Goal: Task Accomplishment & Management: Manage account settings

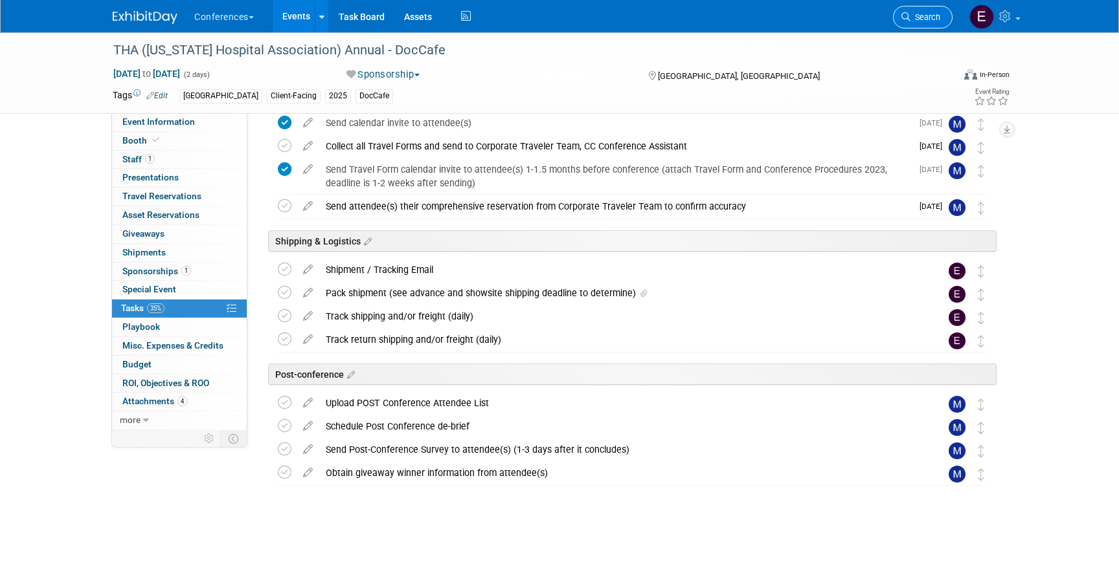
click at [926, 16] on span "Search" at bounding box center [925, 17] width 30 height 10
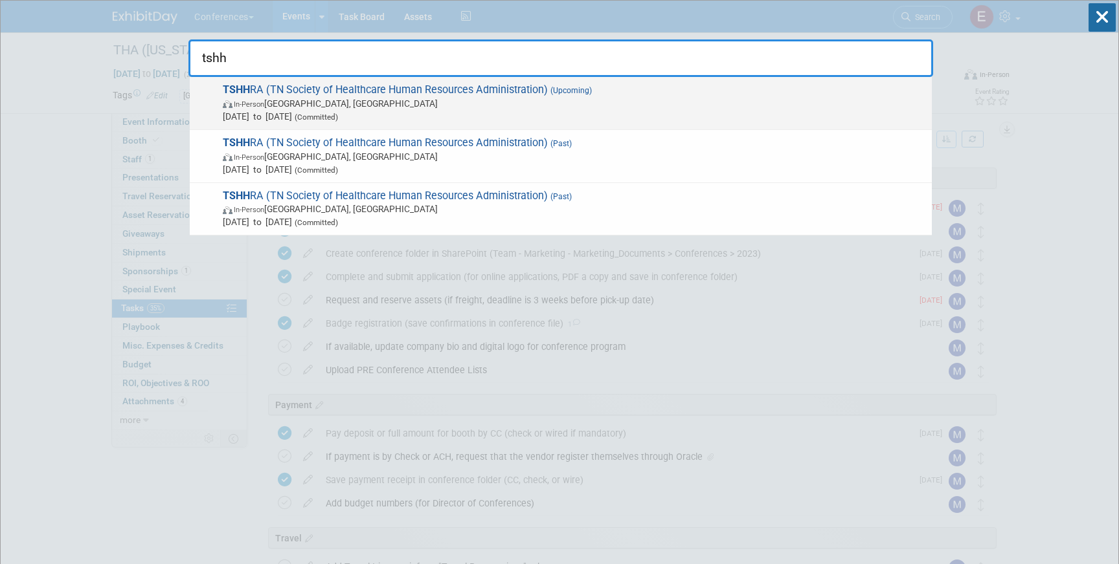
type input "tshh"
click at [576, 93] on span "(Upcoming)" at bounding box center [570, 90] width 44 height 9
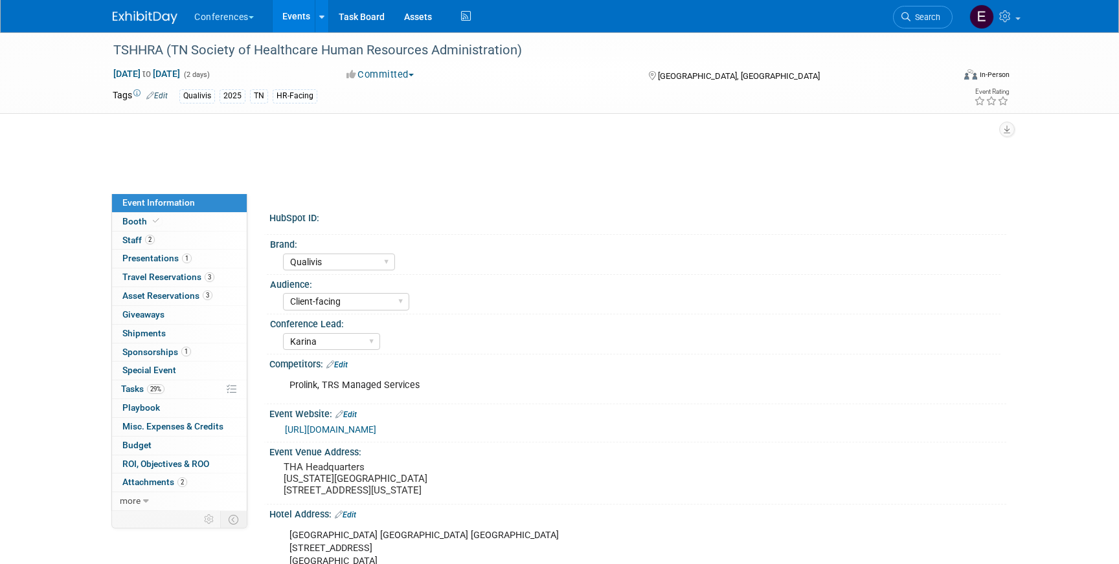
select select "Qualivis"
select select "Client-facing"
select select "Karina"
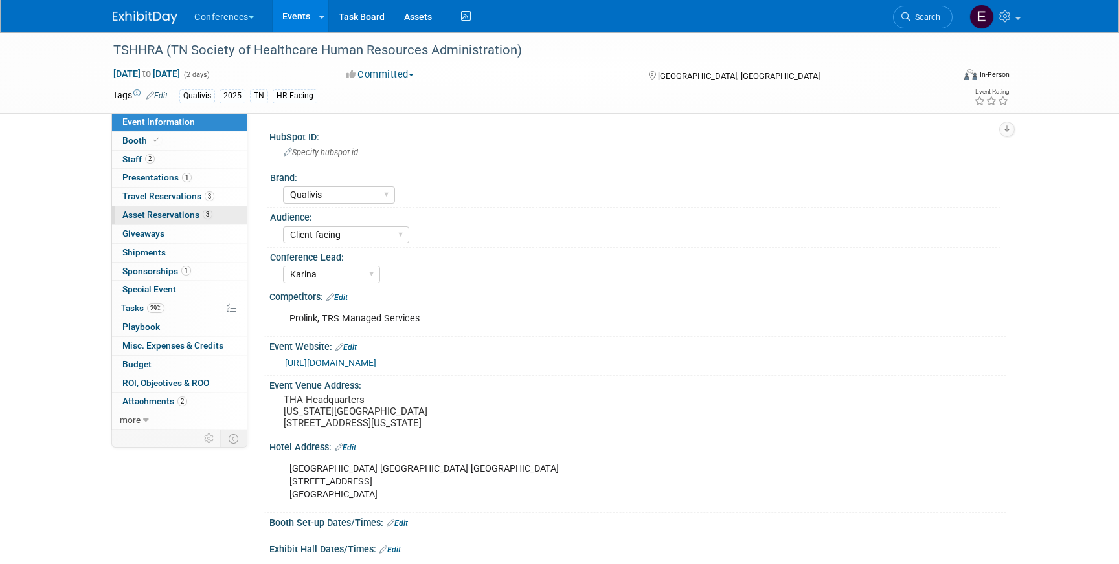
click at [181, 216] on span "Asset Reservations 3" at bounding box center [167, 215] width 90 height 10
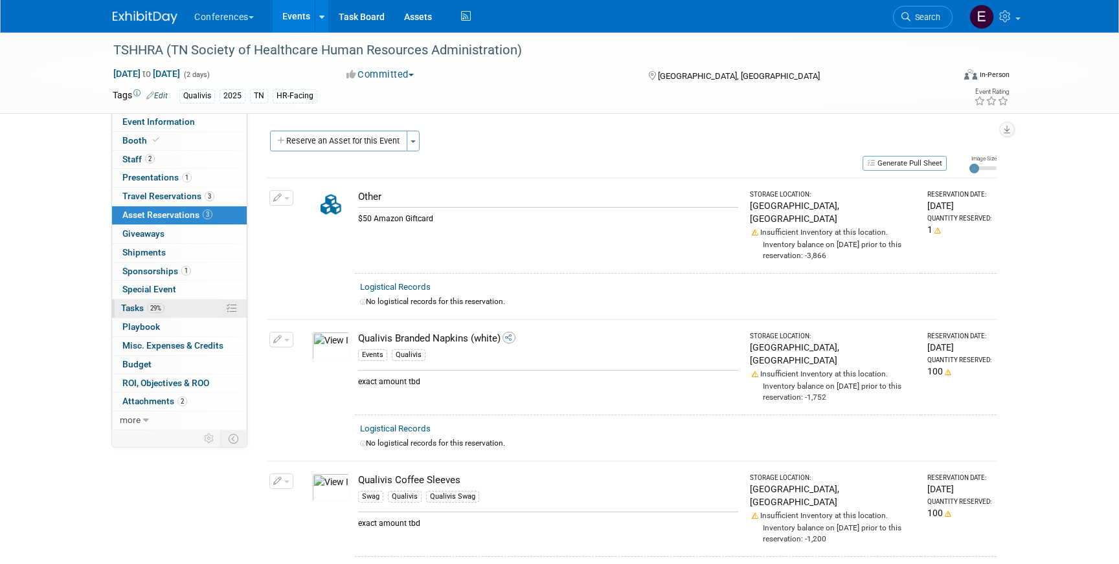
click at [159, 304] on span "29%" at bounding box center [155, 309] width 17 height 10
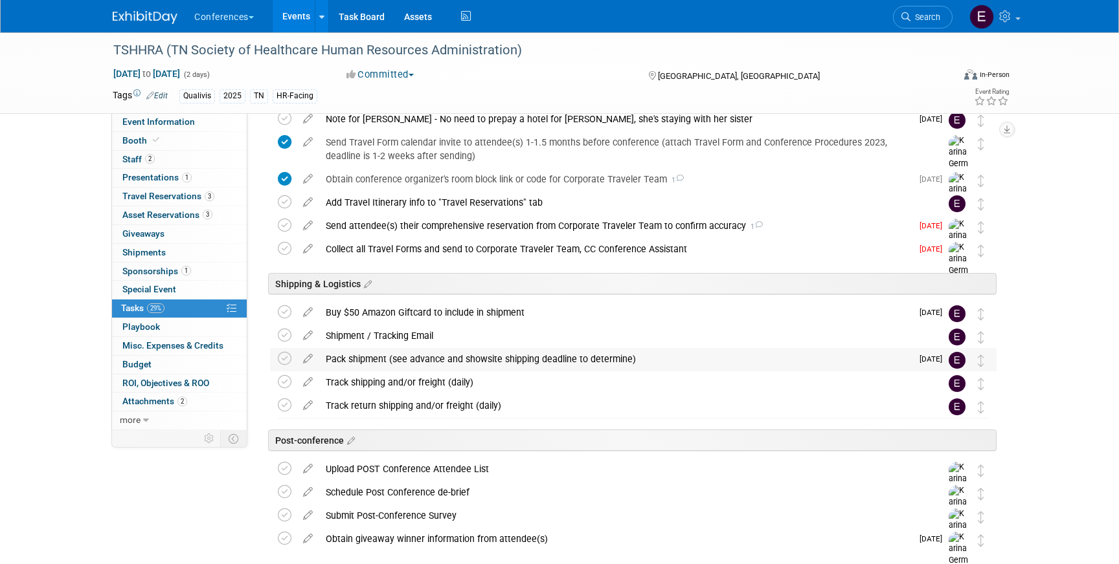
scroll to position [537, 0]
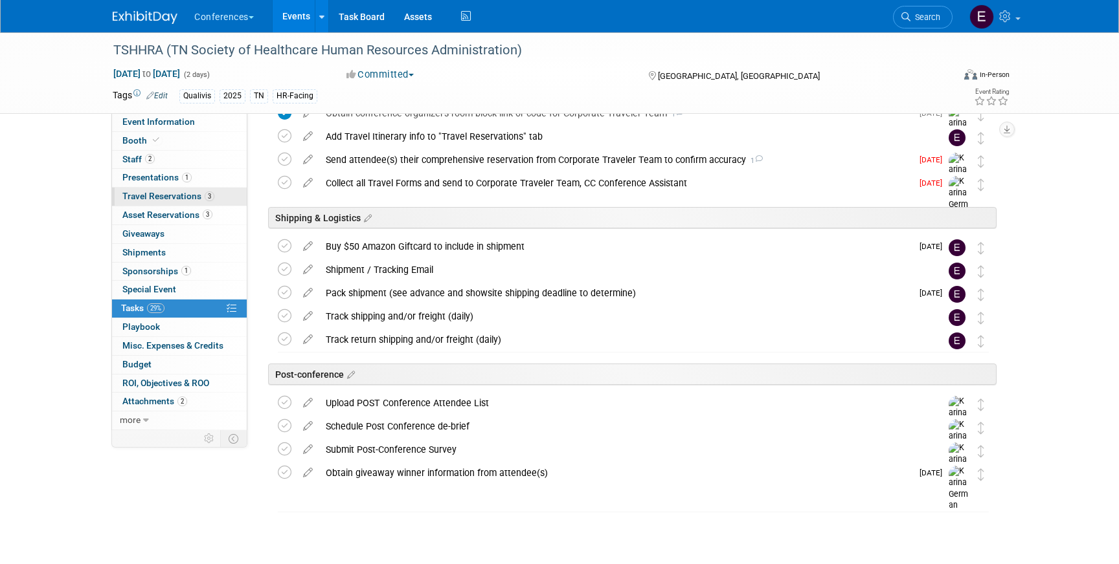
click at [183, 194] on span "Travel Reservations 3" at bounding box center [168, 196] width 92 height 10
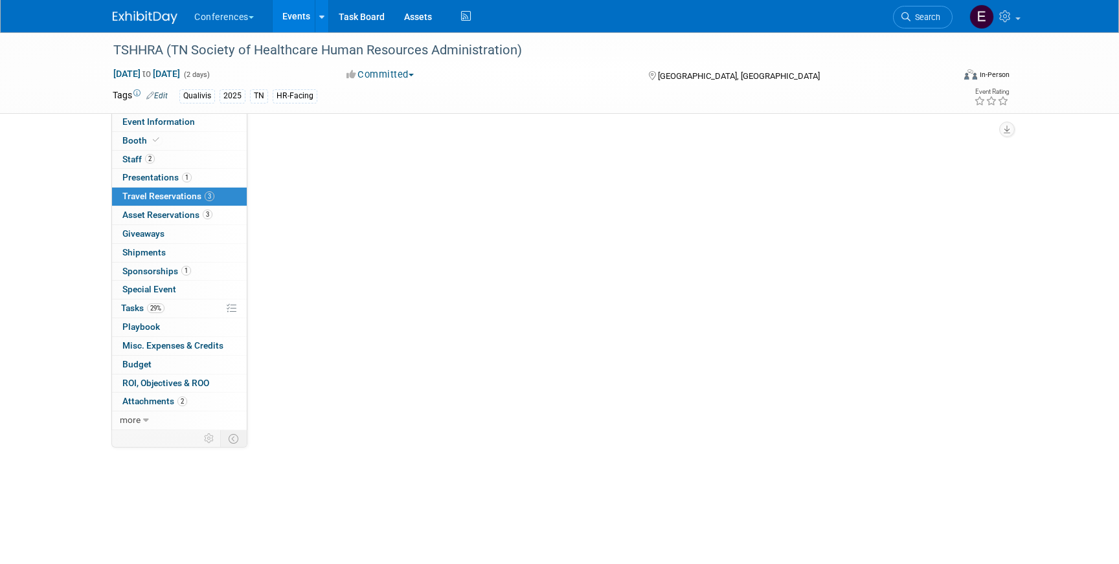
scroll to position [0, 0]
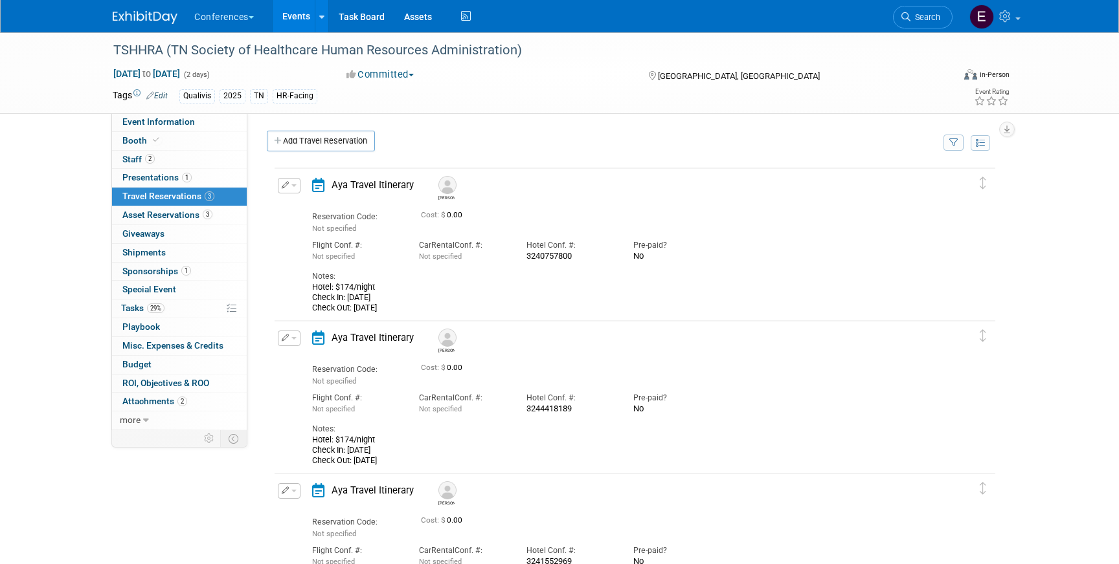
click at [289, 192] on button "button" at bounding box center [289, 186] width 23 height 16
click at [300, 206] on button "Edit Reservation" at bounding box center [332, 208] width 109 height 19
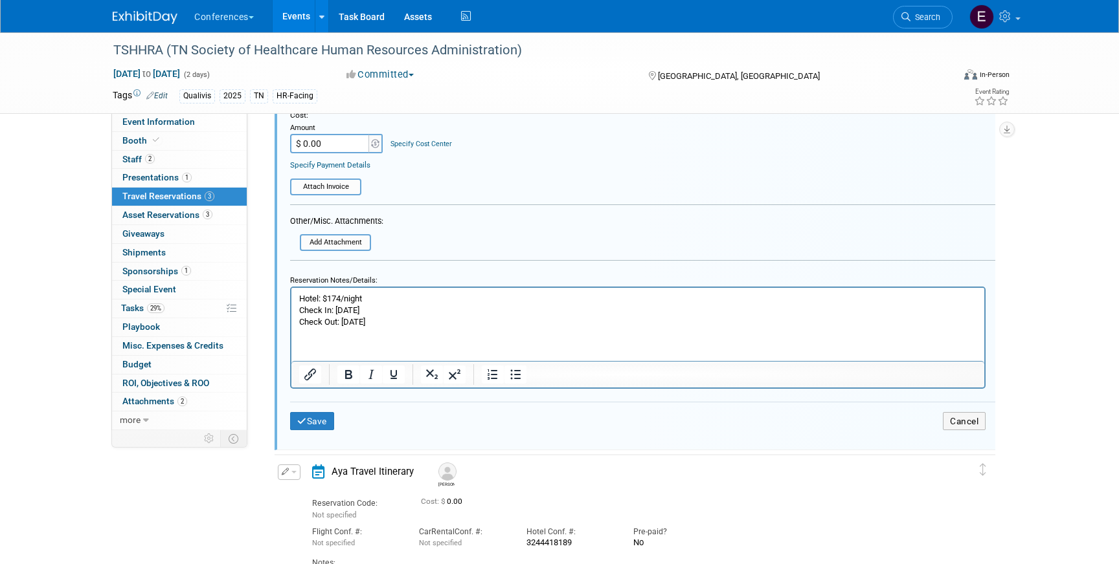
scroll to position [409, 0]
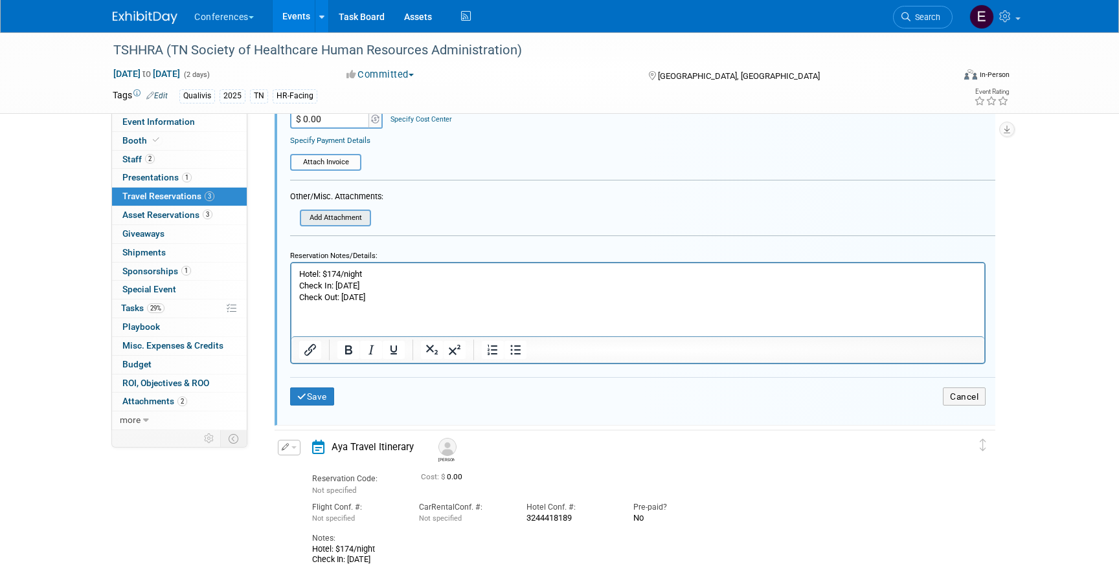
click at [344, 219] on input "file" at bounding box center [304, 218] width 132 height 14
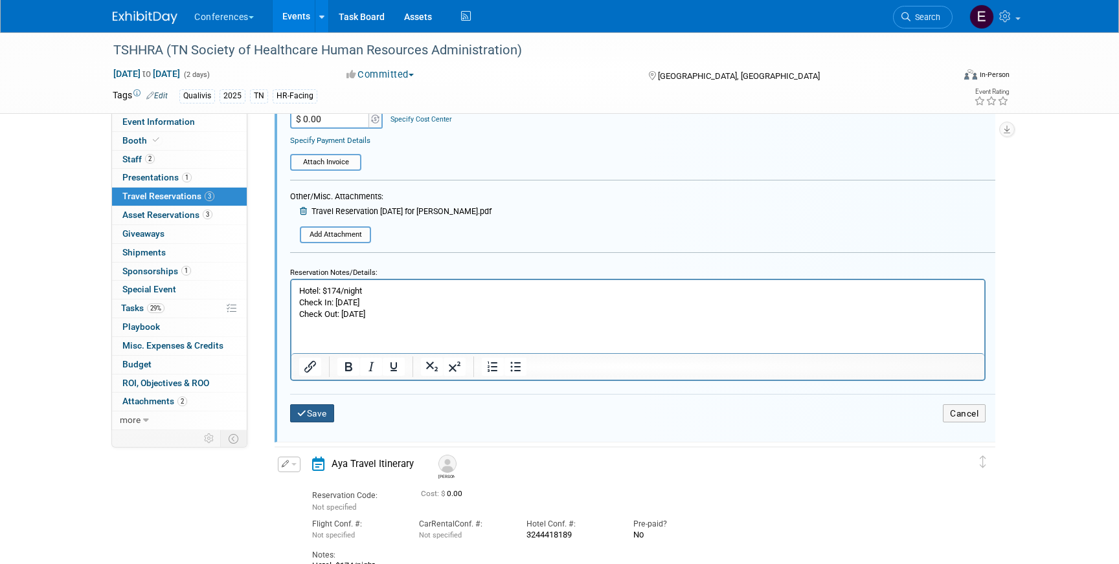
click at [306, 417] on button "Save" at bounding box center [312, 414] width 44 height 19
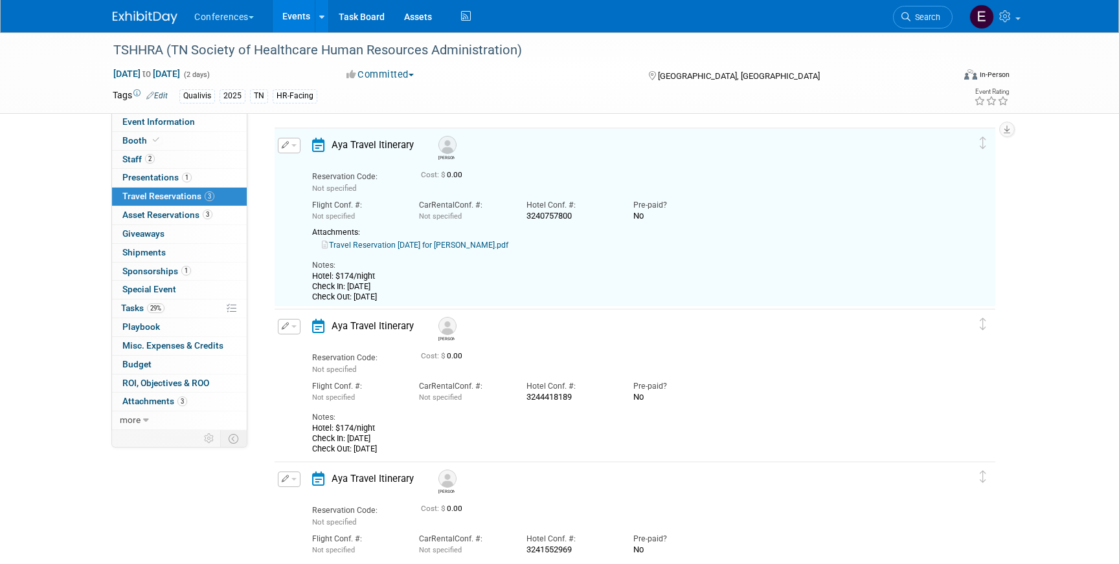
scroll to position [22, 0]
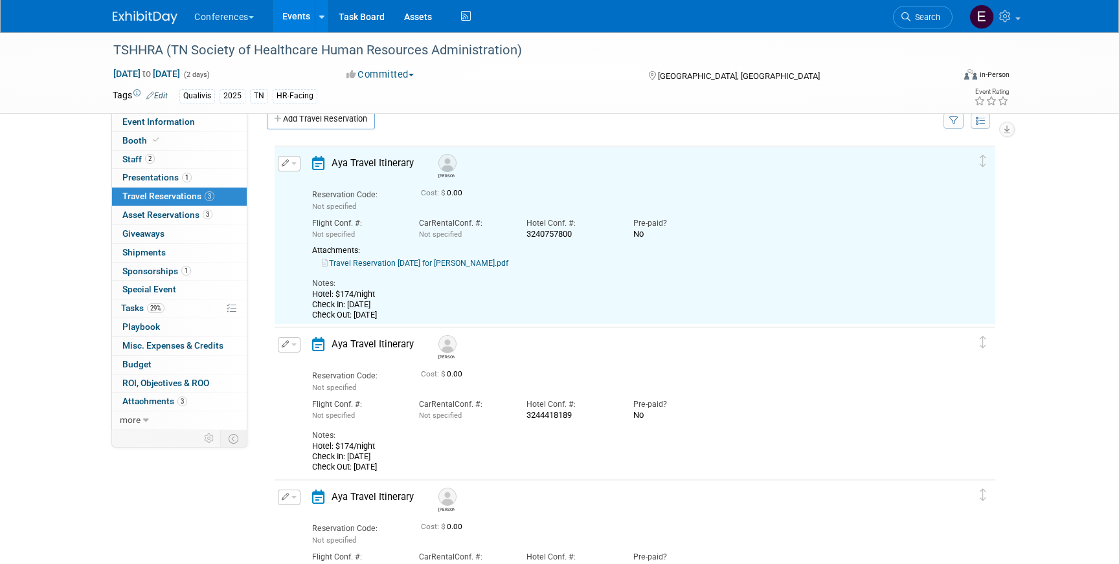
click at [388, 265] on link "Travel Reservation September 24 for DANIELLE ERIN BOWIE.pdf" at bounding box center [415, 263] width 186 height 9
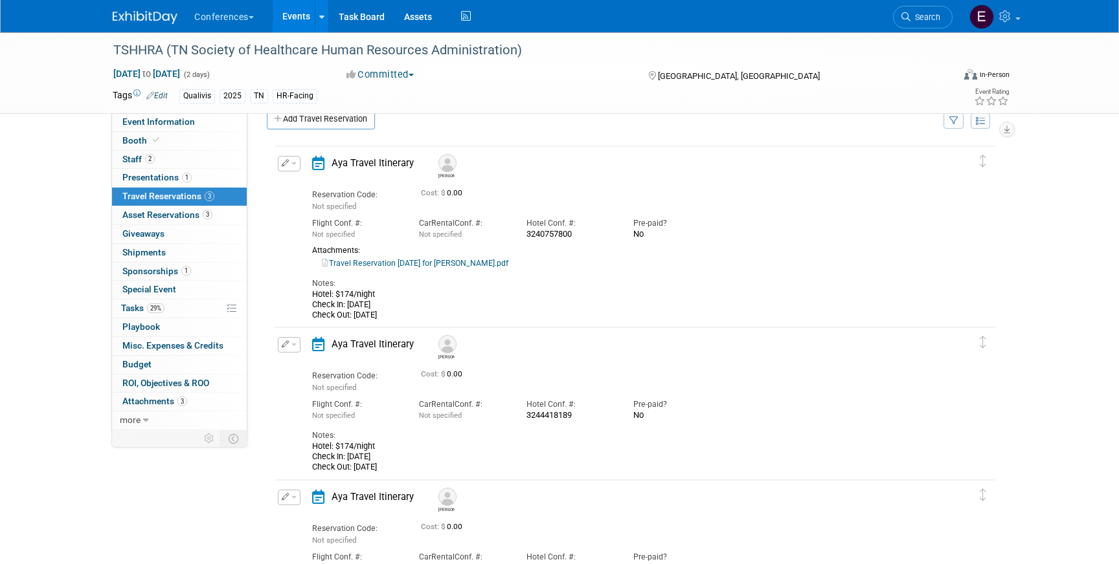
click at [287, 163] on icon "button" at bounding box center [286, 162] width 8 height 7
click at [298, 188] on button "Edit Reservation" at bounding box center [332, 186] width 109 height 19
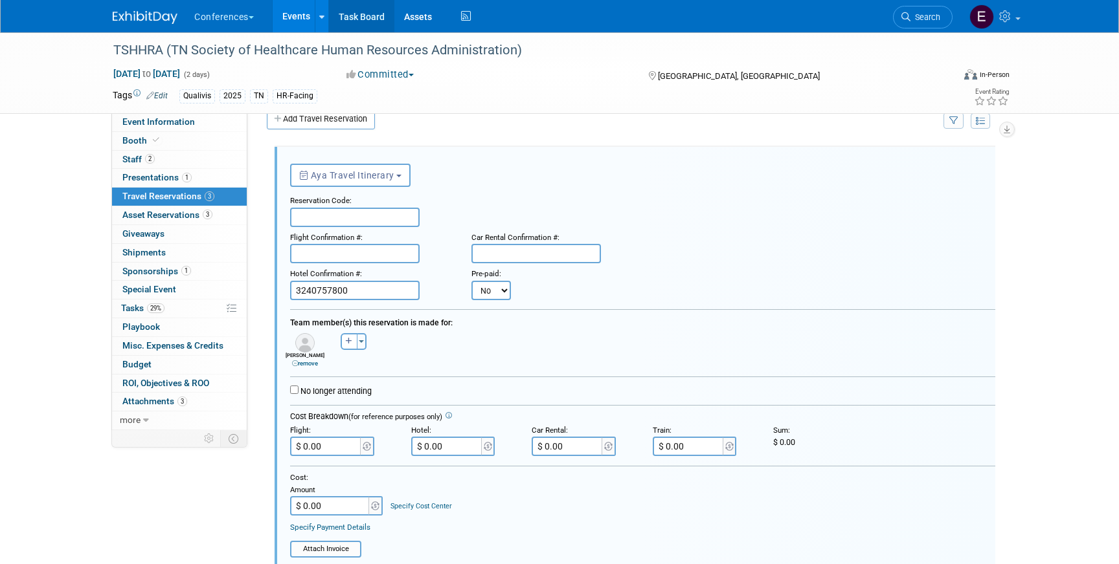
scroll to position [0, 0]
click at [312, 227] on input "text" at bounding box center [354, 217] width 129 height 19
paste input "NXNCGN"
type input "NXNCGN"
click at [318, 250] on input "text" at bounding box center [354, 253] width 129 height 19
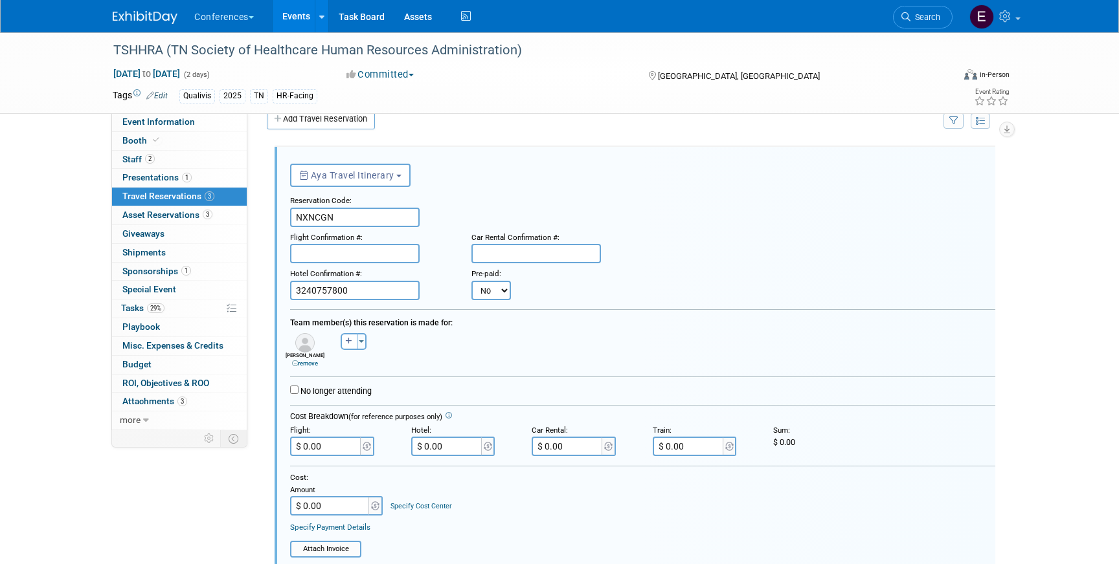
paste input "HYN5RC (DL)"
type input "HYN5RC (DL)"
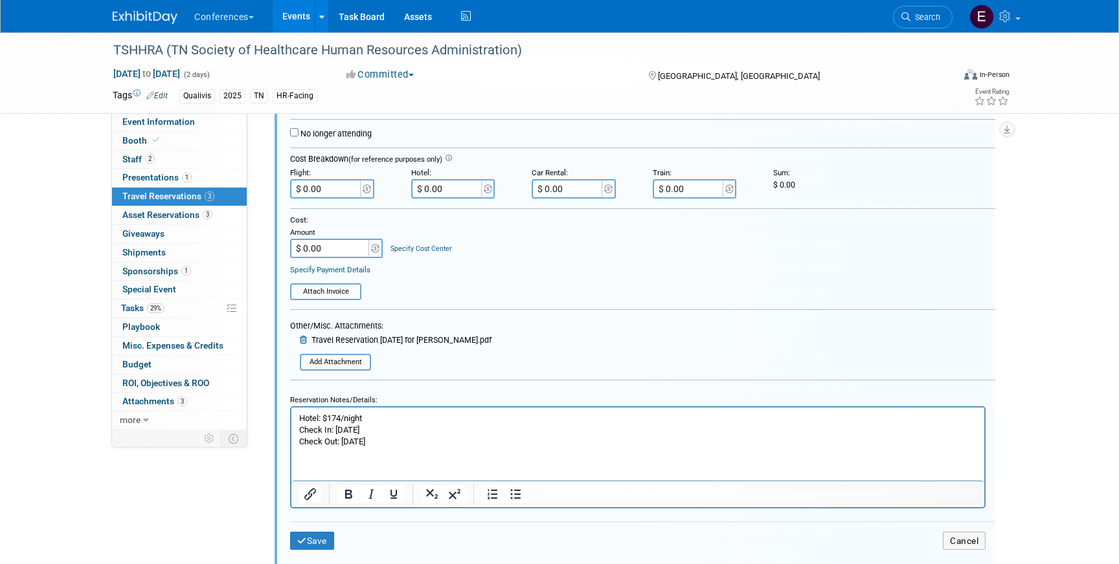
scroll to position [281, 0]
click at [303, 545] on button "Save" at bounding box center [312, 540] width 44 height 19
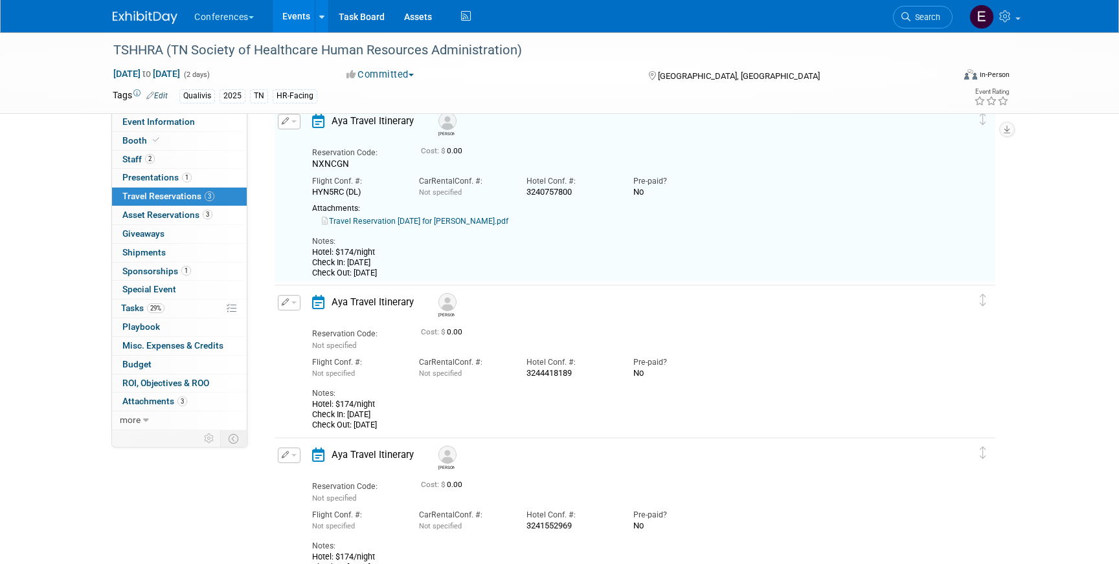
scroll to position [22, 0]
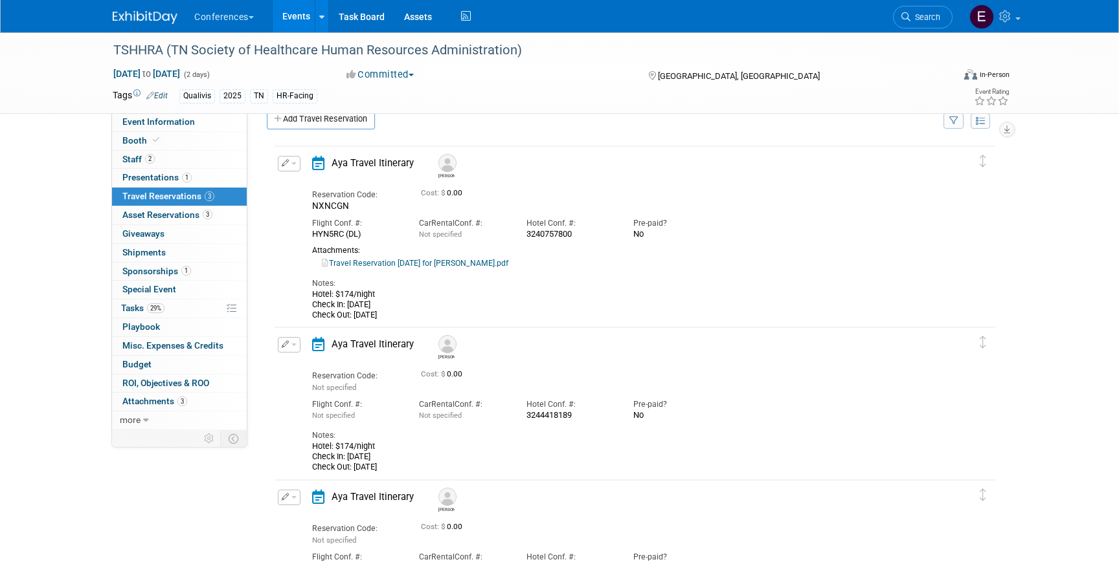
click at [292, 166] on button "button" at bounding box center [289, 164] width 23 height 16
click at [302, 184] on button "Edit Reservation" at bounding box center [332, 186] width 109 height 19
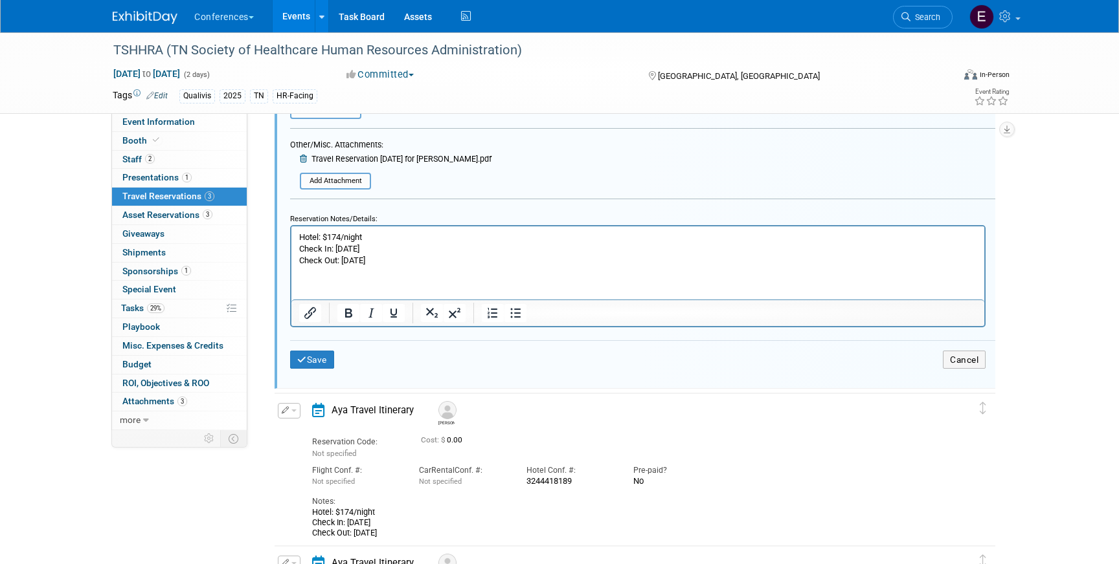
scroll to position [484, 0]
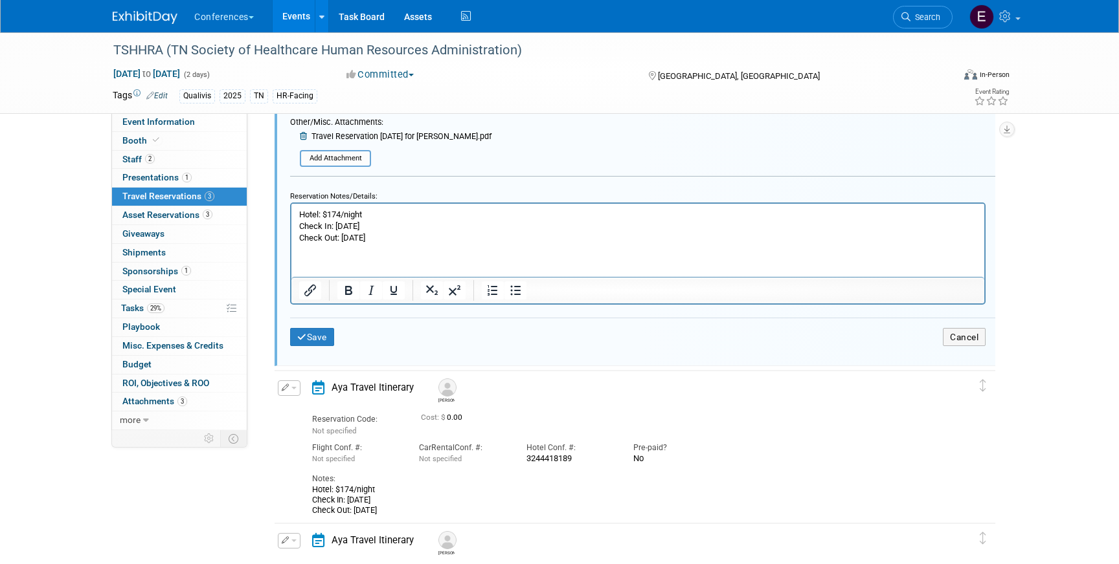
click at [397, 240] on p "Hotel: $174/night Check In: 24-Sep-25 Check Out: 26-Sep-25" at bounding box center [638, 226] width 678 height 36
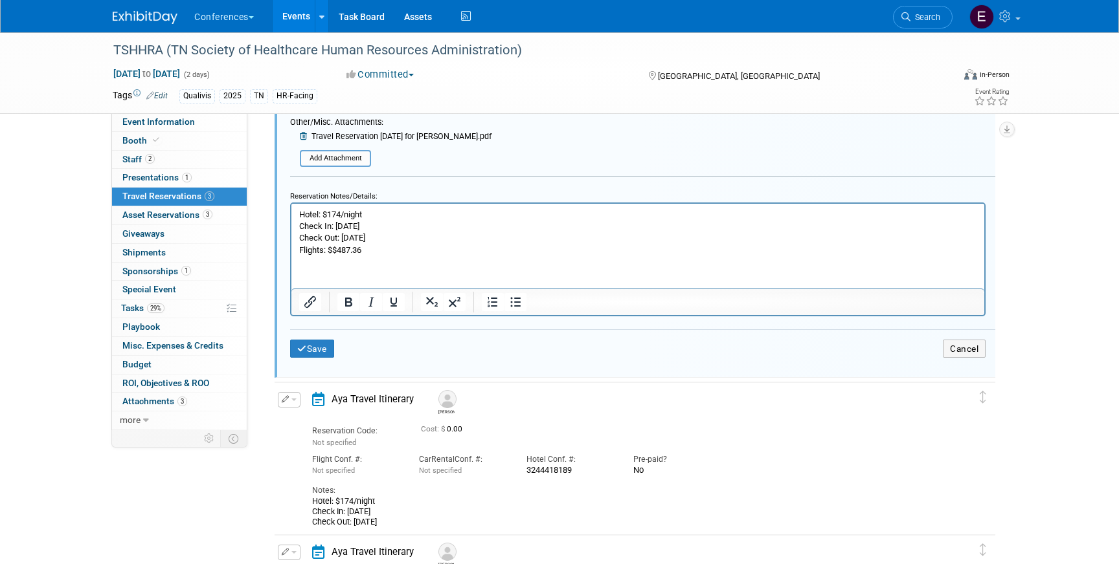
click at [338, 248] on p "Flights: $$487.36" at bounding box center [638, 250] width 678 height 12
click at [374, 256] on html "Hotel: $174/night Check In: 24-Sep-25 Check Out: 26-Sep-25 Flights: $487.36" at bounding box center [637, 229] width 693 height 52
drag, startPoint x: 334, startPoint y: 249, endPoint x: 357, endPoint y: 249, distance: 23.3
click at [357, 249] on p "Flights: $487.36 + $35 CT Fee" at bounding box center [638, 250] width 678 height 12
copy p "487.36"
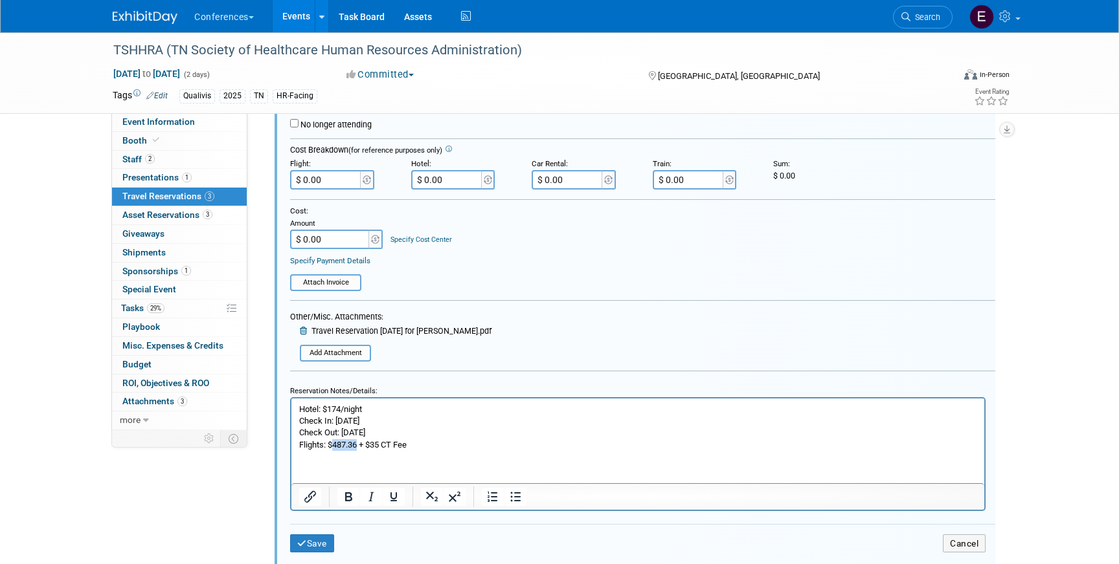
scroll to position [281, 0]
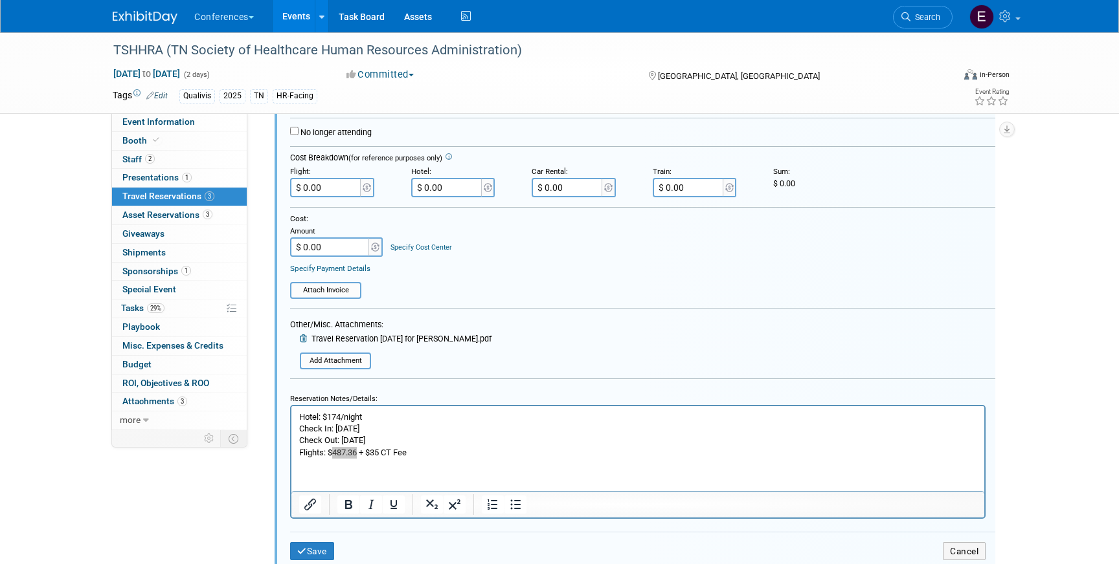
click at [346, 189] on input "$ 0.00" at bounding box center [326, 187] width 73 height 19
type input "$ 522.36"
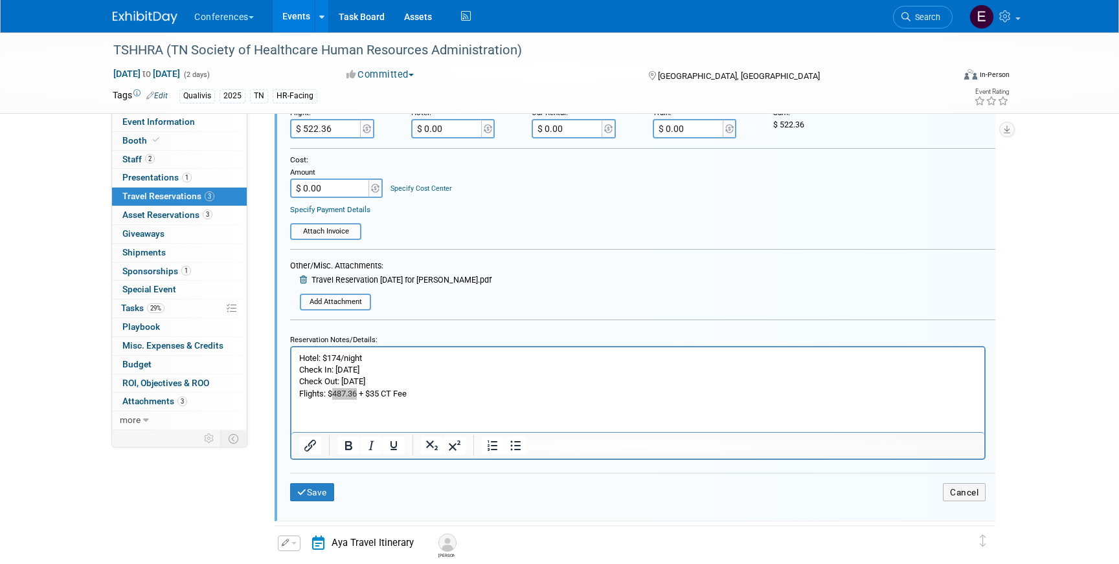
scroll to position [341, 0]
click at [412, 393] on p "Flights: $487.36 + $35 CT Fee" at bounding box center [638, 393] width 678 height 12
click at [309, 496] on button "Save" at bounding box center [312, 492] width 44 height 19
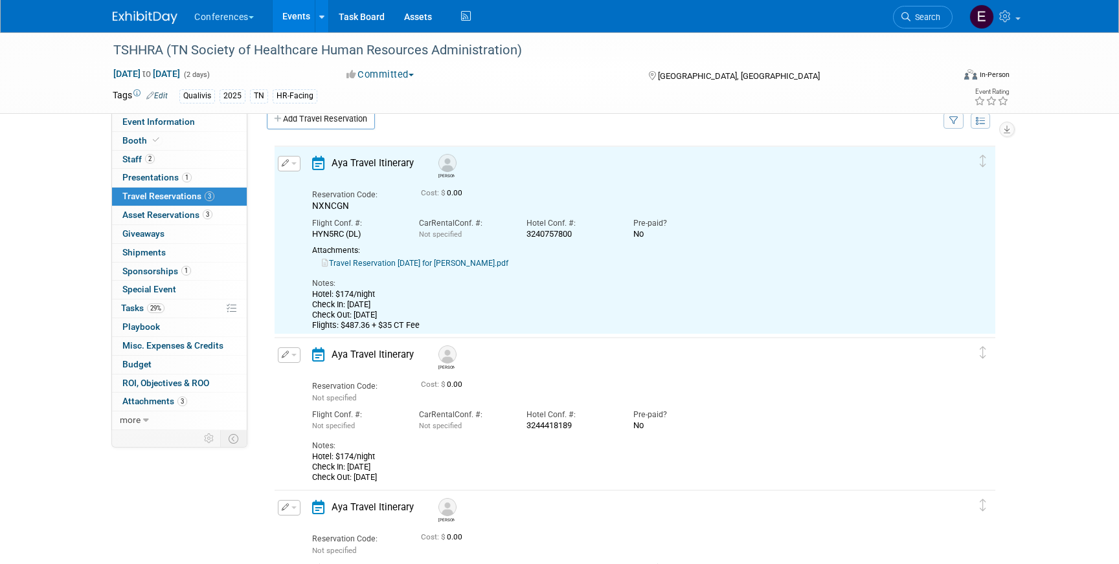
scroll to position [22, 0]
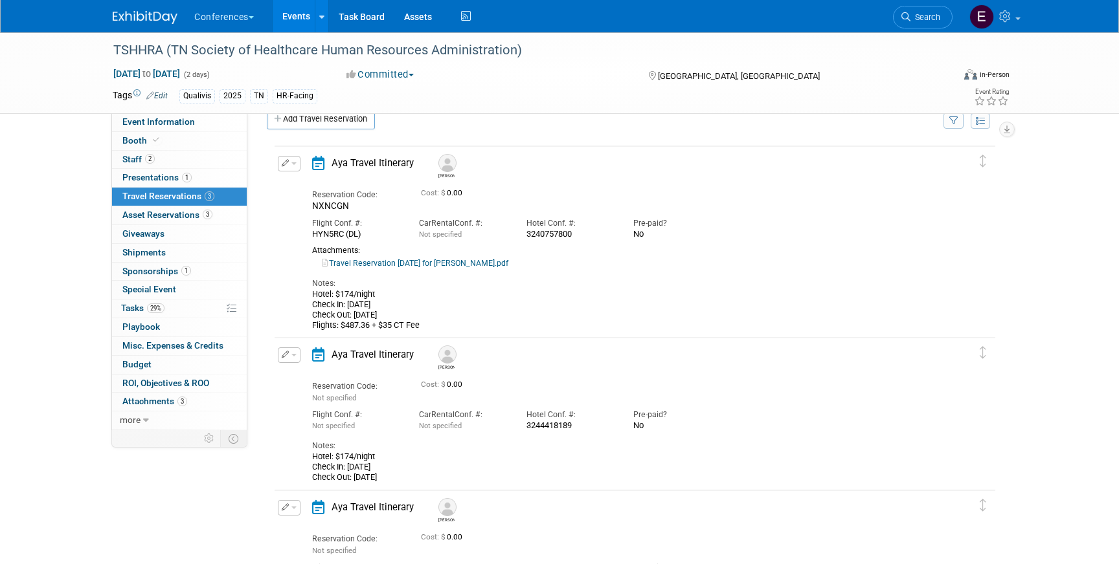
click at [401, 263] on link "Travel Reservation September 24 for DANIELLE ERIN BOWIE.pdf" at bounding box center [415, 263] width 186 height 9
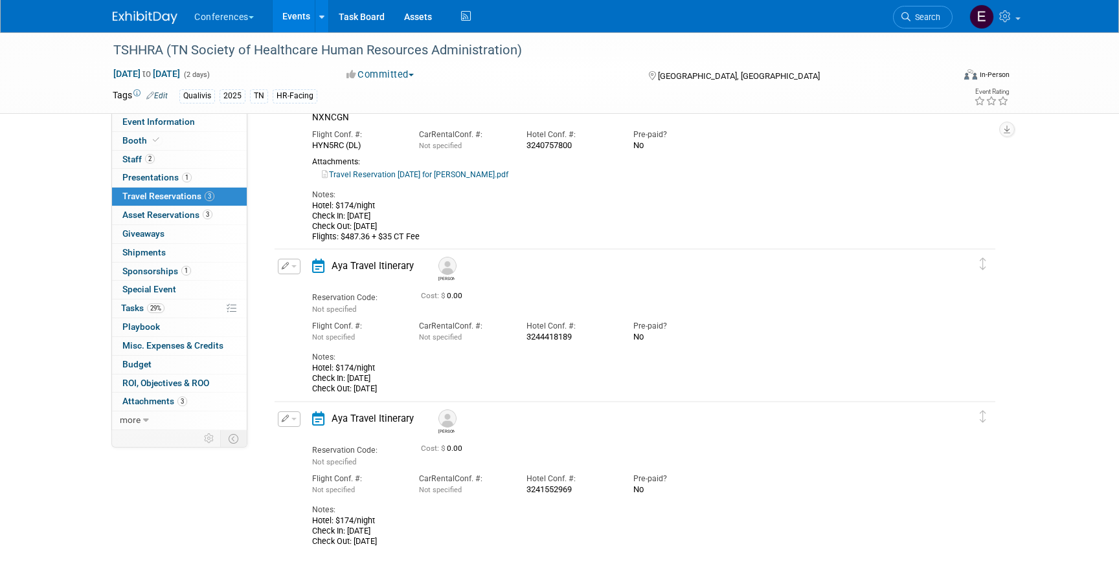
scroll to position [127, 0]
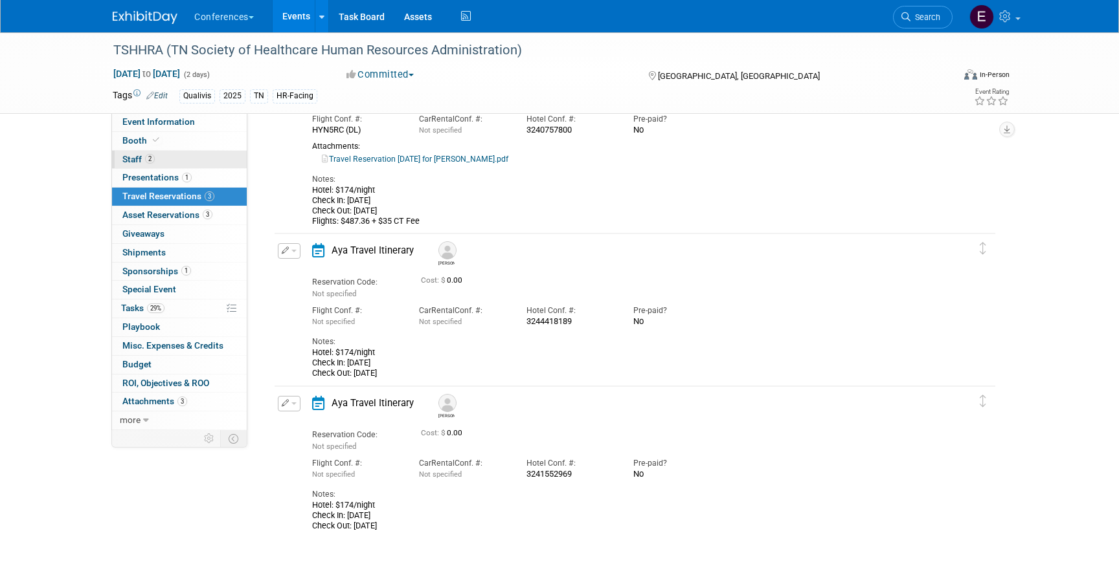
click at [163, 162] on link "2 Staff 2" at bounding box center [179, 160] width 135 height 18
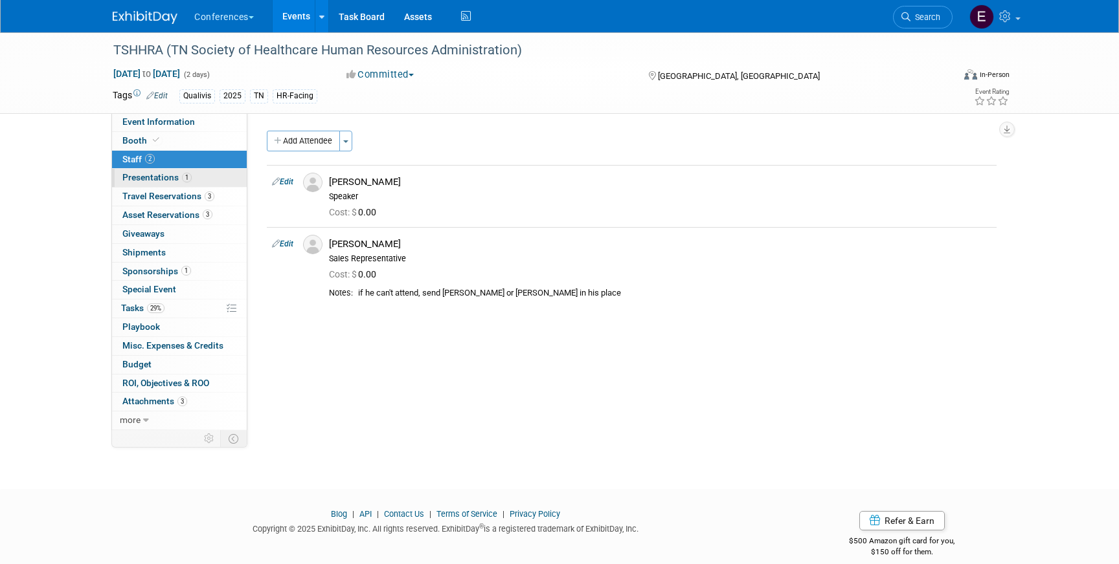
click at [164, 177] on span "Presentations 1" at bounding box center [156, 177] width 69 height 10
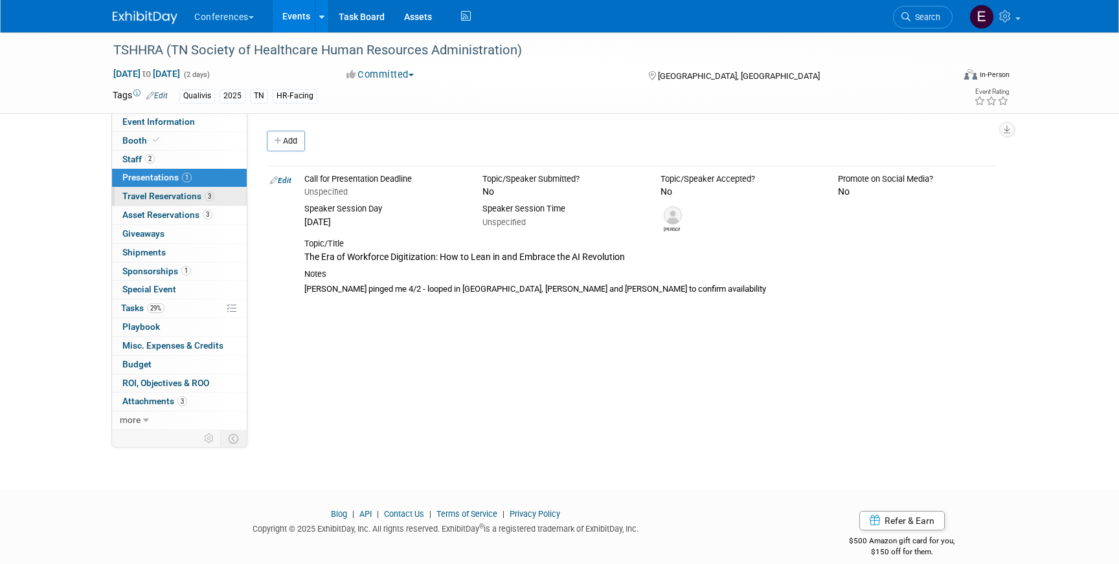
click at [166, 201] on span "Travel Reservations 3" at bounding box center [168, 196] width 92 height 10
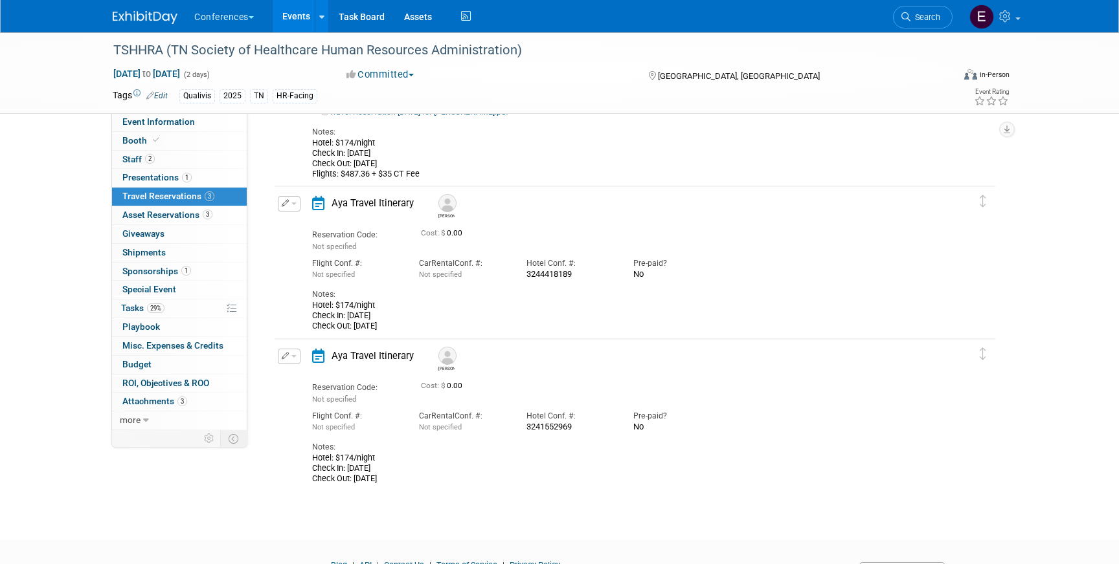
scroll to position [186, 0]
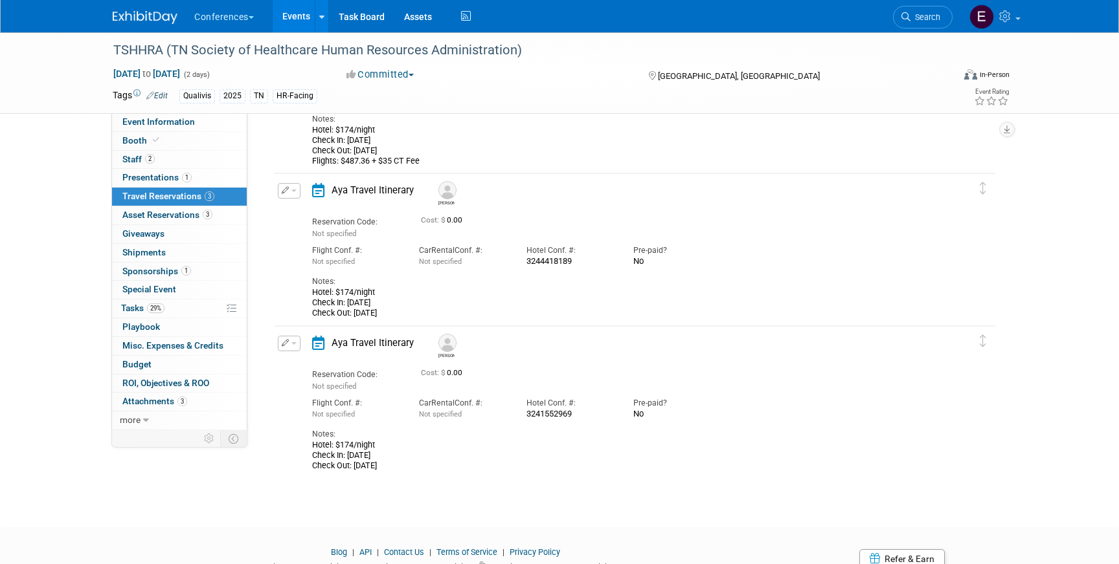
click at [295, 350] on button "button" at bounding box center [289, 344] width 23 height 16
click at [325, 384] on span "Delete Reservation" at bounding box center [341, 387] width 80 height 10
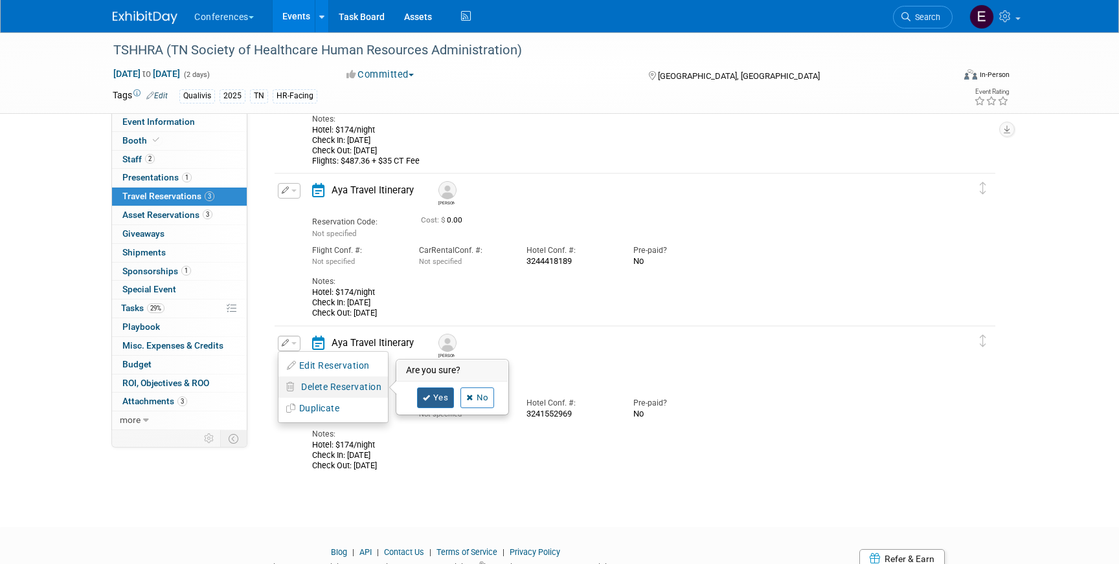
click at [432, 400] on link "Yes" at bounding box center [436, 398] width 38 height 21
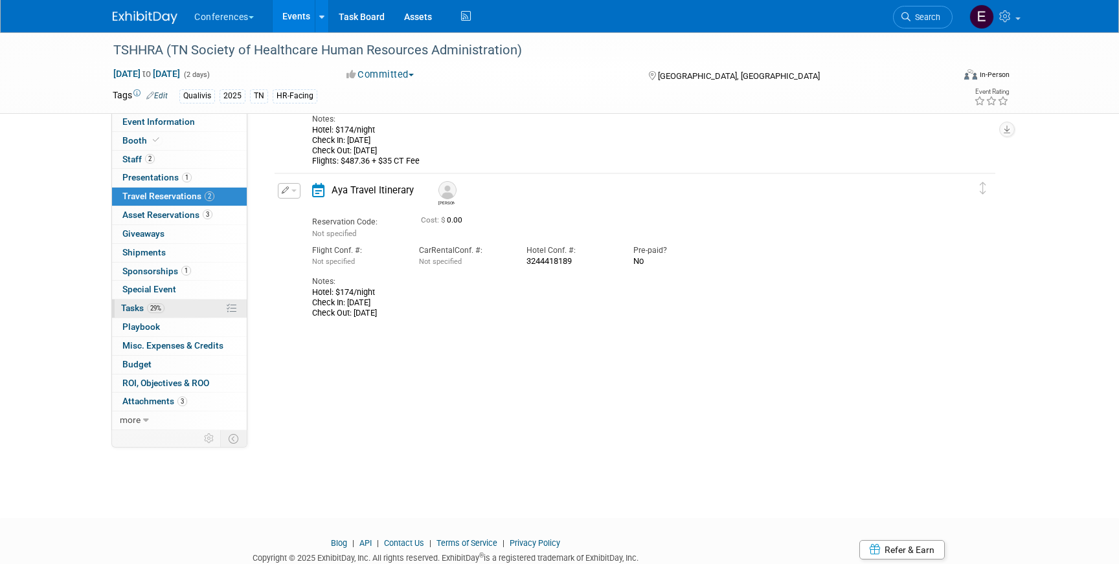
click at [199, 313] on link "29% Tasks 29%" at bounding box center [179, 309] width 135 height 18
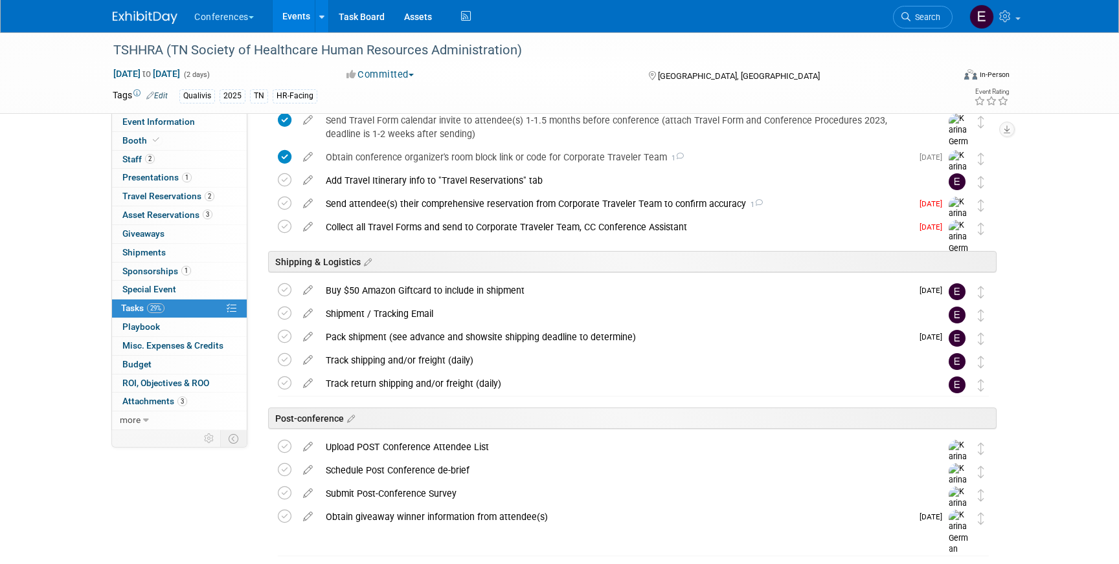
scroll to position [537, 0]
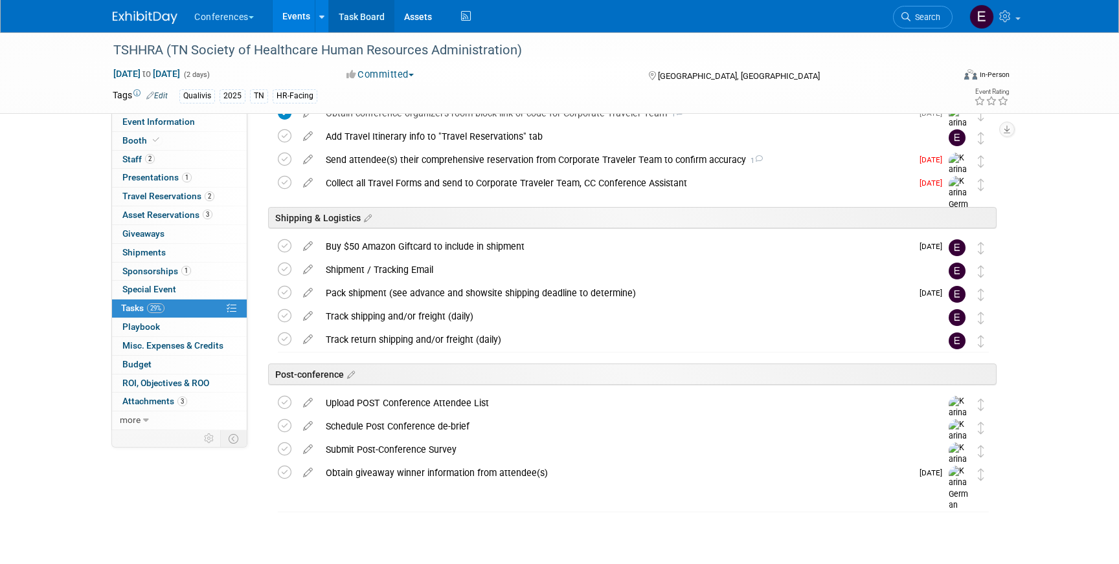
click at [372, 23] on link "Task Board" at bounding box center [361, 16] width 65 height 32
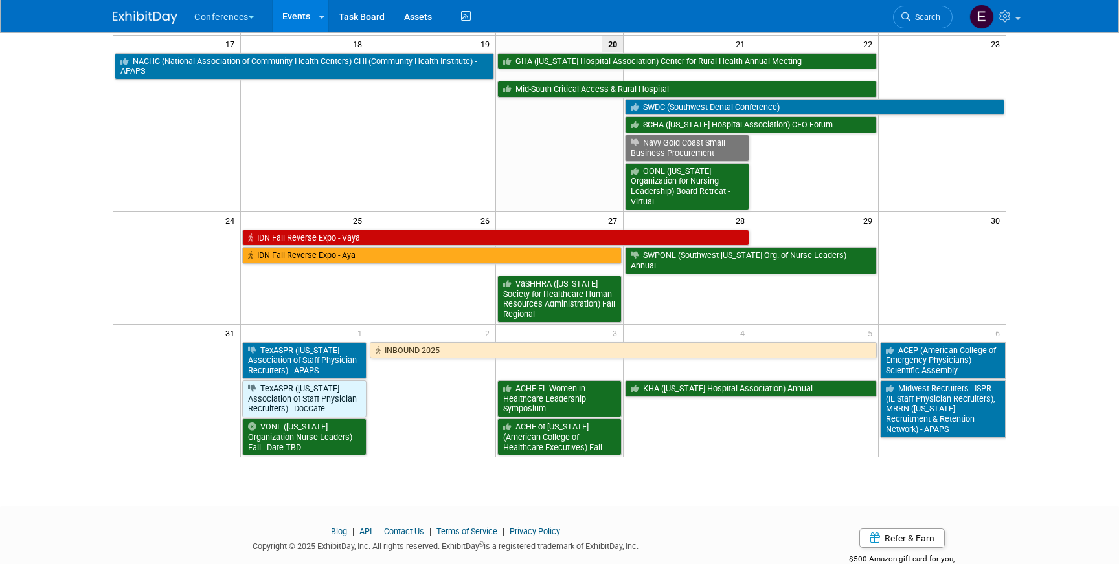
scroll to position [429, 0]
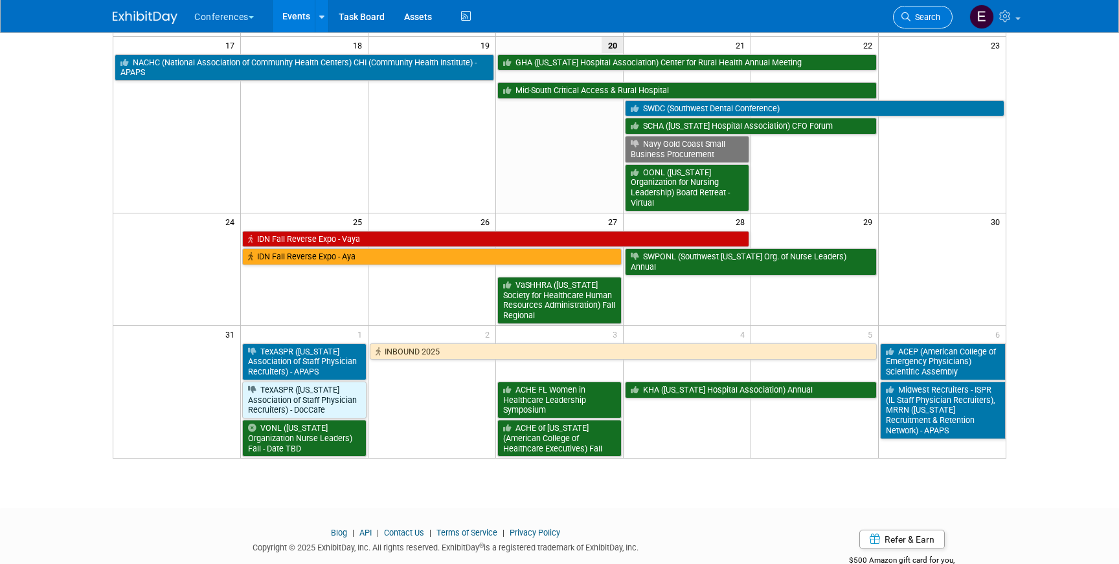
click at [906, 10] on link "Search" at bounding box center [923, 17] width 60 height 23
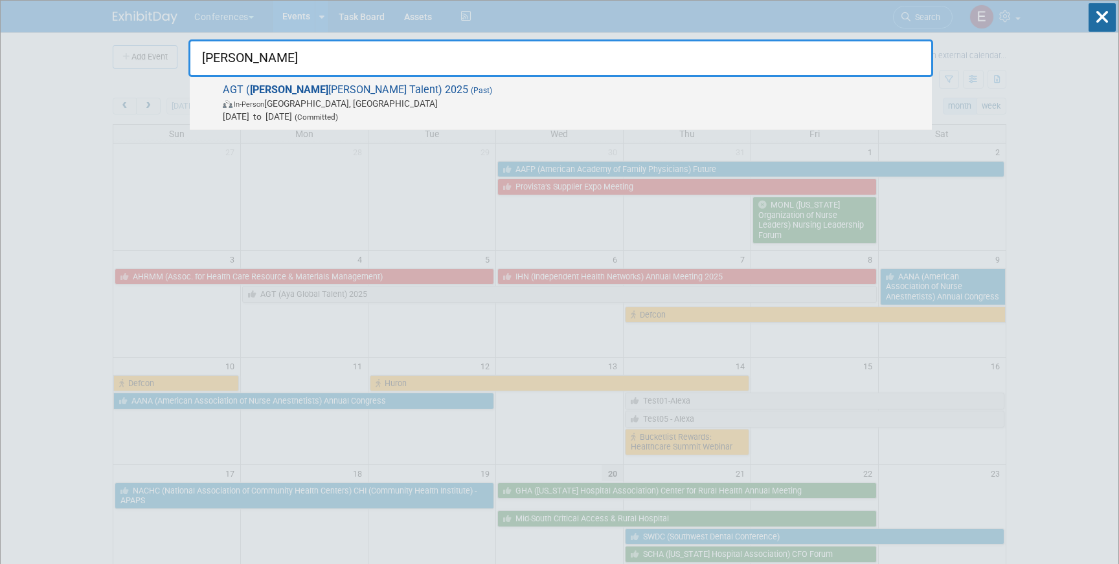
type input "aya gl"
click at [756, 86] on span "AGT ( Aya Gl obal Talent) 2025 (Past) In-Person England, United Kingdom Aug 4, …" at bounding box center [572, 103] width 706 height 39
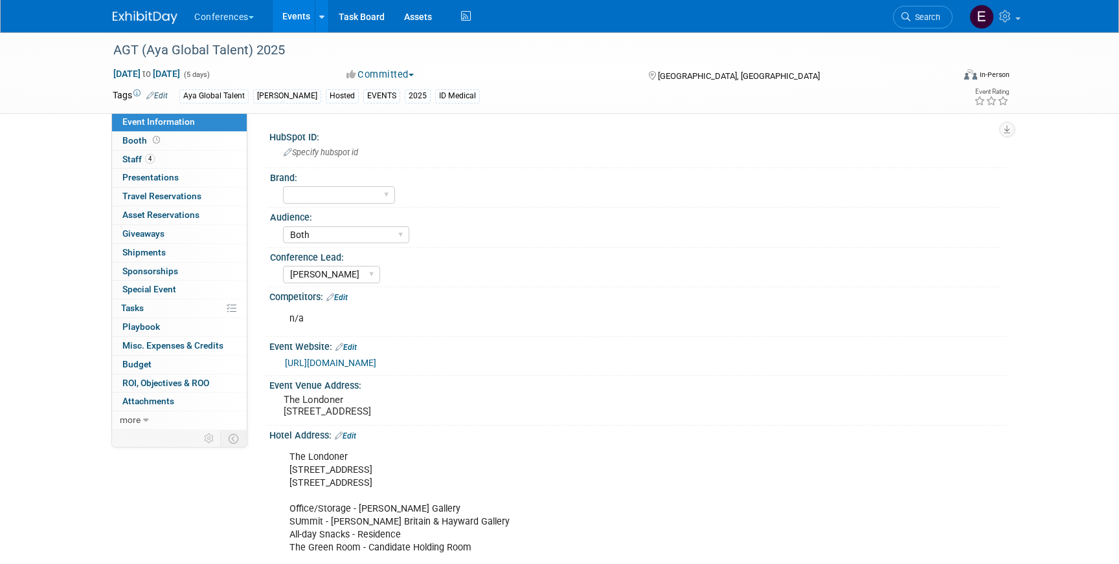
select select "Both"
select select "[PERSON_NAME]"
click at [196, 157] on link "4 Staff 4" at bounding box center [179, 160] width 135 height 18
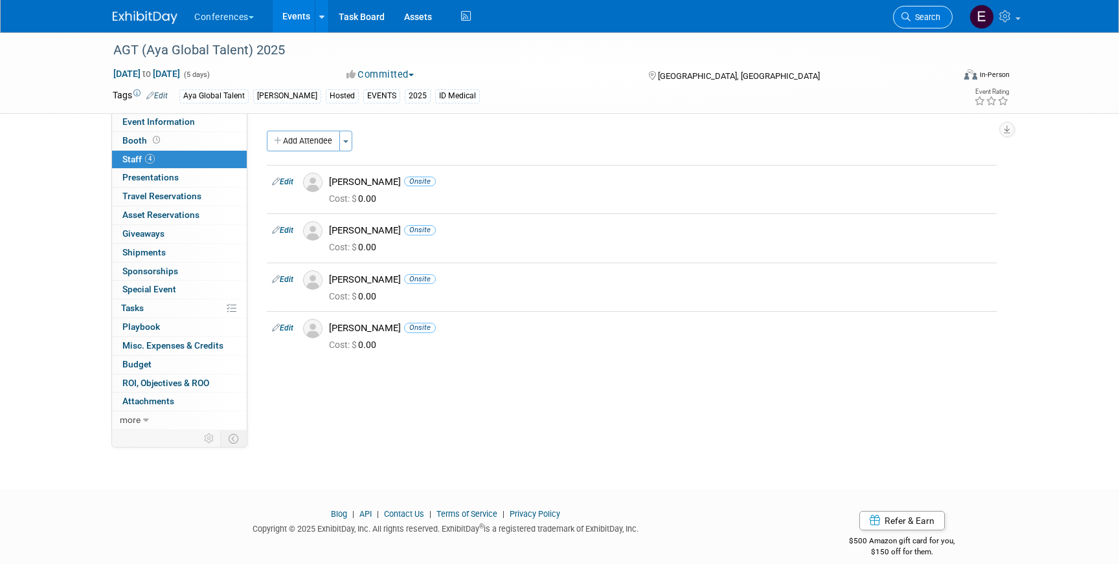
click at [919, 27] on link "Search" at bounding box center [923, 17] width 60 height 23
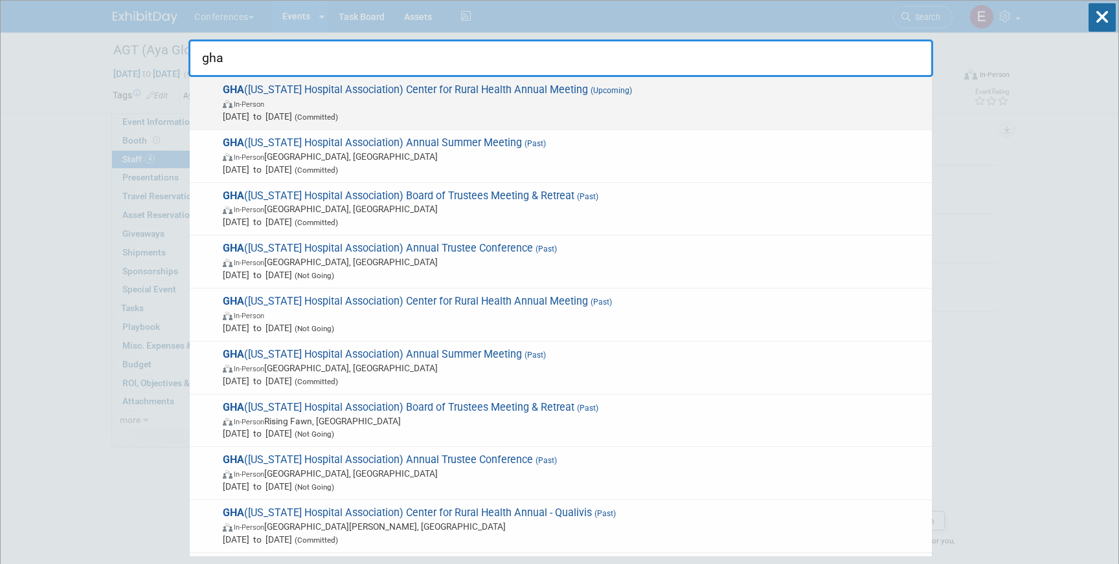
type input "gha"
click at [491, 107] on span "In-Person" at bounding box center [574, 103] width 702 height 13
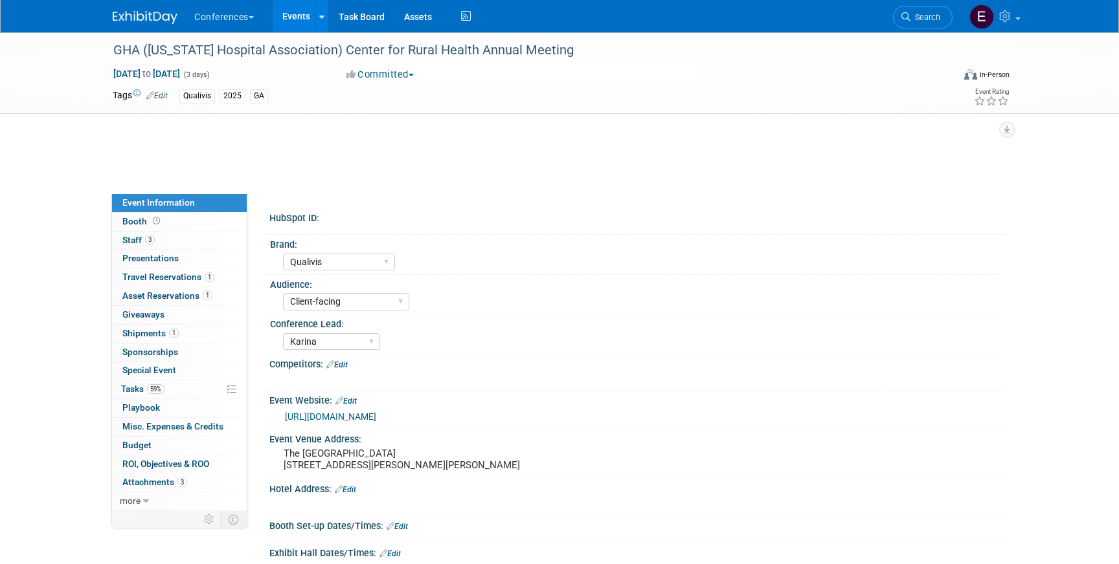
select select "Qualivis"
select select "Client-facing"
select select "Karina"
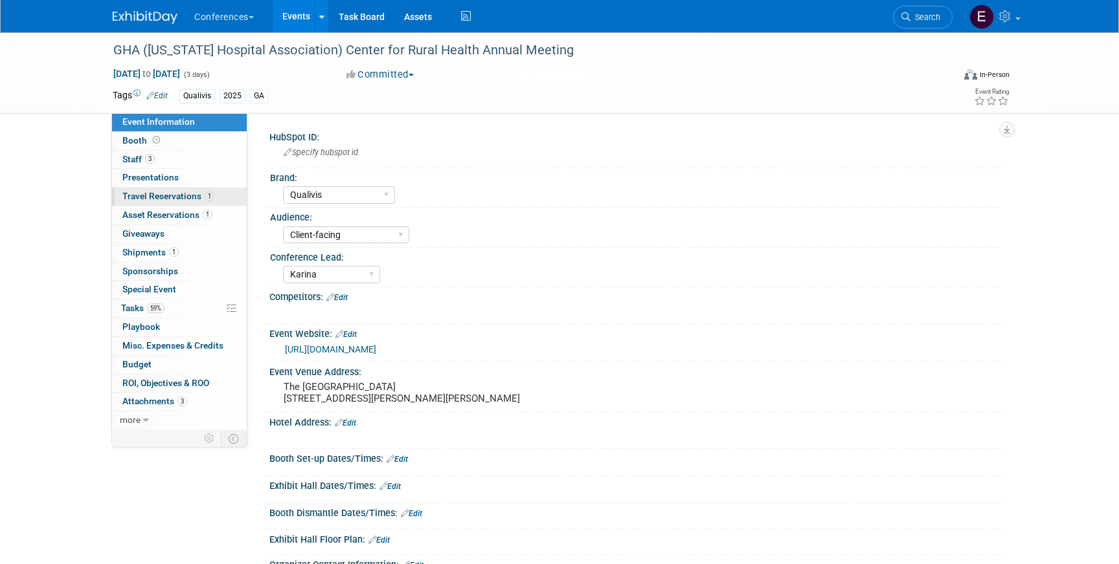
click at [176, 197] on span "Travel Reservations 1" at bounding box center [168, 196] width 92 height 10
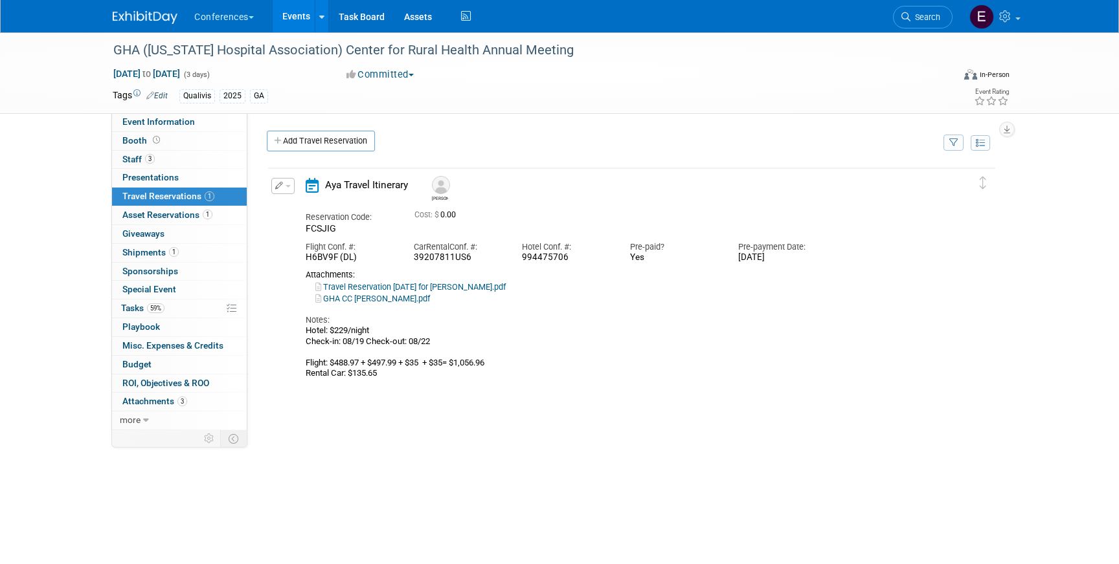
click at [288, 188] on button "button" at bounding box center [282, 186] width 23 height 16
click at [295, 202] on button "Edit Reservation" at bounding box center [326, 208] width 109 height 19
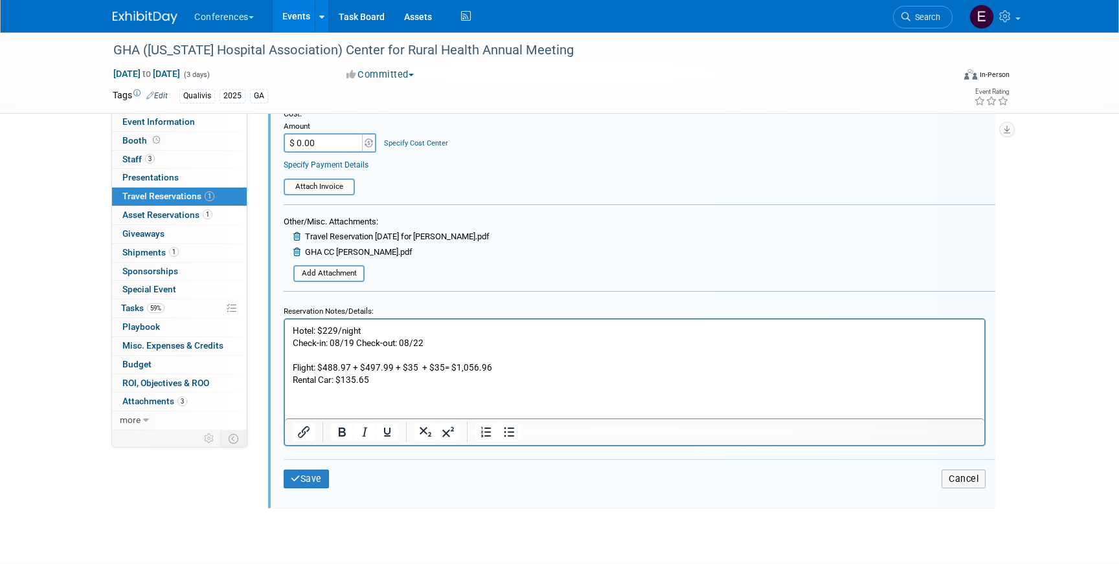
scroll to position [391, 0]
click at [939, 18] on span "Search" at bounding box center [925, 17] width 30 height 10
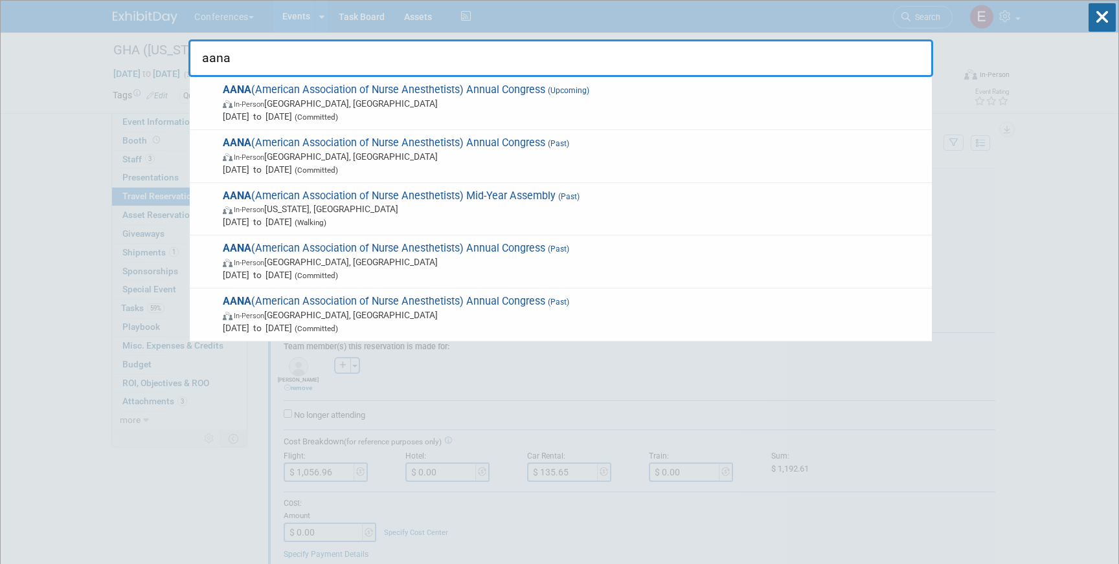
type input "aana"
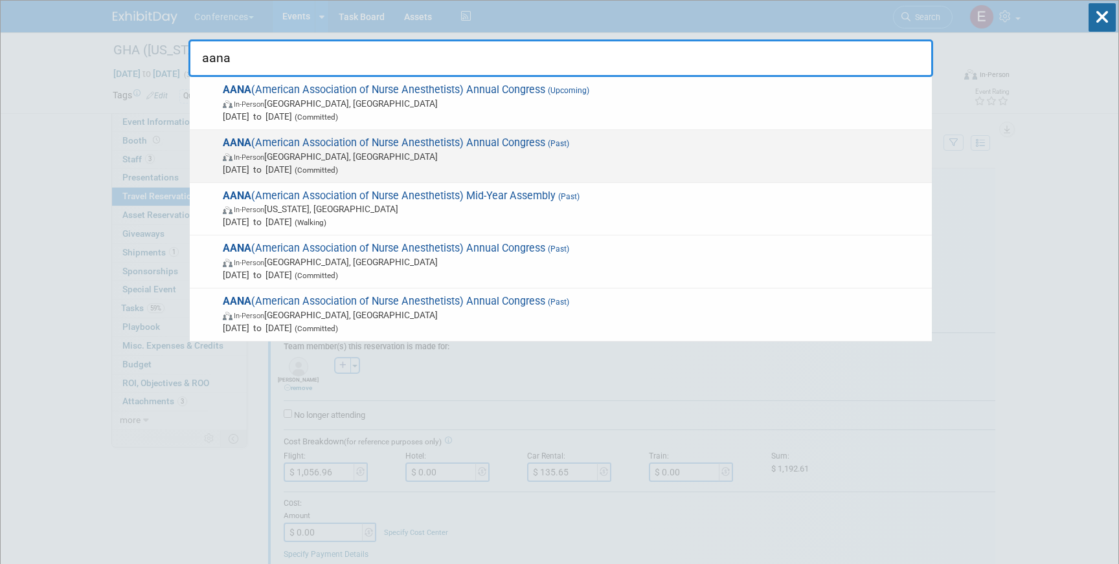
click at [462, 146] on span "AANA (American Association of Nurse Anesthetists) Annual Congress (Past) In-Per…" at bounding box center [572, 156] width 706 height 39
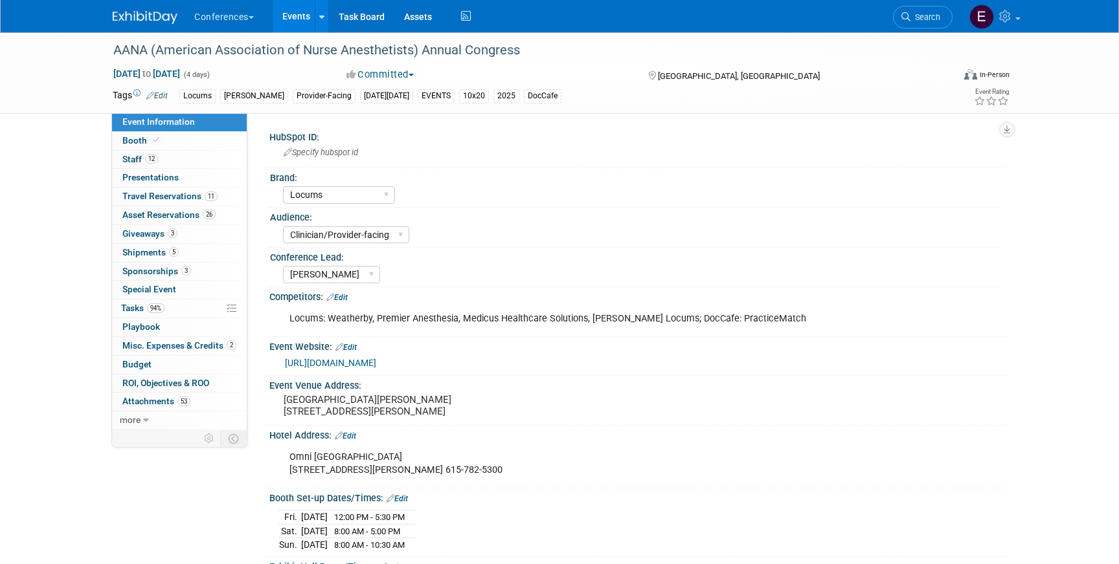
select select "Locums"
select select "Clinician/Provider-facing"
select select "[PERSON_NAME]"
click at [178, 197] on span "Travel Reservations 11" at bounding box center [169, 196] width 95 height 10
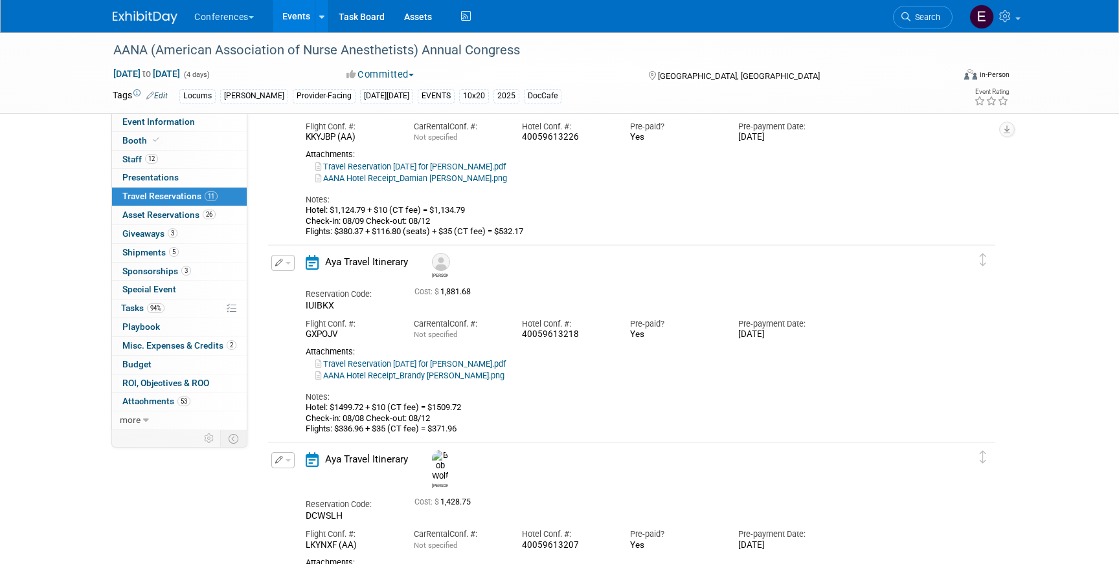
scroll to position [959, 0]
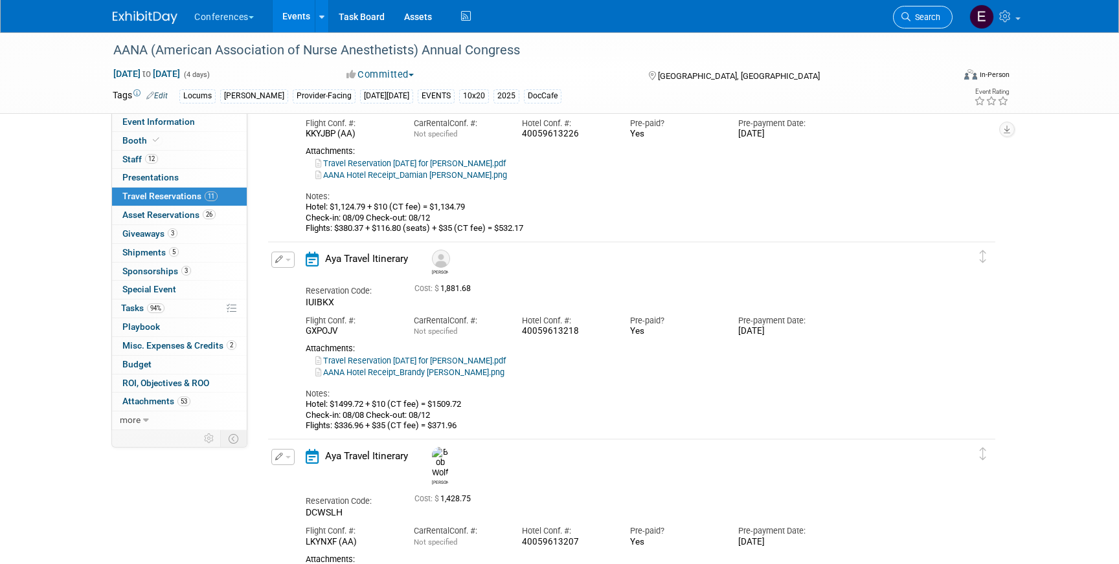
click at [941, 17] on link "Search" at bounding box center [923, 17] width 60 height 23
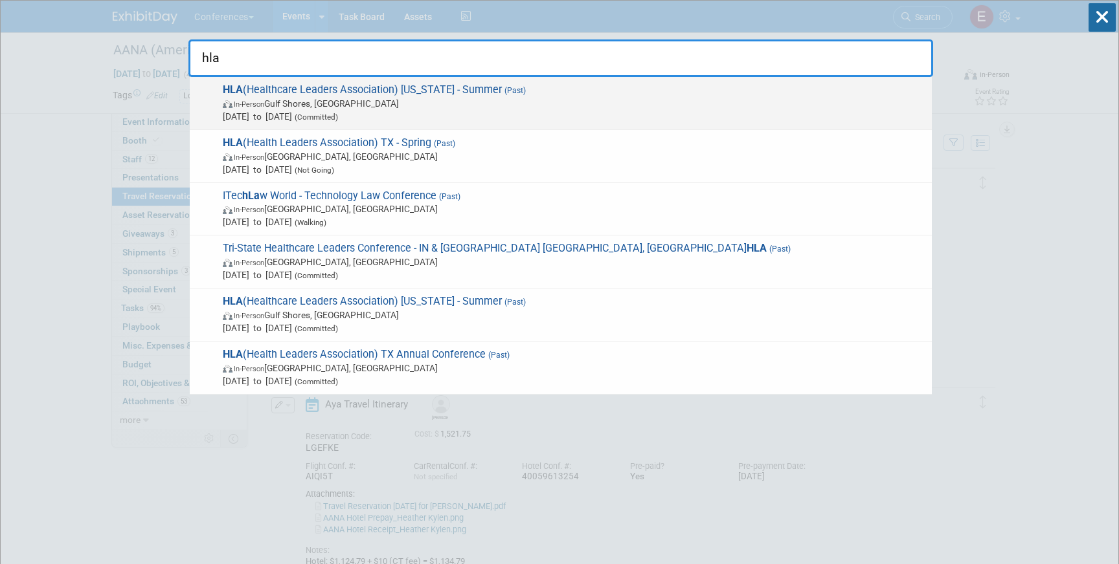
type input "hla"
click at [537, 97] on span "In-Person Gulf Shores, AL" at bounding box center [574, 103] width 702 height 13
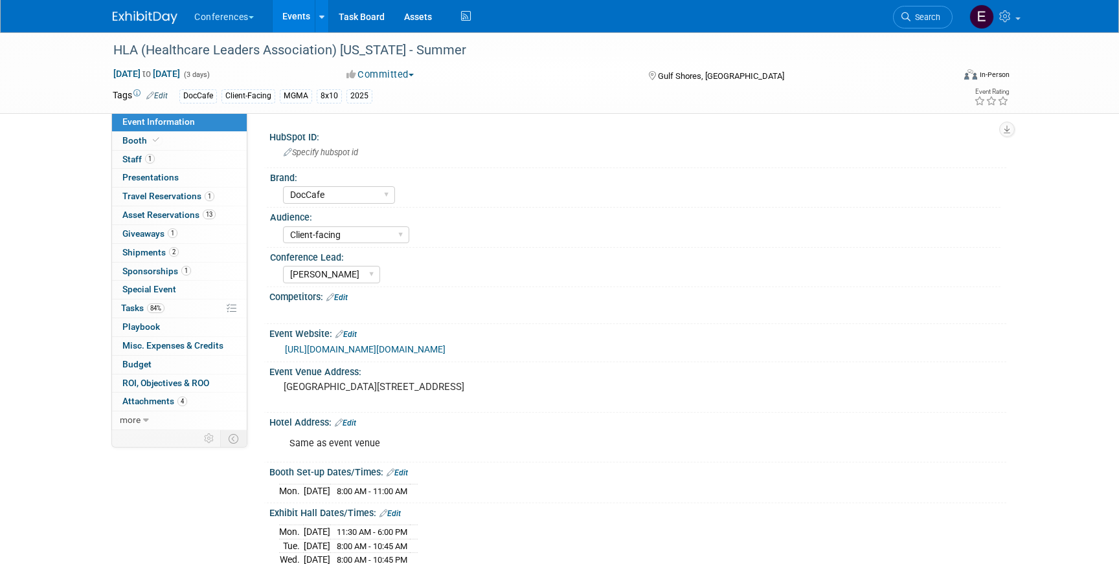
select select "DocCafe"
select select "Client-facing"
select select "[PERSON_NAME]"
click at [190, 197] on span "Travel Reservations 1" at bounding box center [168, 196] width 92 height 10
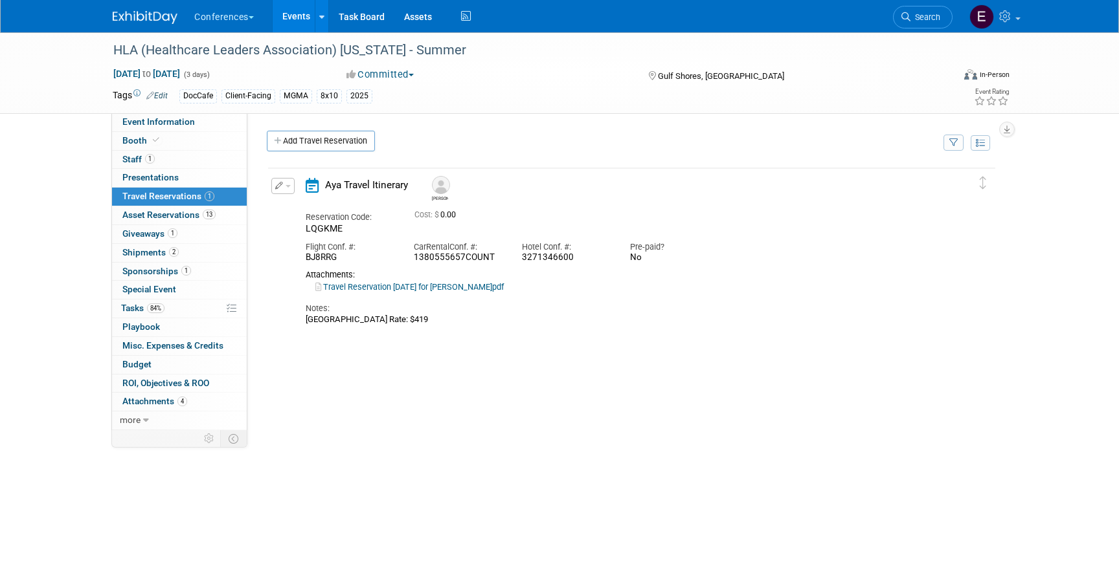
click at [283, 188] on button "button" at bounding box center [282, 186] width 23 height 16
click at [331, 210] on button "Edit Reservation" at bounding box center [326, 208] width 109 height 19
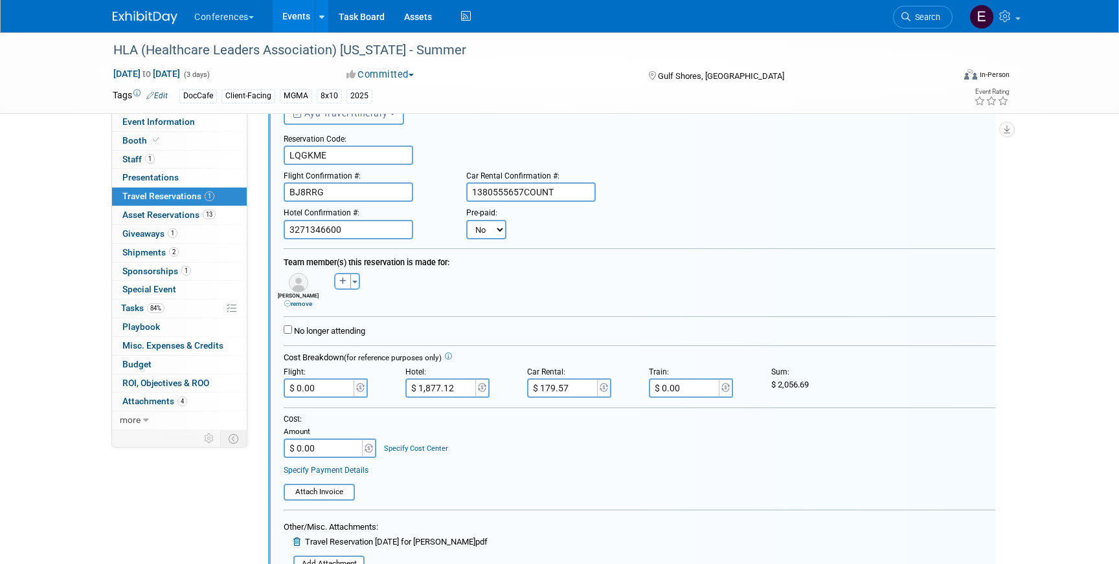
scroll to position [86, 0]
click at [331, 383] on input "$ 0.00" at bounding box center [320, 386] width 73 height 19
click at [330, 392] on input "$ 477.00" at bounding box center [320, 386] width 73 height 19
type input "$ 477.46"
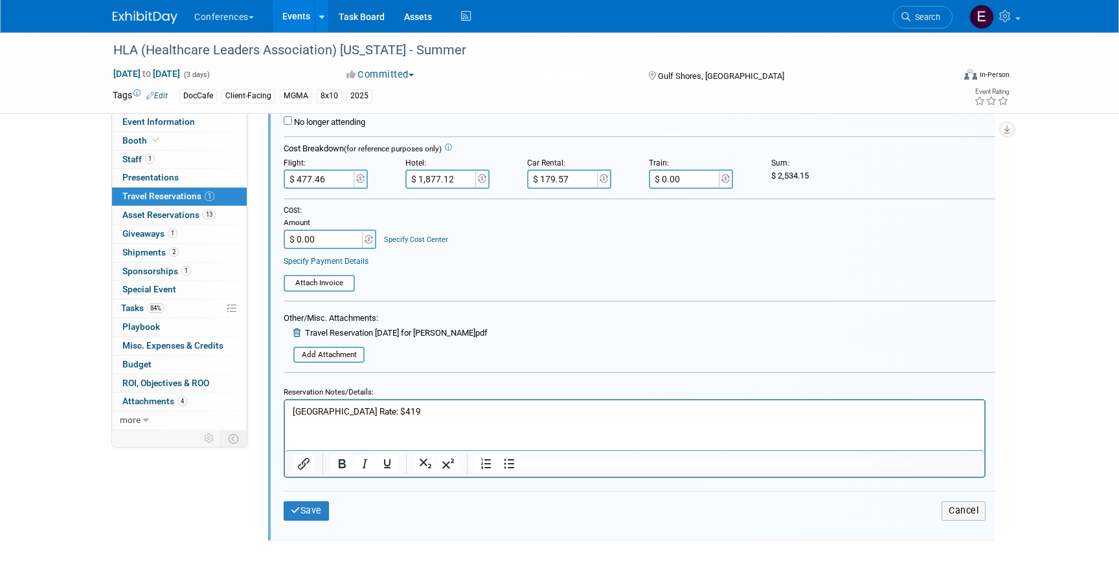
scroll to position [304, 0]
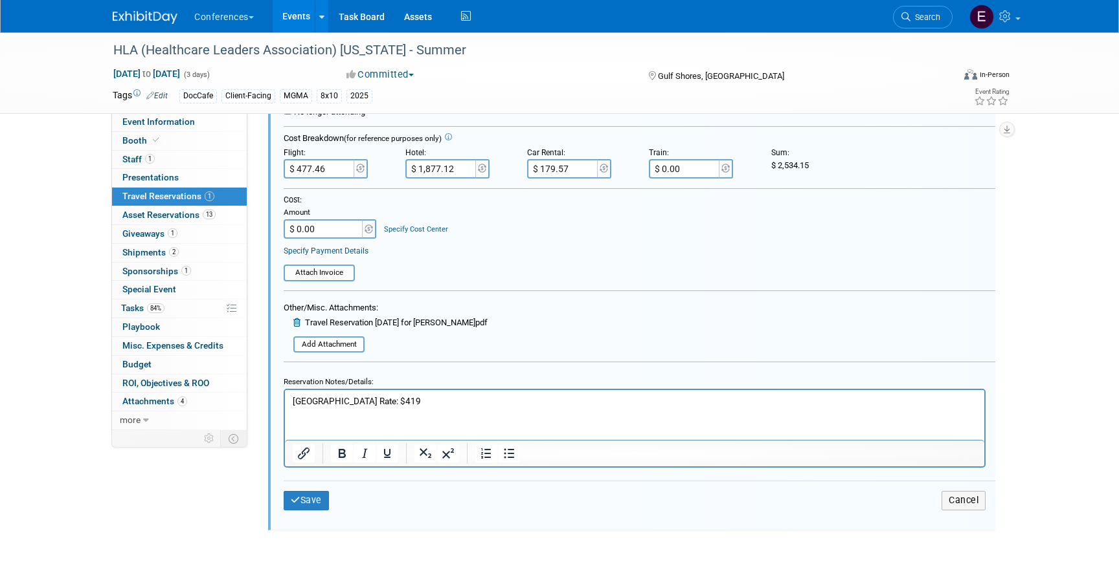
drag, startPoint x: 332, startPoint y: 162, endPoint x: 333, endPoint y: 170, distance: 7.8
click at [333, 170] on input "$ 477.46" at bounding box center [320, 168] width 73 height 19
click at [424, 393] on html "Hotel Room Block Rate: $419" at bounding box center [634, 398] width 699 height 17
click at [423, 401] on p "Hotel Room Block Rate: $419" at bounding box center [635, 402] width 684 height 12
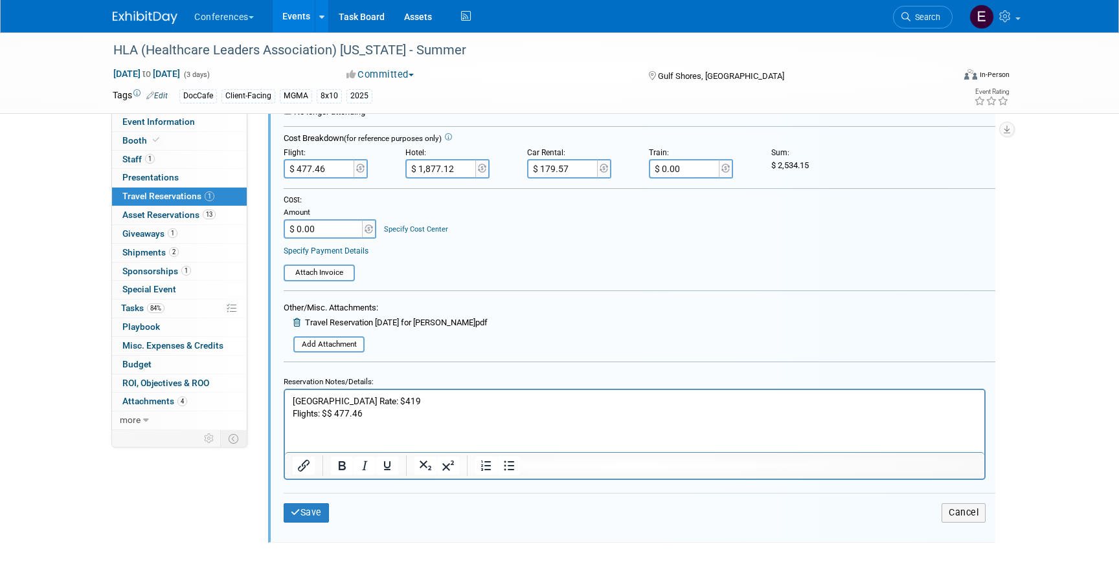
click at [338, 416] on p "Flights: $$ 477.46" at bounding box center [635, 414] width 684 height 12
click at [383, 418] on p "Flights: $477.46" at bounding box center [635, 414] width 684 height 12
drag, startPoint x: 353, startPoint y: 414, endPoint x: 331, endPoint y: 414, distance: 22.0
click at [331, 414] on p "Flights: $477.46 + $35 CT Fee" at bounding box center [635, 414] width 684 height 12
click at [348, 413] on p "Flights: $477.46 + $35 CT Fee" at bounding box center [635, 414] width 684 height 12
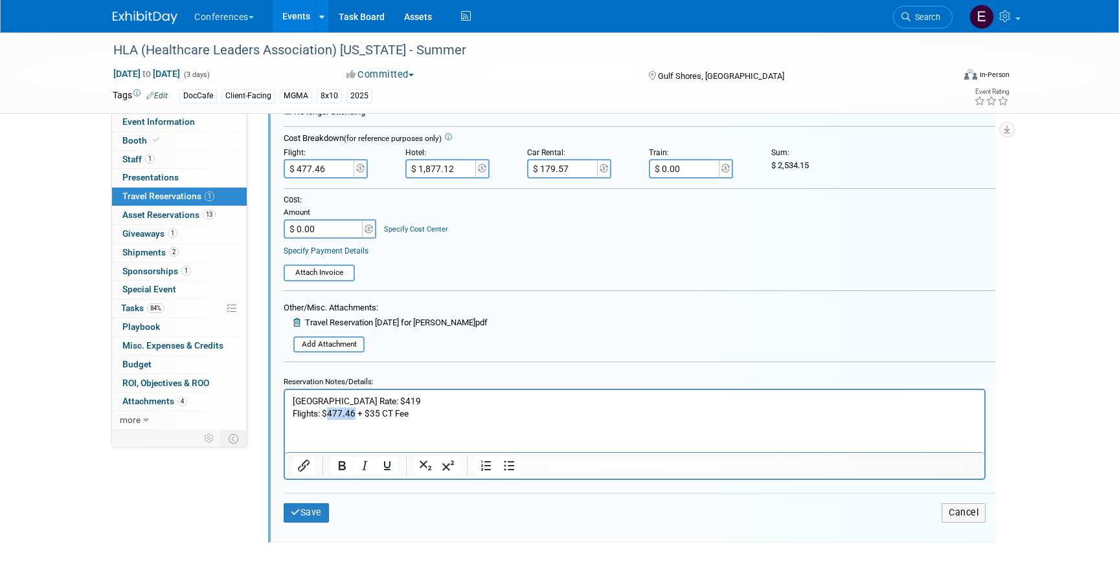
drag, startPoint x: 354, startPoint y: 414, endPoint x: 328, endPoint y: 413, distance: 25.9
click at [328, 413] on p "Flights: $477.46 + $35 CT Fee" at bounding box center [635, 414] width 684 height 12
copy p "477.46"
click at [339, 169] on input "$ 477.46" at bounding box center [320, 168] width 73 height 19
type input "$ 512.46"
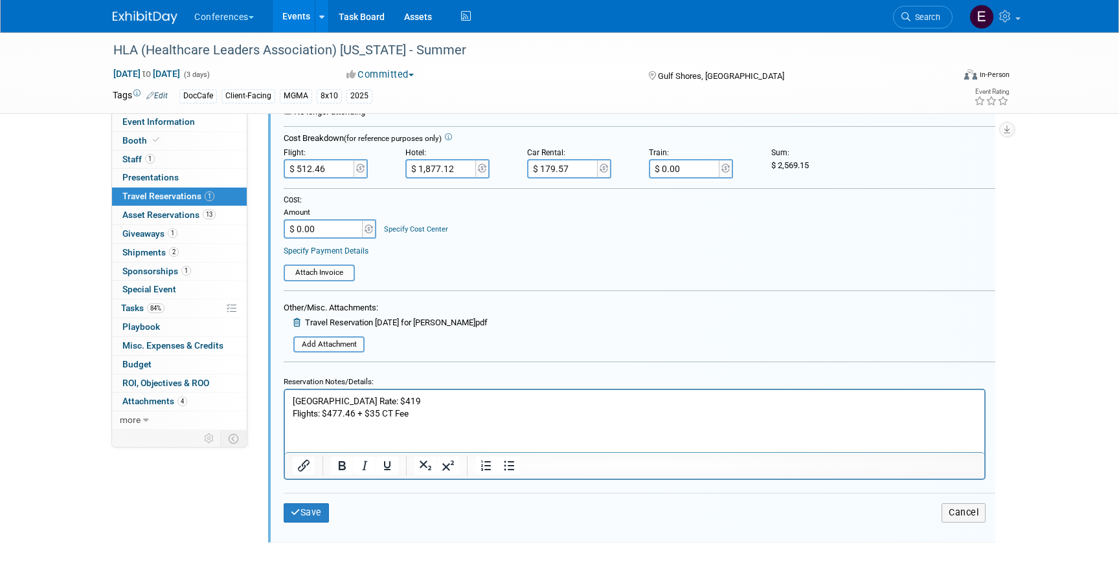
click at [425, 415] on p "Flights: $477.46 + $35 CT Fee" at bounding box center [635, 414] width 684 height 12
click at [417, 412] on p "Flights: $477.46 + $35 CT Fee = 512.46" at bounding box center [635, 414] width 684 height 12
click at [312, 509] on button "Save" at bounding box center [306, 513] width 45 height 19
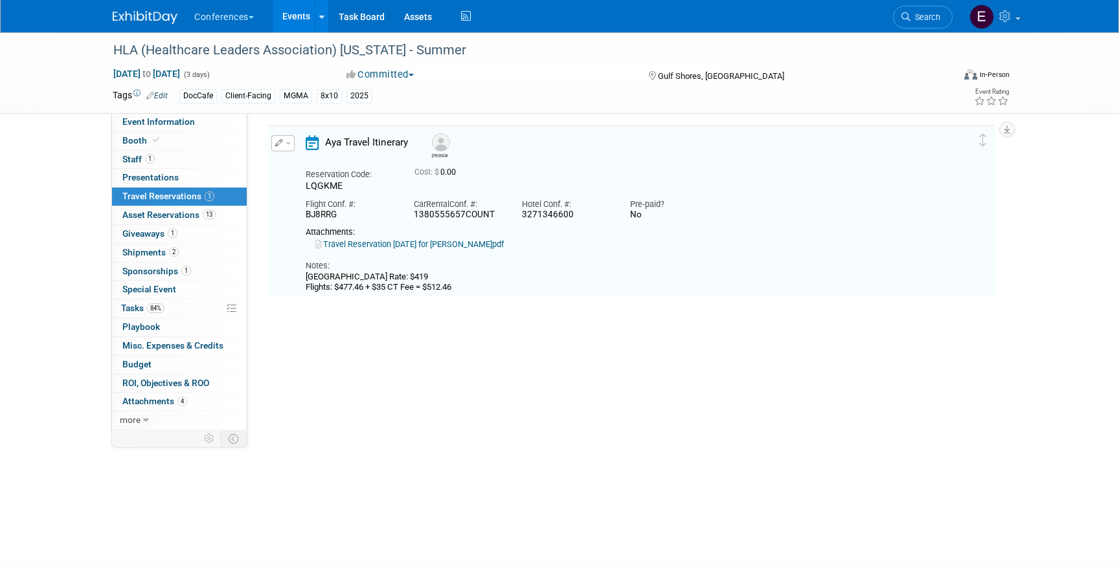
scroll to position [22, 0]
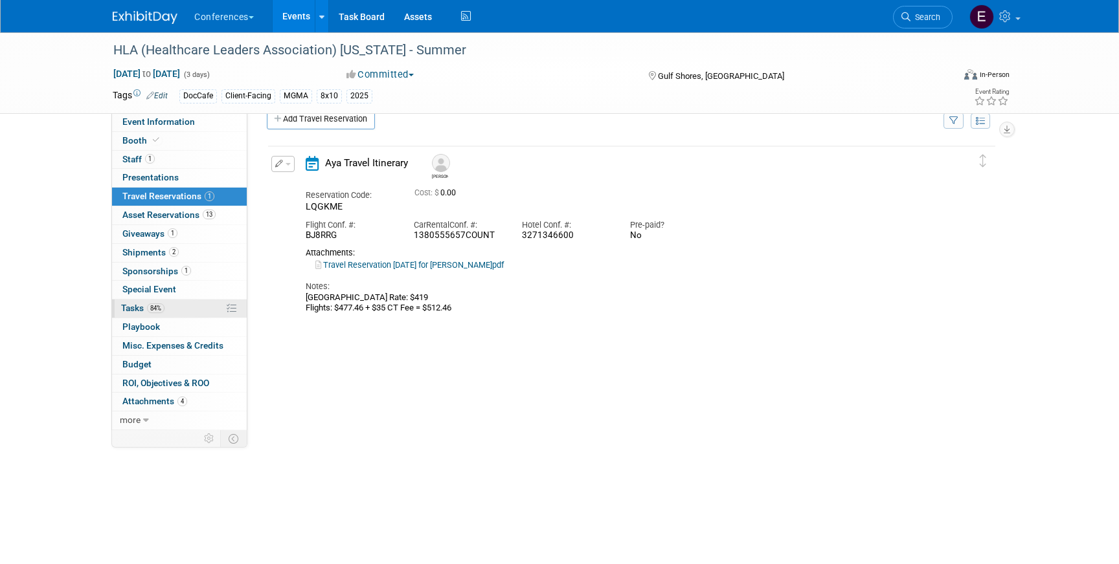
click at [195, 313] on link "84% Tasks 84%" at bounding box center [179, 309] width 135 height 18
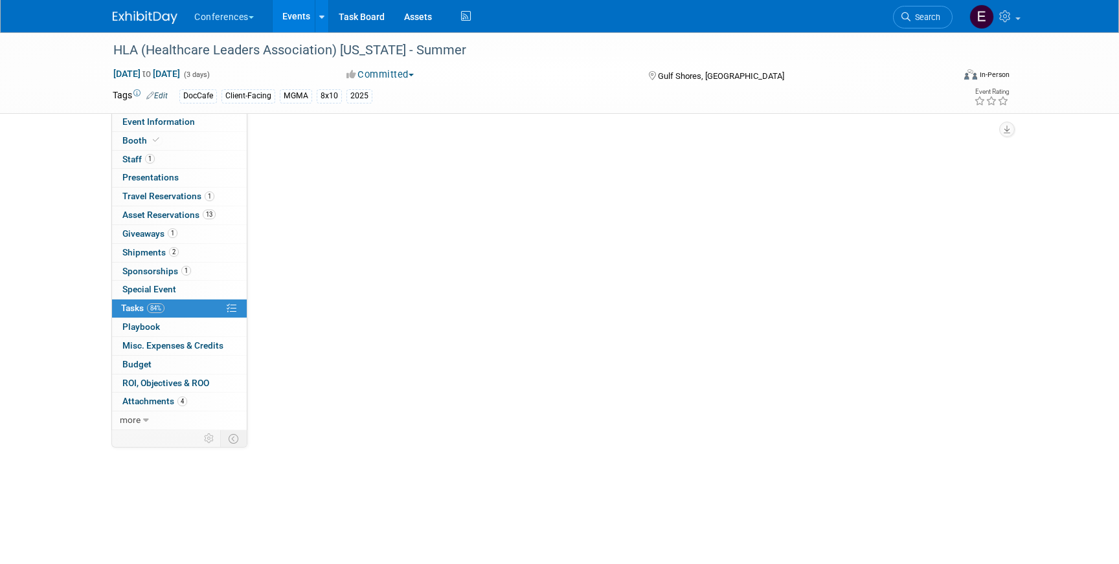
scroll to position [0, 0]
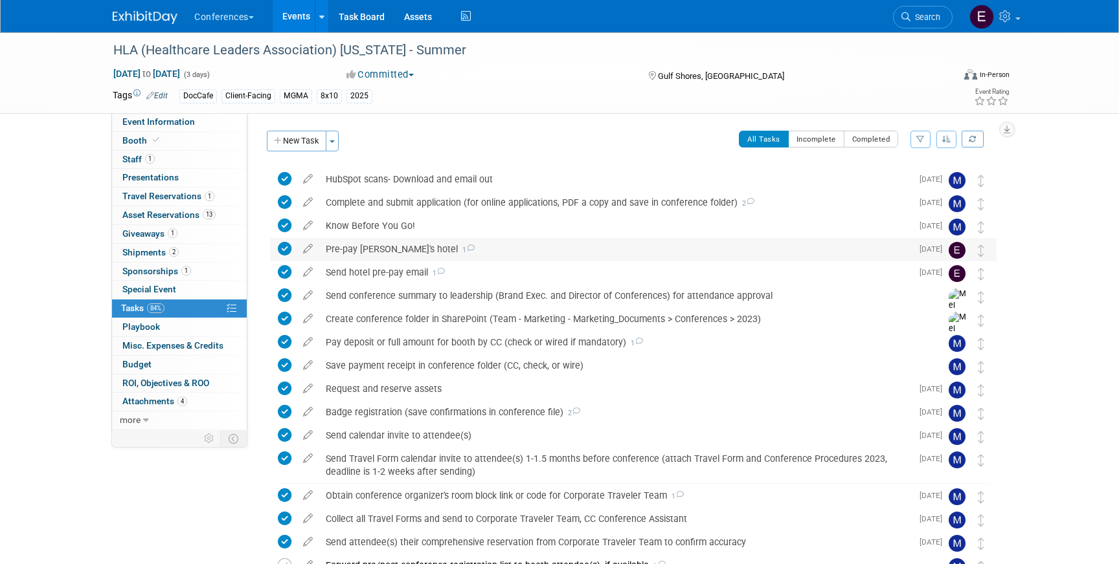
click at [364, 245] on div "Pre-pay John's hotel 1" at bounding box center [615, 249] width 592 height 22
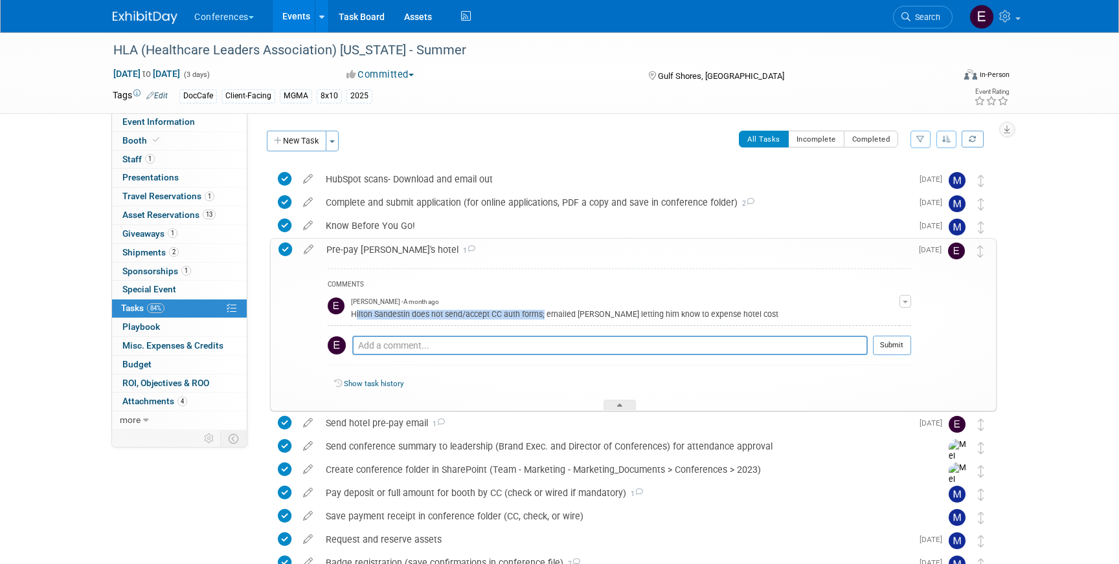
drag, startPoint x: 352, startPoint y: 315, endPoint x: 541, endPoint y: 315, distance: 189.0
click at [541, 315] on div "Hilton Sandestin does not send/accept CC auth forms; emailed John letting him k…" at bounding box center [625, 313] width 548 height 12
copy div "Hilton Sandestin does not send/accept CC auth forms"
click at [140, 192] on span "Travel Reservations 1" at bounding box center [168, 196] width 92 height 10
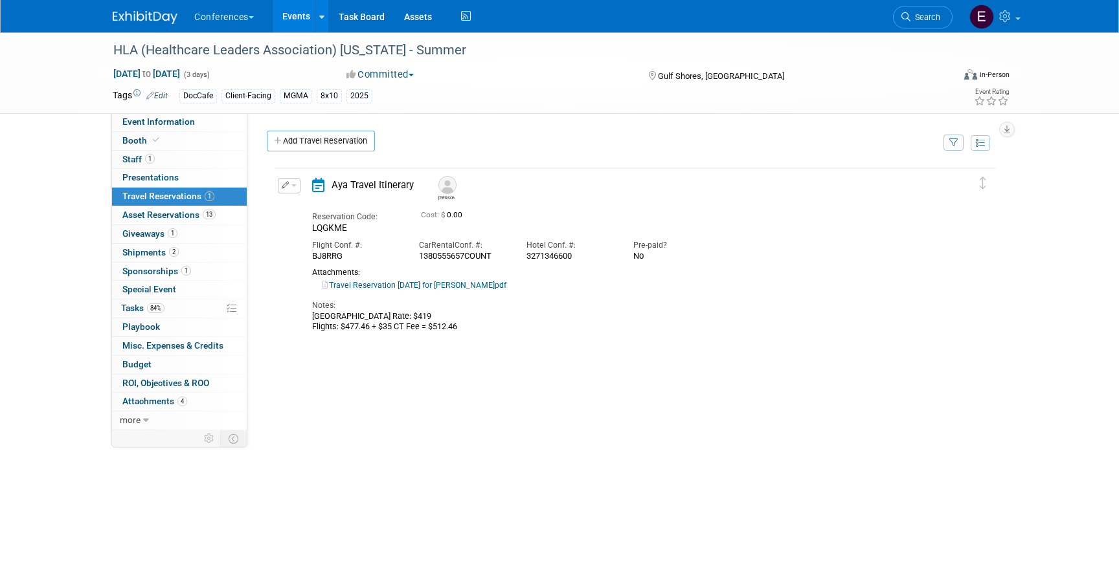
click at [286, 184] on icon "button" at bounding box center [286, 184] width 8 height 7
click at [308, 204] on button "Edit Reservation" at bounding box center [332, 208] width 109 height 19
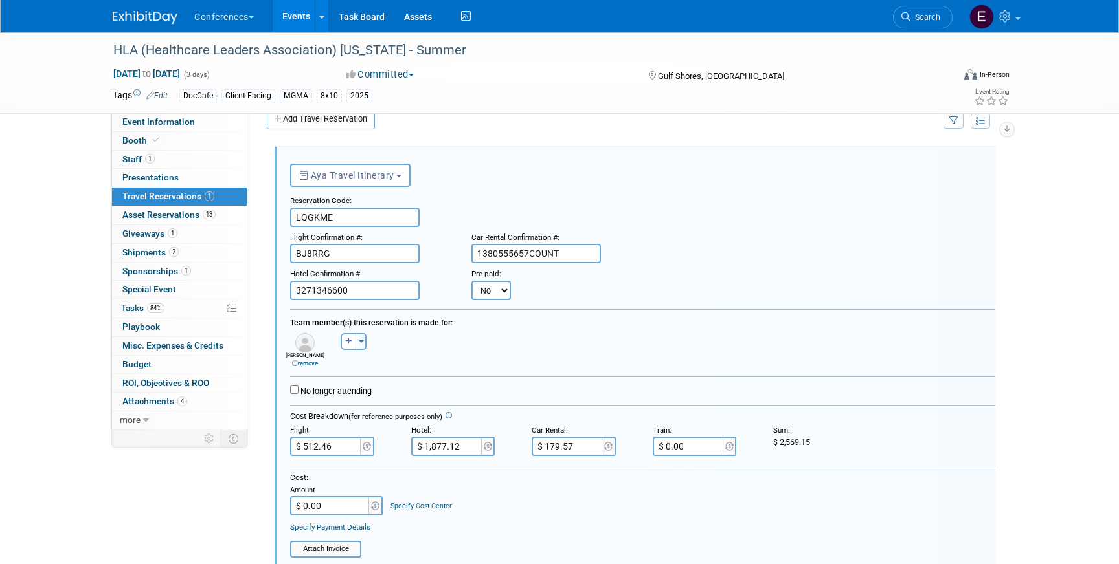
scroll to position [304, 0]
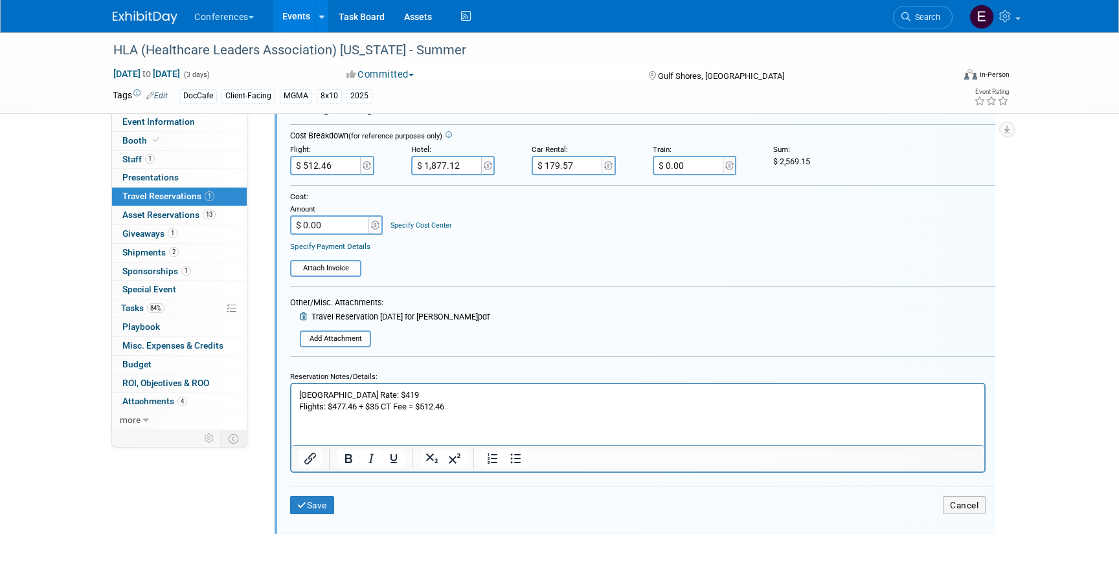
click at [476, 412] on html "Hotel Room Block Rate: $419 Flights: $477.46 + $35 CT Fee = $512.46" at bounding box center [637, 398] width 693 height 28
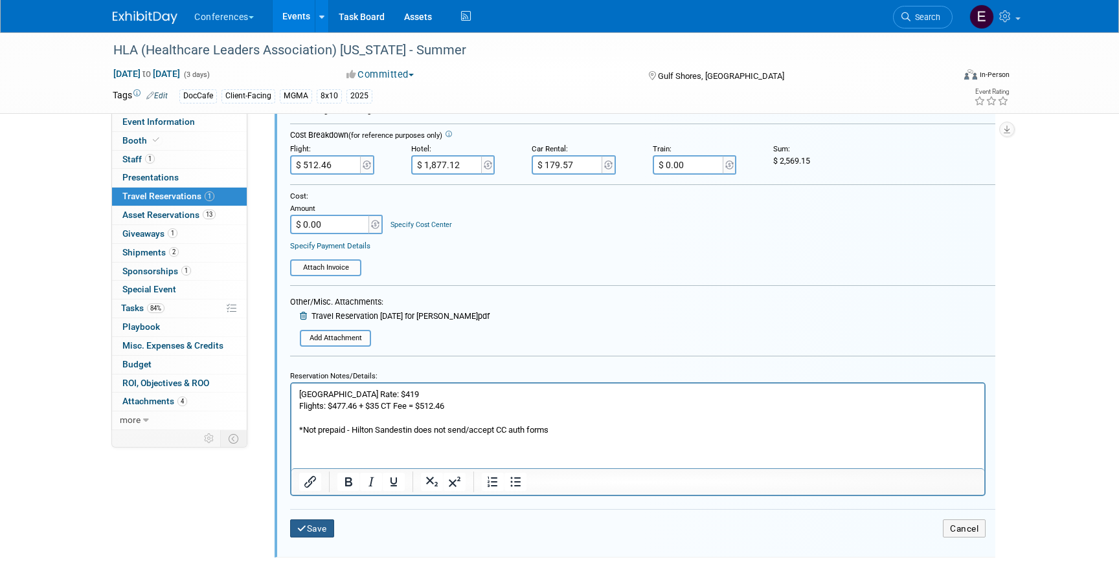
click at [309, 526] on button "Save" at bounding box center [312, 529] width 44 height 19
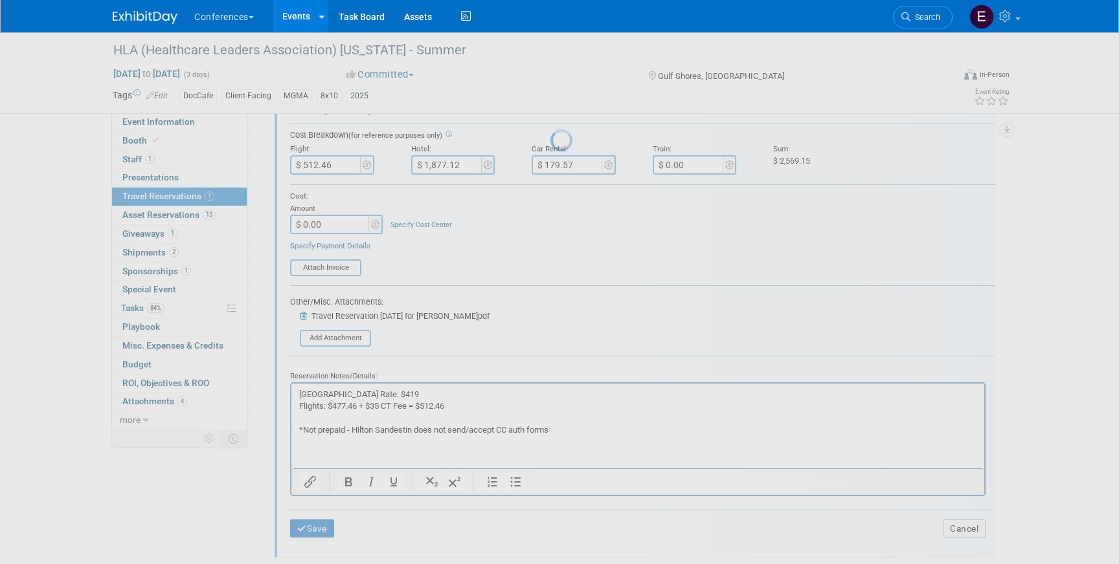
scroll to position [18, 0]
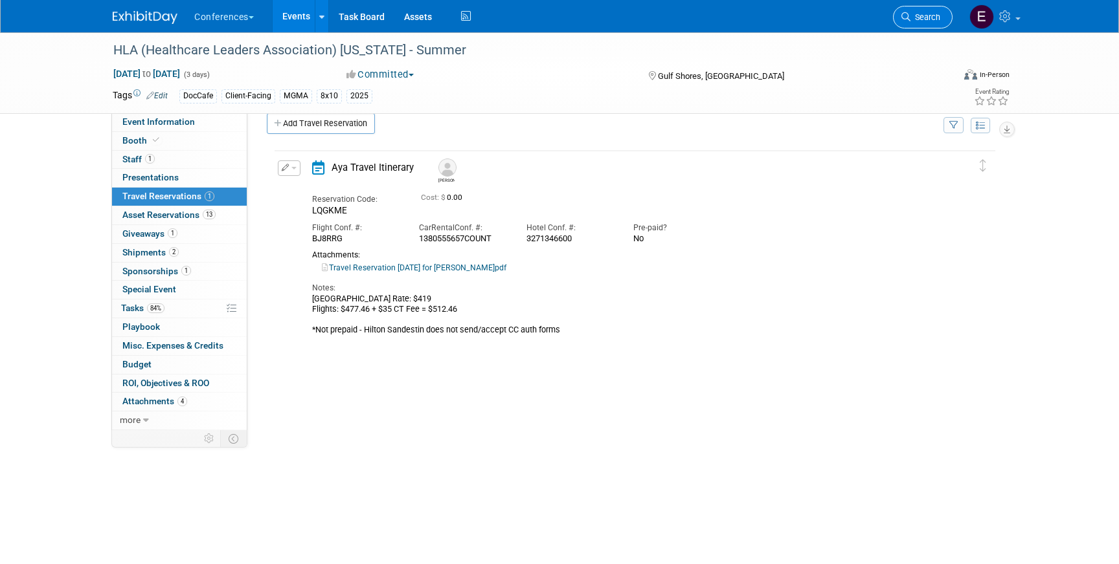
click at [925, 27] on link "Search" at bounding box center [923, 17] width 60 height 23
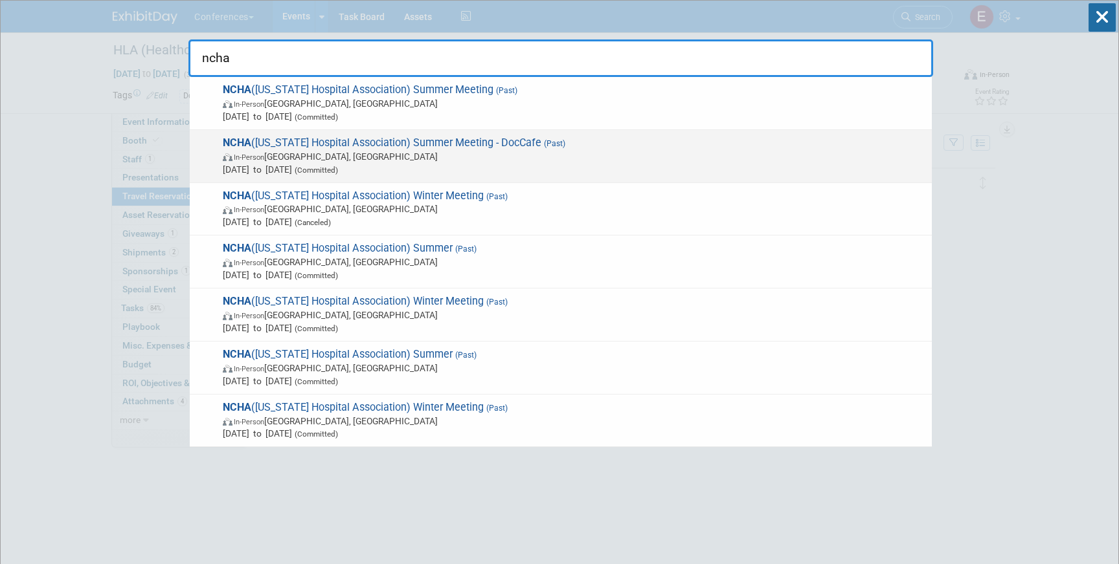
type input "ncha"
click at [561, 146] on span "(Past)" at bounding box center [553, 143] width 24 height 9
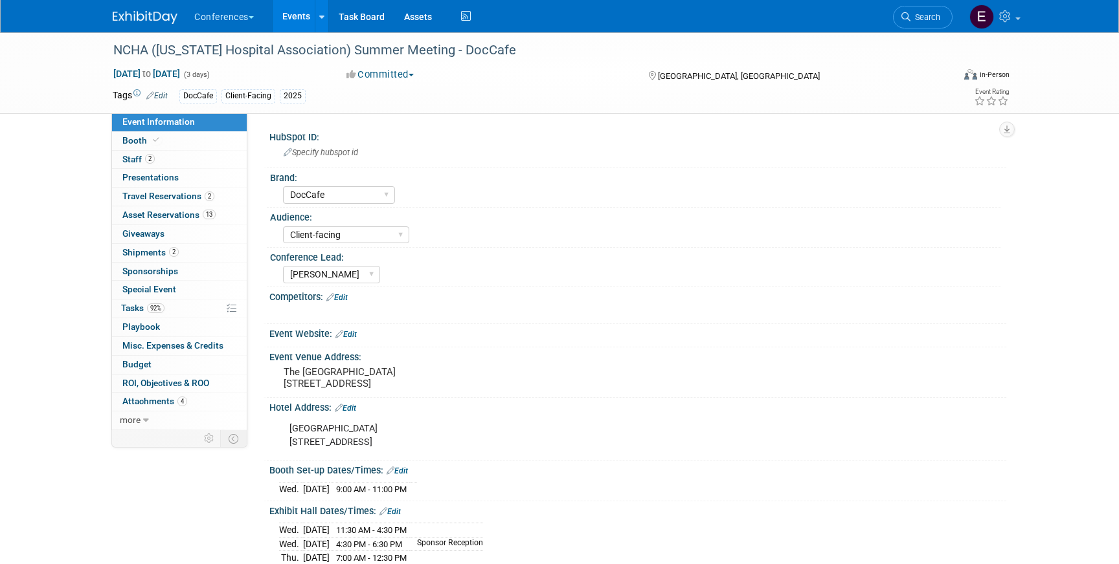
select select "DocCafe"
select select "Client-facing"
select select "[PERSON_NAME]"
click at [168, 198] on span "Travel Reservations 2" at bounding box center [168, 196] width 92 height 10
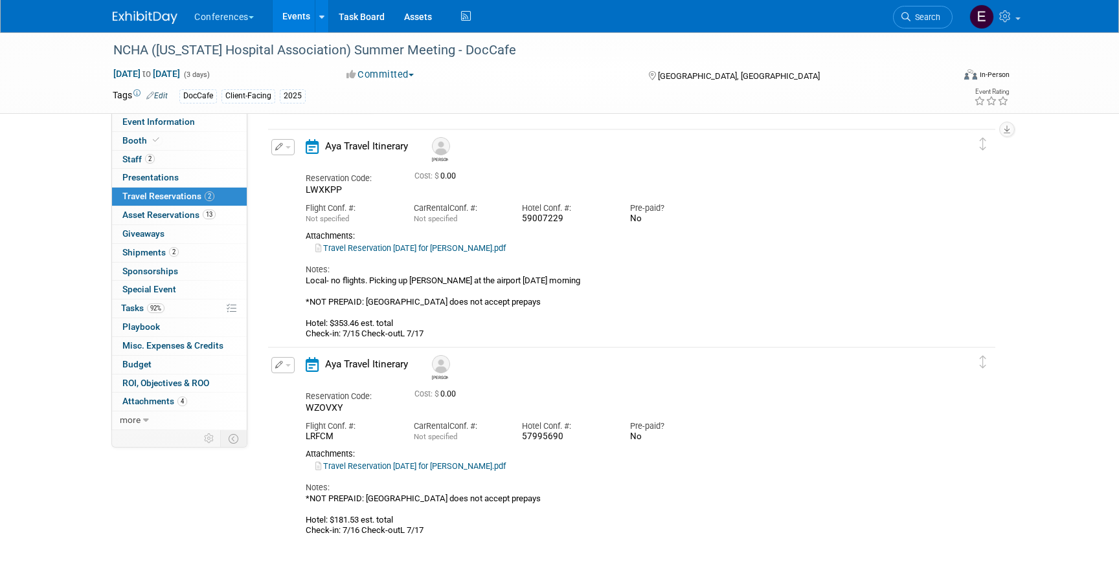
scroll to position [159, 0]
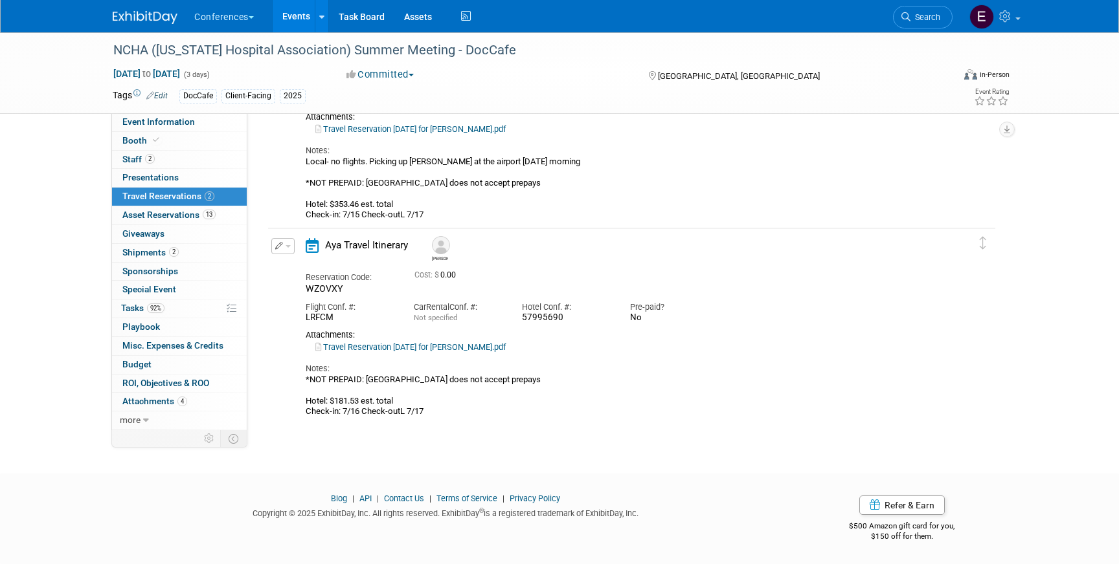
click at [285, 243] on button "button" at bounding box center [282, 246] width 23 height 16
click at [294, 264] on button "Edit Reservation" at bounding box center [326, 269] width 109 height 19
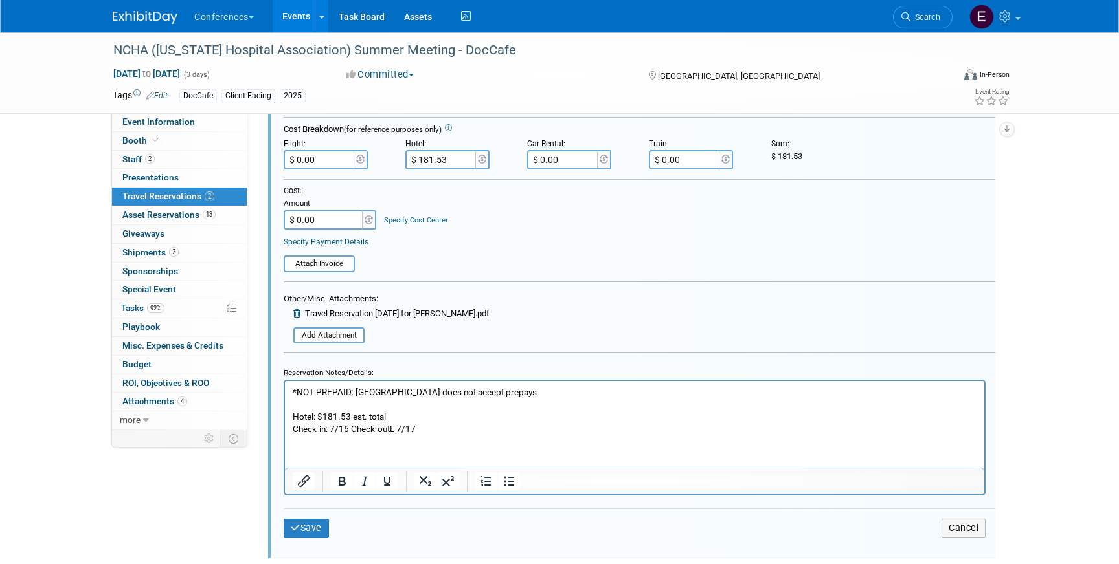
scroll to position [542, 0]
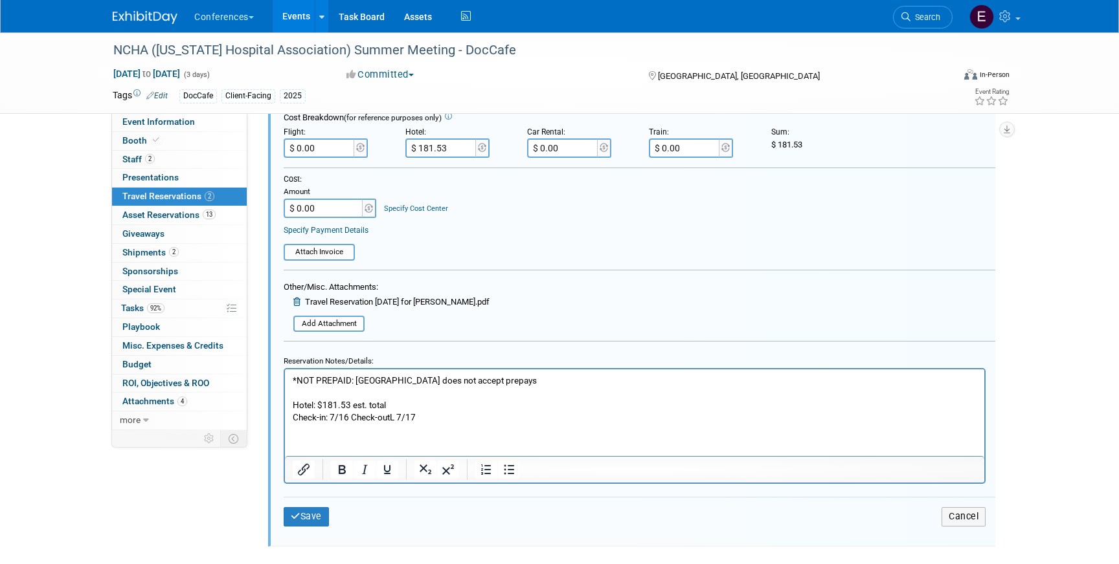
click at [433, 416] on p "*NOT PREPAID: Cambria Hotel does not accept prepays Hotel: $181.53 est. total C…" at bounding box center [635, 399] width 684 height 49
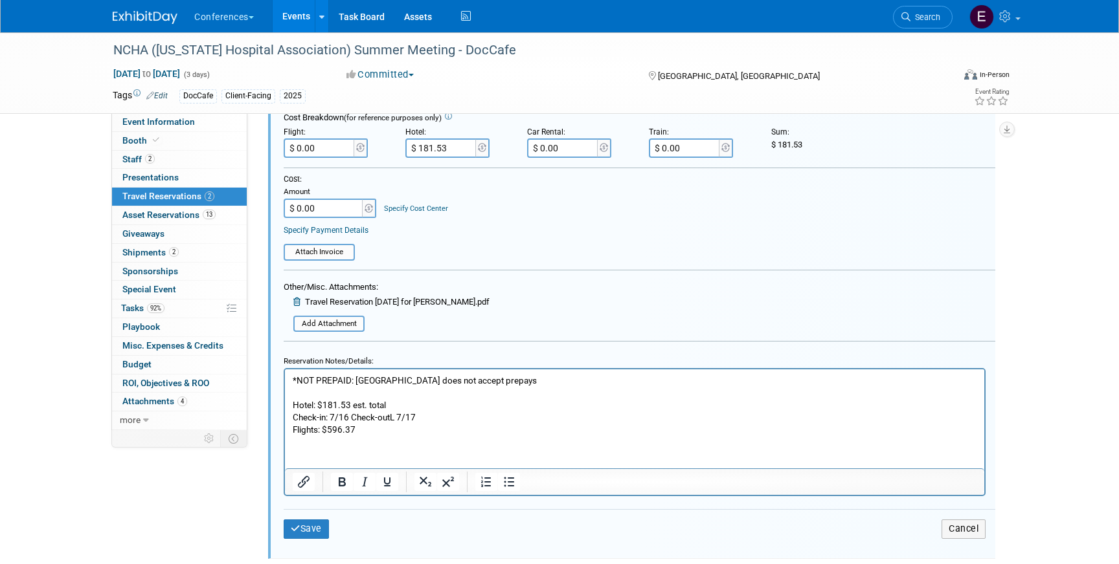
click at [384, 427] on p "Flights: $596.37" at bounding box center [635, 430] width 684 height 12
drag, startPoint x: 366, startPoint y: 428, endPoint x: 334, endPoint y: 429, distance: 32.4
click at [334, 429] on p "Flights: $596.37" at bounding box center [635, 430] width 684 height 12
click at [393, 430] on p "Flights: $596.37" at bounding box center [635, 430] width 684 height 12
click at [423, 434] on p "Flights: $596.37 + $145.36" at bounding box center [635, 430] width 684 height 12
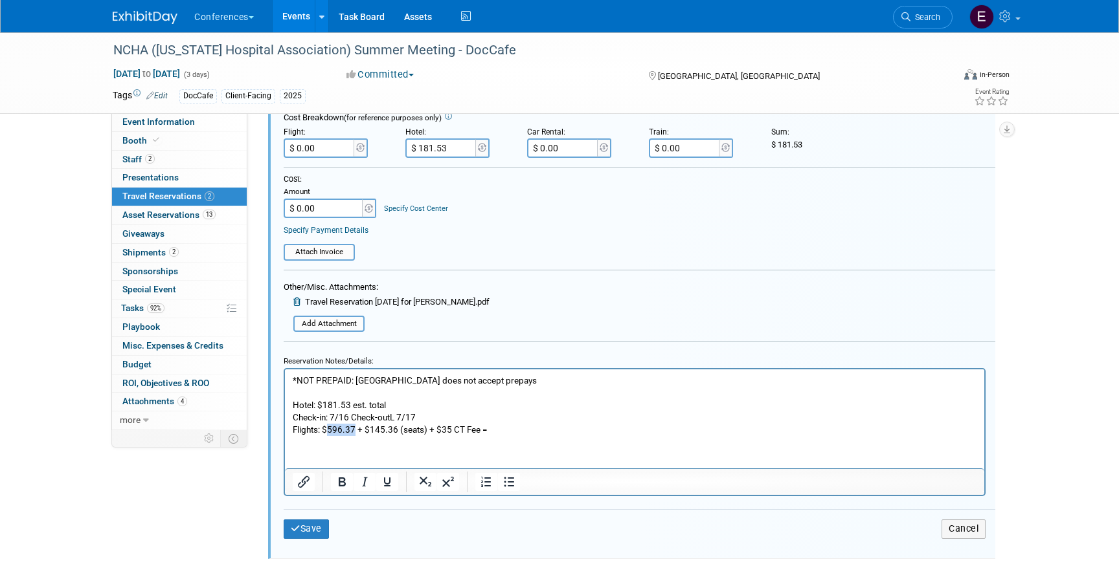
drag, startPoint x: 328, startPoint y: 429, endPoint x: 353, endPoint y: 430, distance: 25.3
click at [354, 430] on p "Flights: $596.37 + $145.36 (seats) + $35 CT Fee =" at bounding box center [635, 430] width 684 height 12
copy p "596.37"
drag, startPoint x: 370, startPoint y: 429, endPoint x: 396, endPoint y: 428, distance: 25.9
click at [396, 428] on p "Flights: $596.37 + $145.36 (seats) + $35 CT Fee =" at bounding box center [635, 430] width 684 height 12
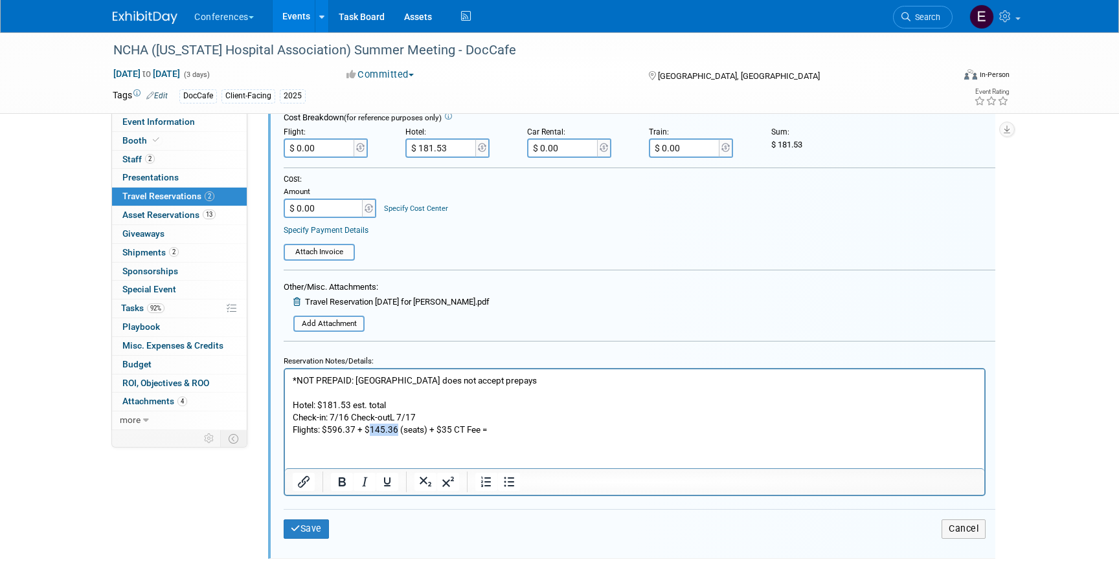
copy p "145.36"
click at [507, 432] on p "Flights: $596.37 + $145.36 (seats) + $35 CT Fee =" at bounding box center [635, 430] width 684 height 12
click at [329, 147] on input "$ 0.00" at bounding box center [320, 148] width 73 height 19
type input "$ 776.73"
click at [309, 521] on button "Save" at bounding box center [306, 529] width 45 height 19
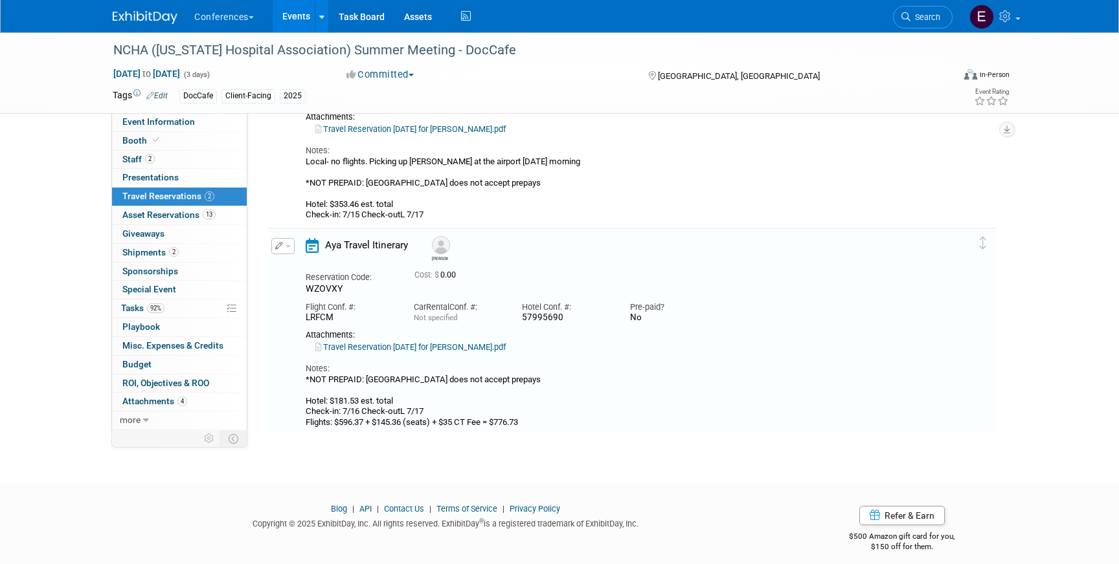
scroll to position [164, 0]
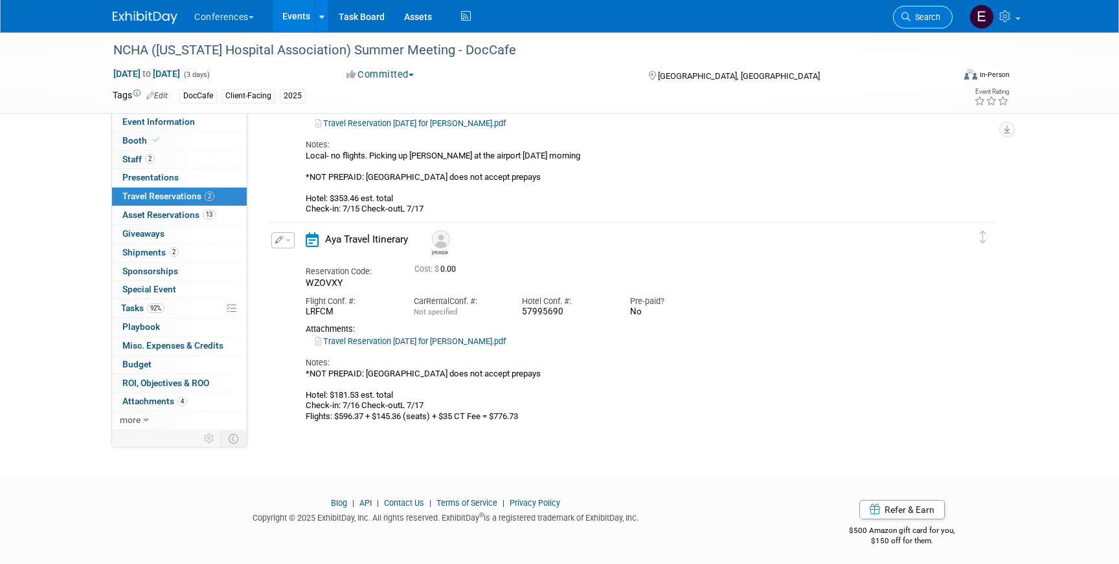
click at [936, 15] on span "Search" at bounding box center [925, 17] width 30 height 10
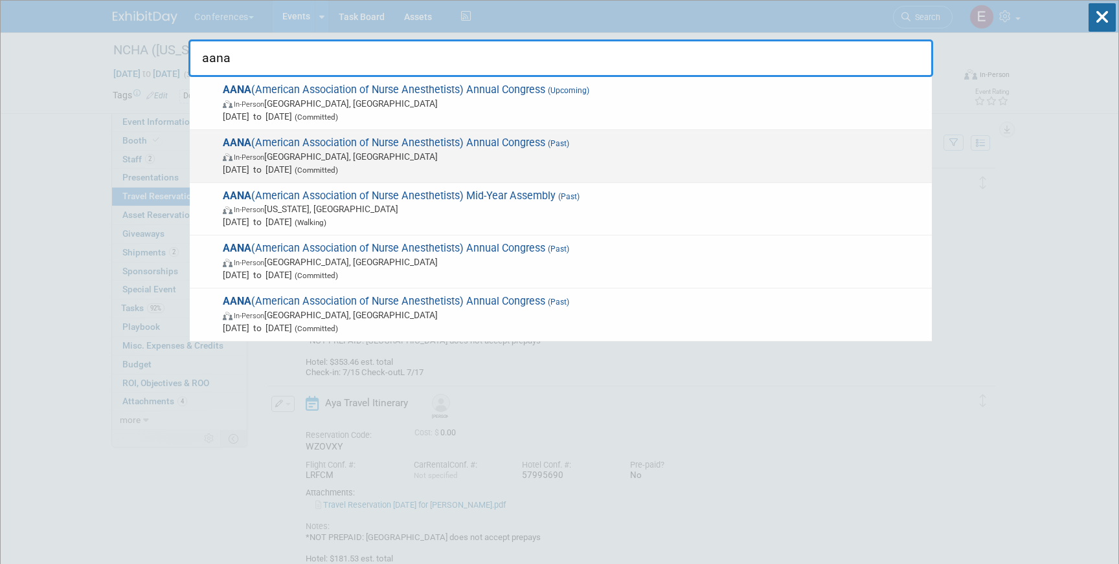
type input "aana"
click at [609, 159] on span "In-Person Nashville, TN" at bounding box center [574, 156] width 702 height 13
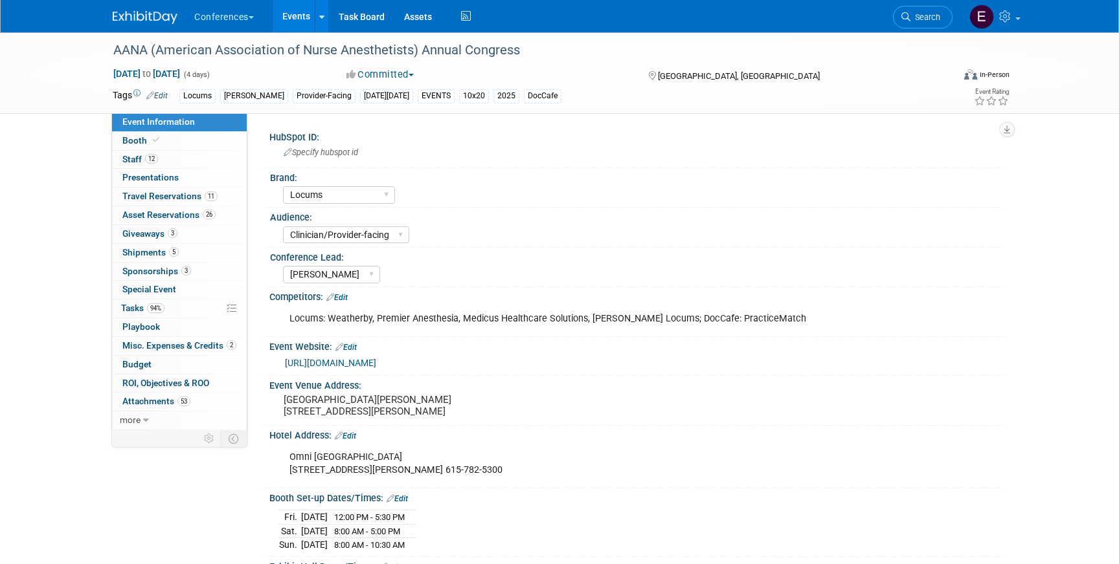
select select "Locums"
select select "Clinician/Provider-facing"
select select "[PERSON_NAME]"
click at [220, 194] on link "11 Travel Reservations 11" at bounding box center [179, 197] width 135 height 18
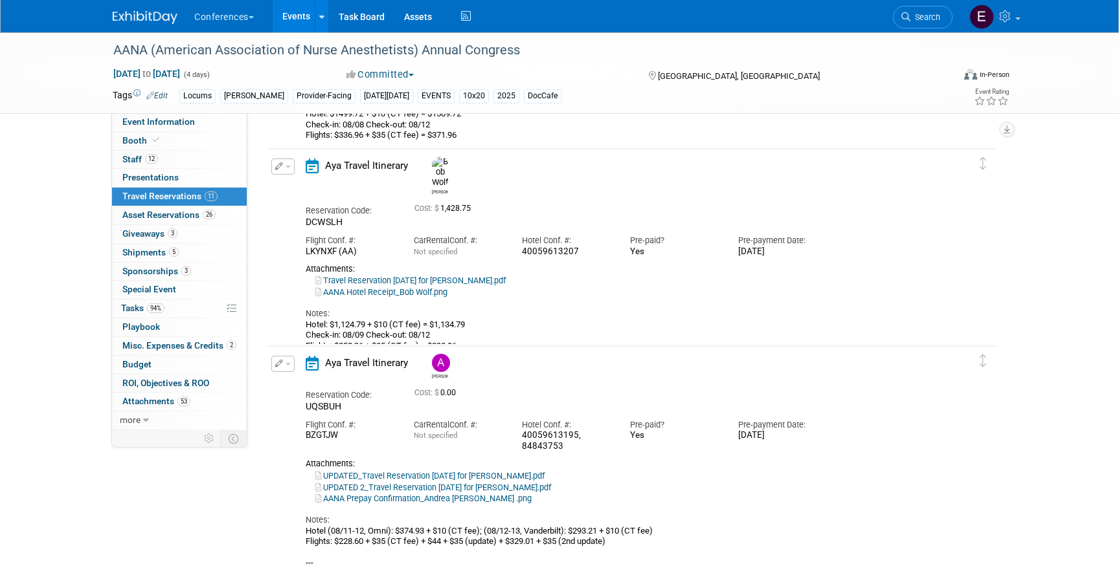
scroll to position [1247, 0]
click at [918, 19] on span "Search" at bounding box center [925, 17] width 30 height 10
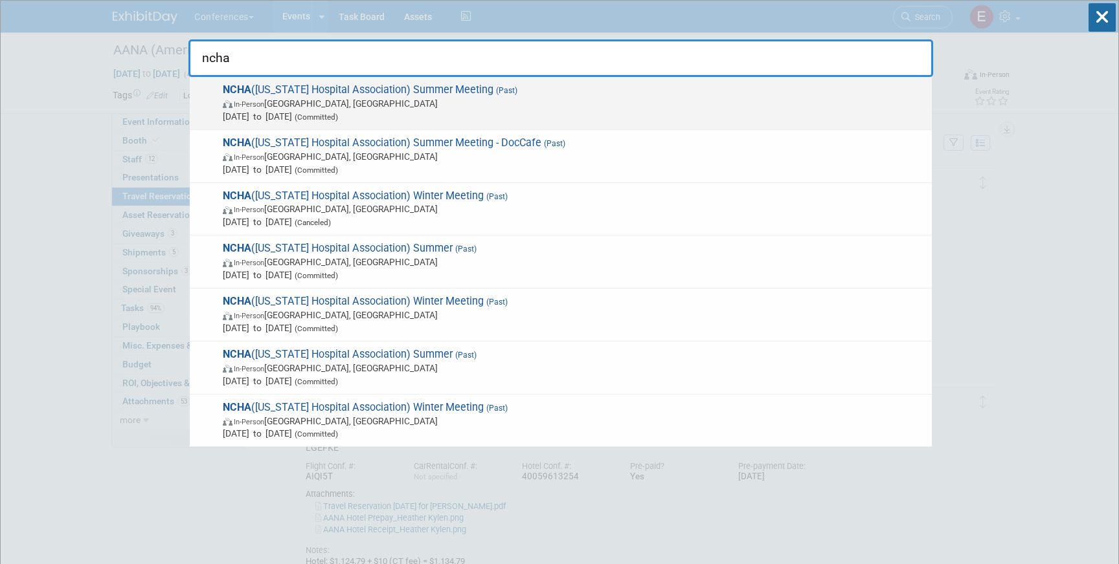
type input "ncha"
click at [504, 96] on span "NCHA ([US_STATE] Hospital Association) Summer Meeting (Past) In-Person [GEOGRAP…" at bounding box center [572, 103] width 706 height 39
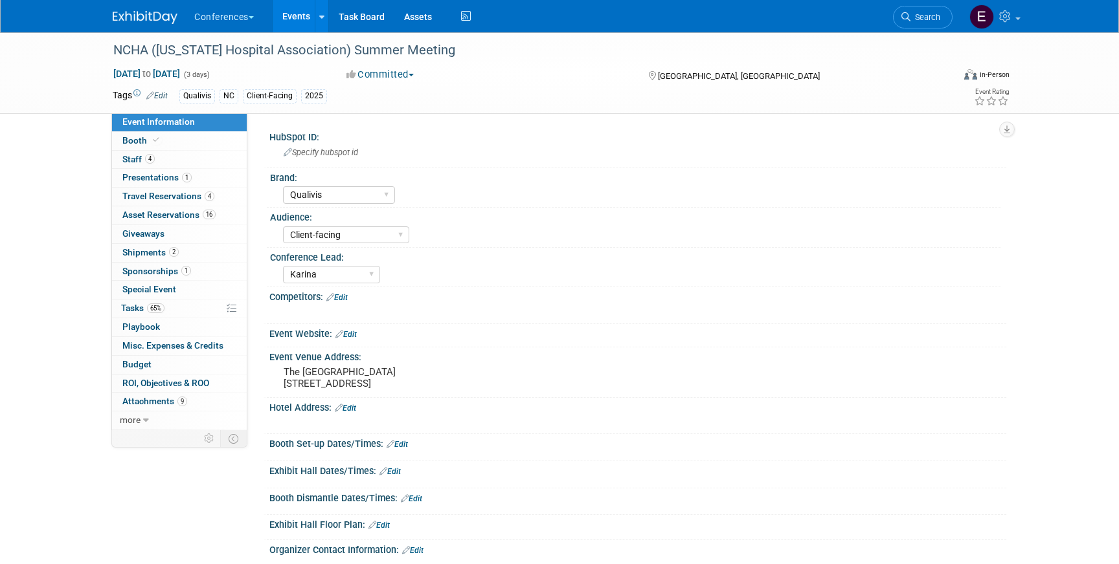
select select "Qualivis"
select select "Client-facing"
select select "Karina"
click at [179, 199] on span "Travel Reservations 4" at bounding box center [168, 196] width 92 height 10
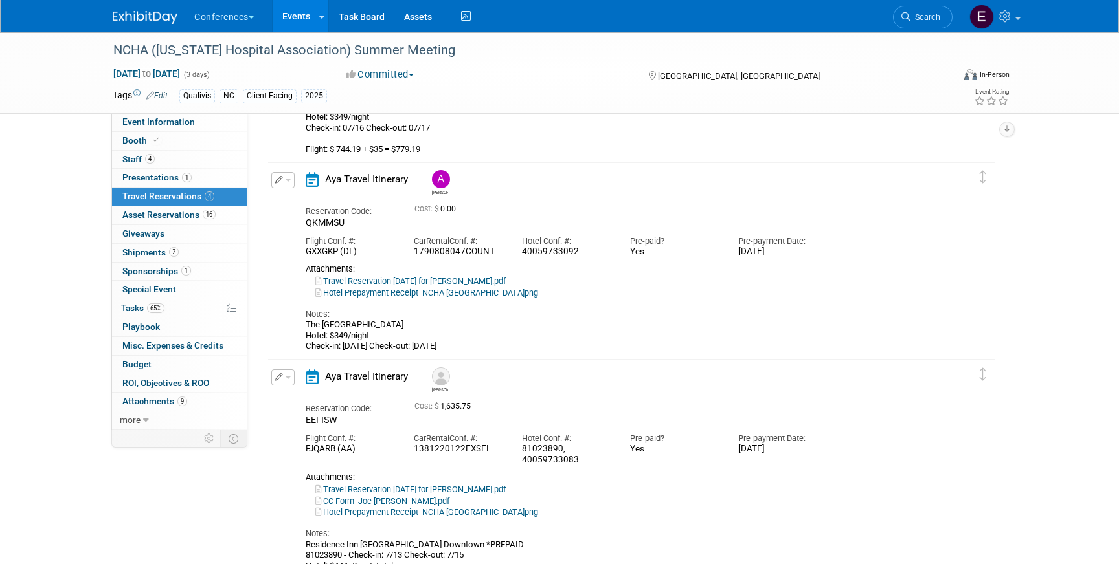
scroll to position [477, 0]
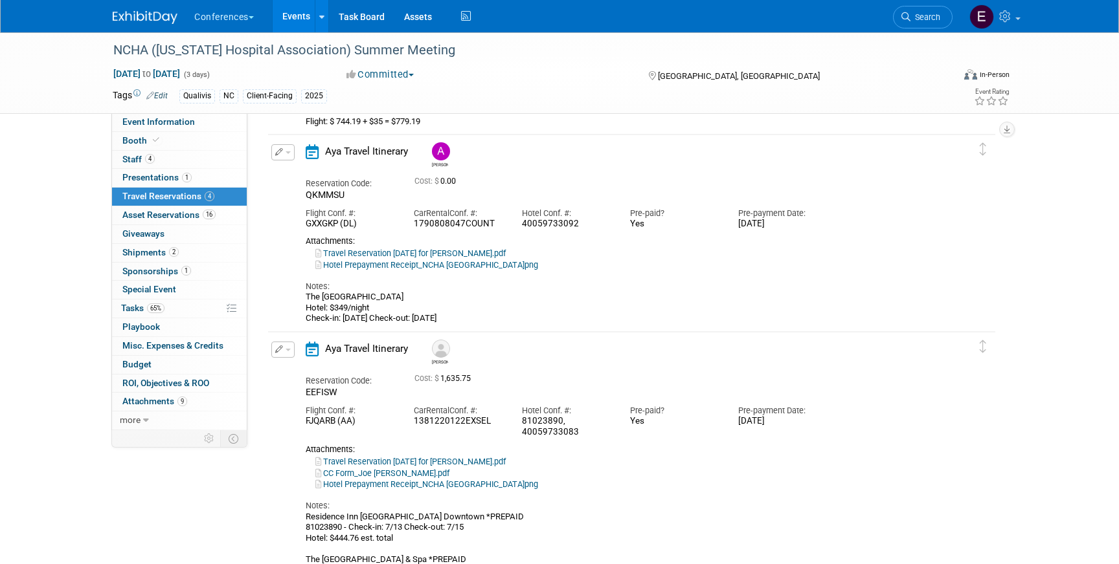
click at [277, 151] on icon "button" at bounding box center [279, 152] width 8 height 8
click at [313, 176] on button "Edit Reservation" at bounding box center [326, 175] width 109 height 19
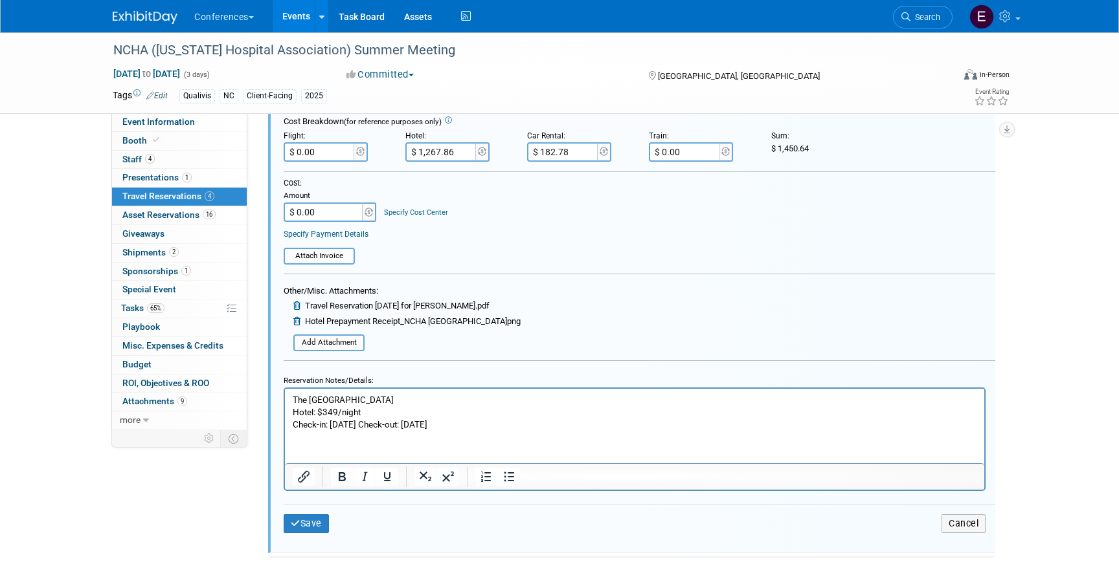
scroll to position [779, 0]
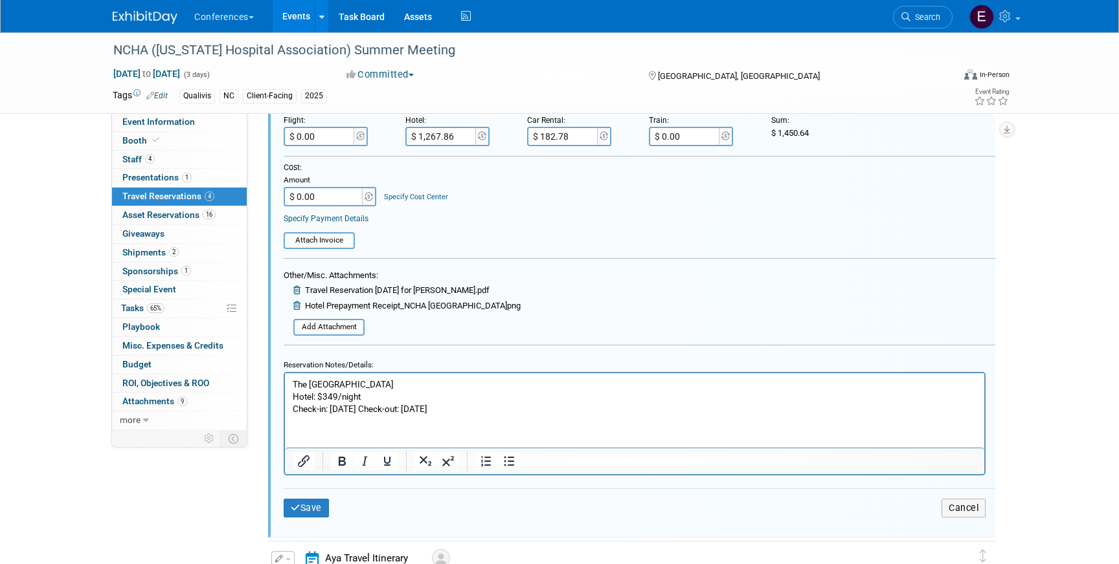
click at [474, 412] on p "The Omni Grove Park Inn & Spa Hotel: $349/night Check-in: 15-Jul-25 Check-out: …" at bounding box center [635, 396] width 684 height 37
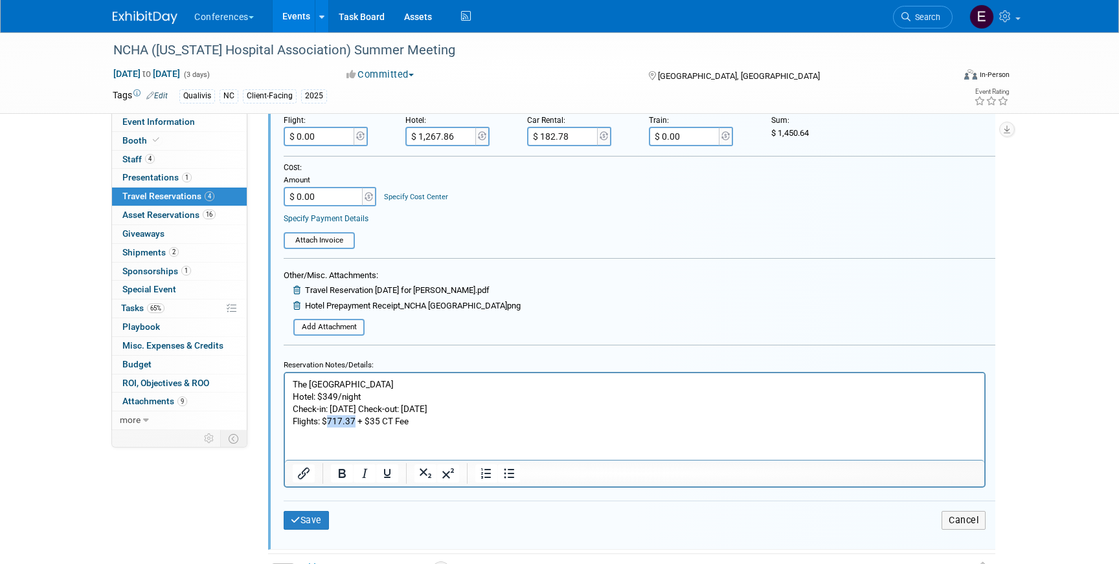
drag, startPoint x: 355, startPoint y: 419, endPoint x: 330, endPoint y: 419, distance: 25.2
click at [330, 419] on p "Flights: $717.37 + $35 CT Fee" at bounding box center [635, 421] width 684 height 12
copy p "717.37"
click at [344, 142] on input "$ 0.00" at bounding box center [320, 136] width 73 height 19
type input "$ 752.37"
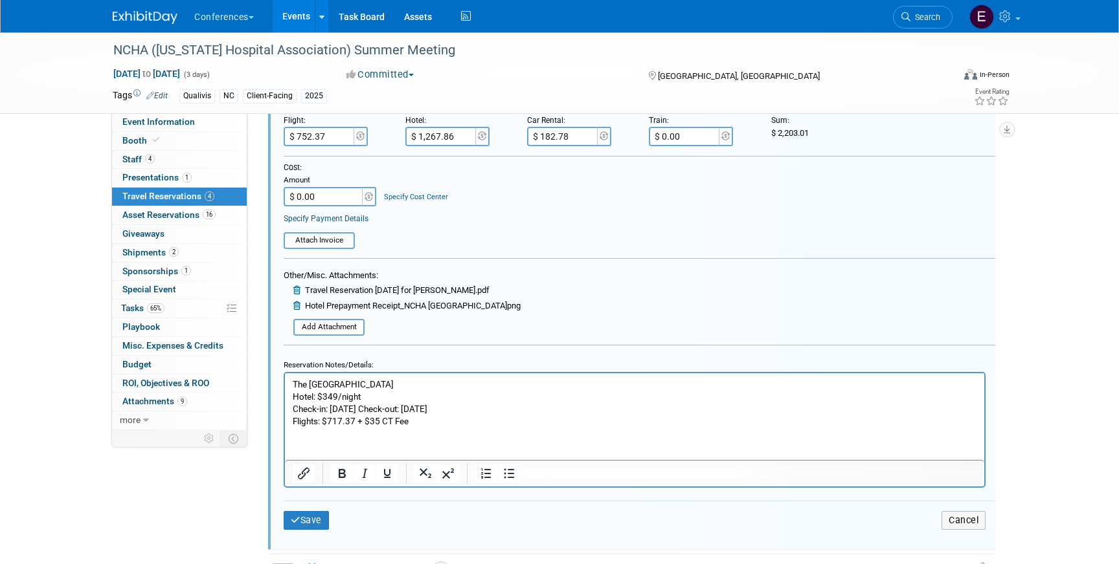
click at [449, 425] on p "Flights: $717.37 + $35 CT Fee" at bounding box center [635, 421] width 684 height 12
click at [419, 419] on p "Flights: $717.37 + $35 CT Fee = 752.37" at bounding box center [635, 421] width 684 height 12
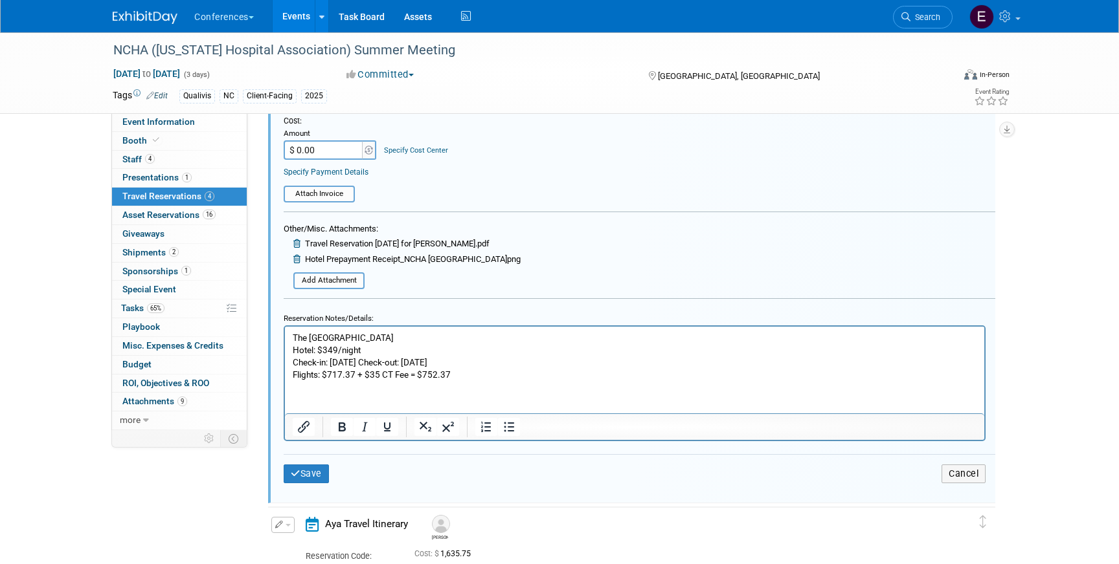
scroll to position [827, 0]
click at [317, 467] on button "Save" at bounding box center [306, 473] width 45 height 19
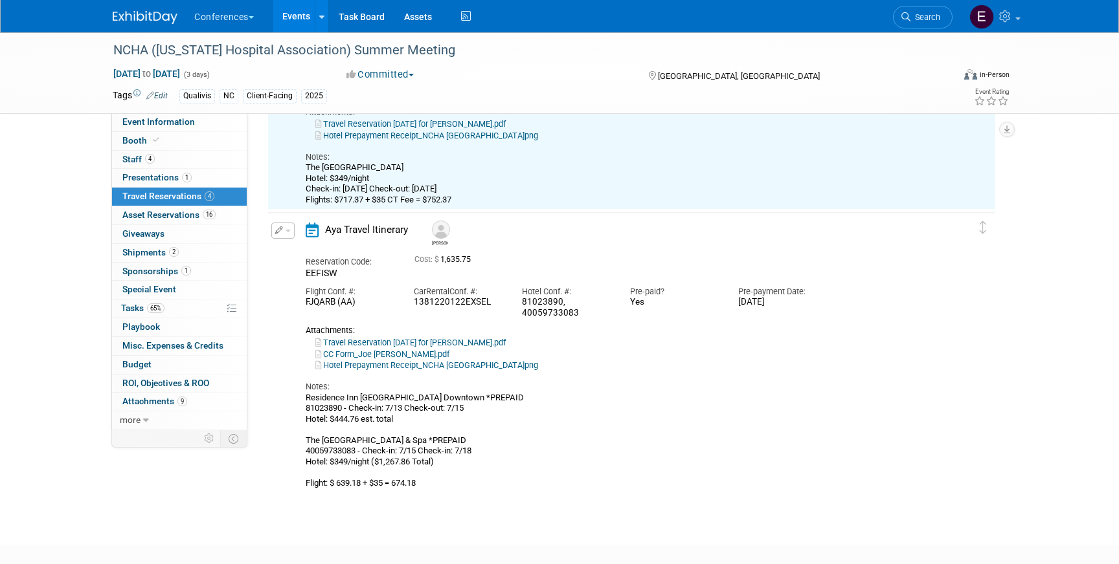
scroll to position [610, 0]
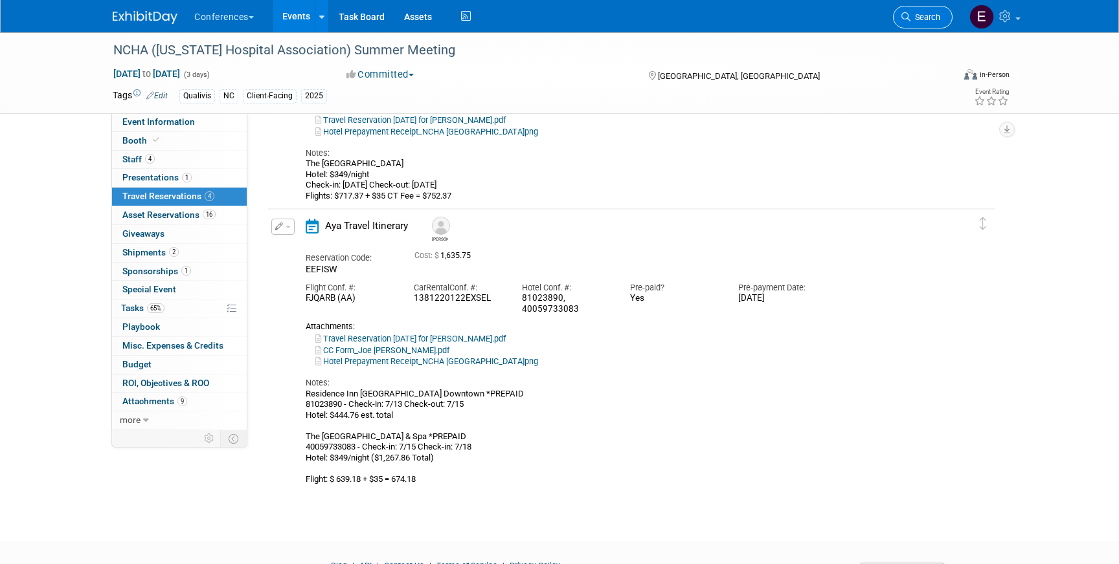
click at [900, 14] on link "Search" at bounding box center [923, 17] width 60 height 23
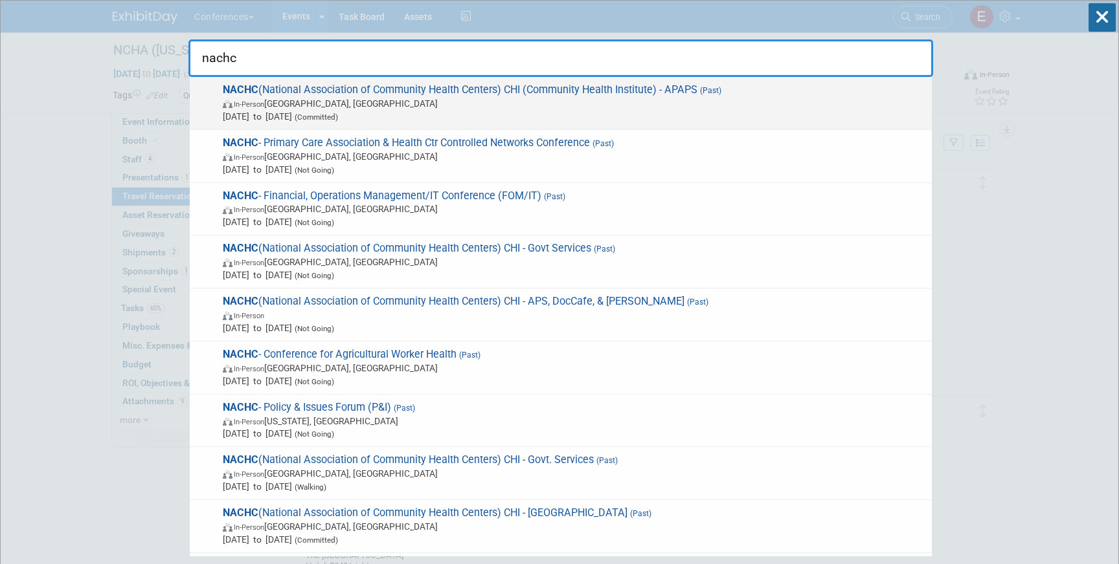
type input "nachc"
click at [654, 100] on span "In-Person Chicago, IL" at bounding box center [574, 103] width 702 height 13
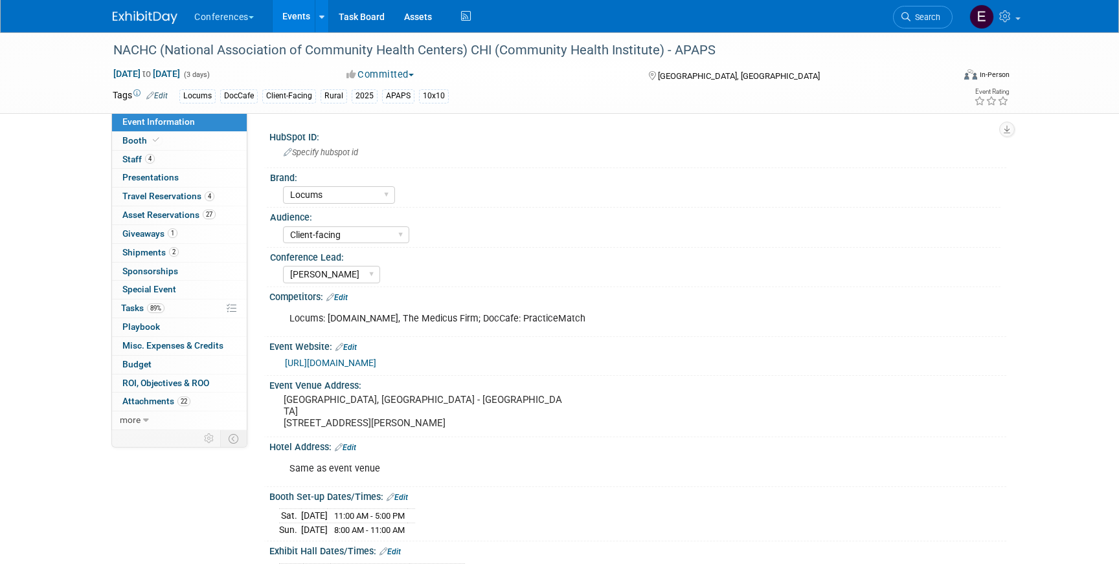
select select "Locums"
select select "Client-facing"
select select "[PERSON_NAME]"
click at [190, 196] on span "Travel Reservations 4" at bounding box center [168, 196] width 92 height 10
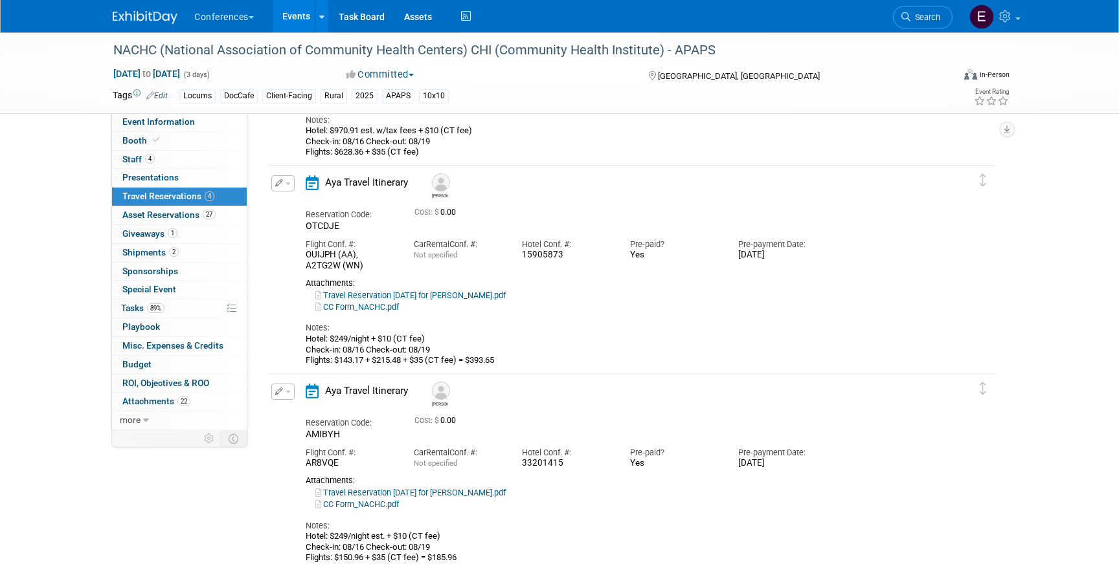
scroll to position [211, 0]
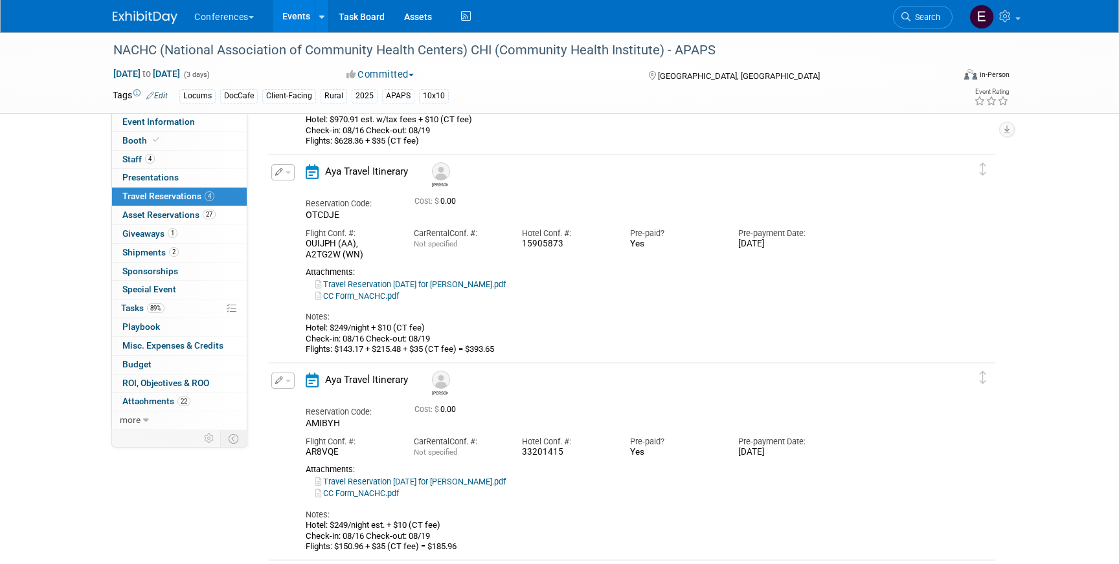
click at [285, 166] on button "button" at bounding box center [282, 172] width 23 height 16
click at [317, 189] on button "Edit Reservation" at bounding box center [326, 195] width 109 height 19
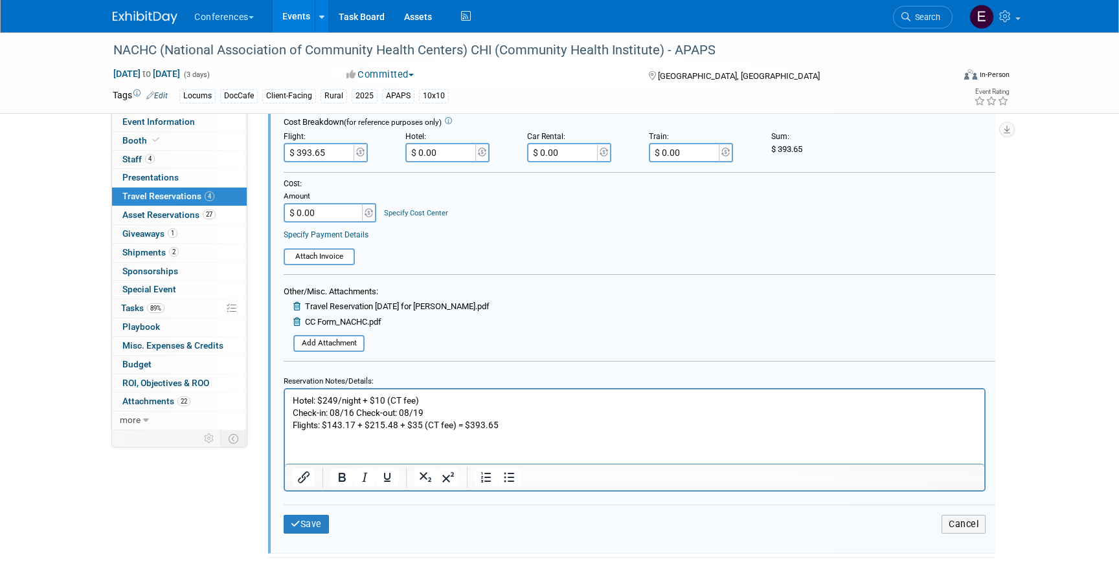
scroll to position [532, 0]
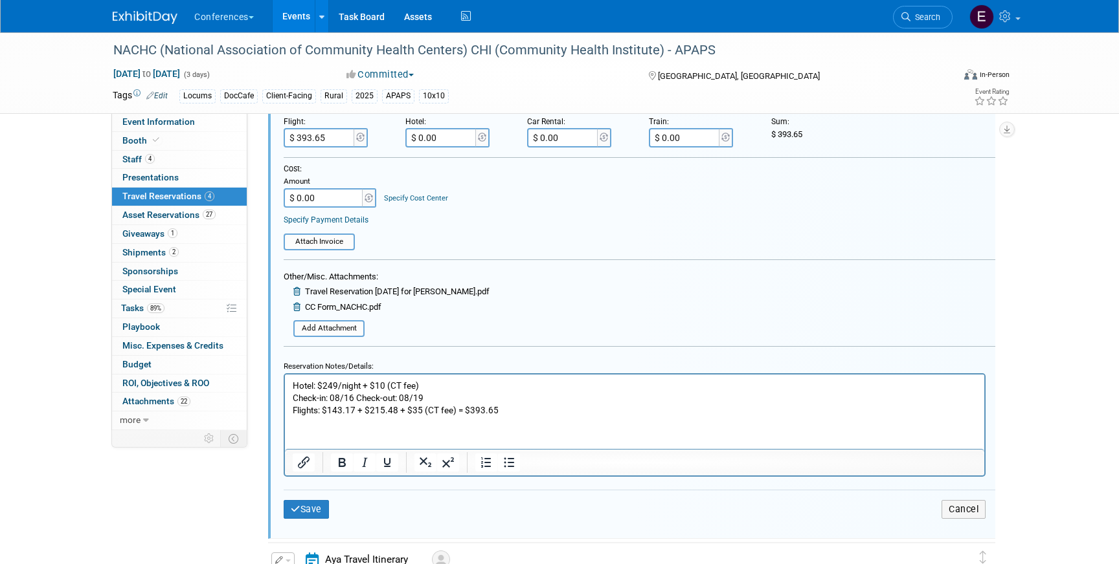
click at [383, 410] on p "Hotel: $249/night + $10 (CT fee) Check-in: 08/16 Check-out: 08/19 Flights: $143…" at bounding box center [635, 397] width 684 height 37
drag, startPoint x: 330, startPoint y: 410, endPoint x: 339, endPoint y: 407, distance: 8.8
click at [339, 407] on p "Hotel: $249/night + $10 (CT fee) Check-in: 08/16 Check-out: 08/19 Flights: $143…" at bounding box center [635, 397] width 684 height 37
drag, startPoint x: 329, startPoint y: 408, endPoint x: 420, endPoint y: 410, distance: 91.3
click at [421, 410] on p "Hotel: $249/night + $10 (CT fee) Check-in: 08/16 Check-out: 08/19 Flights: $143…" at bounding box center [635, 397] width 684 height 37
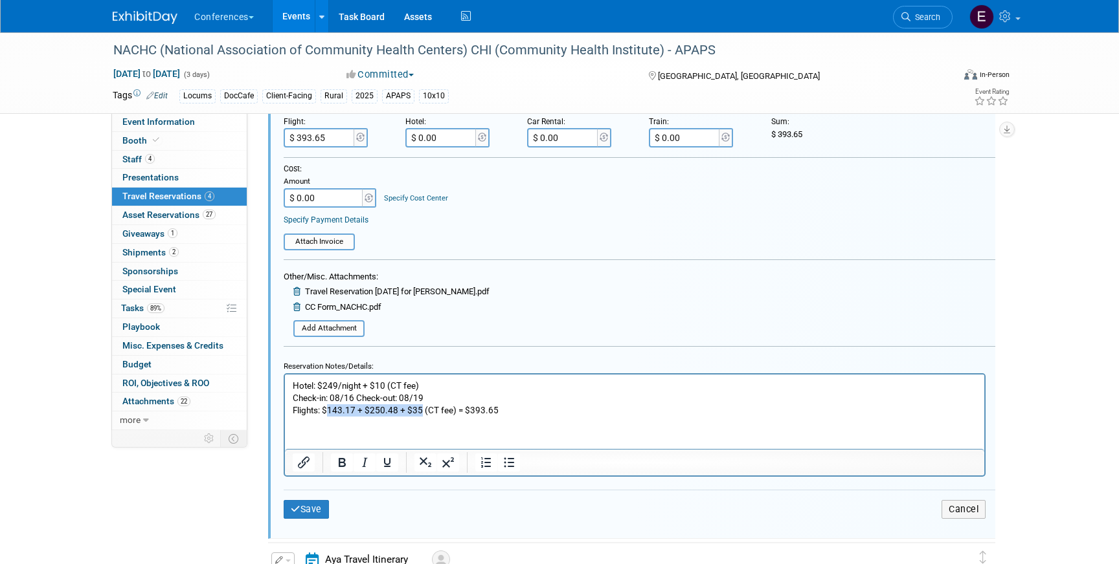
copy p "143.17 + $250.48 + $35"
drag, startPoint x: 505, startPoint y: 414, endPoint x: 469, endPoint y: 411, distance: 36.4
click at [469, 411] on p "Hotel: $249/night + $10 (CT fee) Check-in: 08/16 Check-out: 08/19 Flights: $143…" at bounding box center [635, 397] width 684 height 37
click at [341, 141] on input "$ 393.65" at bounding box center [320, 137] width 73 height 19
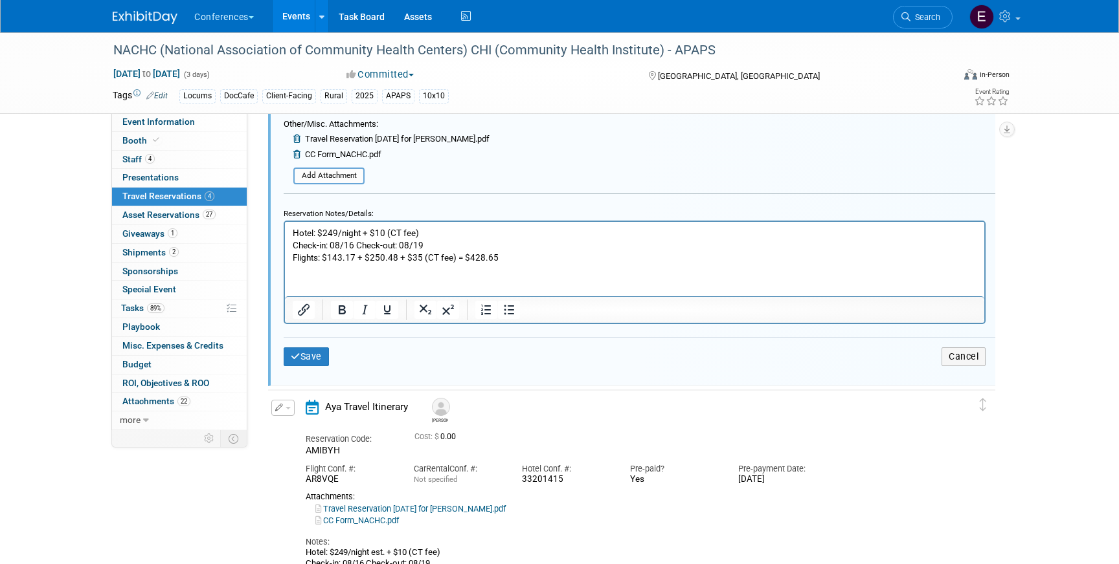
scroll to position [689, 0]
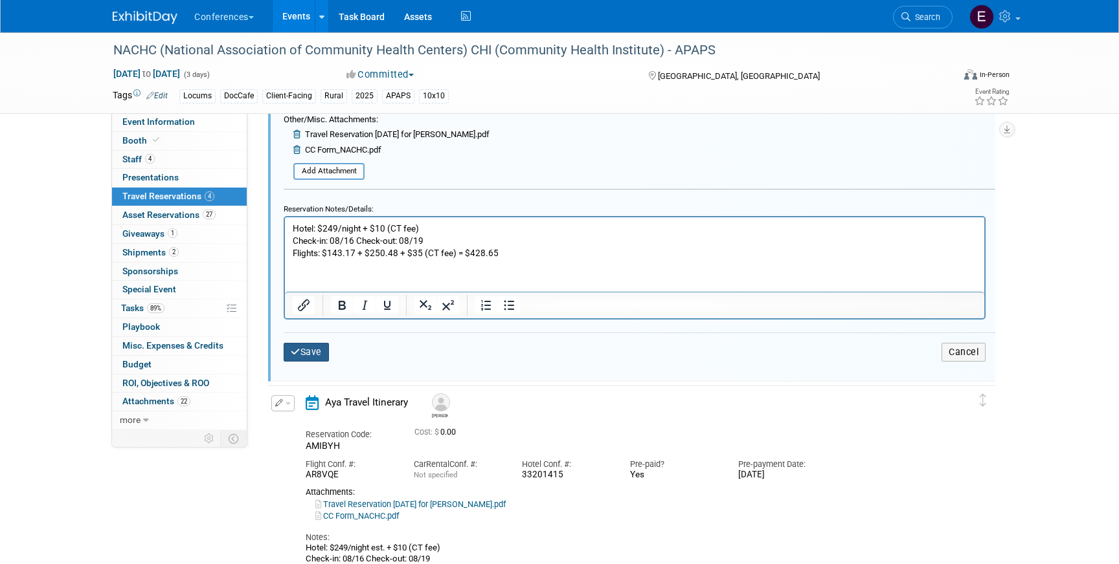
type input "$ 428.65"
click at [321, 355] on button "Save" at bounding box center [306, 352] width 45 height 19
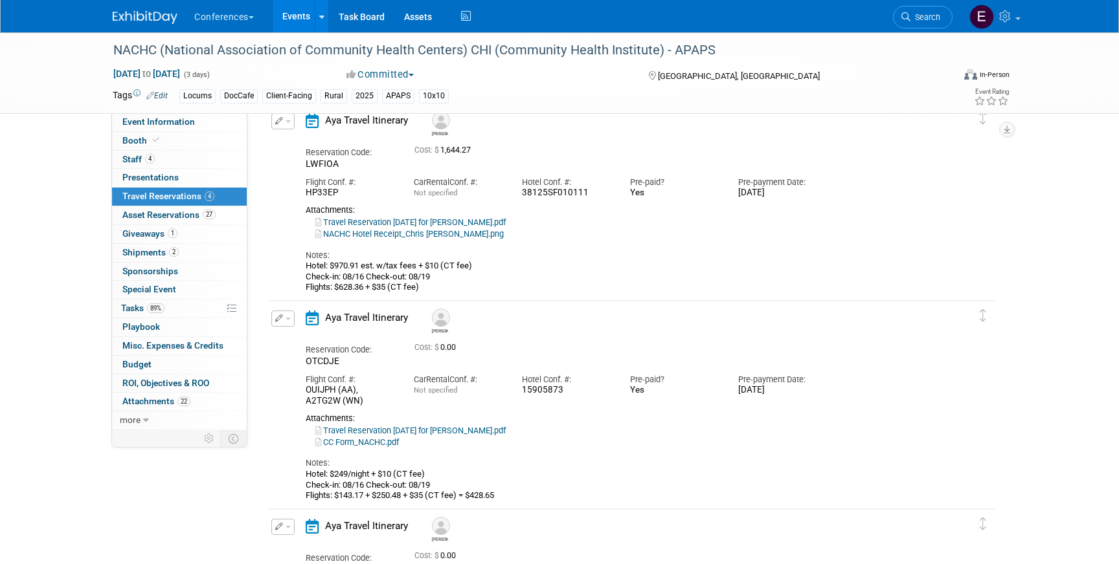
scroll to position [49, 0]
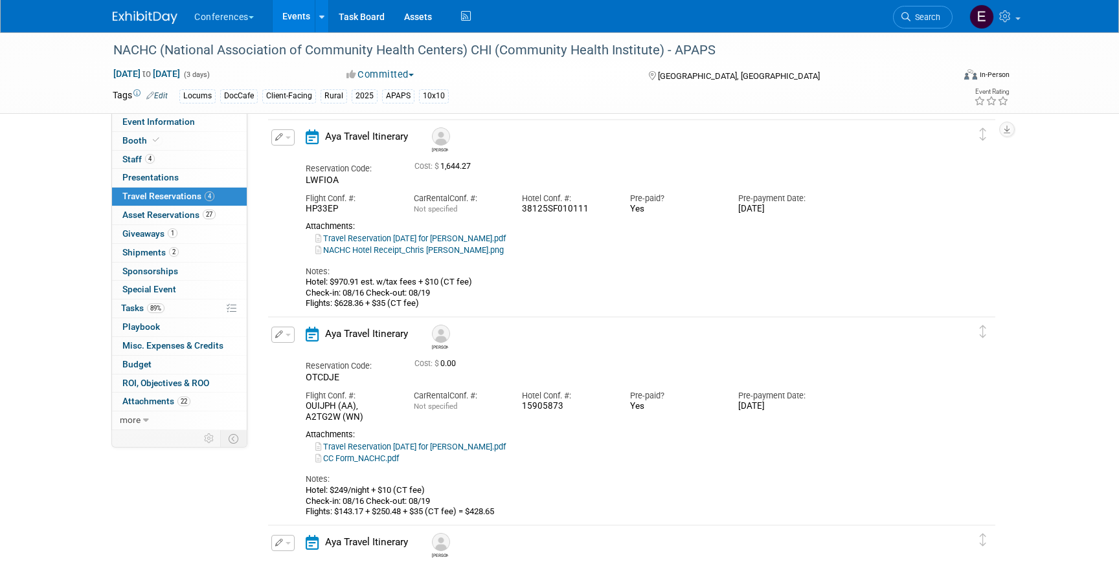
click at [914, 28] on li "Search" at bounding box center [923, 16] width 60 height 32
click at [923, 16] on span "Search" at bounding box center [925, 17] width 30 height 10
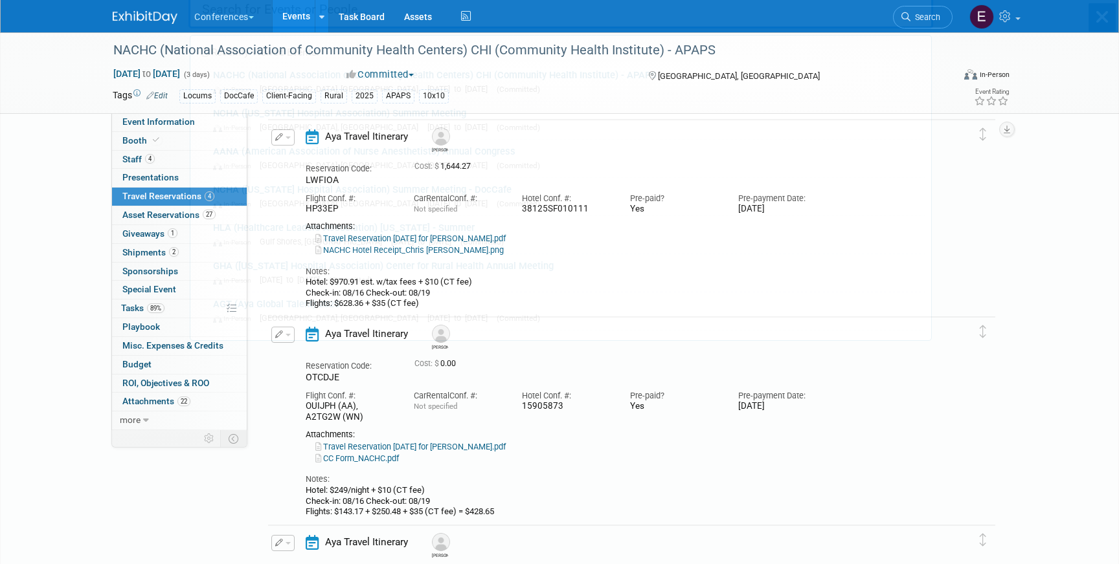
scroll to position [0, 0]
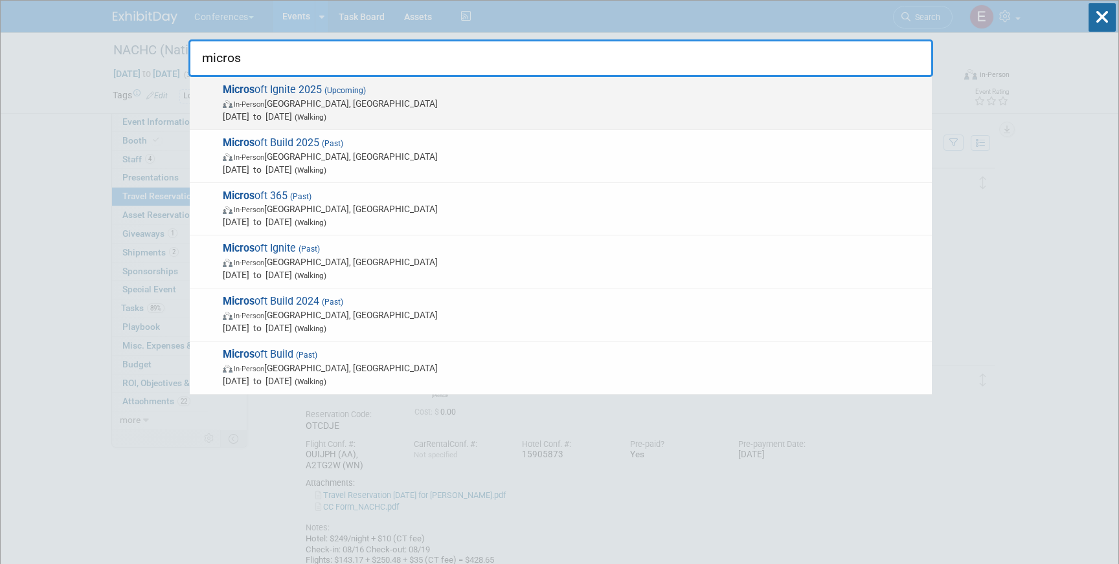
type input "micros"
click at [519, 93] on span "Micros oft Ignite 2025 (Upcoming) In-Person San Francisco, CA Nov 18, 2025 to N…" at bounding box center [572, 103] width 706 height 39
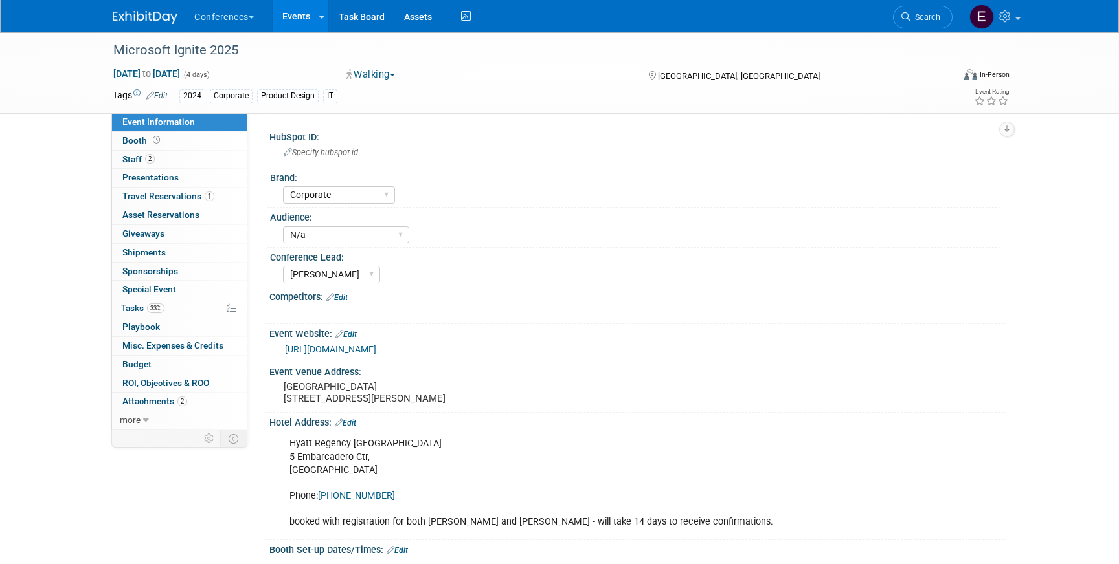
select select "Corporate"
select select "N/a"
select select "[PERSON_NAME]"
click at [173, 159] on link "2 Staff 2" at bounding box center [179, 160] width 135 height 18
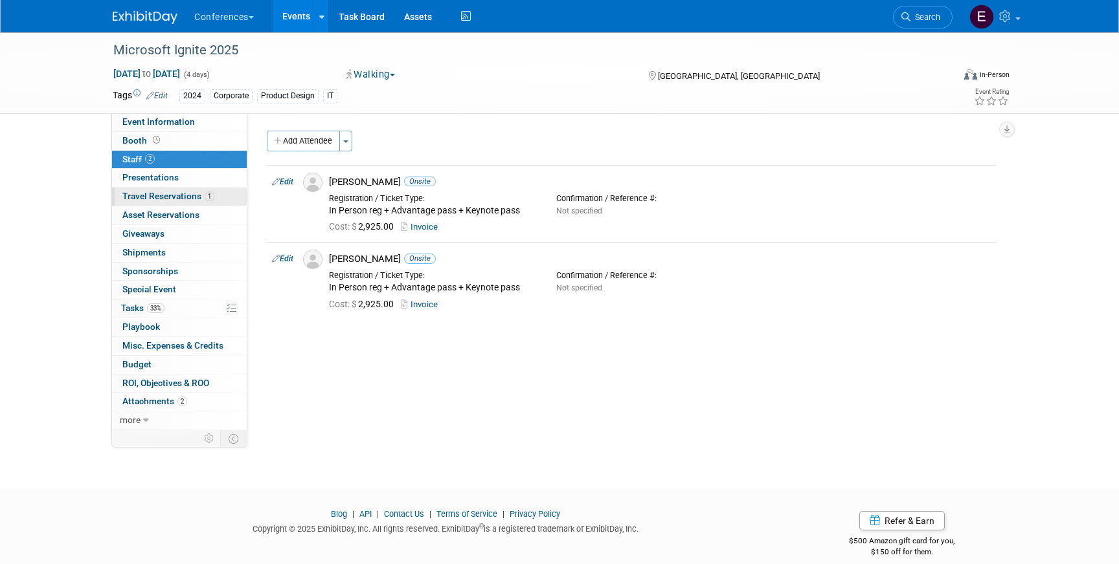
click at [177, 194] on span "Travel Reservations 1" at bounding box center [168, 196] width 92 height 10
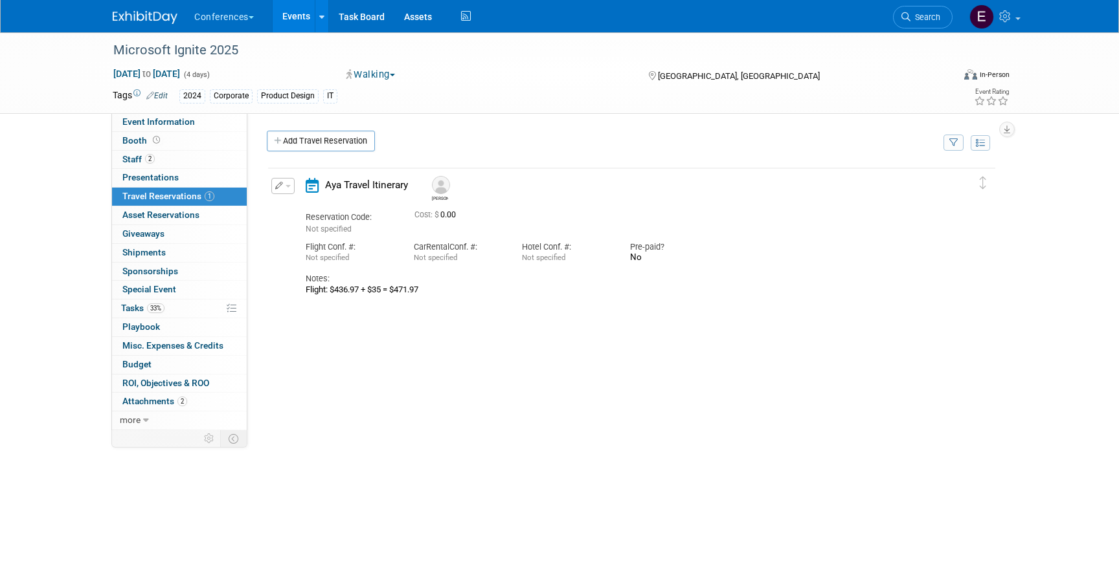
click at [280, 185] on icon "button" at bounding box center [279, 186] width 8 height 8
click at [296, 206] on button "Edit Reservation" at bounding box center [326, 208] width 109 height 19
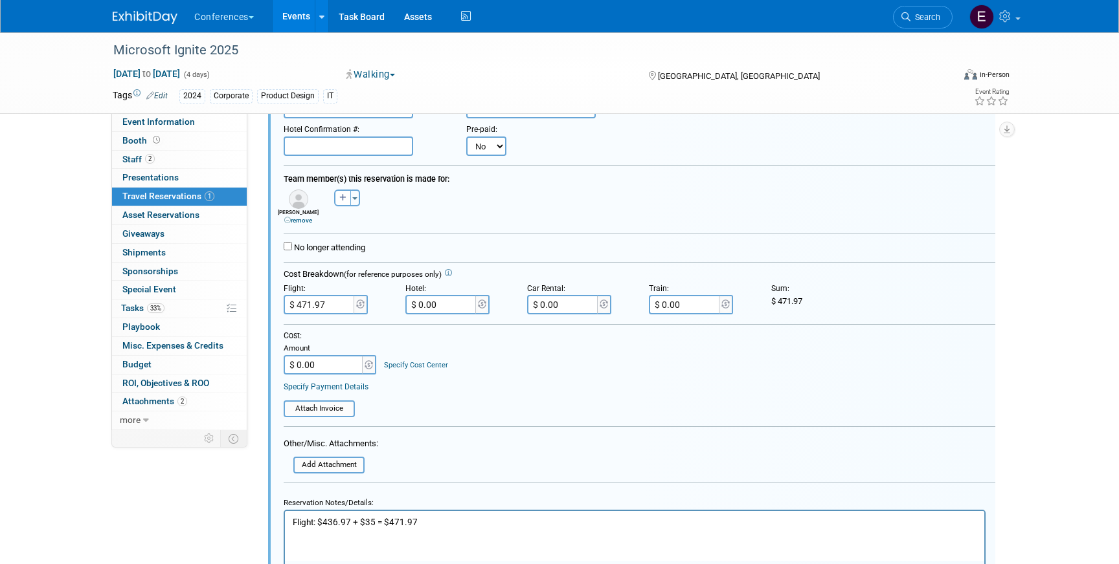
scroll to position [398, 0]
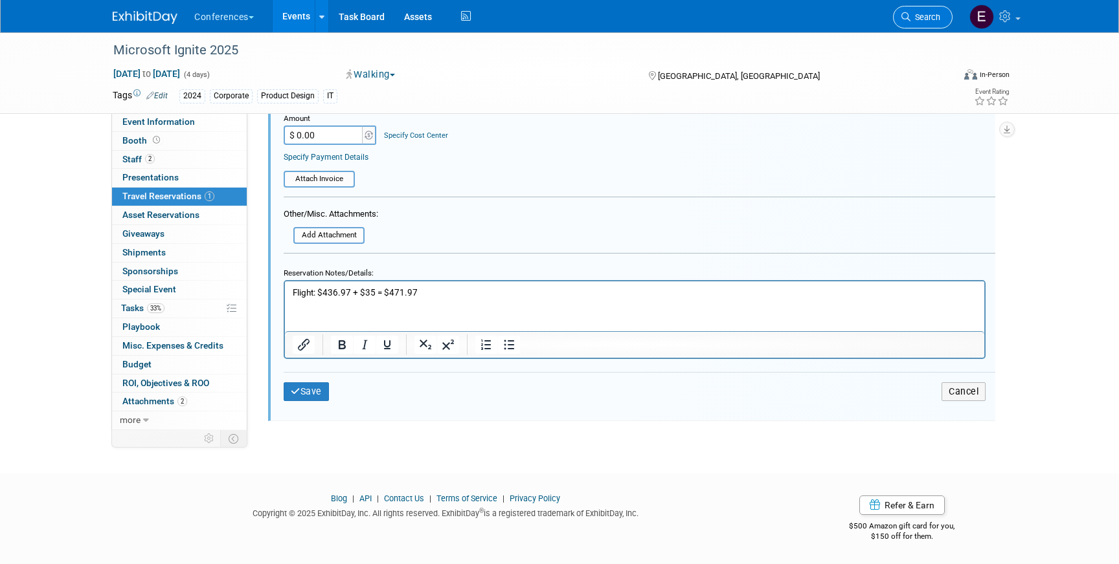
click at [931, 19] on span "Search" at bounding box center [925, 17] width 30 height 10
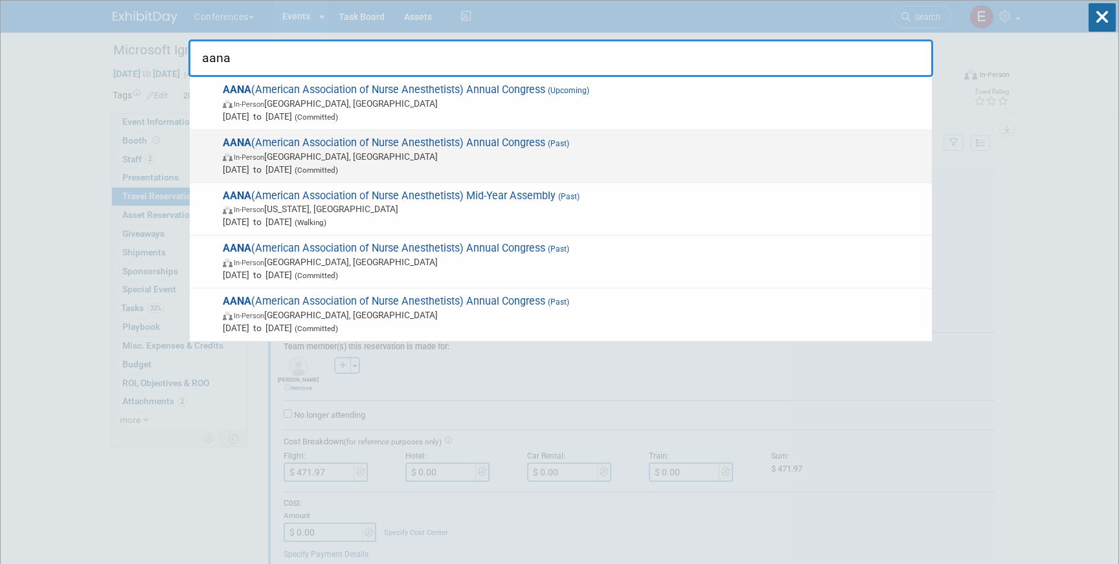
type input "aana"
click at [568, 156] on span "In-Person Nashville, TN" at bounding box center [574, 156] width 702 height 13
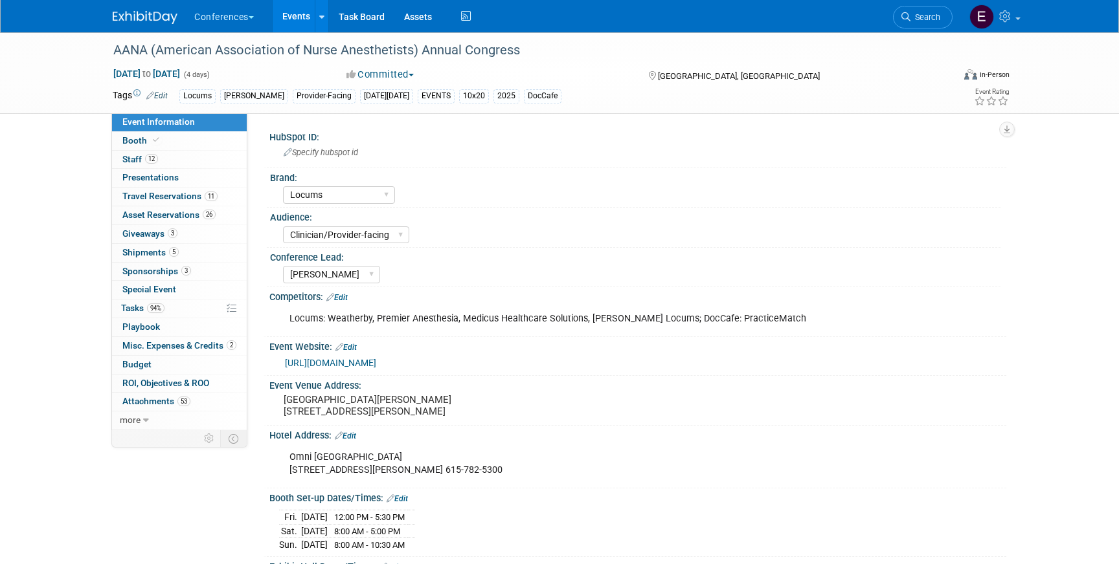
select select "Locums"
select select "Clinician/Provider-facing"
select select "[PERSON_NAME]"
click at [206, 192] on span "11" at bounding box center [211, 197] width 13 height 10
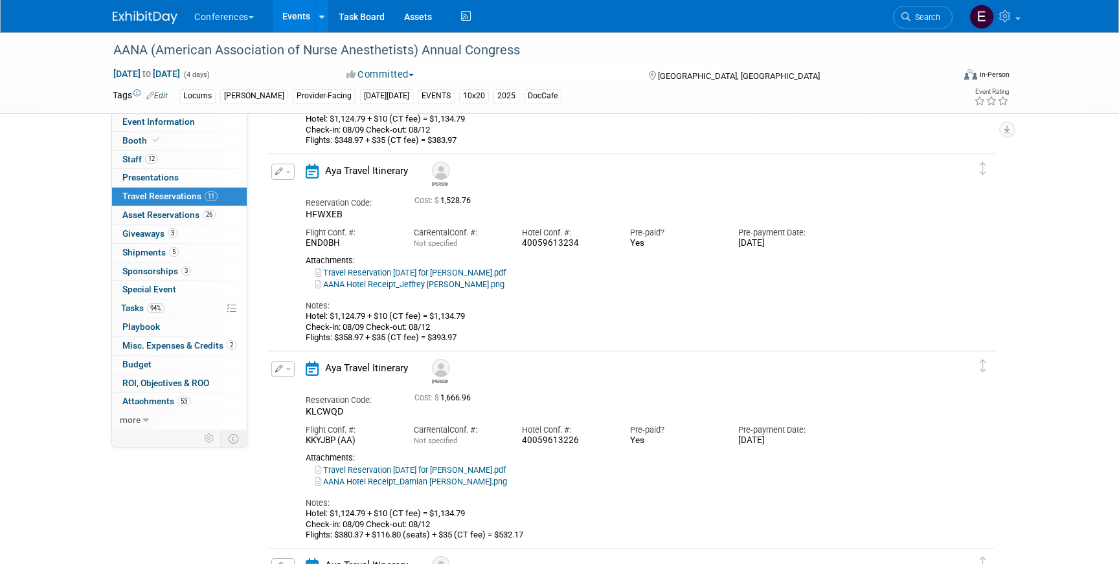
scroll to position [638, 0]
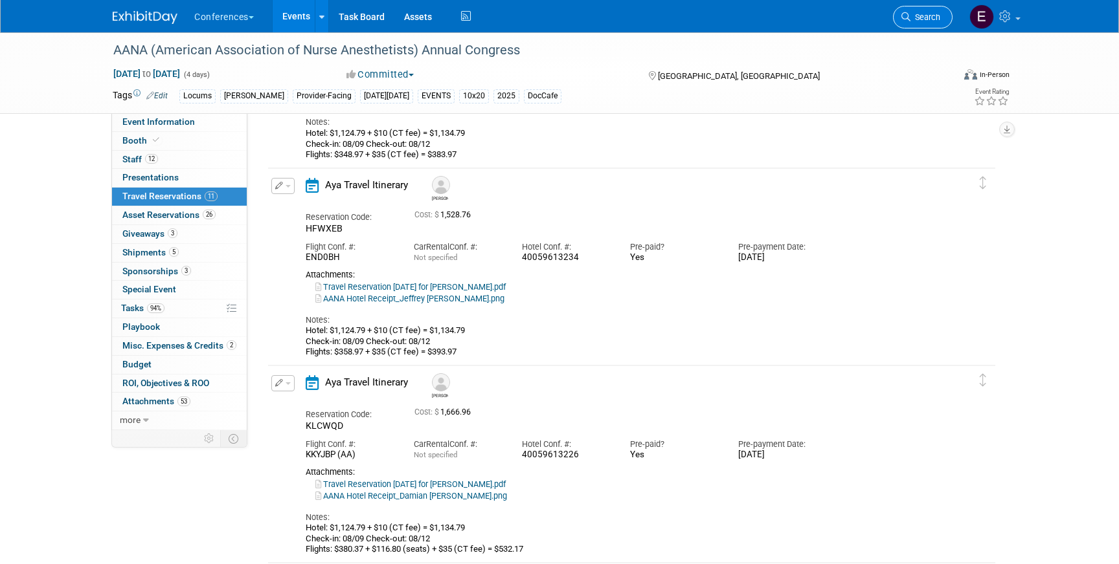
click at [908, 19] on icon at bounding box center [905, 16] width 9 height 9
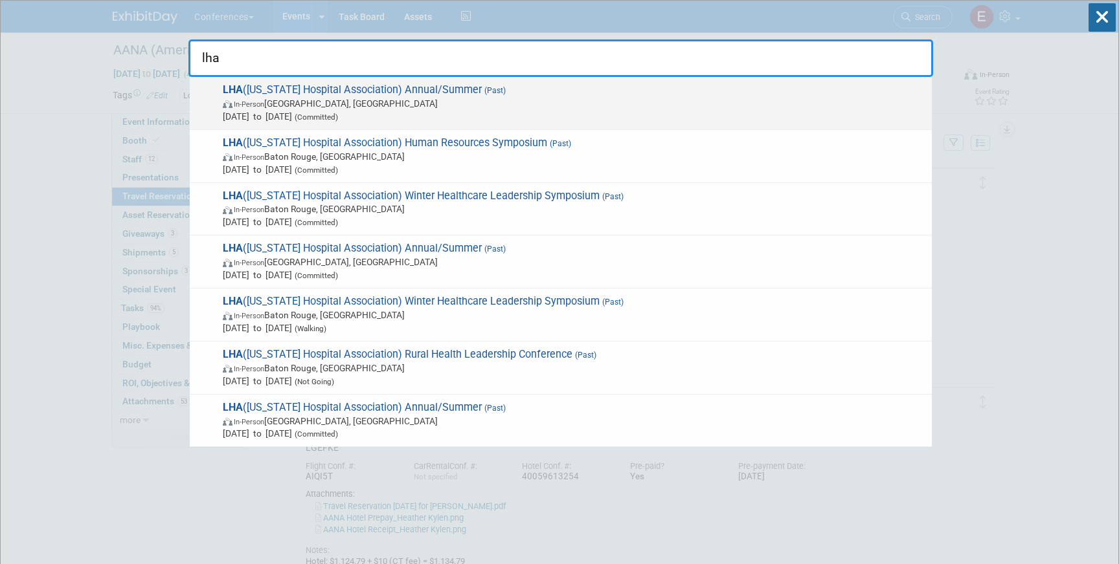
type input "lha"
click at [593, 102] on span "In-Person [GEOGRAPHIC_DATA], [GEOGRAPHIC_DATA]" at bounding box center [574, 103] width 702 height 13
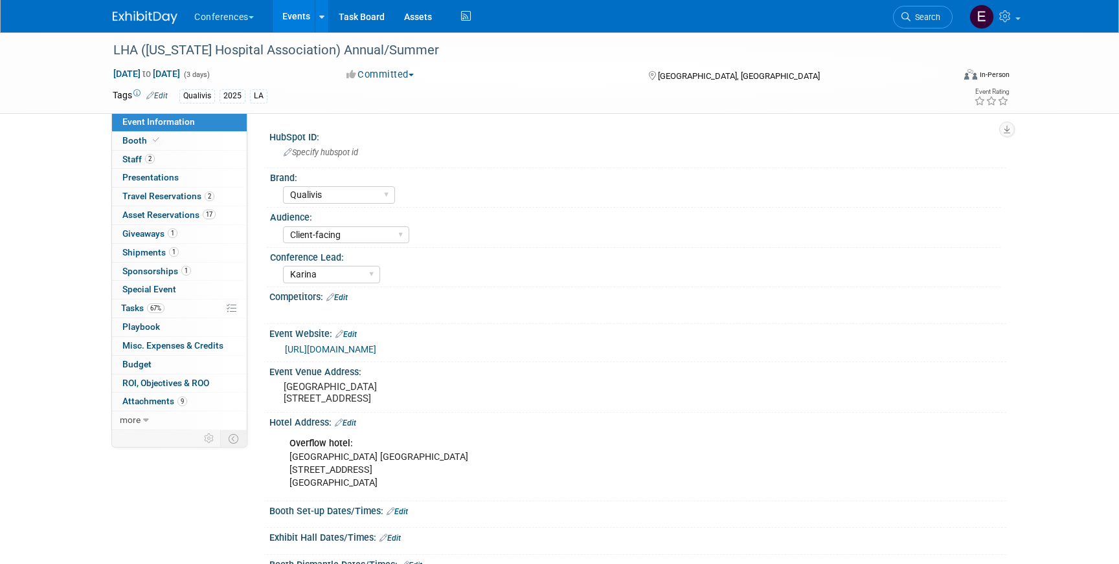
select select "Qualivis"
select select "Client-facing"
select select "Karina"
click at [921, 13] on span "Search" at bounding box center [925, 17] width 30 height 10
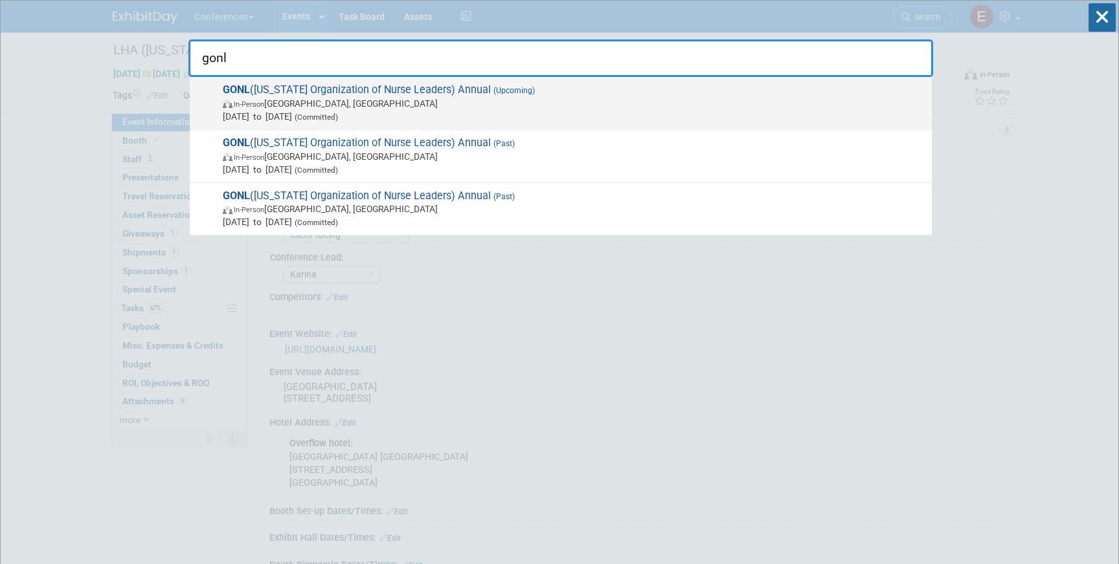
type input "gonl"
click at [527, 92] on span "GONL (Georgia Organization of Nurse Leaders) Annual (Upcoming) In-Person Savann…" at bounding box center [572, 103] width 706 height 39
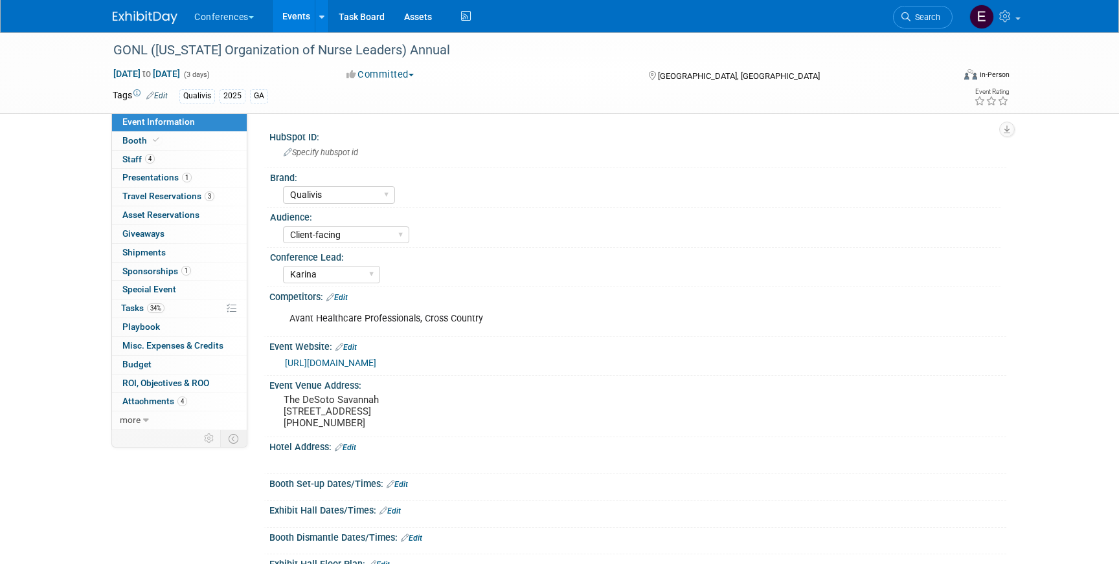
select select "Qualivis"
select select "Client-facing"
select select "Karina"
click at [172, 197] on span "Travel Reservations 3" at bounding box center [168, 196] width 92 height 10
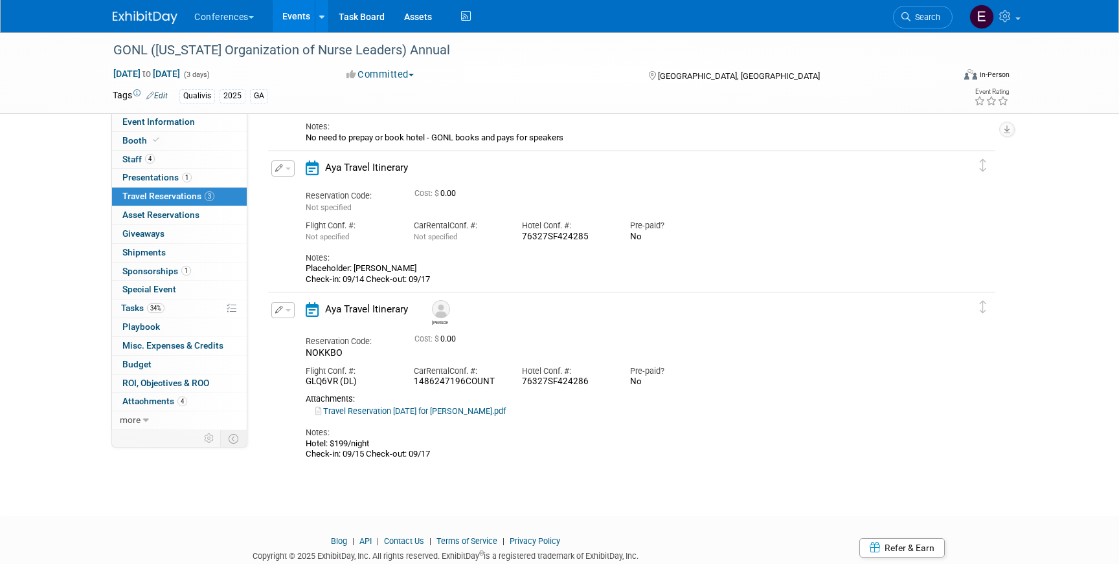
scroll to position [193, 0]
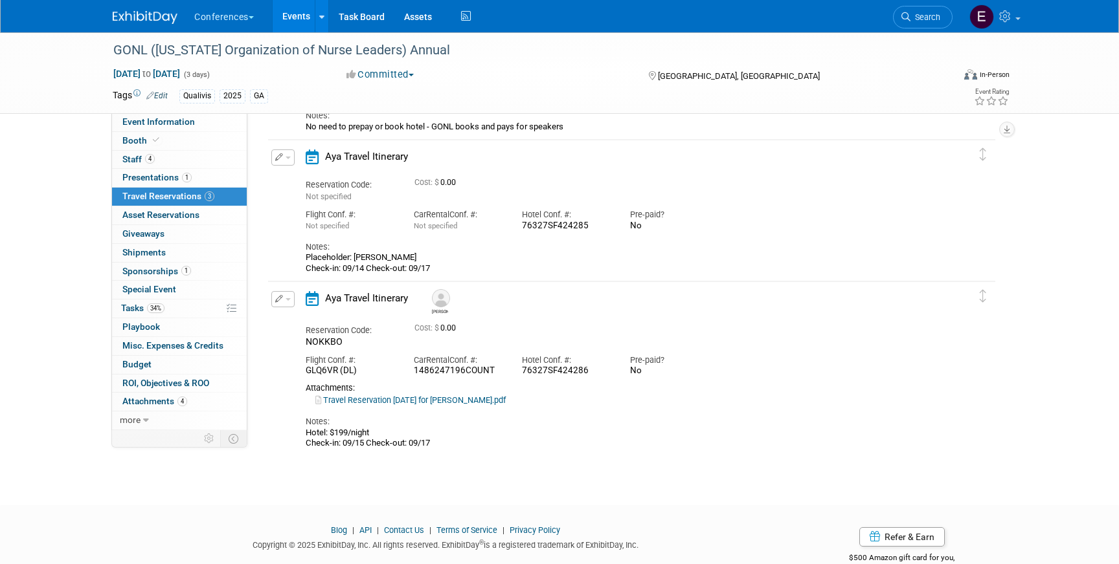
click at [278, 298] on icon "button" at bounding box center [279, 299] width 8 height 8
click at [284, 313] on button "Edit Reservation" at bounding box center [326, 322] width 109 height 19
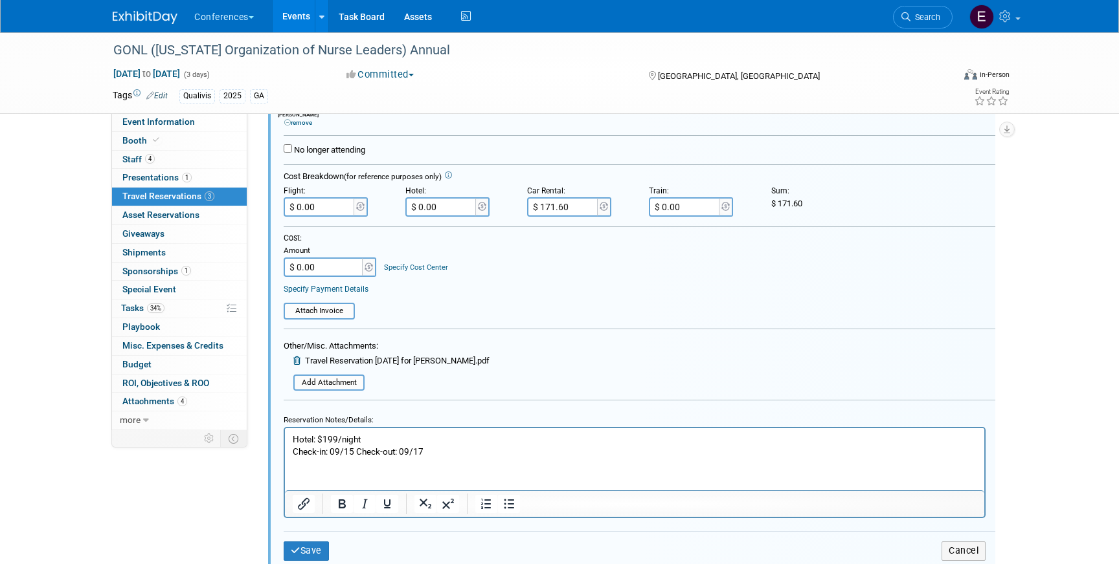
scroll to position [581, 0]
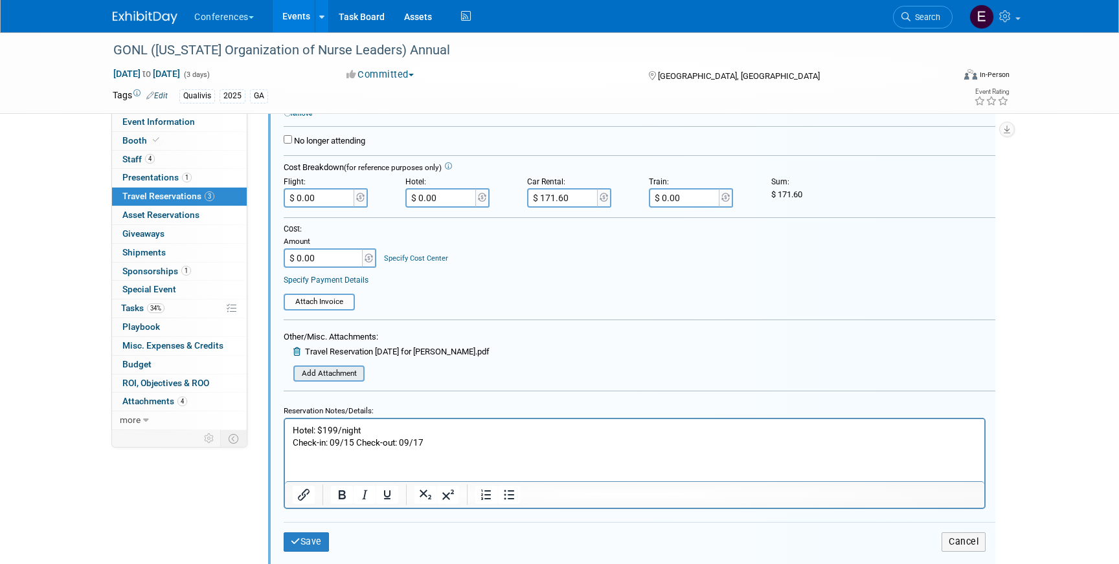
click at [334, 368] on input "file" at bounding box center [286, 374] width 154 height 14
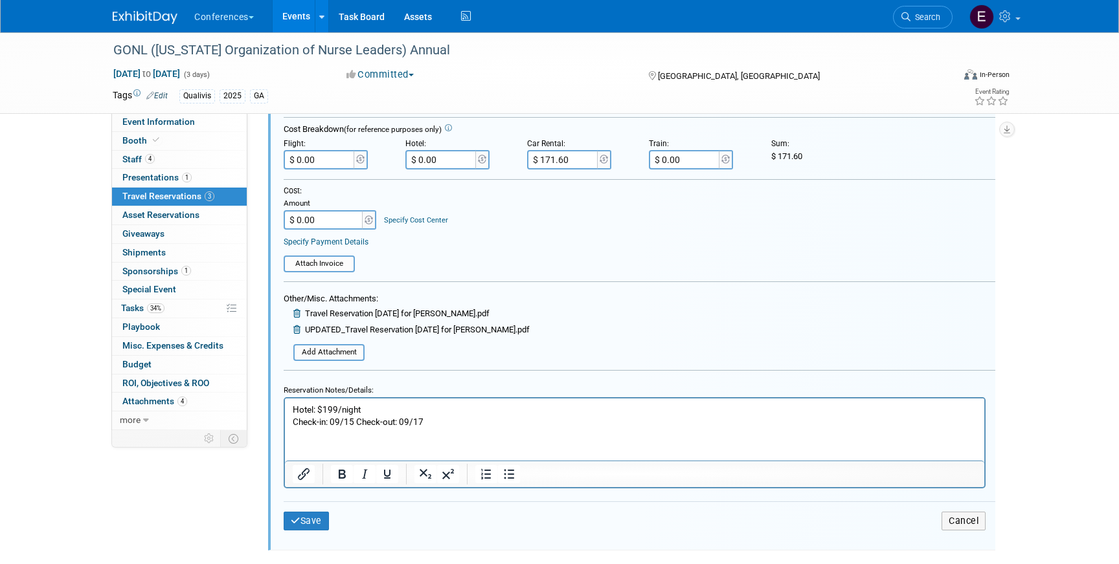
scroll to position [639, 0]
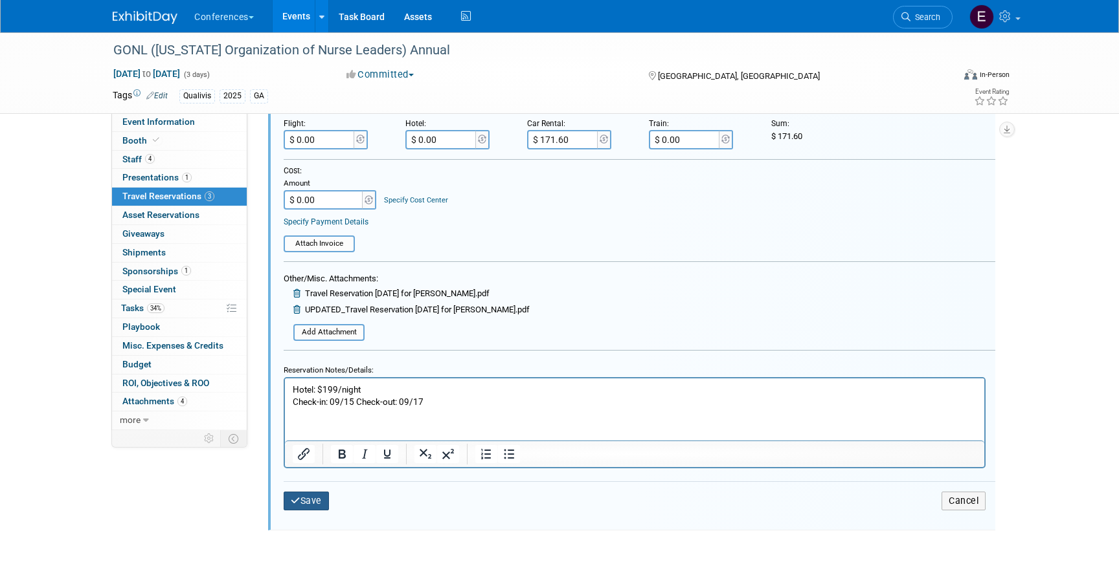
click at [314, 500] on button "Save" at bounding box center [306, 501] width 45 height 19
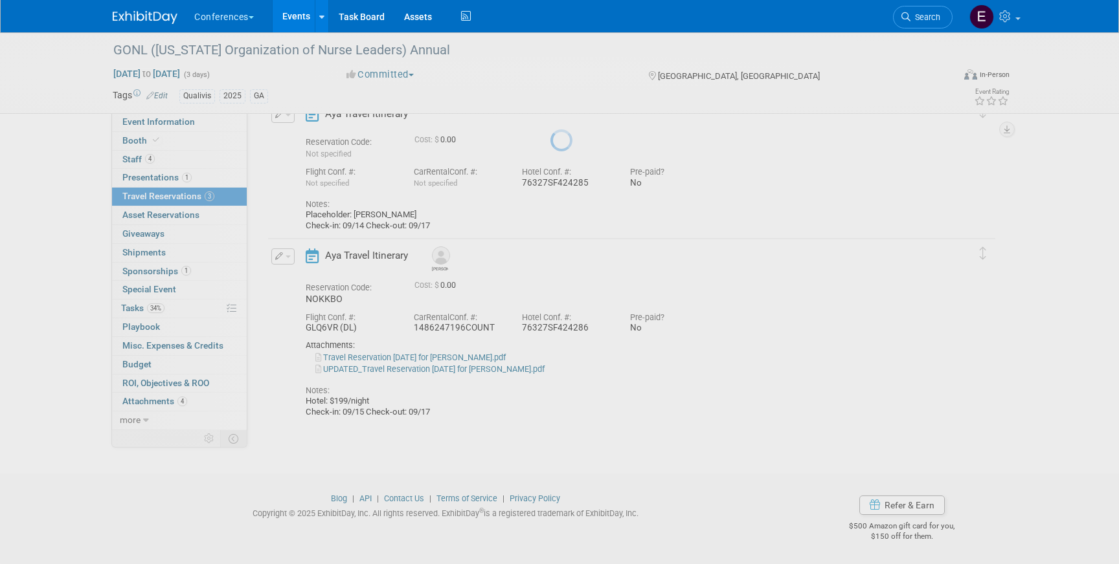
scroll to position [236, 0]
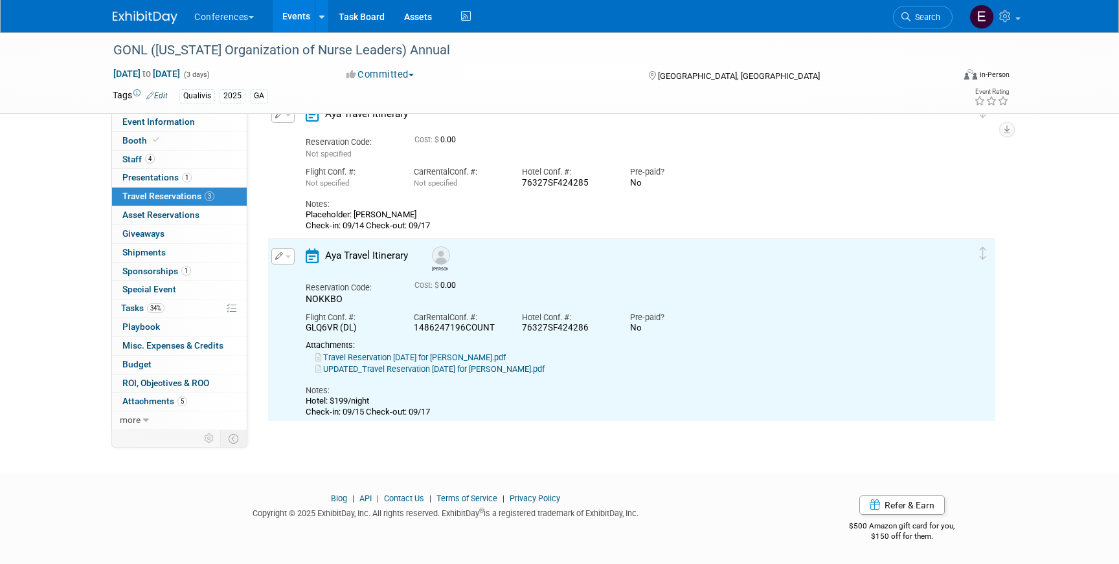
click at [382, 372] on link "UPDATED_Travel Reservation September 15 for NATALIE LITTLEPAGE PHILLIPS.pdf" at bounding box center [429, 369] width 229 height 10
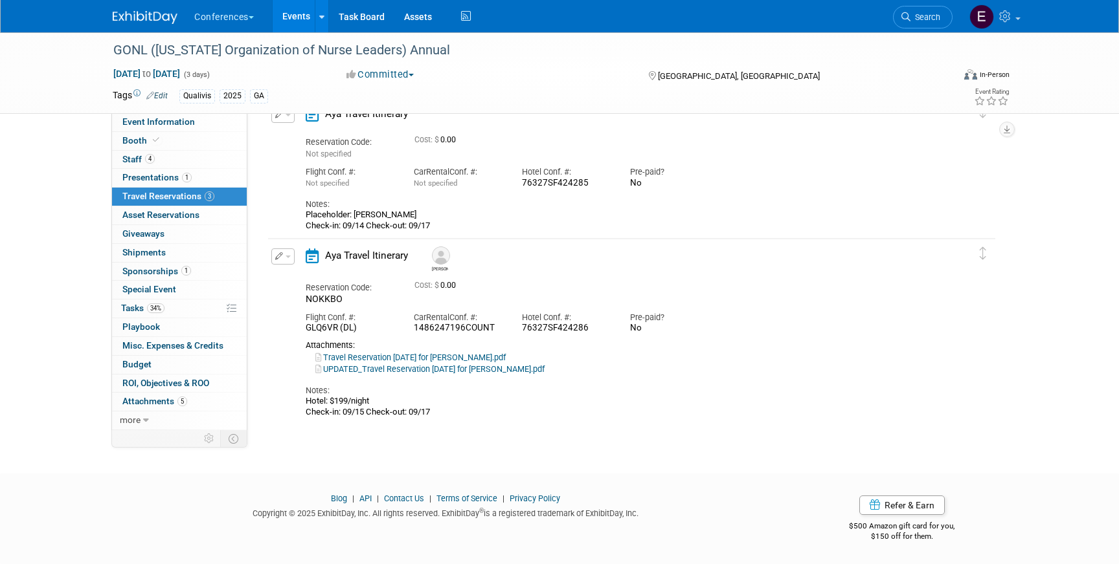
click at [284, 251] on button "button" at bounding box center [282, 257] width 23 height 16
click at [307, 272] on button "Edit Reservation" at bounding box center [326, 279] width 109 height 19
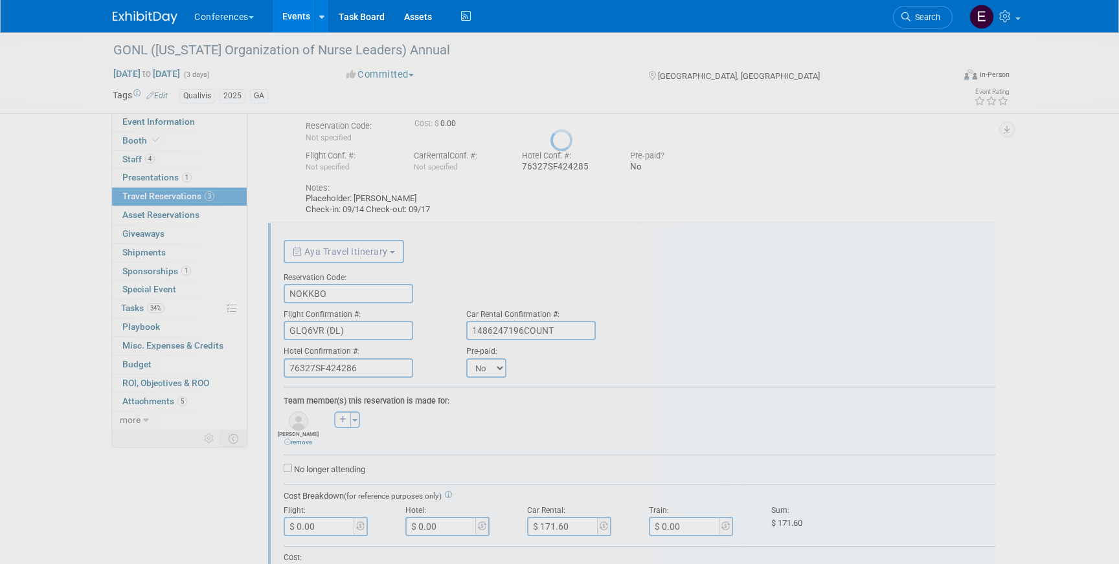
scroll to position [328, 0]
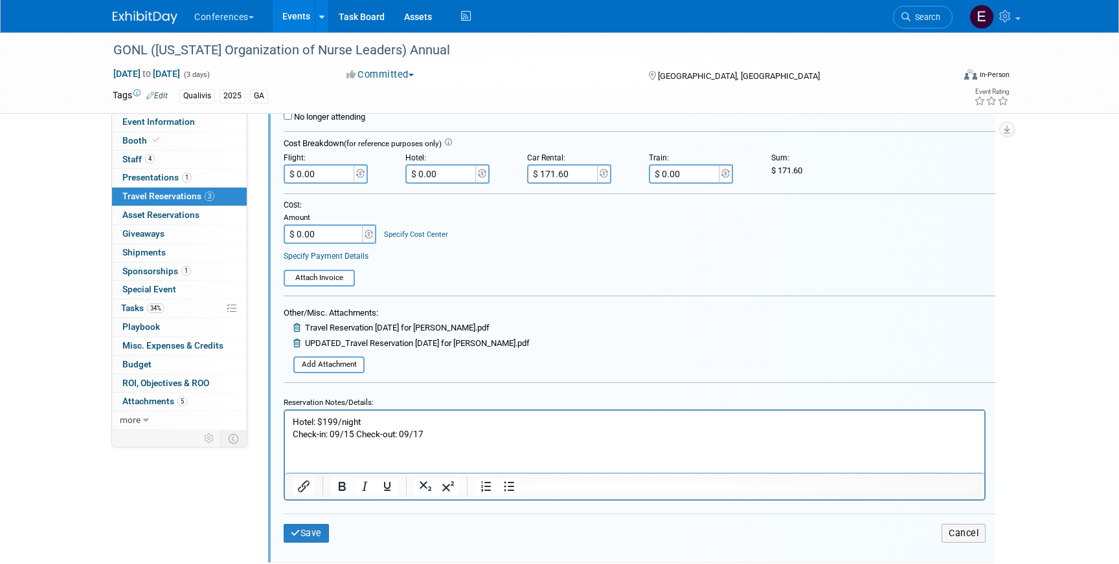
scroll to position [610, 0]
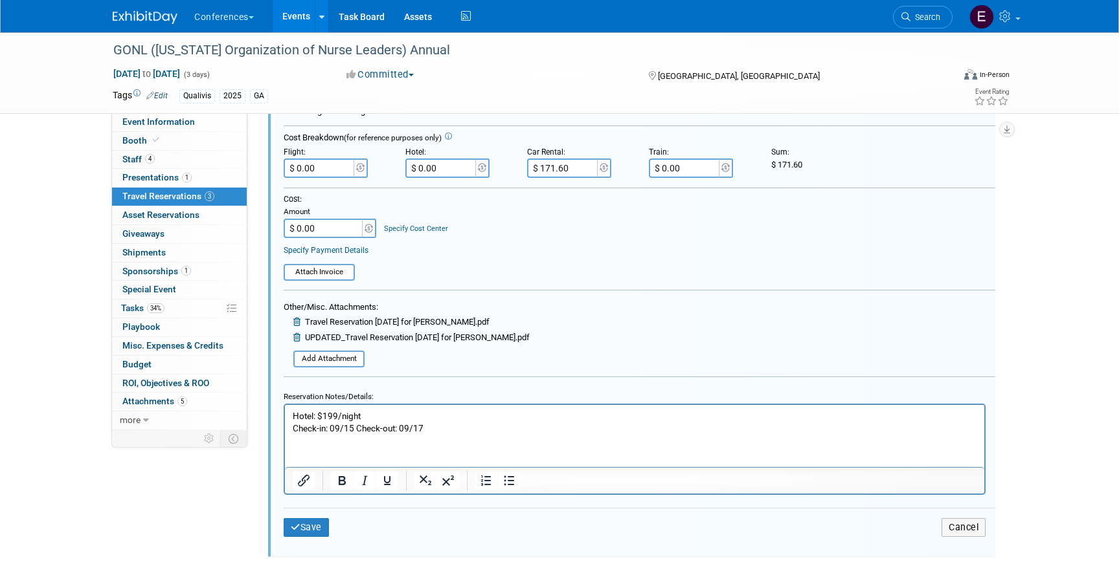
click at [440, 423] on p "Hotel: $199/night Check-in: 09/15 Check-out: 09/17" at bounding box center [635, 422] width 684 height 25
click at [294, 530] on icon "submit" at bounding box center [296, 527] width 10 height 9
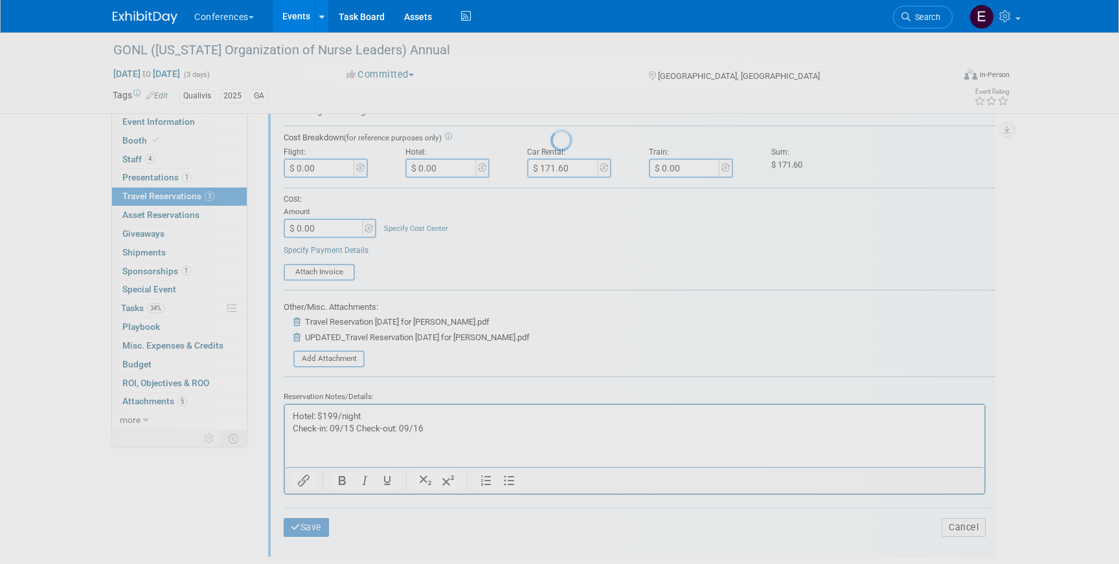
scroll to position [236, 0]
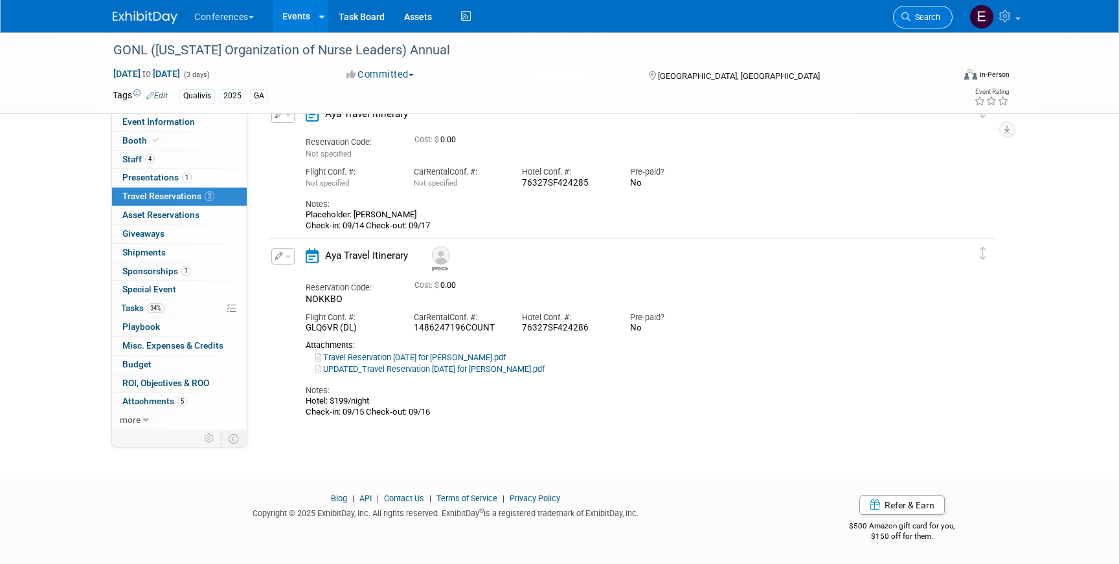
click at [932, 17] on span "Search" at bounding box center [925, 17] width 30 height 10
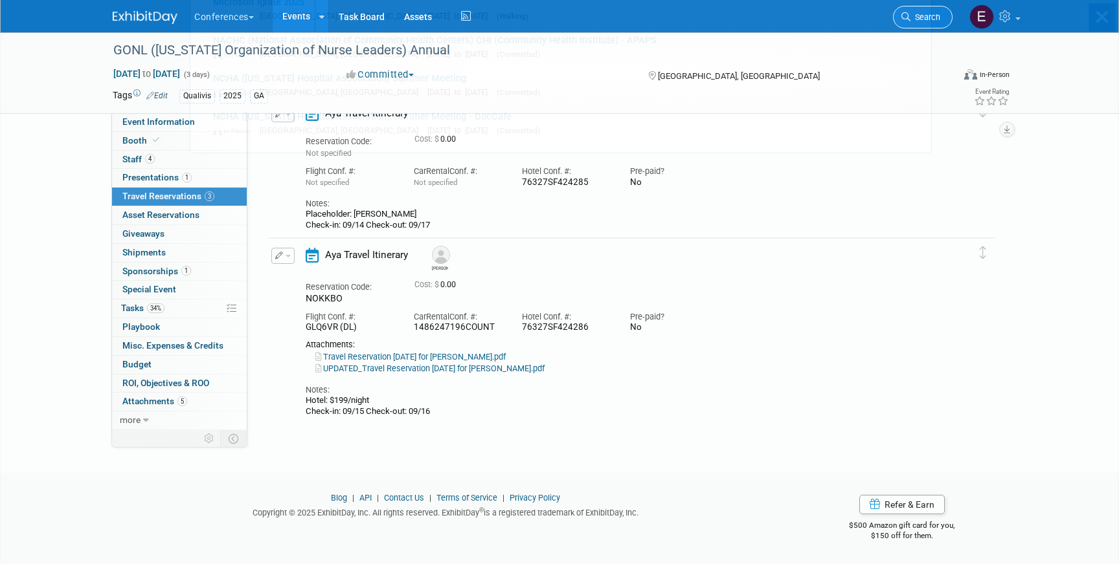
scroll to position [0, 0]
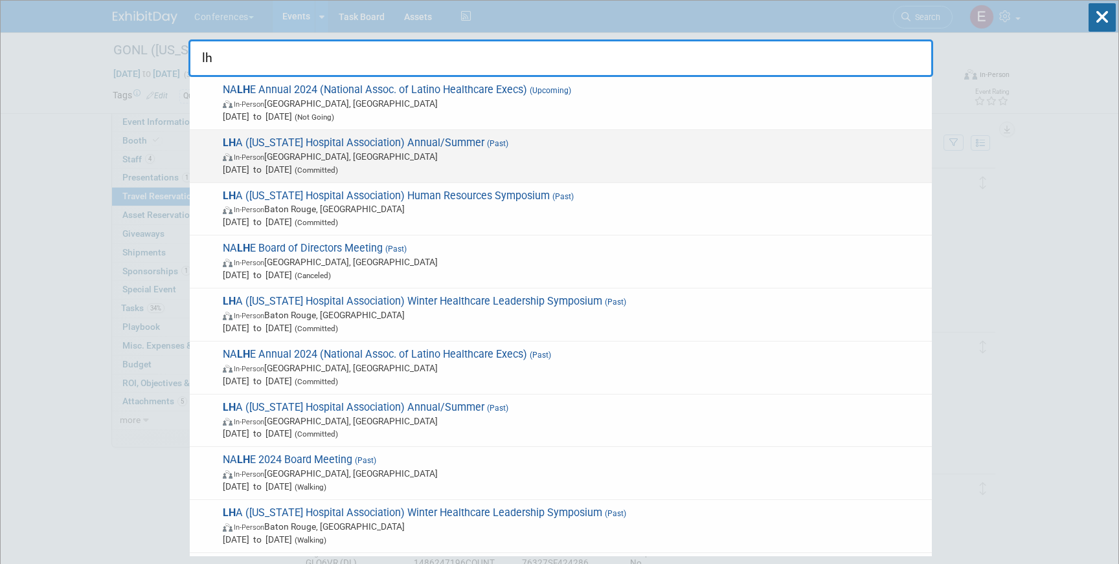
type input "lh"
click at [615, 158] on span "In-Person Orange Beach, AL" at bounding box center [574, 156] width 702 height 13
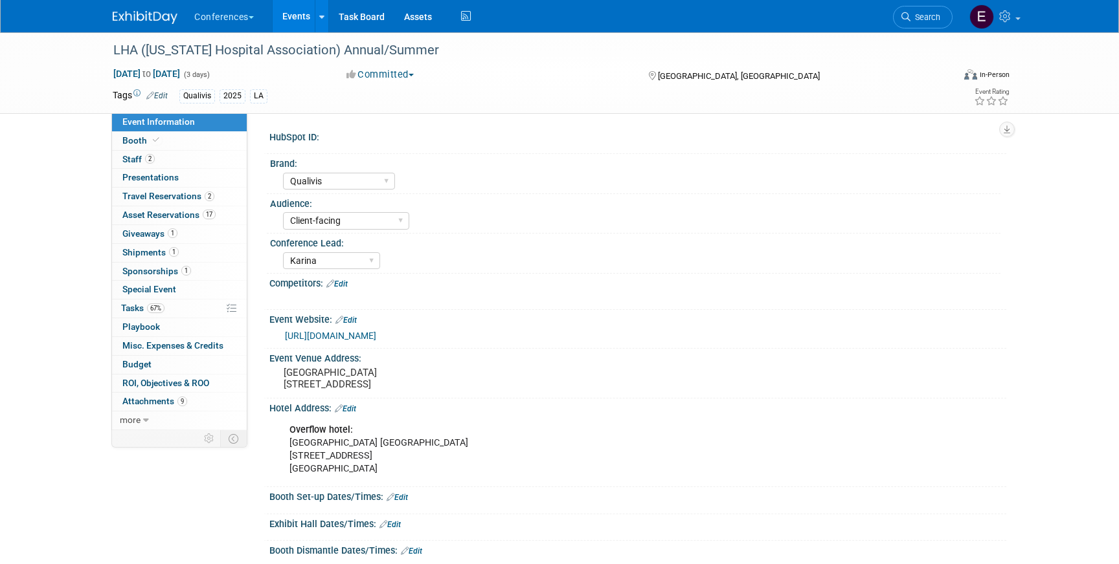
select select "Qualivis"
select select "Client-facing"
select select "Karina"
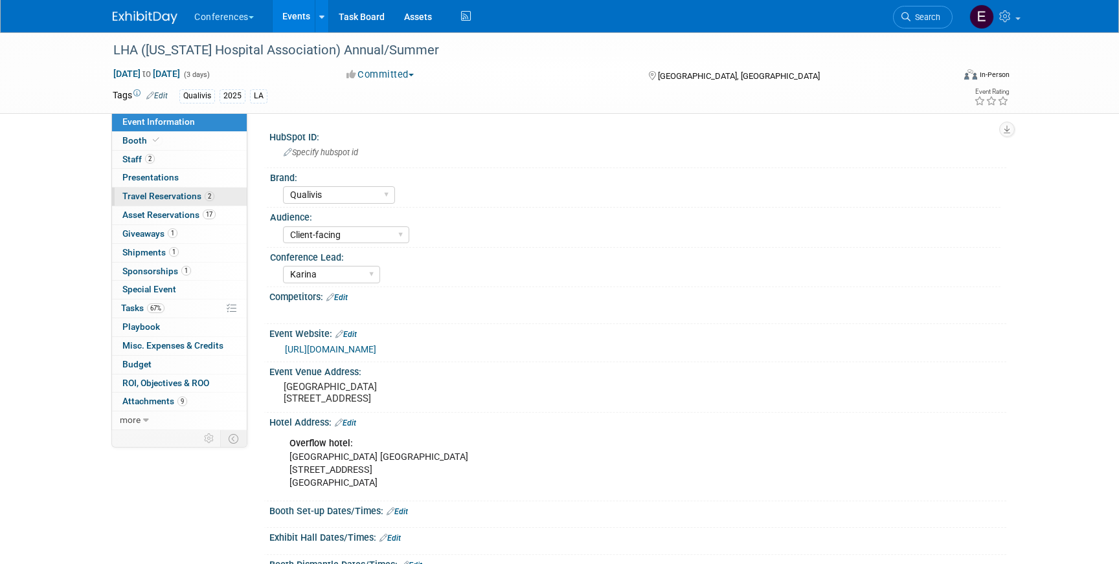
click at [155, 196] on span "Travel Reservations 2" at bounding box center [168, 196] width 92 height 10
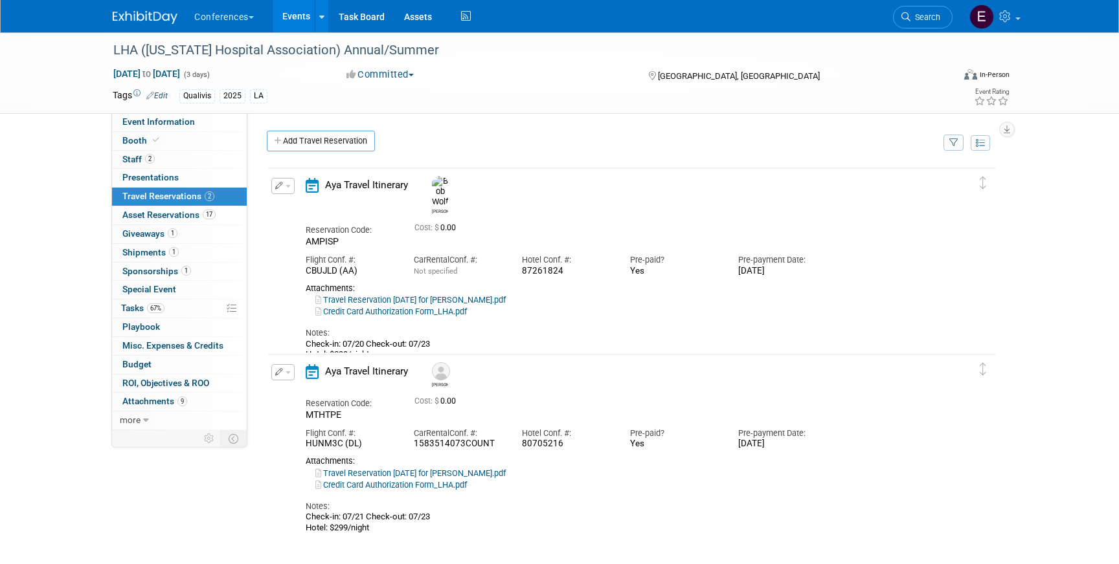
click at [280, 194] on button "button" at bounding box center [282, 186] width 23 height 16
click at [302, 207] on button "Edit Reservation" at bounding box center [326, 208] width 109 height 19
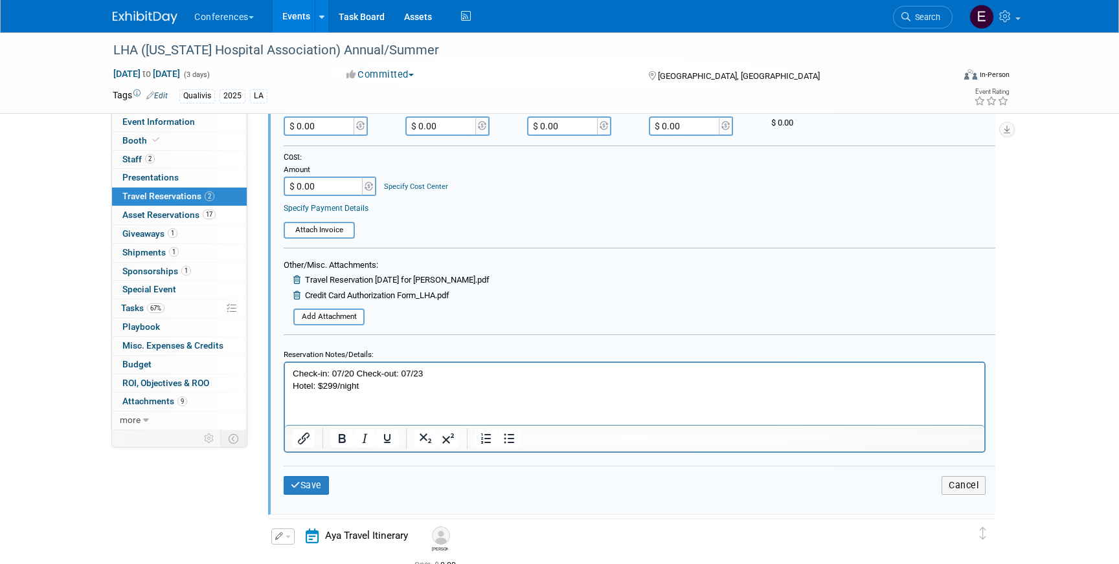
scroll to position [383, 0]
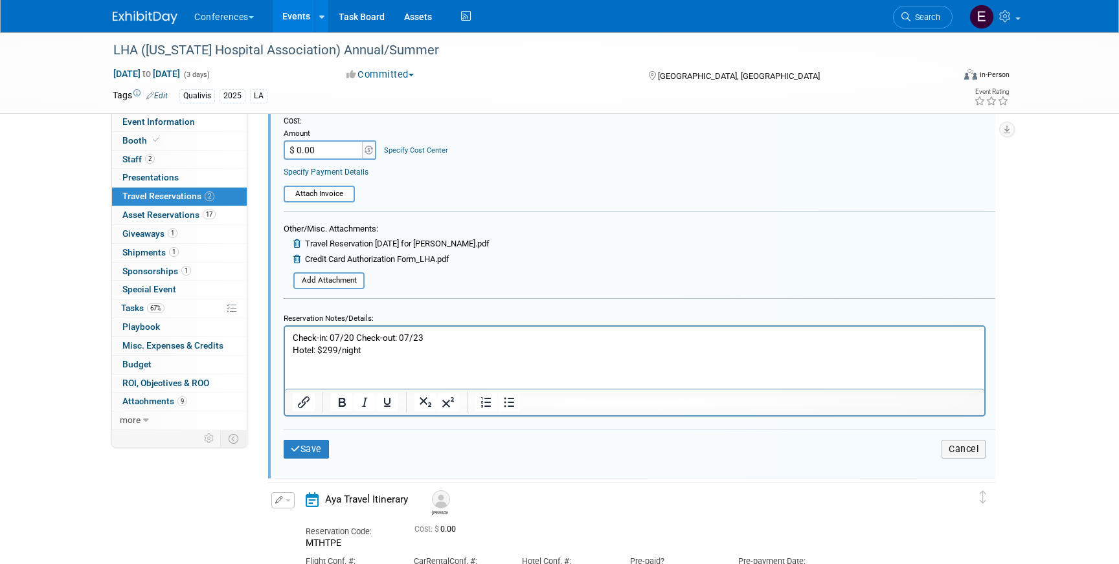
click at [391, 350] on p "Check-in: 07/20 Check-out: 07/23 Hotel: $299/night" at bounding box center [635, 343] width 684 height 25
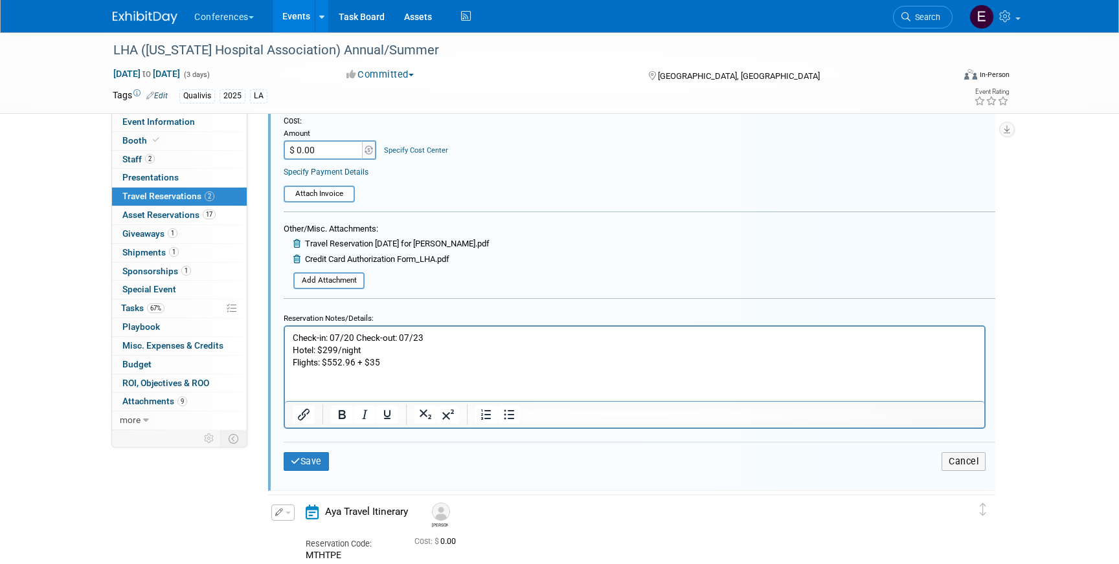
drag, startPoint x: 383, startPoint y: 363, endPoint x: 328, endPoint y: 362, distance: 55.7
click at [328, 362] on p "Flights: $552.96 + $35" at bounding box center [635, 362] width 684 height 12
copy p "552.96 + $35"
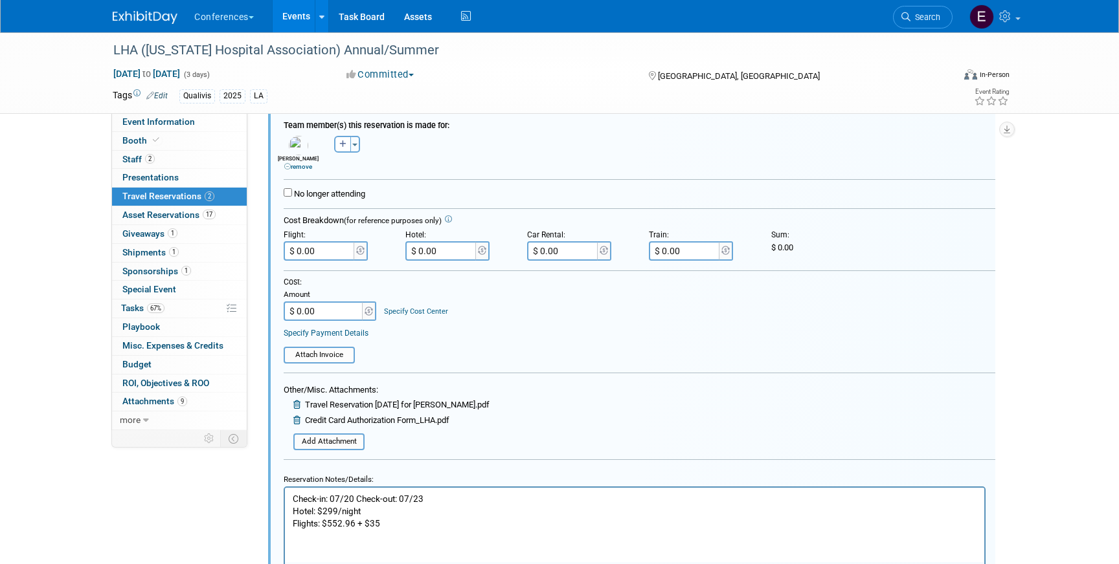
scroll to position [201, 0]
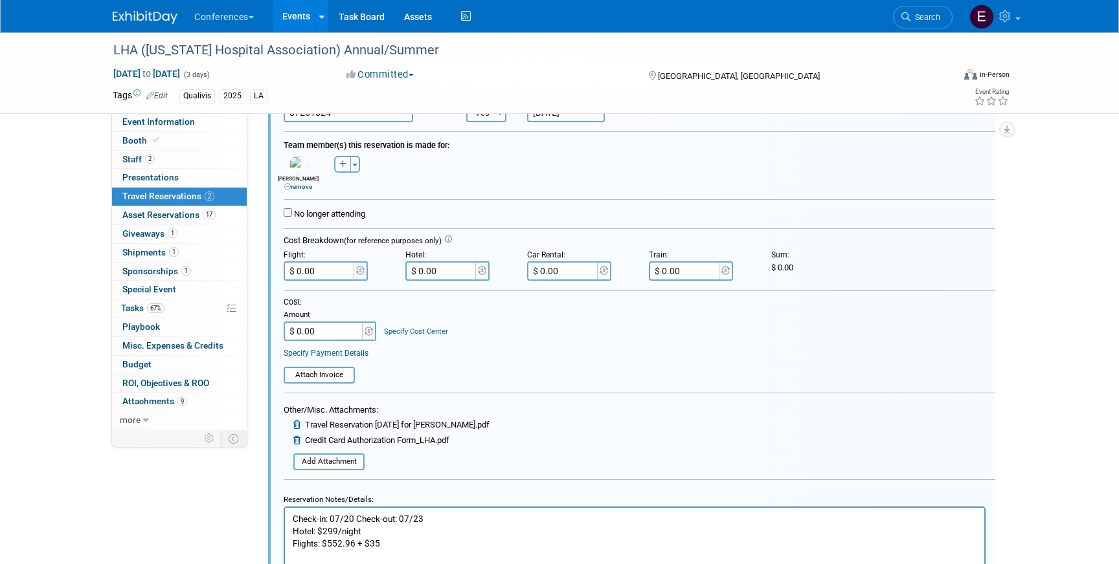
click at [328, 265] on input "$ 0.00" at bounding box center [320, 271] width 73 height 19
paste input "587.96"
type input "$ 587.96"
click at [429, 548] on p "Flights: $552.96 + $35" at bounding box center [635, 543] width 684 height 12
click at [390, 542] on p "Flights: $552.96 + $35 = 587.96" at bounding box center [635, 543] width 684 height 12
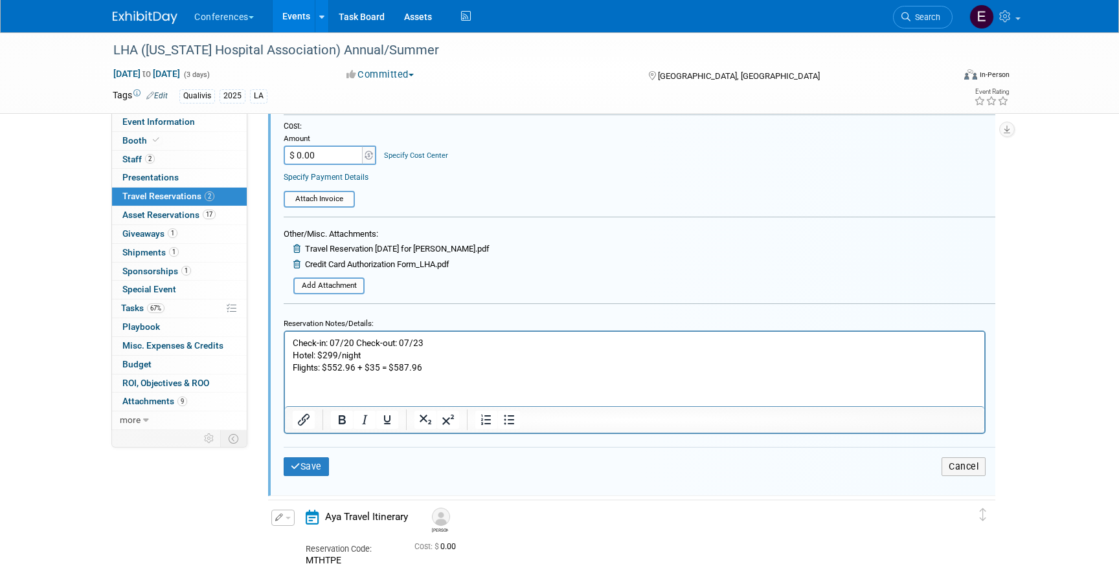
scroll to position [388, 0]
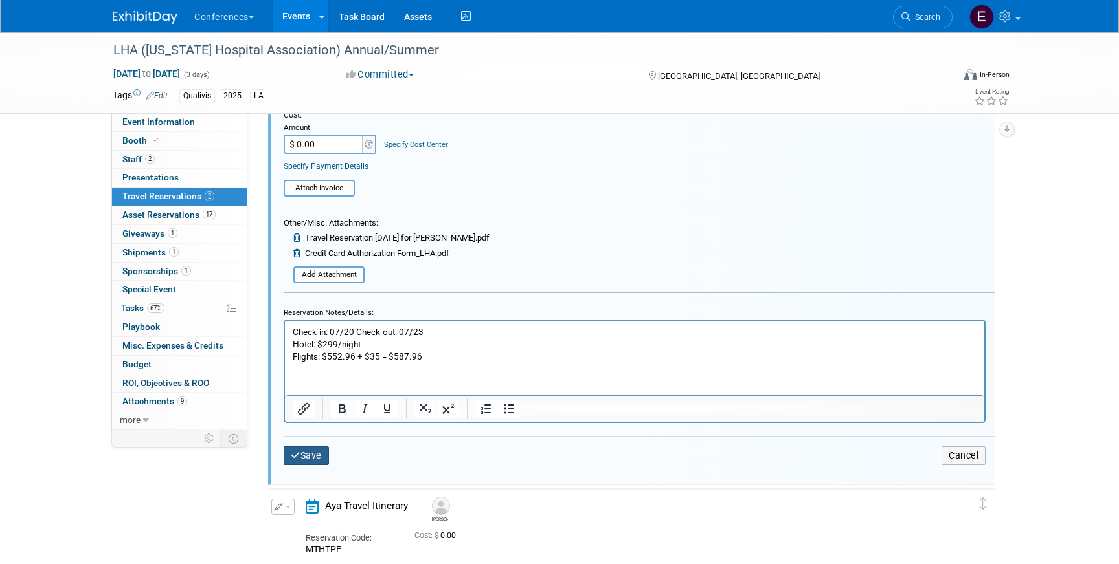
click at [324, 463] on button "Save" at bounding box center [306, 456] width 45 height 19
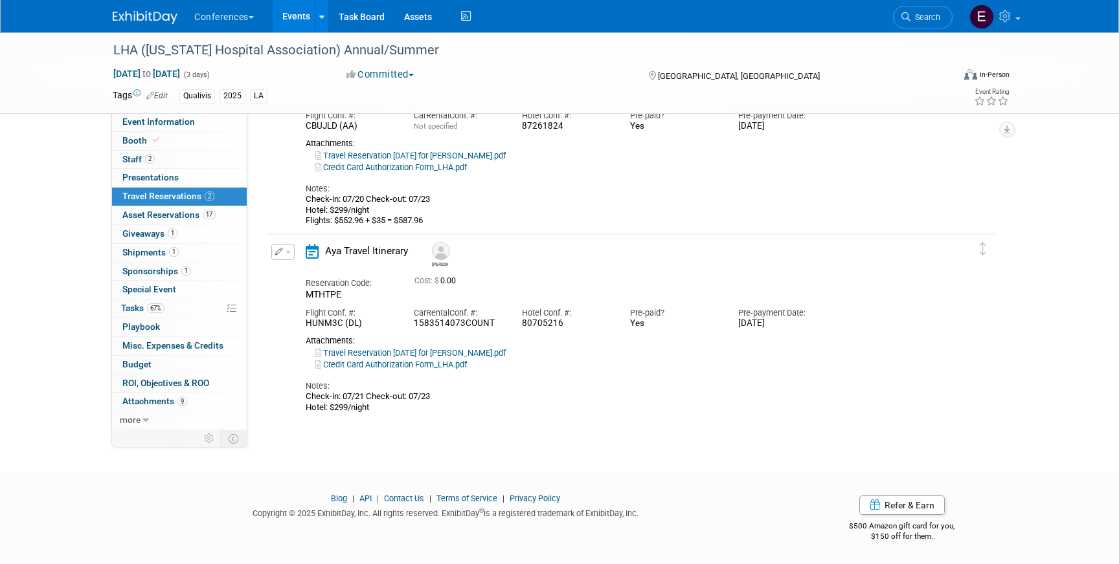
scroll to position [22, 0]
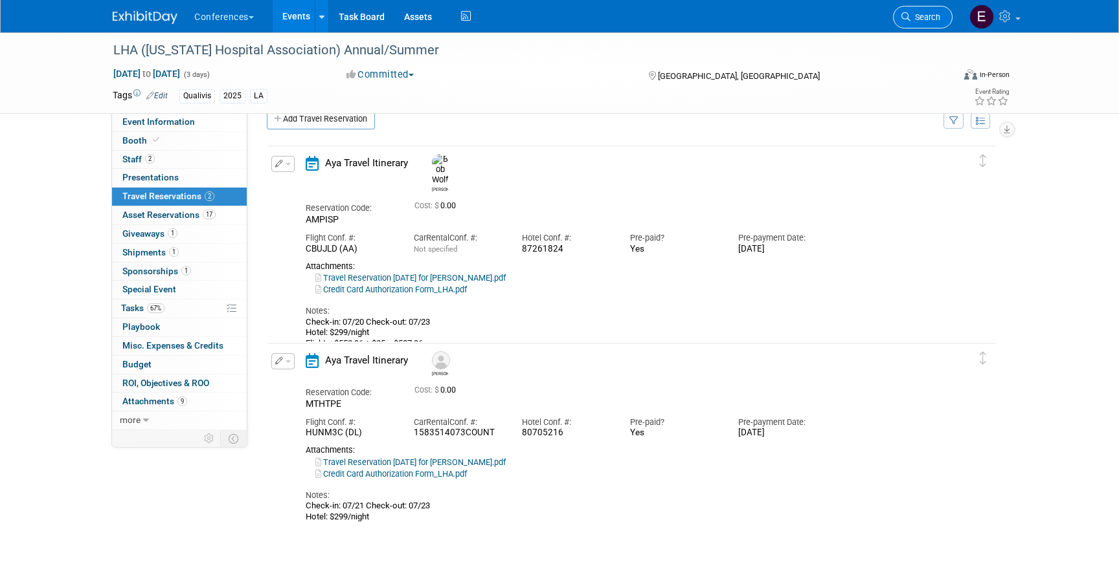
click at [927, 16] on span "Search" at bounding box center [925, 17] width 30 height 10
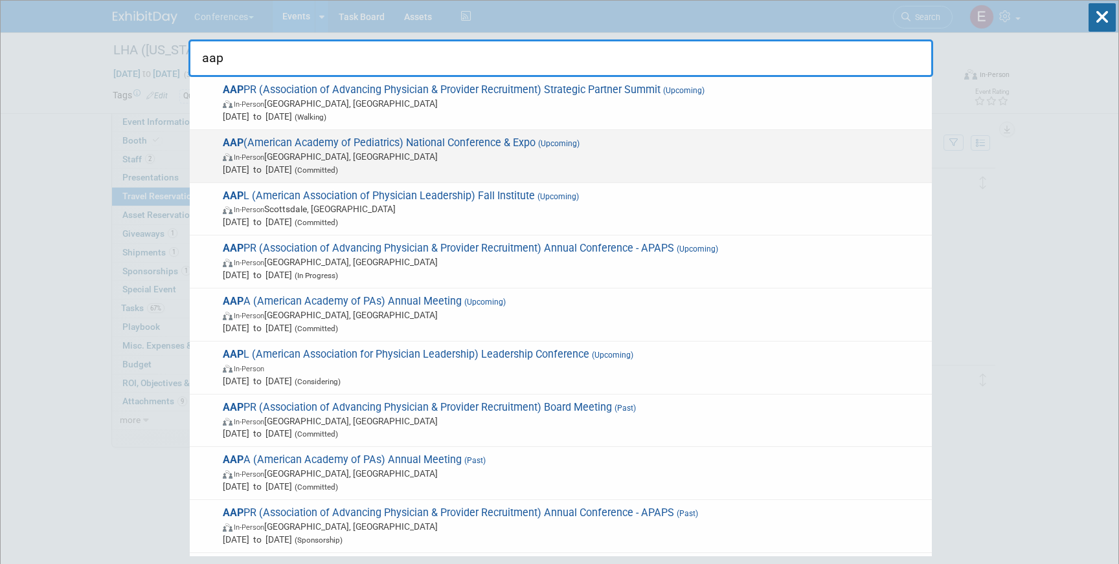
type input "aap"
click at [506, 156] on span "In-Person Denver, CO" at bounding box center [574, 156] width 702 height 13
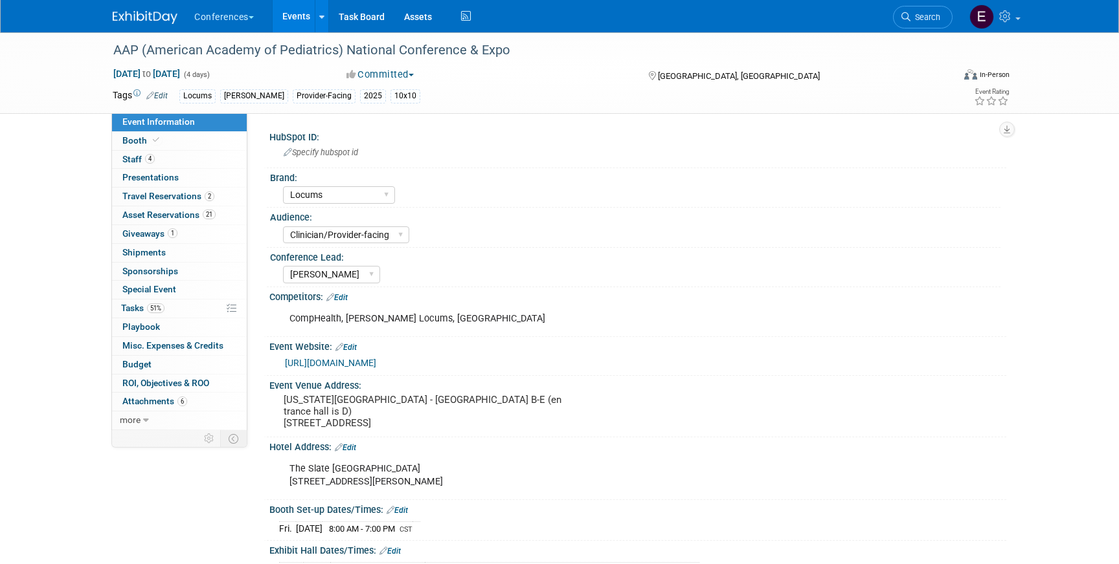
select select "Locums"
select select "Clinician/Provider-facing"
select select "[PERSON_NAME]"
click at [199, 199] on span "Travel Reservations 2" at bounding box center [168, 196] width 92 height 10
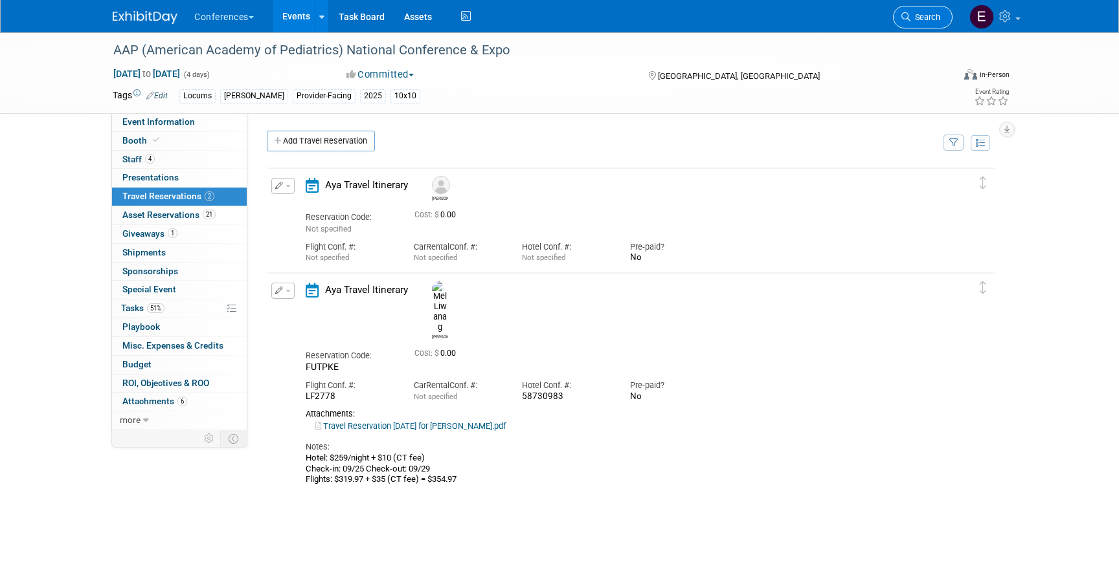
click at [935, 23] on link "Search" at bounding box center [923, 17] width 60 height 23
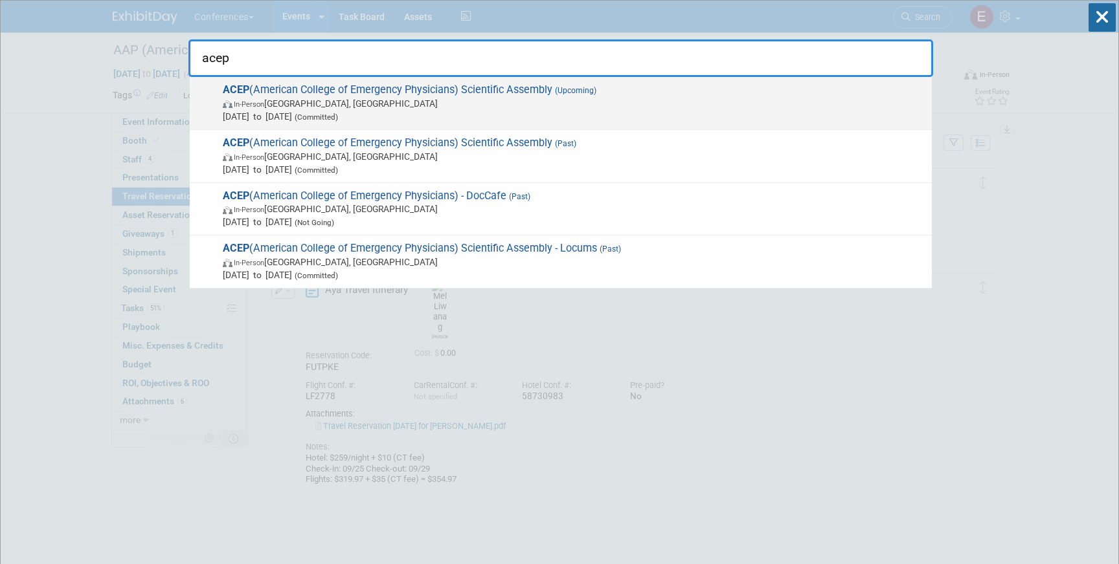
type input "acep"
click at [687, 102] on span "In-Person Salt Lake City, UT" at bounding box center [574, 103] width 702 height 13
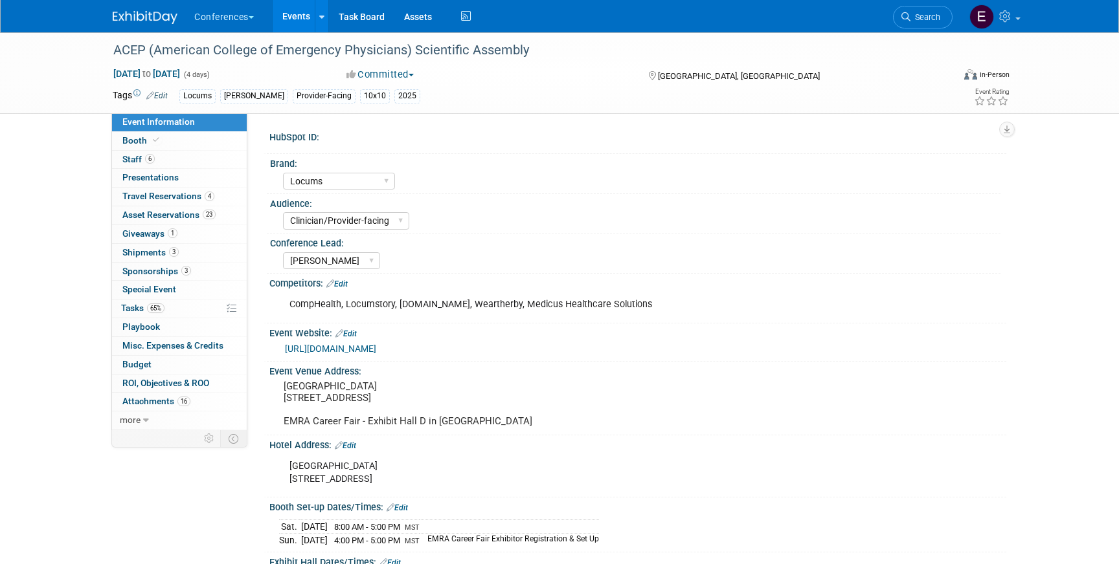
select select "Locums"
select select "Clinician/Provider-facing"
select select "[PERSON_NAME]"
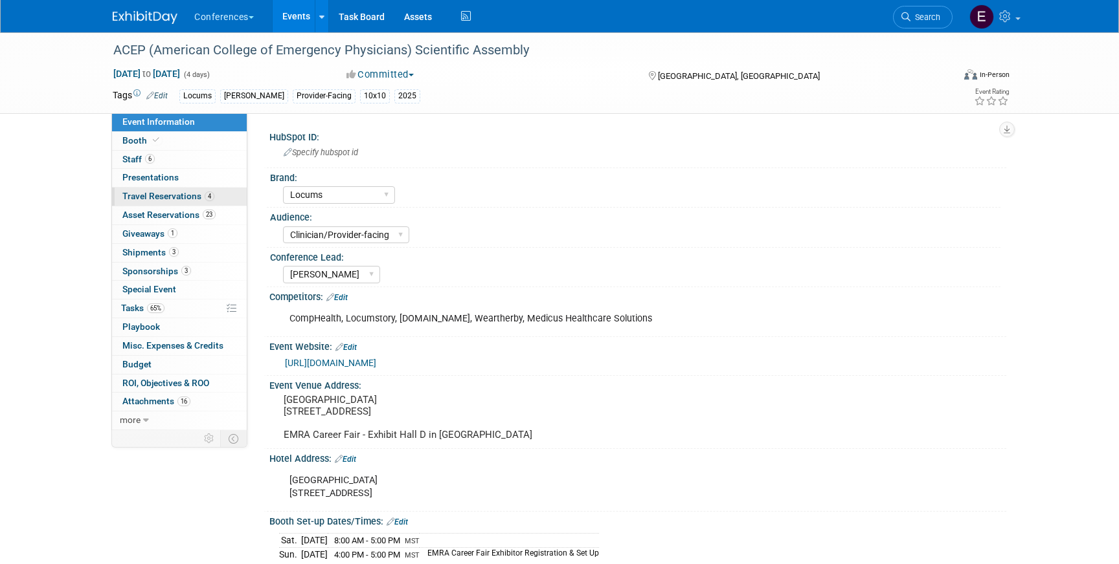
click at [223, 197] on link "4 Travel Reservations 4" at bounding box center [179, 197] width 135 height 18
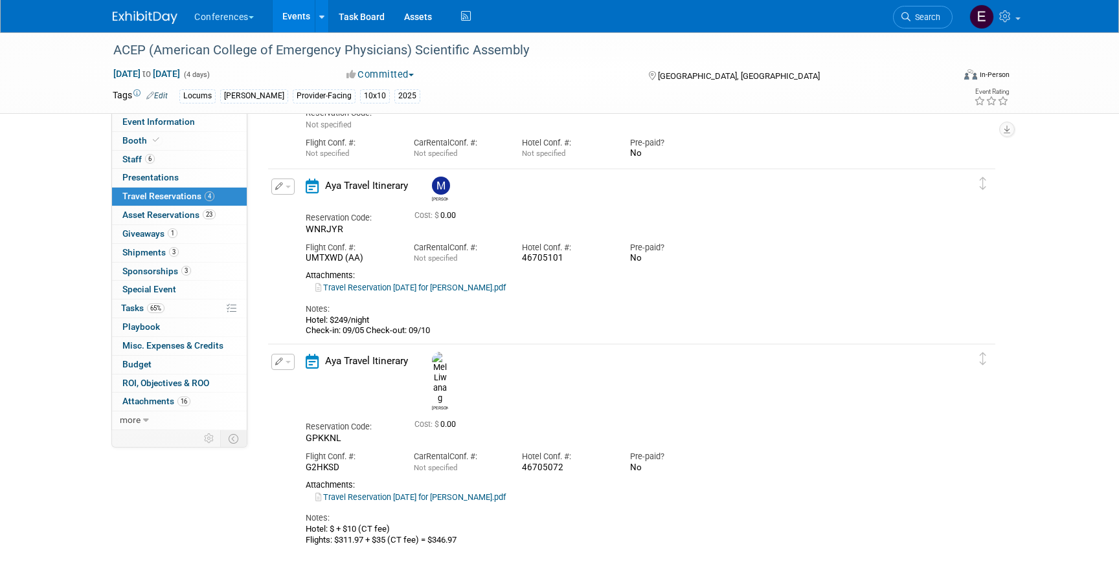
scroll to position [362, 0]
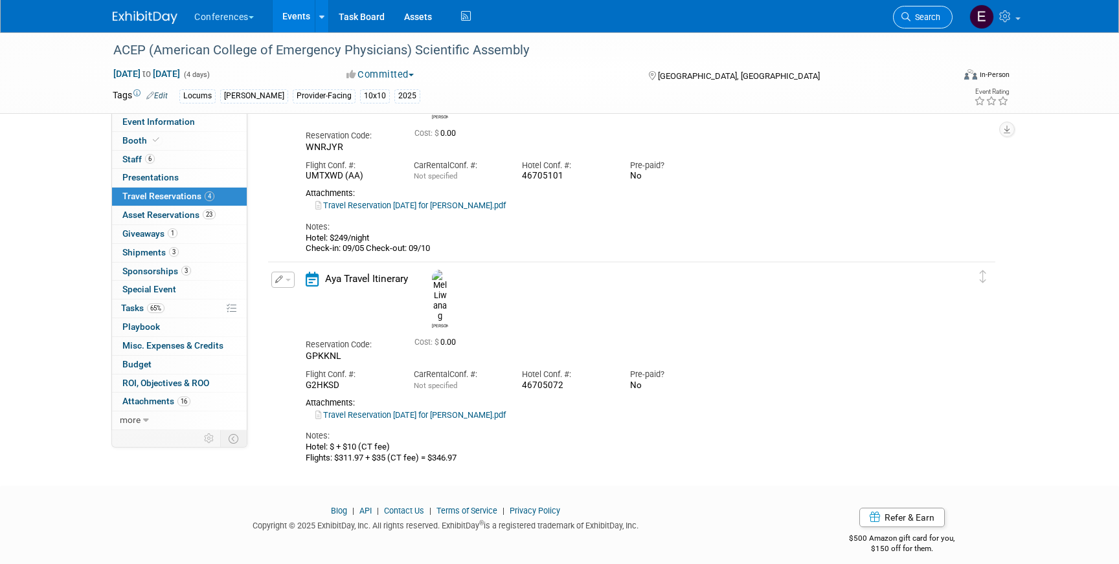
click at [932, 20] on span "Search" at bounding box center [925, 17] width 30 height 10
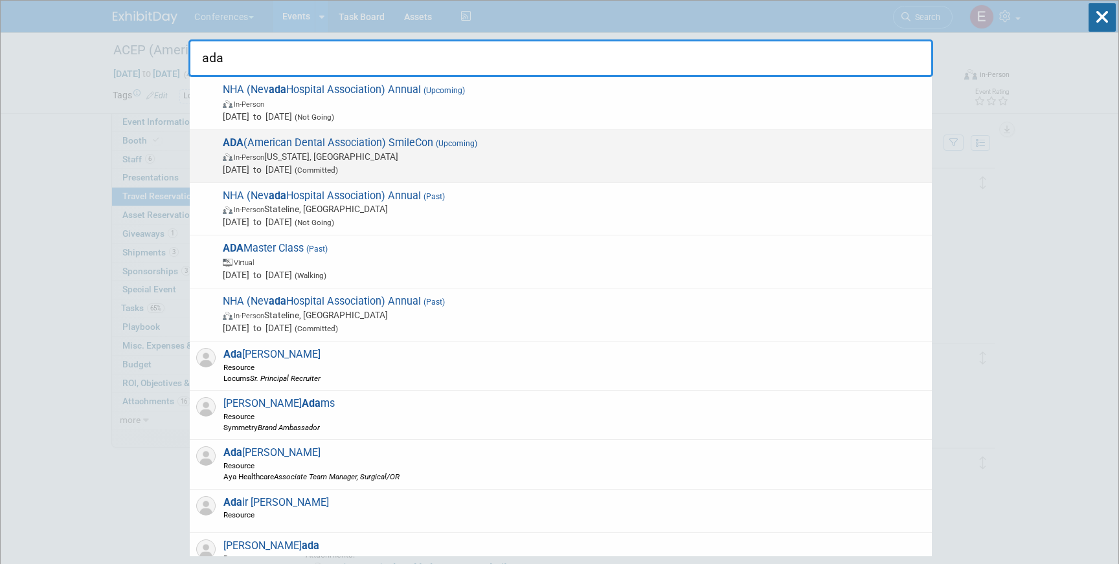
type input "ada"
click at [543, 153] on span "In-Person [US_STATE], [GEOGRAPHIC_DATA]" at bounding box center [574, 156] width 702 height 13
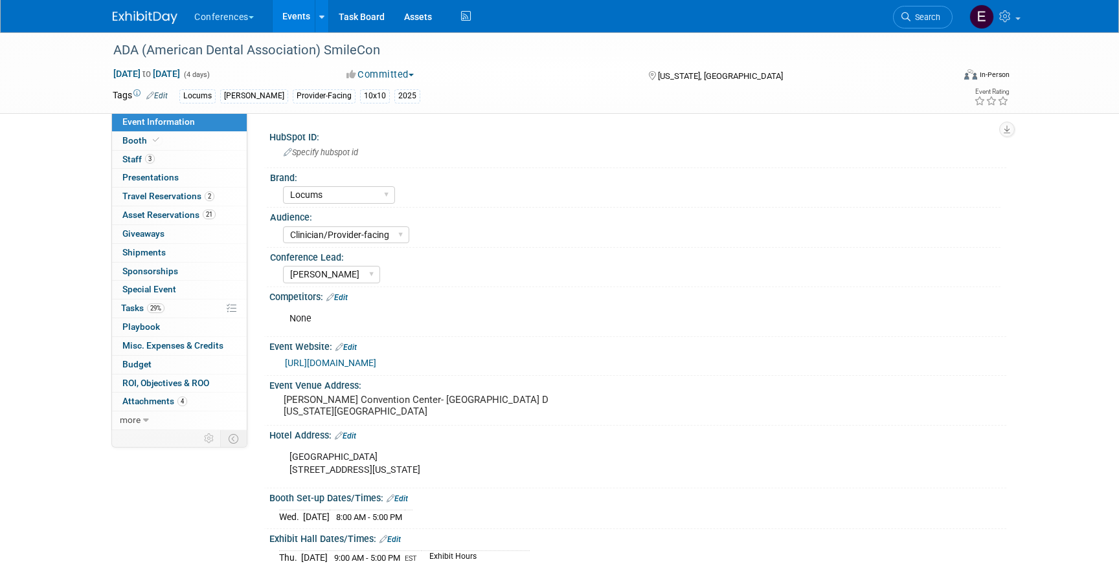
select select "Locums"
select select "Clinician/Provider-facing"
select select "[PERSON_NAME]"
click at [216, 197] on link "2 Travel Reservations 2" at bounding box center [179, 197] width 135 height 18
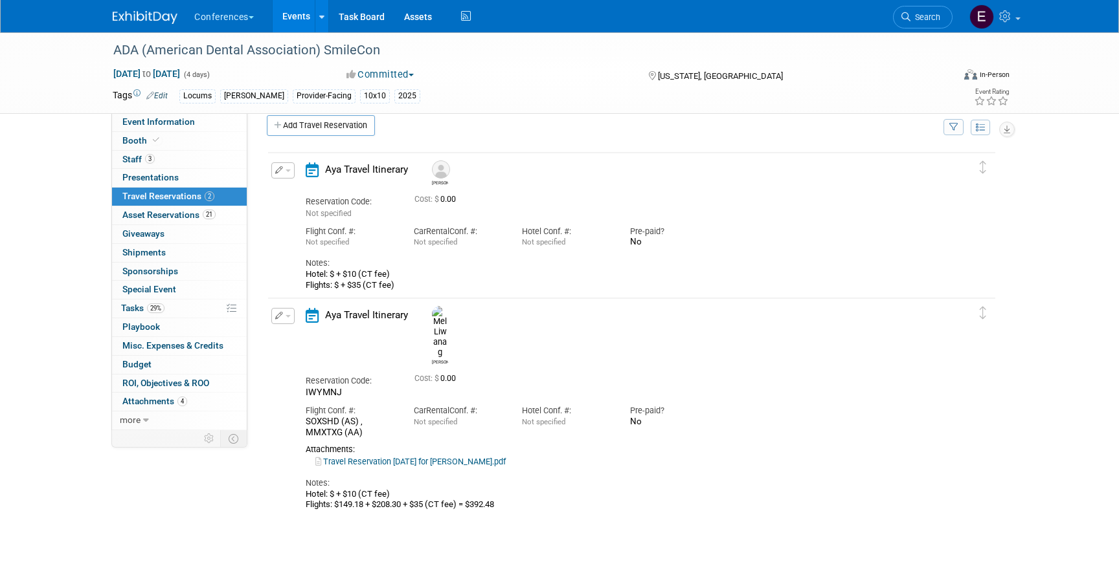
scroll to position [22, 0]
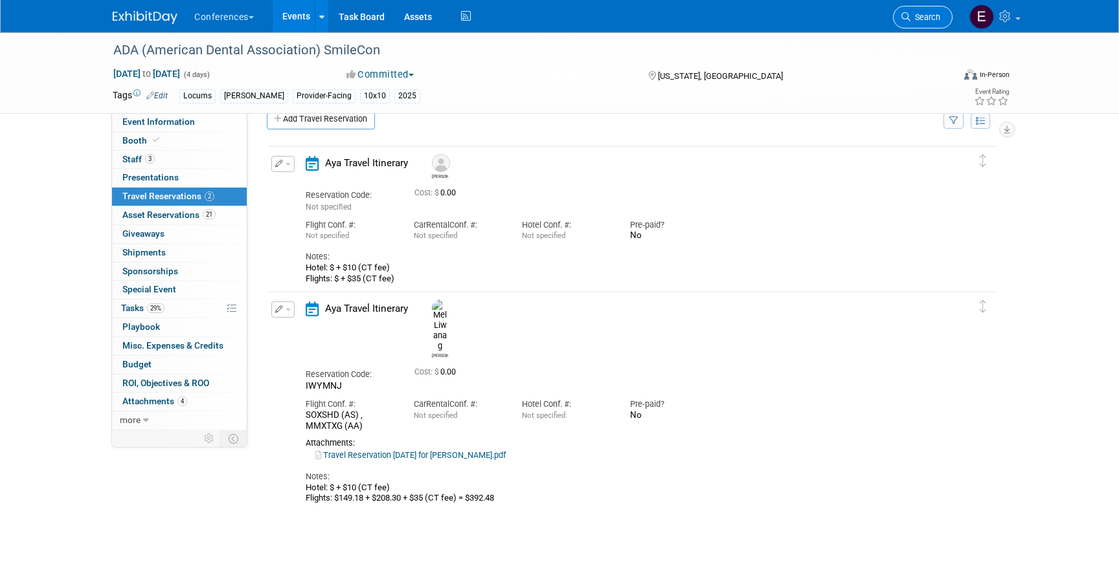
click at [932, 20] on span "Search" at bounding box center [925, 17] width 30 height 10
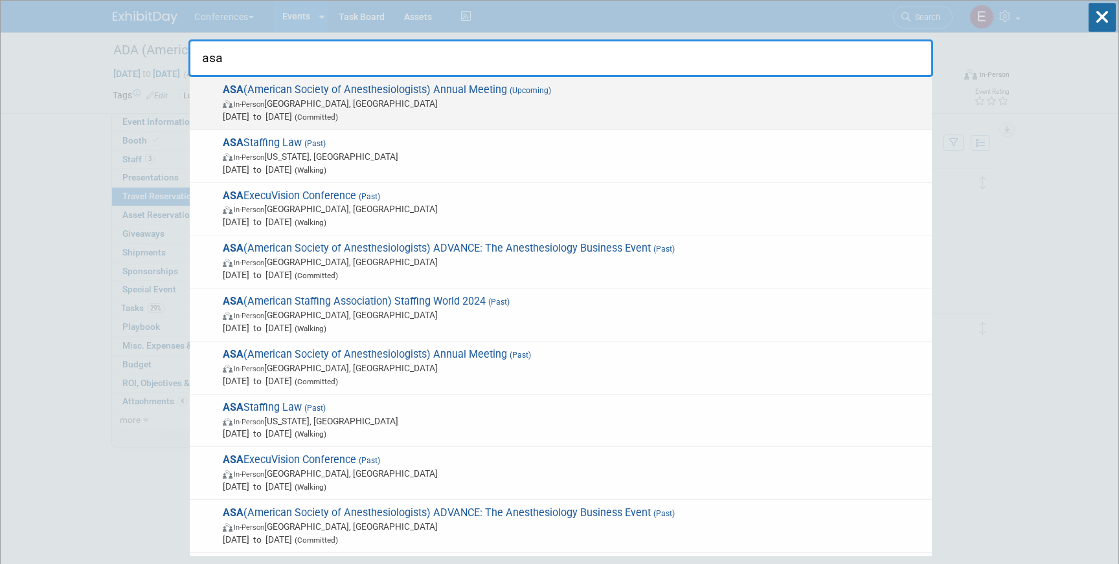
type input "asa"
click at [410, 104] on span "In-Person [GEOGRAPHIC_DATA], [GEOGRAPHIC_DATA]" at bounding box center [574, 103] width 702 height 13
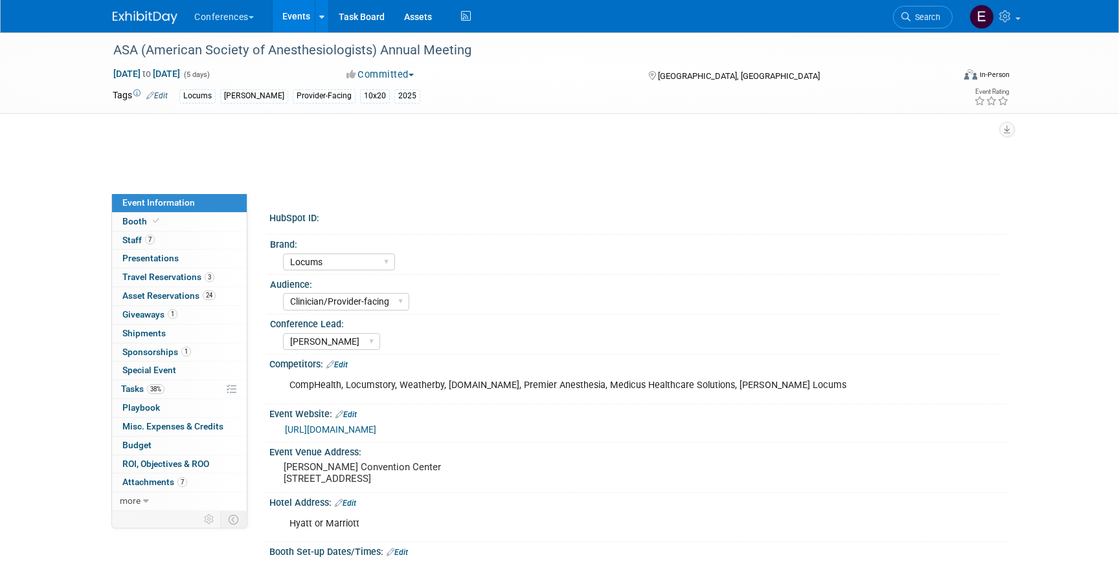
select select "Locums"
select select "Clinician/Provider-facing"
select select "[PERSON_NAME]"
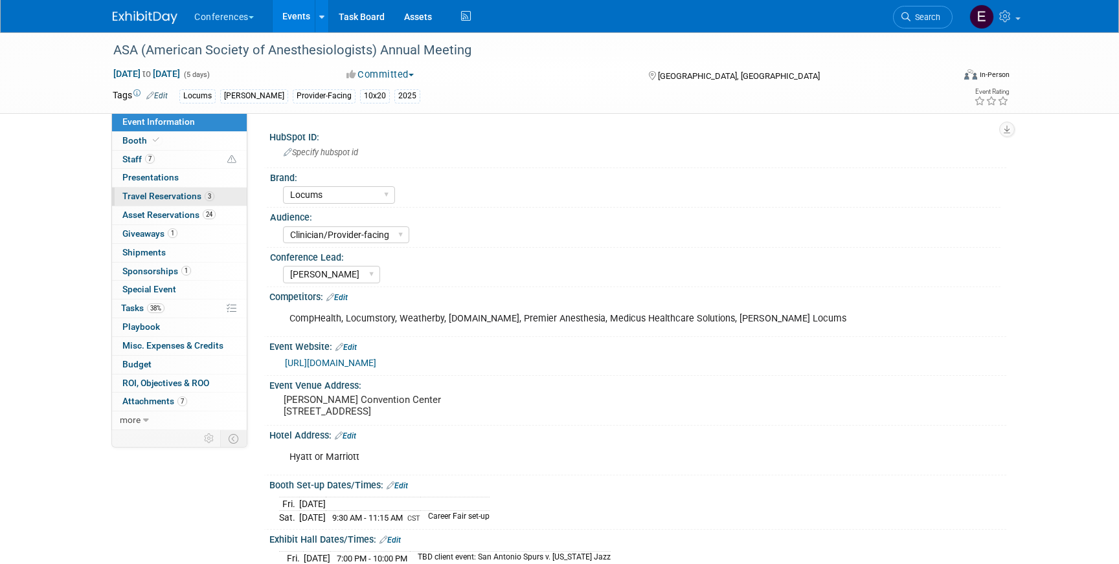
click at [185, 199] on span "Travel Reservations 3" at bounding box center [168, 196] width 92 height 10
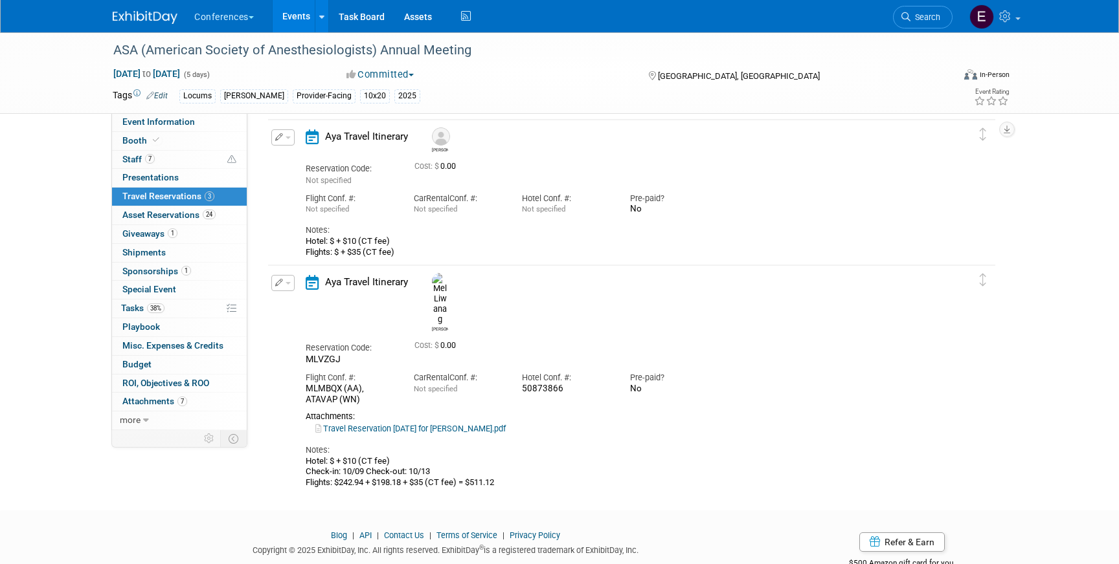
scroll to position [207, 0]
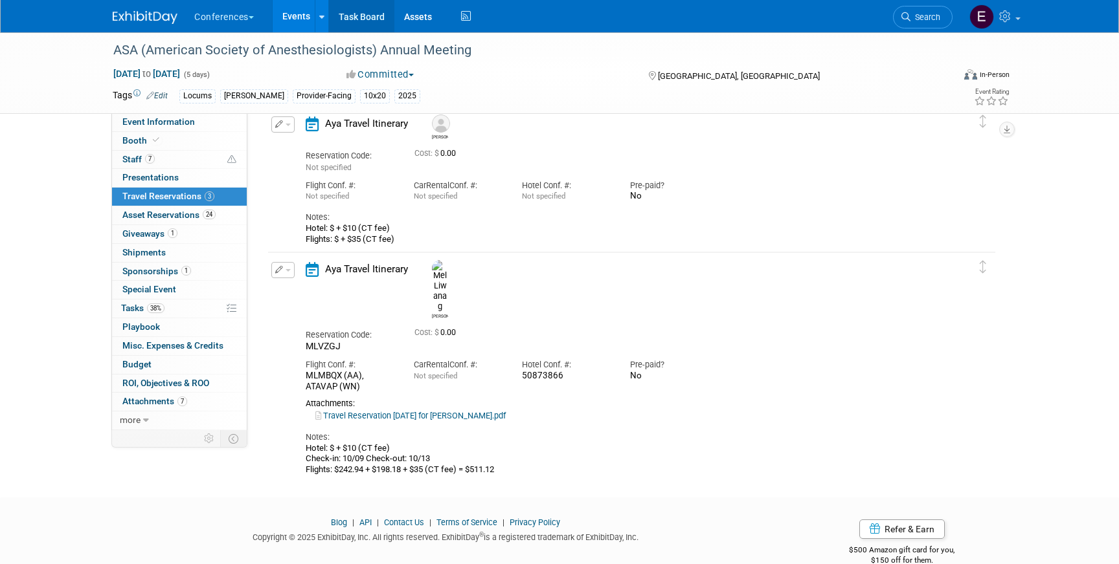
click at [363, 19] on link "Task Board" at bounding box center [361, 16] width 65 height 32
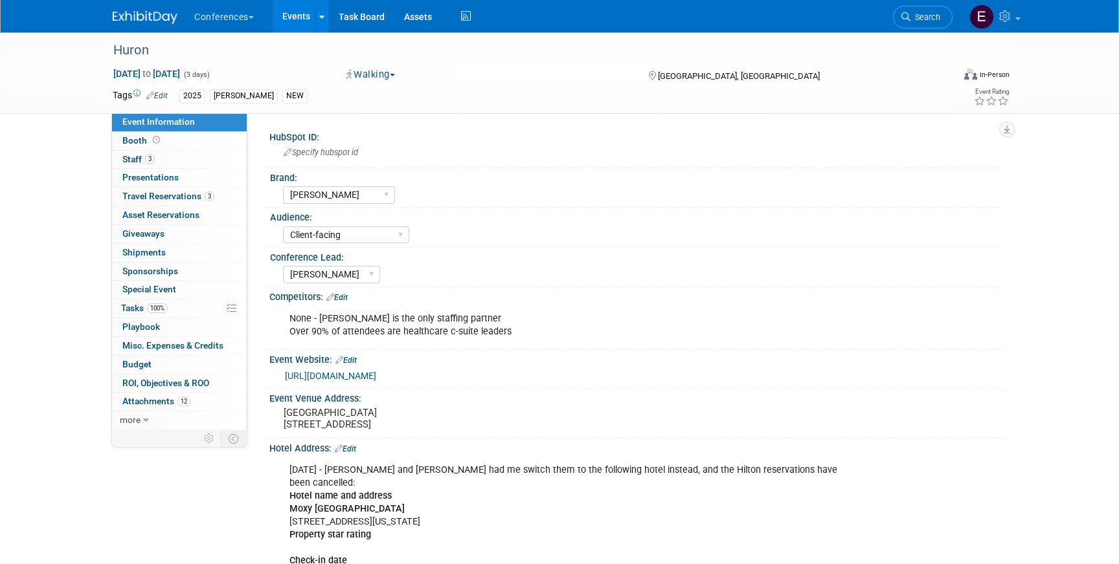
select select "[PERSON_NAME]"
select select "Client-facing"
select select "[PERSON_NAME]"
click at [162, 193] on span "Travel Reservations 3" at bounding box center [168, 196] width 92 height 10
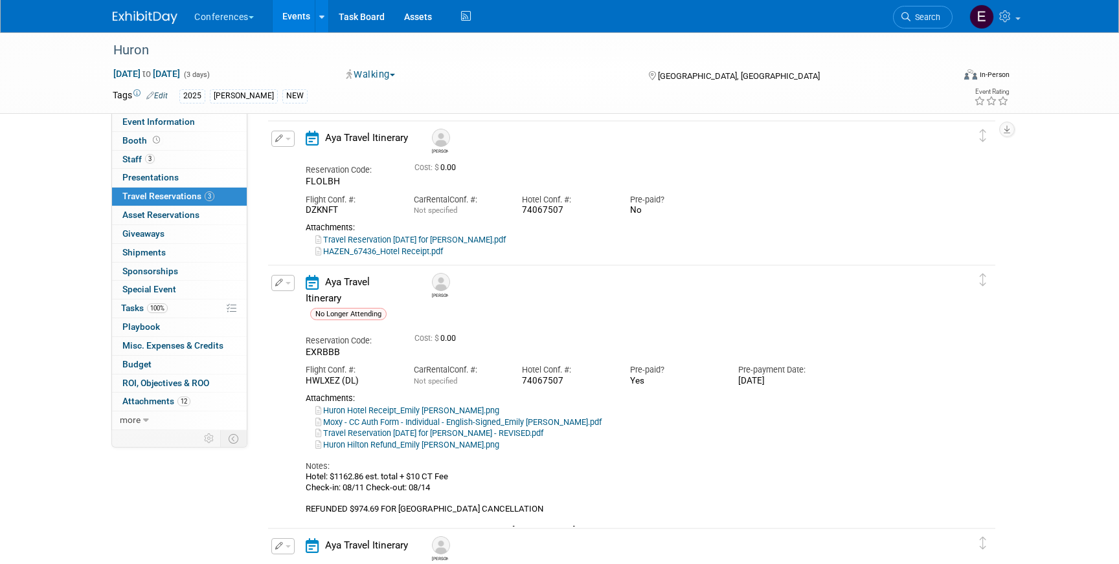
scroll to position [34, 0]
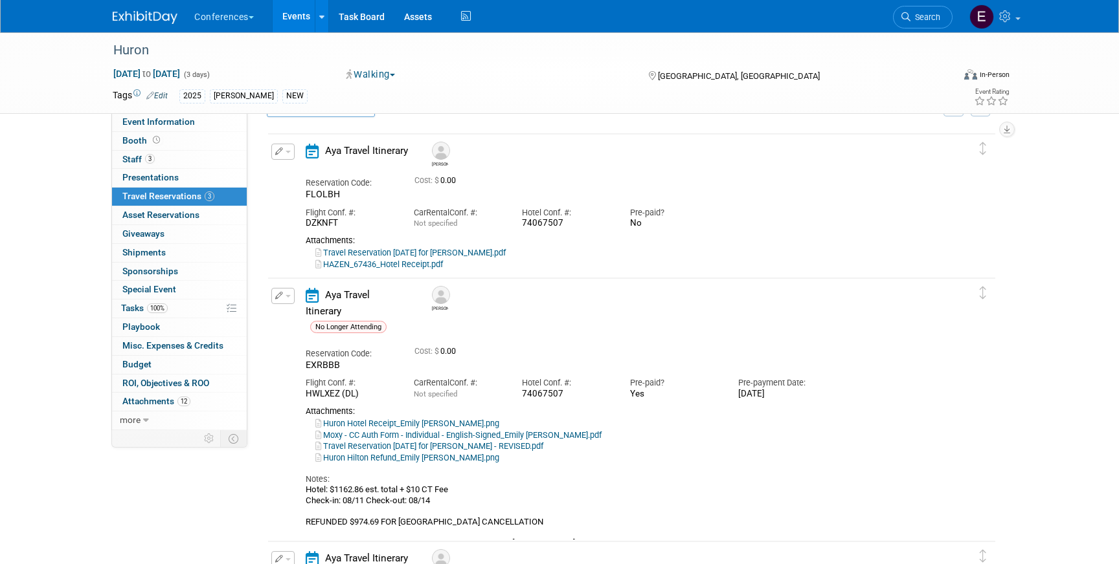
click at [274, 300] on button "button" at bounding box center [282, 296] width 23 height 16
click at [287, 315] on icon "button" at bounding box center [285, 318] width 10 height 9
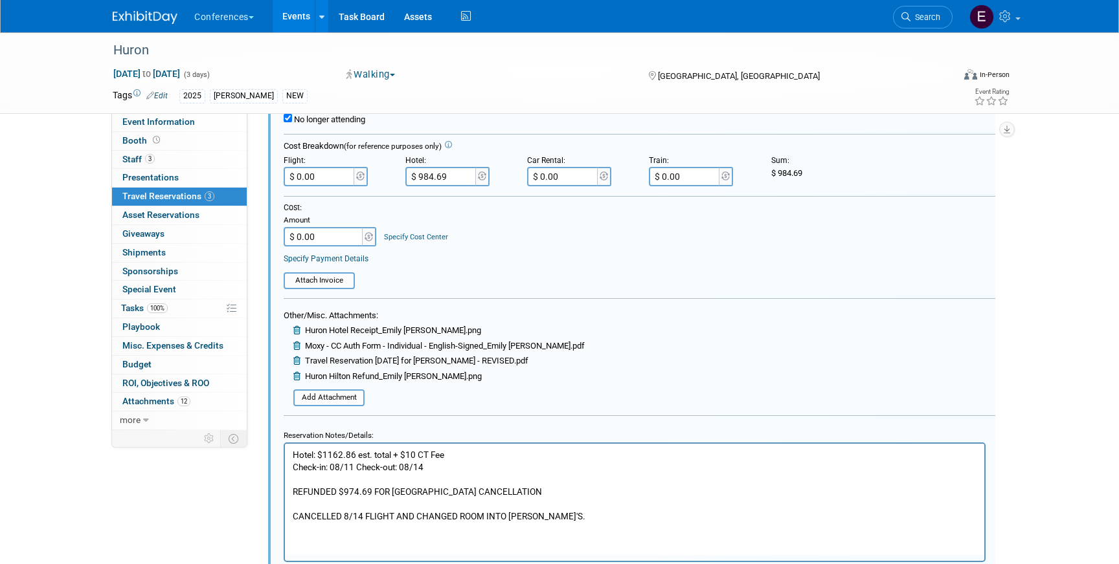
scroll to position [441, 0]
click at [445, 467] on p "Hotel: $1162.86 est. total + $10 CT Fee Check-in: 08/11 Check-out: 08/14 REFUND…" at bounding box center [635, 485] width 684 height 74
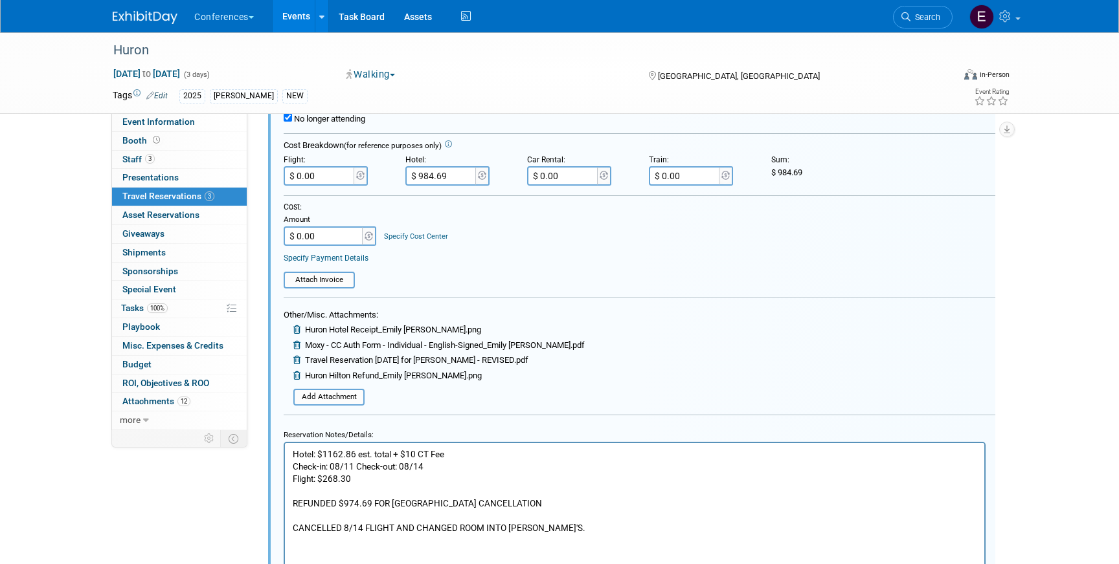
click at [359, 480] on p "Flight: $268.30 REFUNDED $974.69 FOR HILTON HOTEL CANCELLATION CANCELLED 8/14 F…" at bounding box center [635, 503] width 684 height 61
drag, startPoint x: 395, startPoint y: 480, endPoint x: 365, endPoint y: 478, distance: 29.8
click at [365, 478] on p "Flight: $268.30 + $208.48 REFUNDED $974.69 FOR HILTON HOTEL CANCELLATION CANCEL…" at bounding box center [635, 503] width 684 height 61
click at [449, 486] on p "Flight: $268.30 + $208.48 REFUNDED $974.69 FOR HILTON HOTEL CANCELLATION CANCEL…" at bounding box center [635, 503] width 684 height 61
click at [443, 478] on p "Flight: $268.30 + $208.48 REFUNDED $974.69 FOR HILTON HOTEL CANCELLATION CANCEL…" at bounding box center [635, 503] width 684 height 61
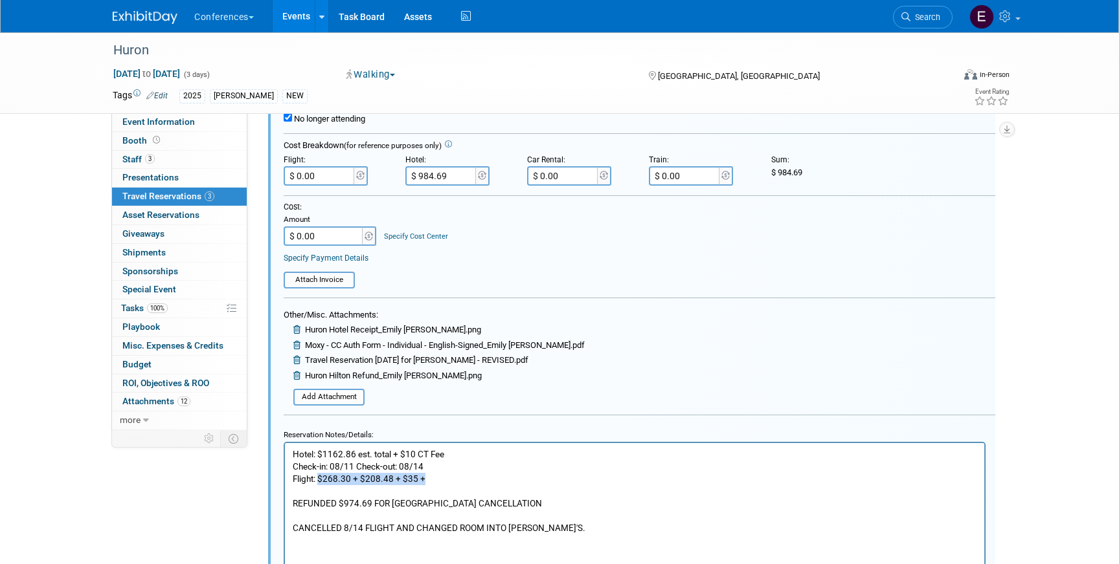
drag, startPoint x: 436, startPoint y: 478, endPoint x: 317, endPoint y: 475, distance: 119.1
click at [317, 475] on p "Flight: $268.30 + $208.48 + $35 + REFUNDED $974.69 FOR HILTON HOTEL CANCELLATIO…" at bounding box center [635, 503] width 684 height 61
copy p "$268.30 + $208.48 + $35 +"
click at [467, 476] on p "Flight: $268.30 + $208.48 + $35 + REFUNDED $974.69 FOR HILTON HOTEL CANCELLATIO…" at bounding box center [635, 503] width 684 height 61
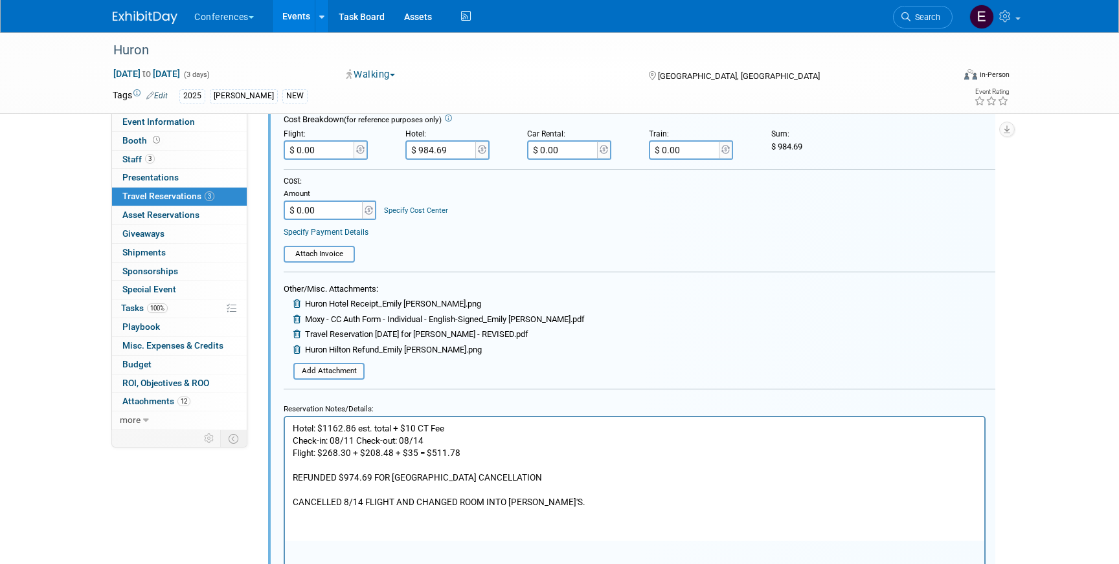
scroll to position [473, 0]
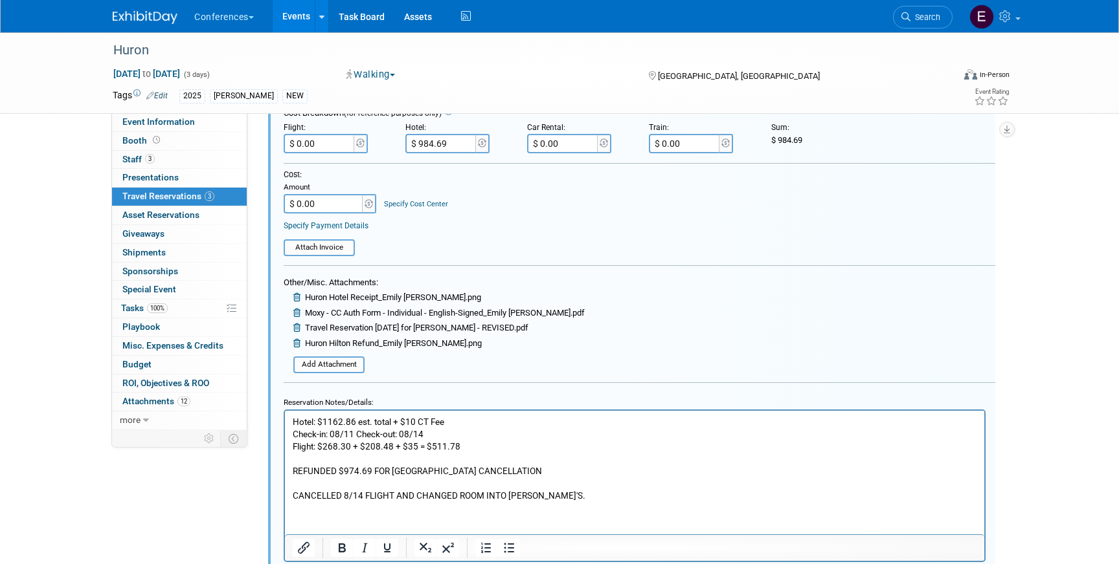
click at [341, 148] on input "$ 0.00" at bounding box center [320, 143] width 73 height 19
type input "$ 511.78"
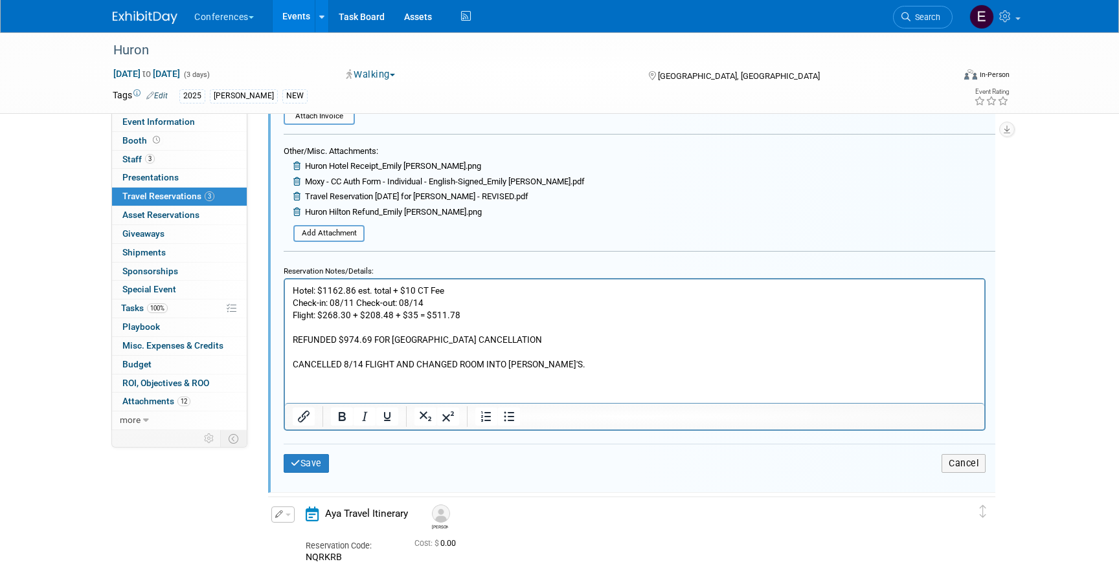
scroll to position [610, 0]
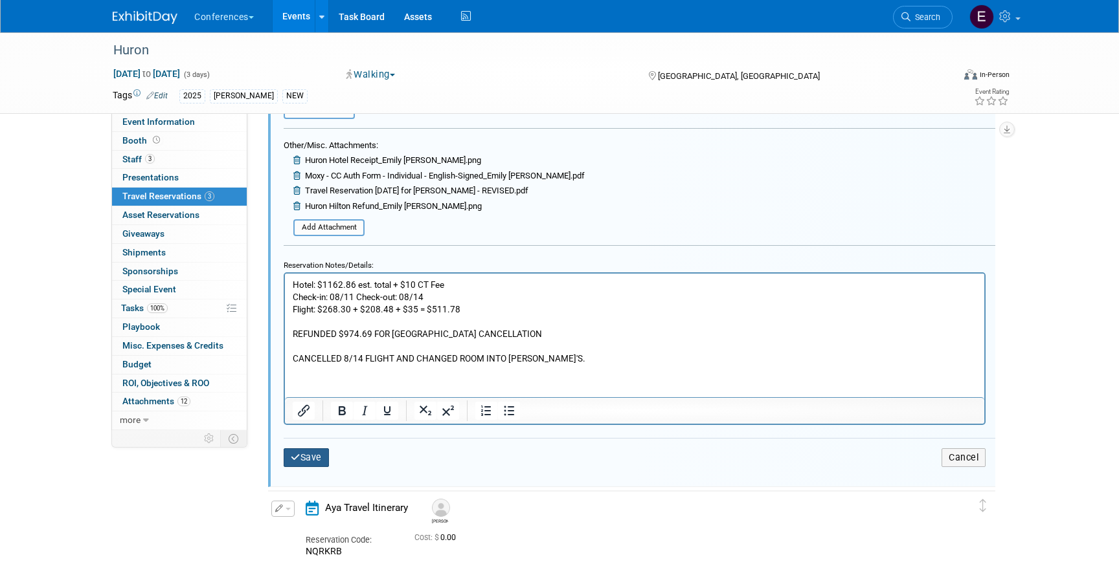
click at [313, 452] on button "Save" at bounding box center [306, 458] width 45 height 19
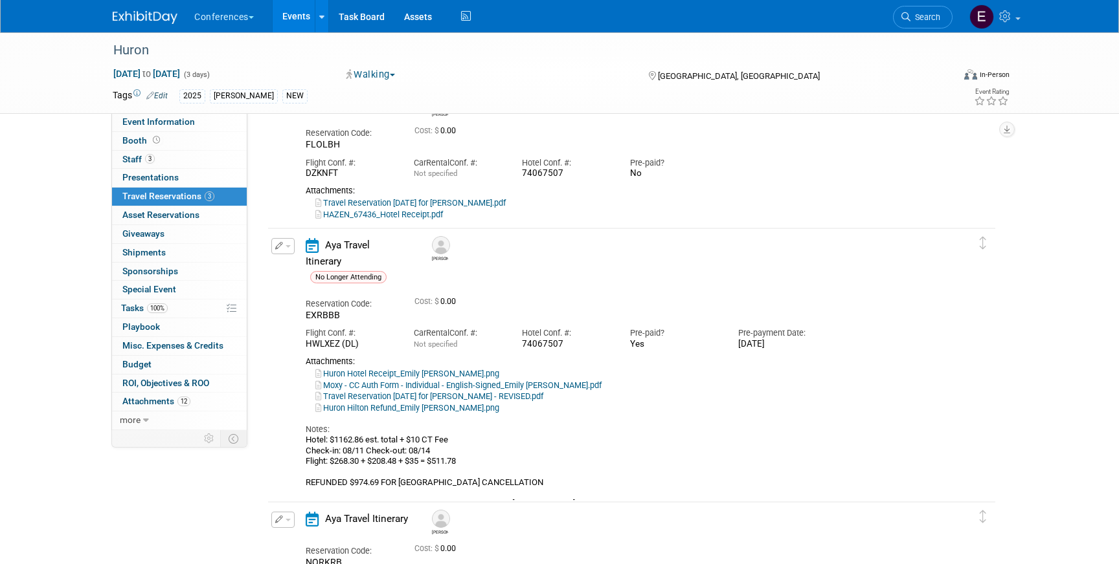
scroll to position [97, 0]
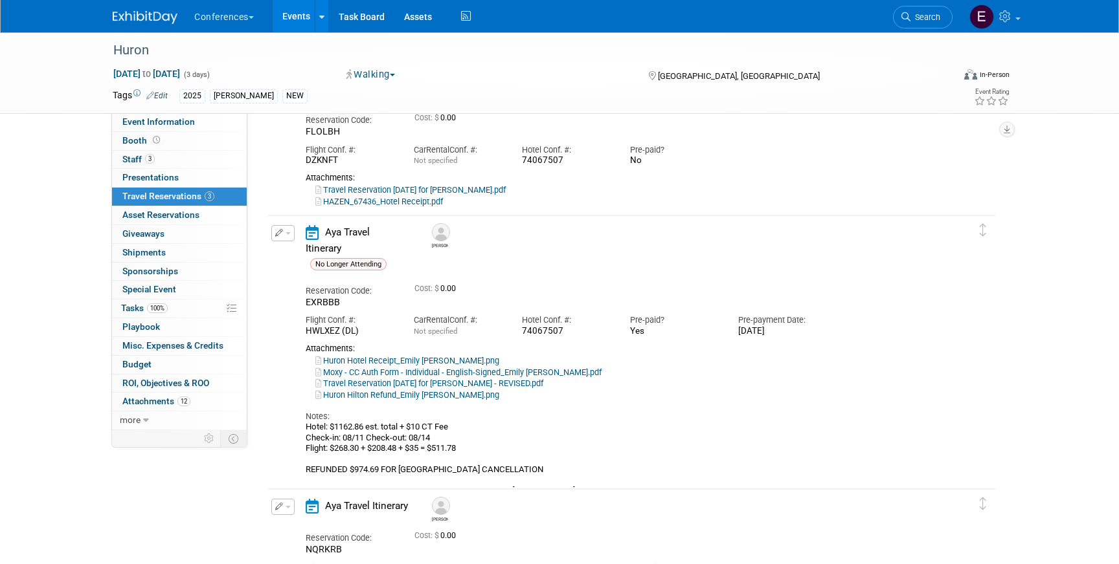
click at [278, 236] on icon "button" at bounding box center [279, 233] width 8 height 8
click at [295, 251] on button "Edit Reservation" at bounding box center [326, 256] width 109 height 19
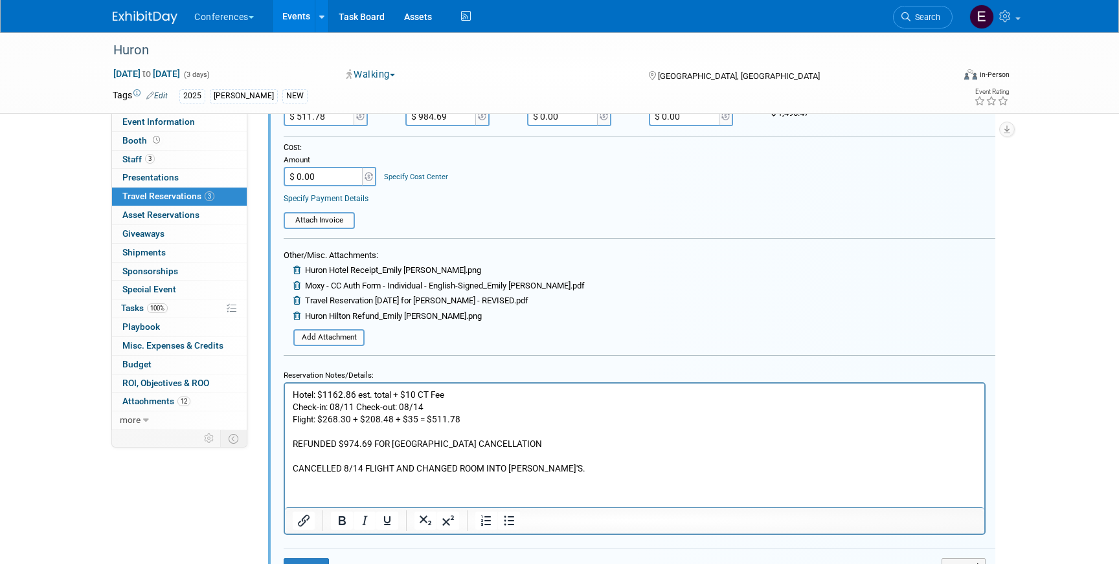
scroll to position [501, 0]
click at [359, 418] on p "Hotel: $1162.86 est. total + $10 CT Fee Check-in: 08/11 Check-out: 08/14 Flight…" at bounding box center [635, 431] width 684 height 86
drag, startPoint x: 323, startPoint y: 419, endPoint x: 375, endPoint y: 419, distance: 51.8
click at [375, 419] on p "Hotel: $1162.86 est. total + $10 CT Fee Check-in: 08/11 Check-out: 08/14 Flight…" at bounding box center [635, 431] width 684 height 86
copy p "208.48 + $35"
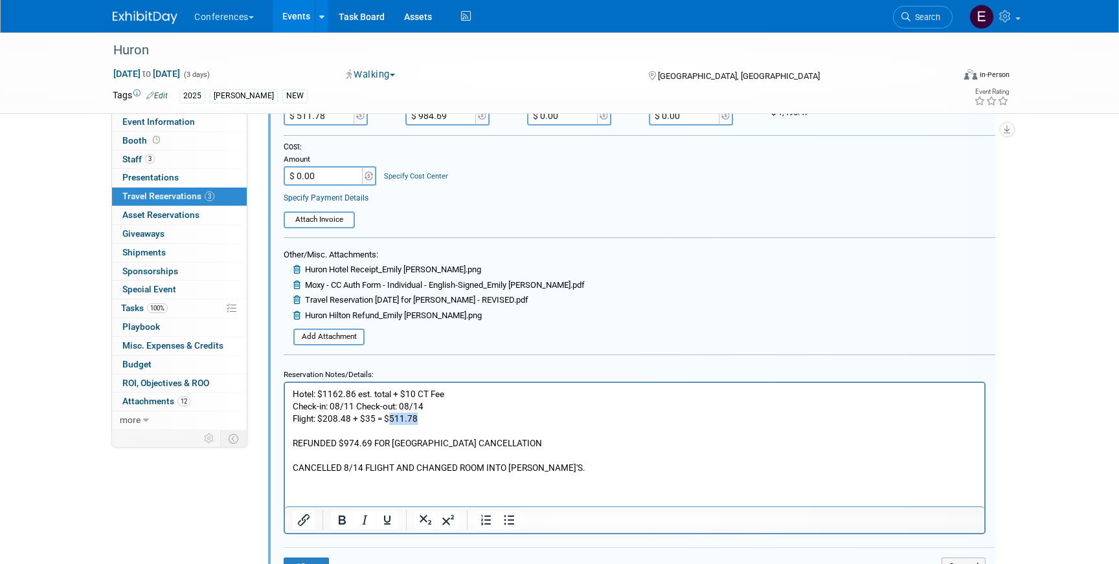
drag, startPoint x: 430, startPoint y: 419, endPoint x: 386, endPoint y: 416, distance: 44.7
click at [386, 417] on p "Hotel: $1162.86 est. total + $10 CT Fee Check-in: 08/11 Check-out: 08/14 Flight…" at bounding box center [635, 431] width 684 height 86
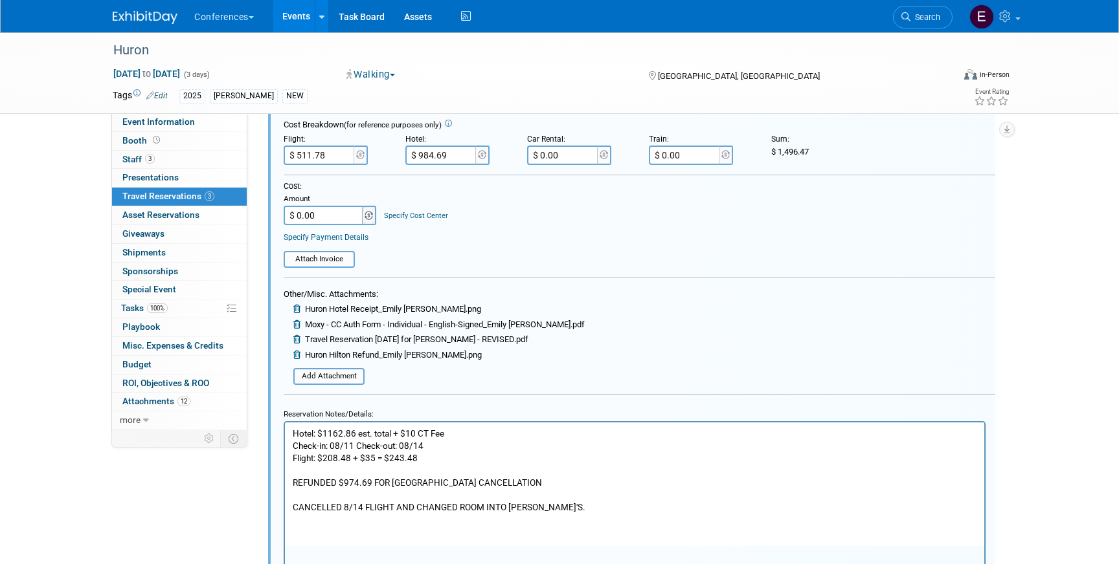
scroll to position [456, 0]
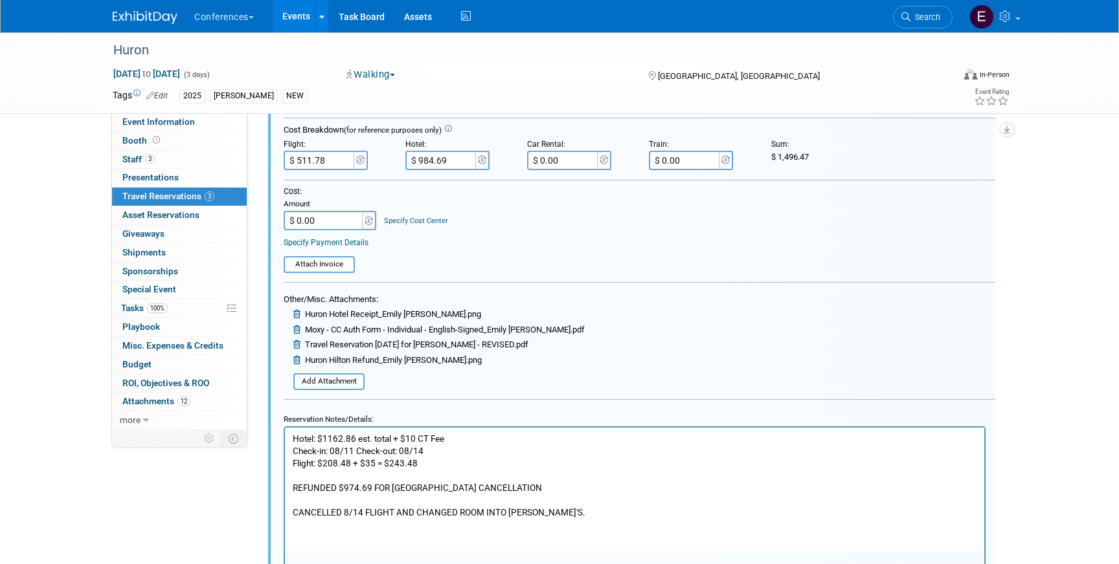
click at [337, 157] on input "$ 511.78" at bounding box center [320, 160] width 73 height 19
type input "$ 243.48"
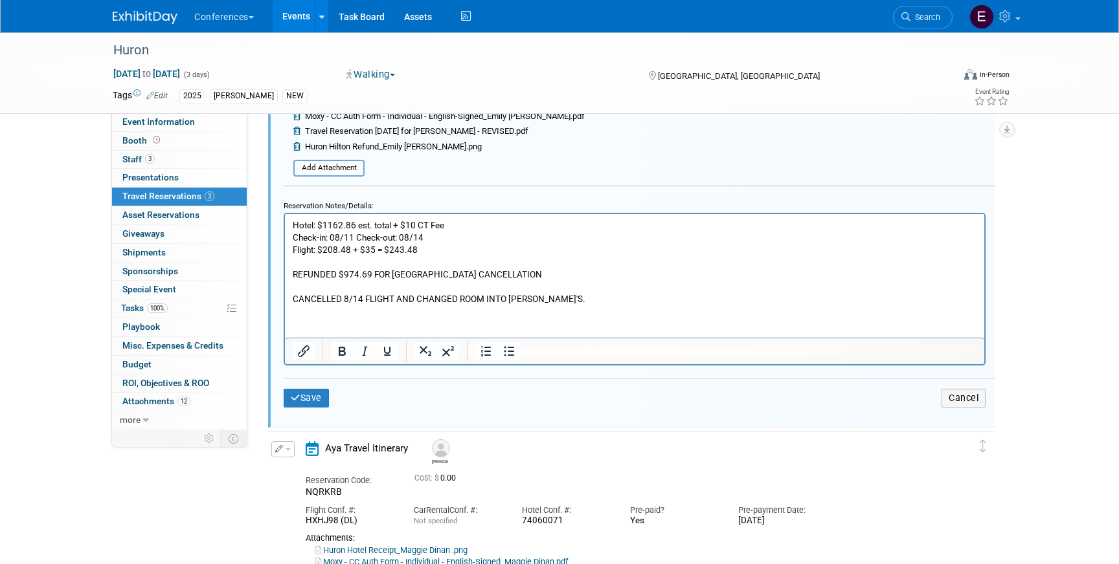
scroll to position [706, 0]
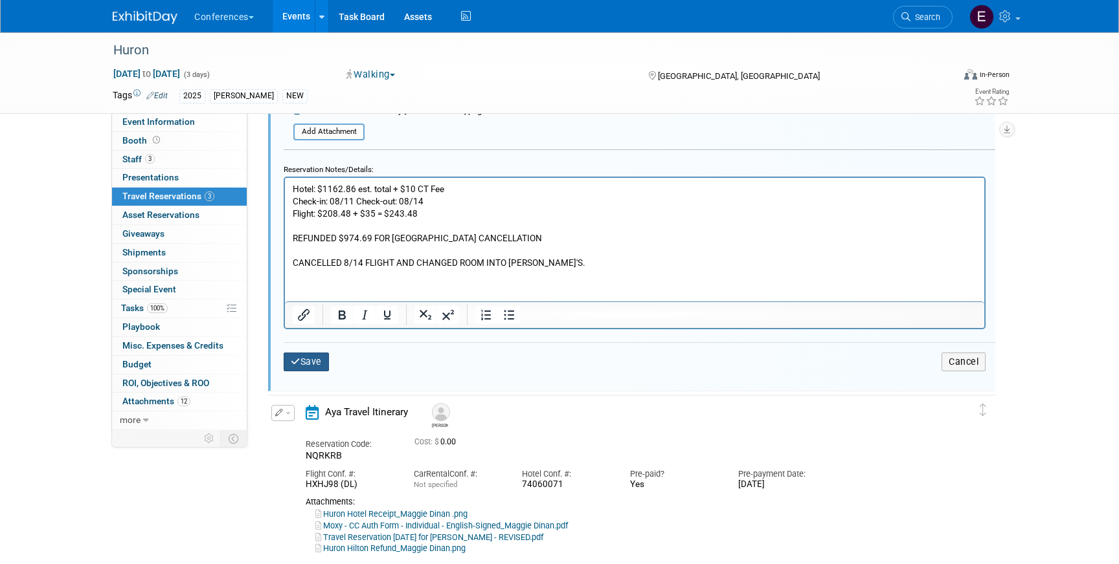
click at [319, 368] on button "Save" at bounding box center [306, 362] width 45 height 19
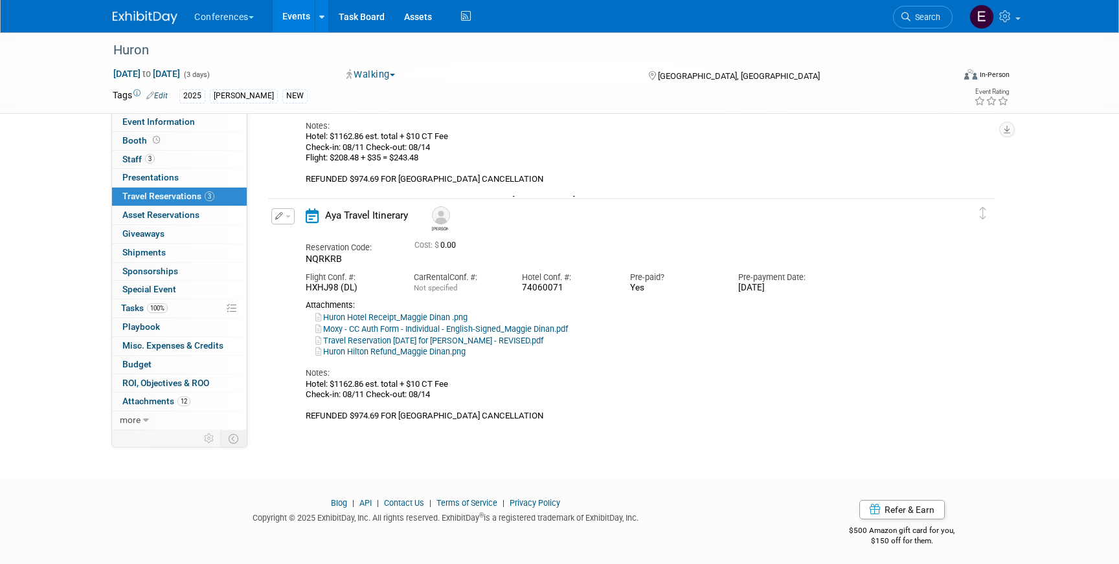
scroll to position [393, 0]
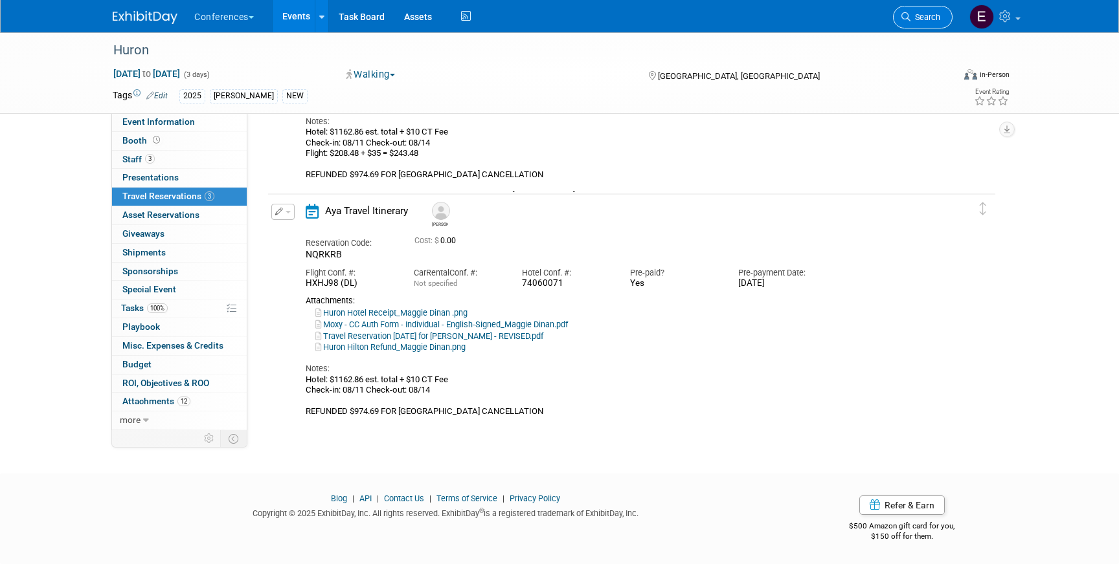
click at [913, 15] on span "Search" at bounding box center [925, 17] width 30 height 10
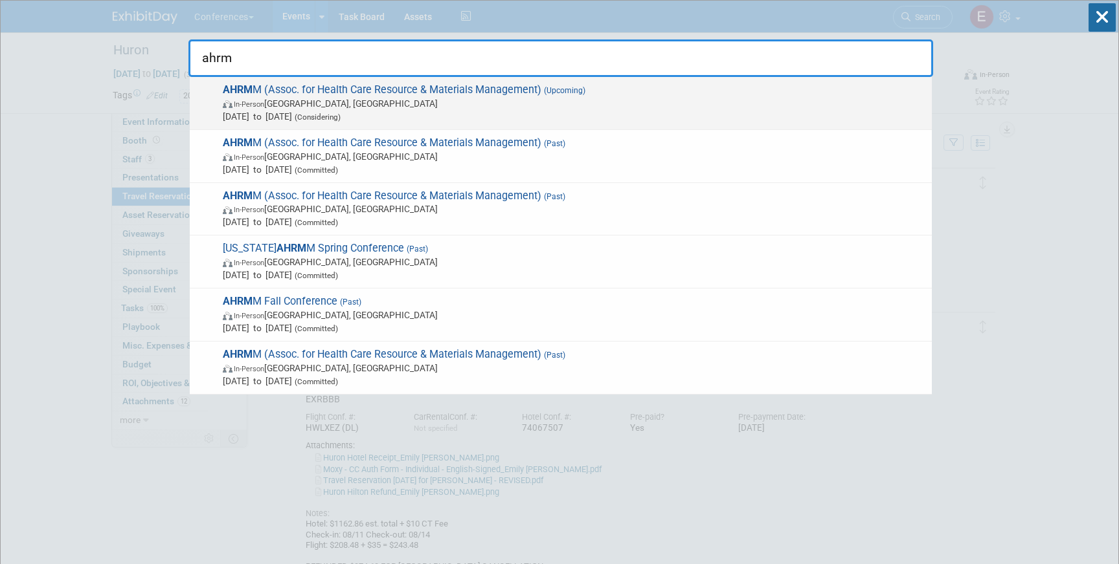
type input "ahrm"
click at [491, 111] on span "Jul 26, 2026 to Jul 29, 2026 (Considering)" at bounding box center [574, 116] width 702 height 13
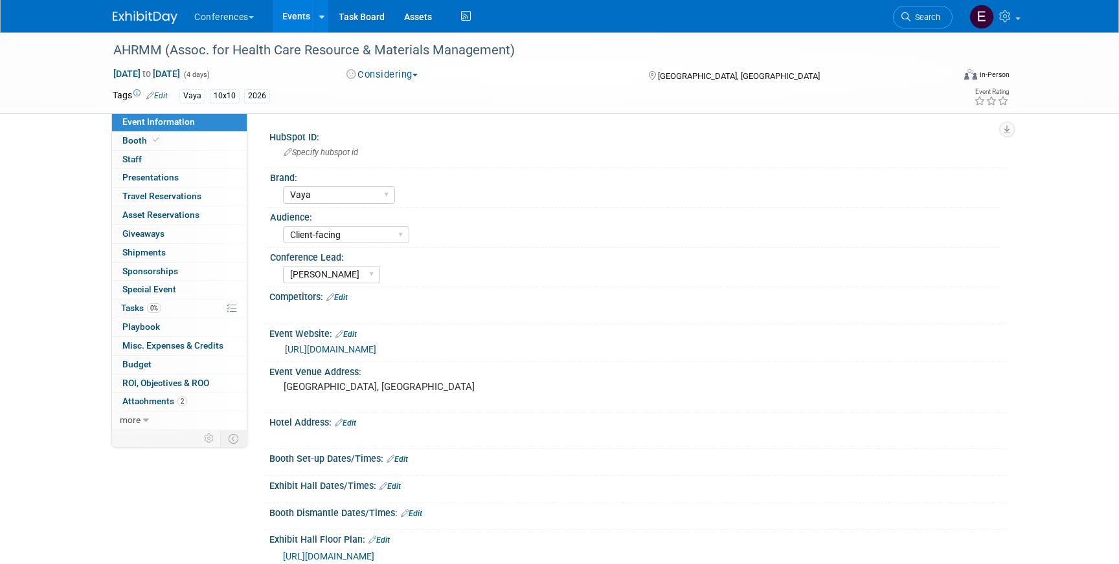
select select "Vaya"
select select "Client-facing"
select select "[PERSON_NAME]"
click at [904, 12] on icon at bounding box center [905, 16] width 9 height 9
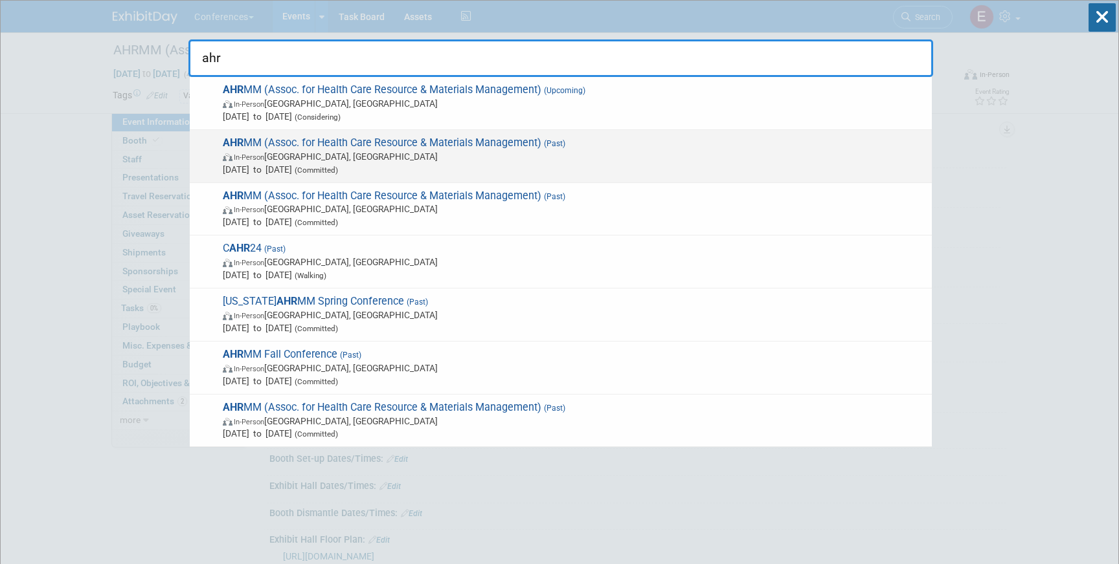
type input "ahr"
click at [496, 152] on span "In-Person [GEOGRAPHIC_DATA], [GEOGRAPHIC_DATA]" at bounding box center [574, 156] width 702 height 13
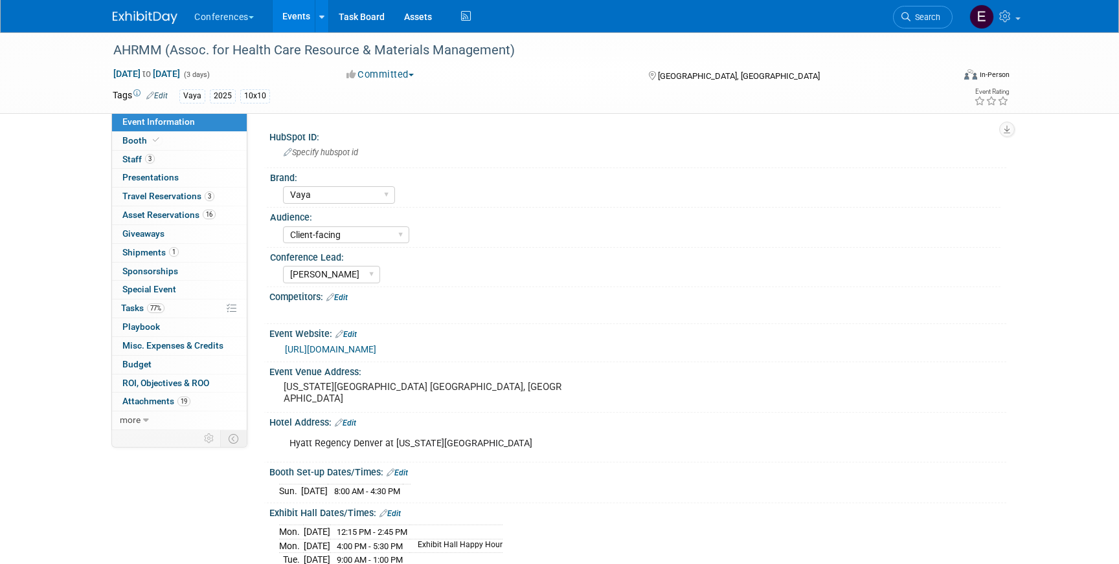
select select "Vaya"
select select "Client-facing"
select select "[PERSON_NAME]"
click at [146, 190] on link "3 Travel Reservations 3" at bounding box center [179, 197] width 135 height 18
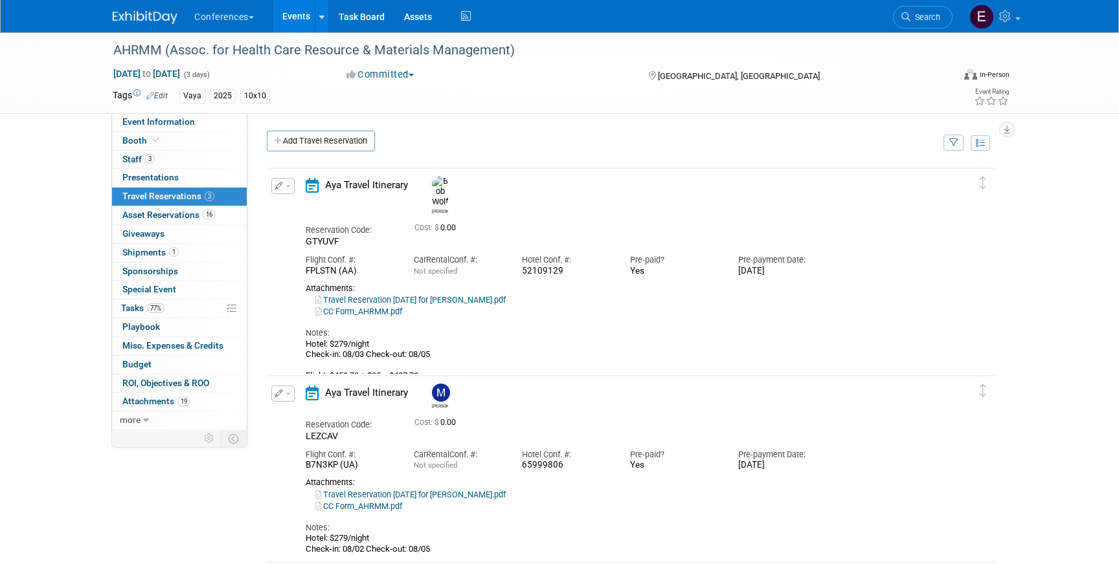
scroll to position [14, 0]
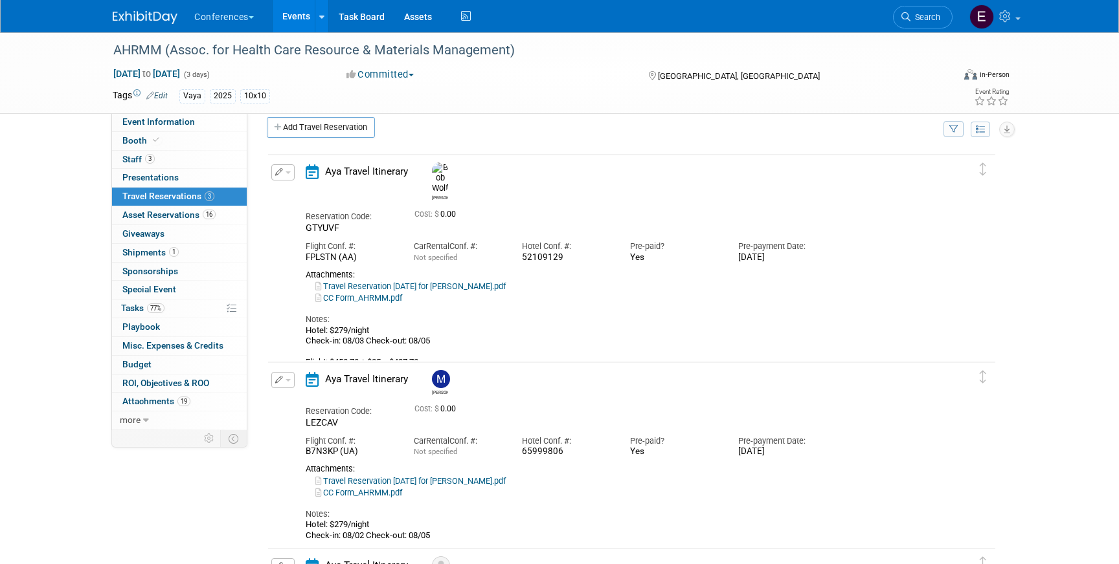
click at [284, 177] on button "button" at bounding box center [282, 172] width 23 height 16
click at [298, 192] on button "Edit Reservation" at bounding box center [326, 195] width 109 height 19
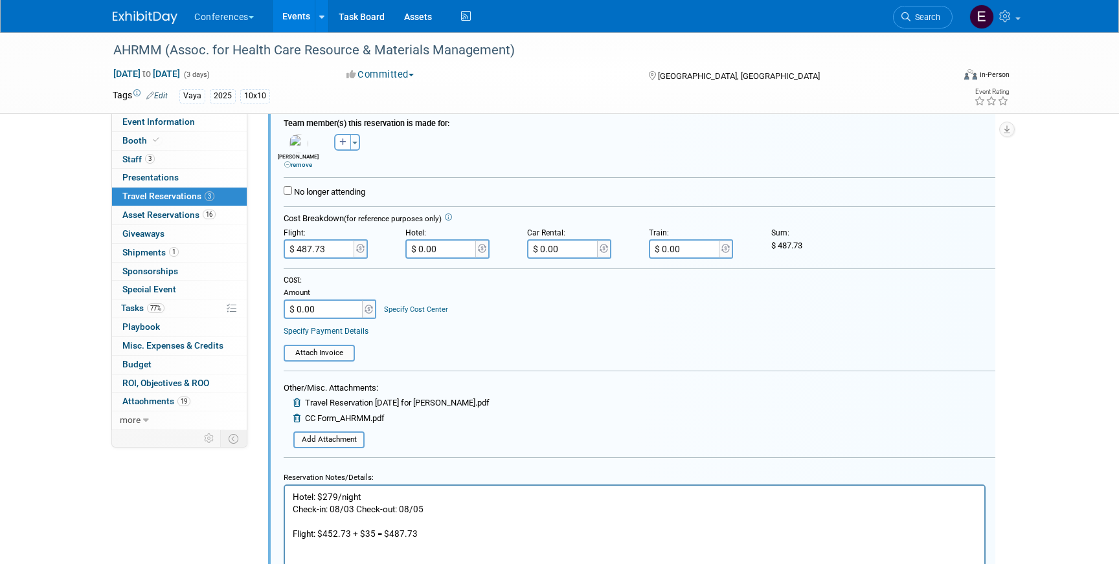
scroll to position [227, 0]
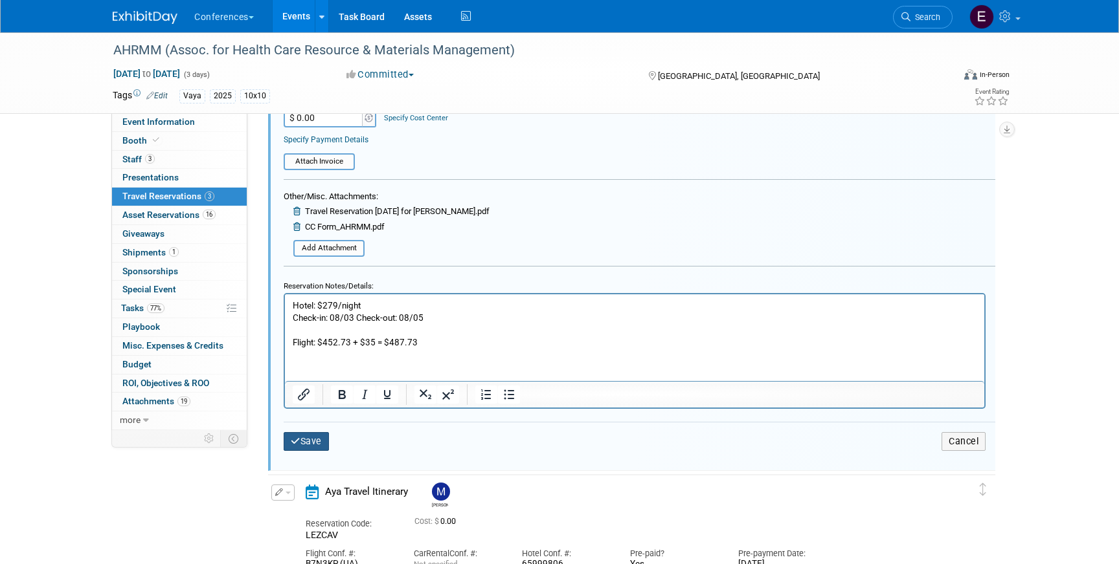
click at [296, 439] on icon "submit" at bounding box center [296, 441] width 10 height 9
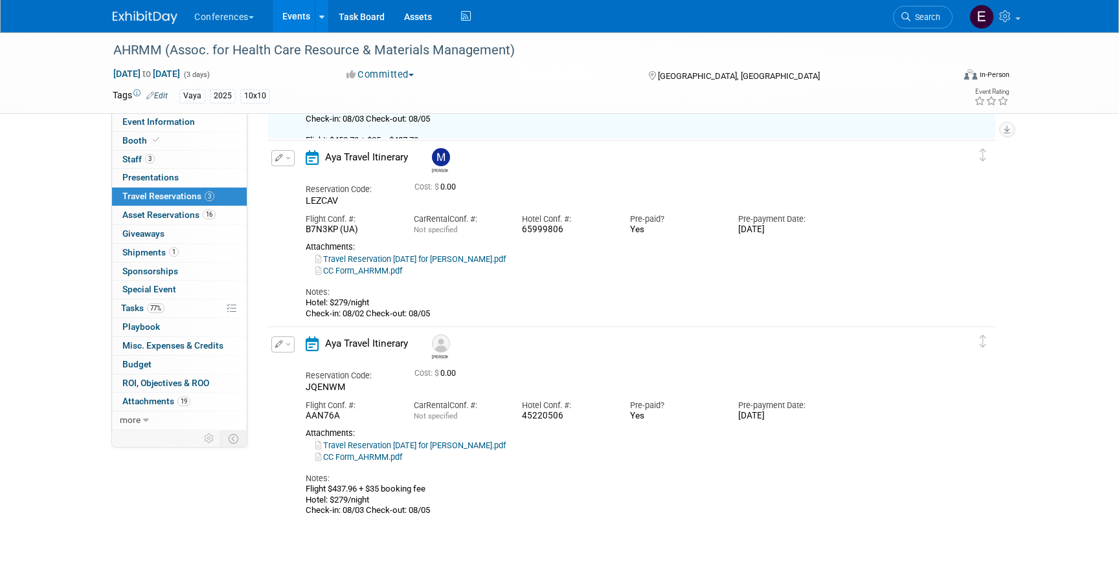
scroll to position [238, 0]
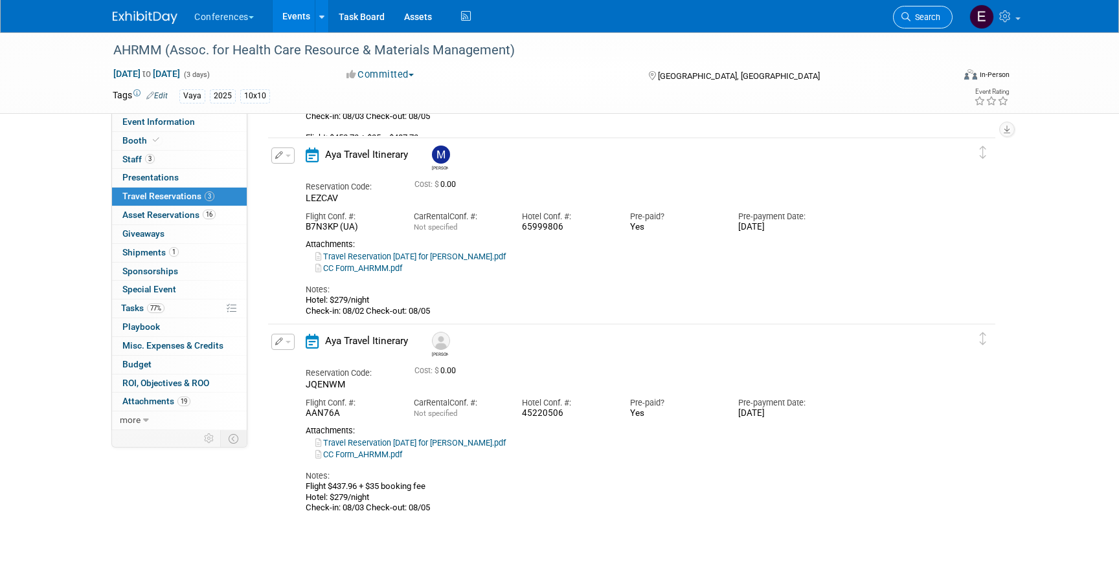
click at [926, 19] on span "Search" at bounding box center [925, 17] width 30 height 10
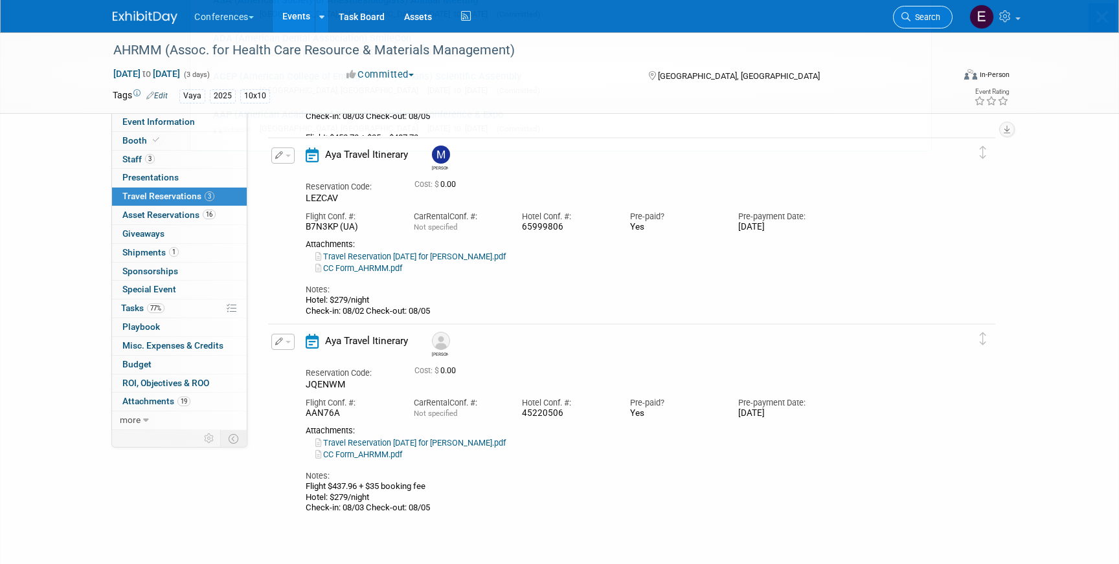
scroll to position [0, 0]
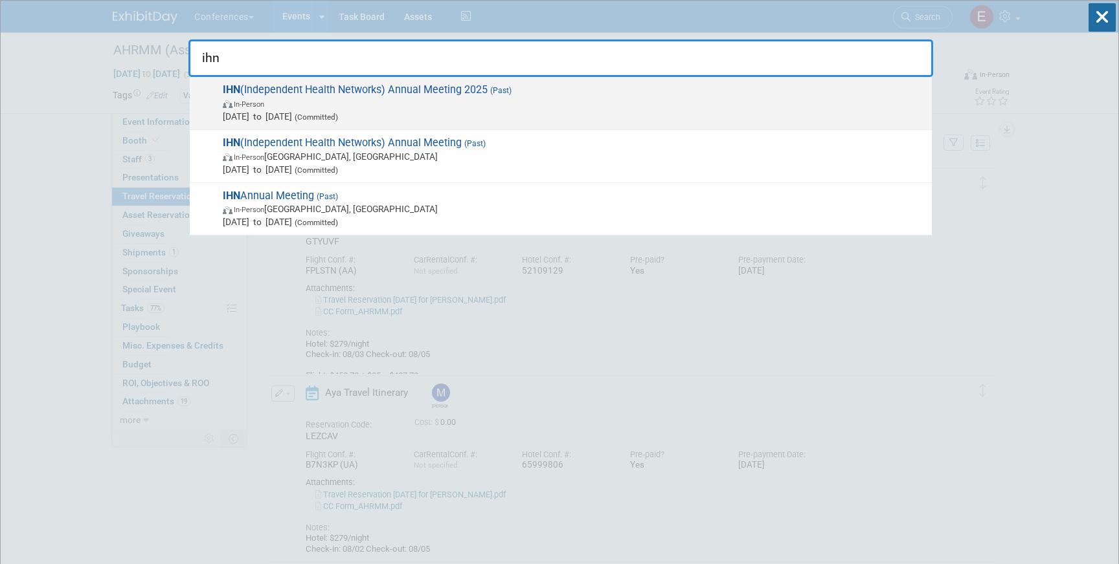
type input "ihn"
click at [606, 101] on span "In-Person" at bounding box center [574, 103] width 702 height 13
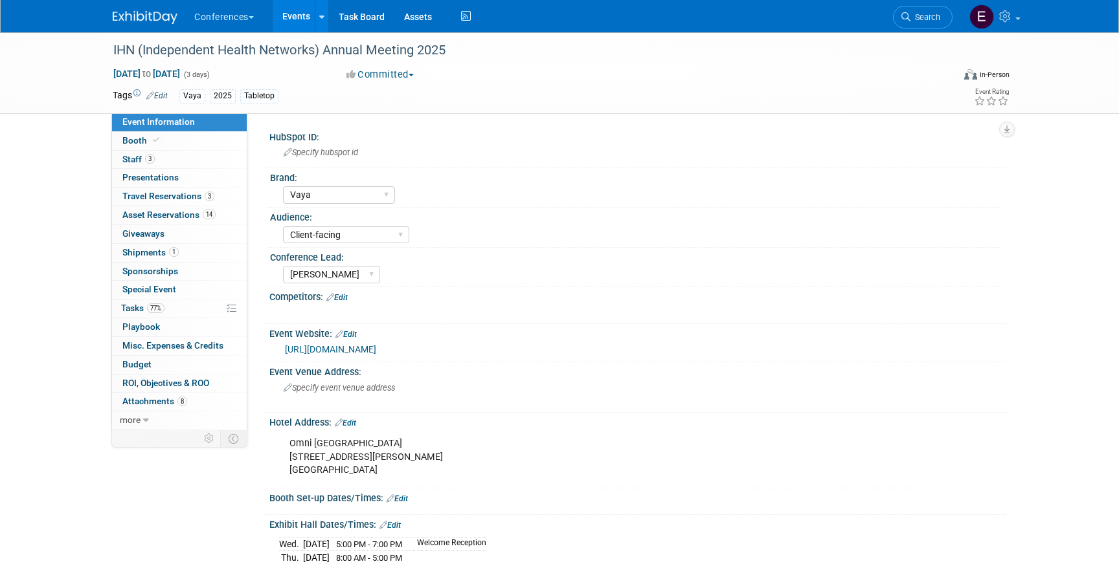
select select "Vaya"
select select "Client-facing"
select select "[PERSON_NAME]"
click at [166, 190] on link "3 Travel Reservations 3" at bounding box center [179, 197] width 135 height 18
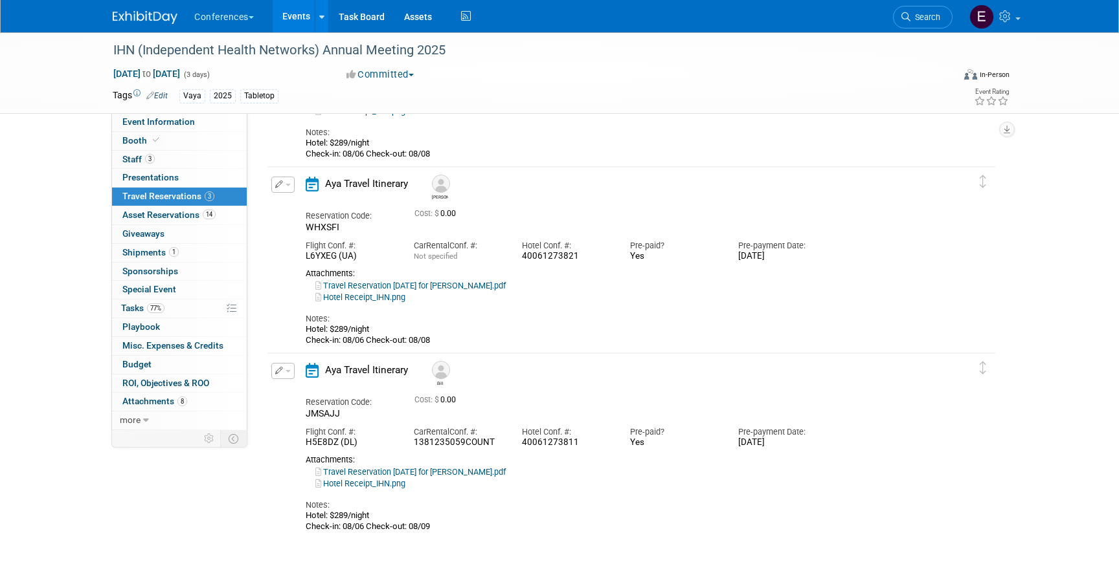
scroll to position [214, 0]
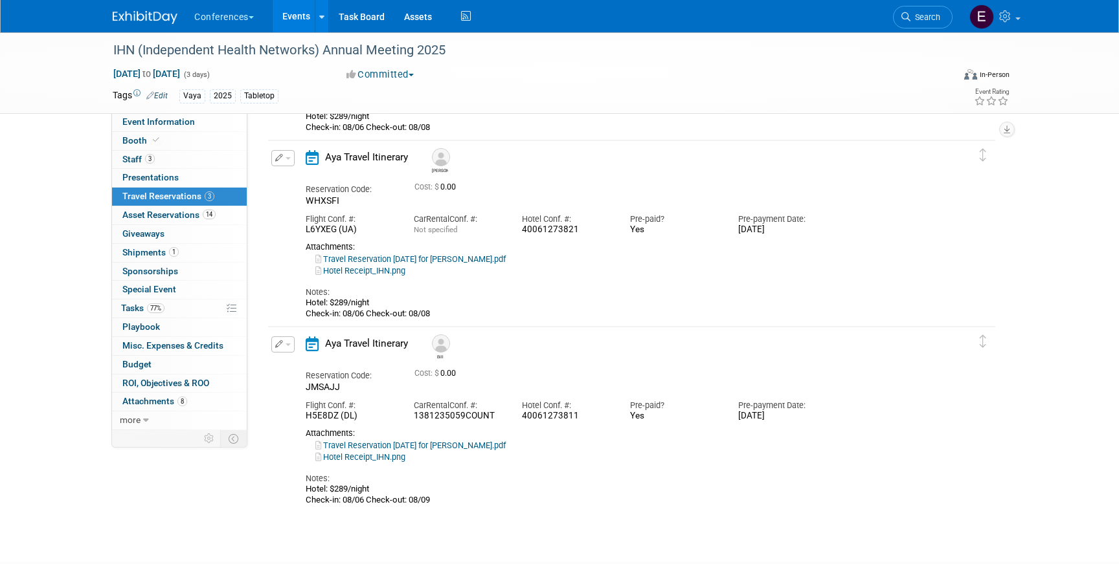
click at [279, 163] on button "button" at bounding box center [282, 158] width 23 height 16
click at [294, 179] on button "Edit Reservation" at bounding box center [326, 181] width 109 height 19
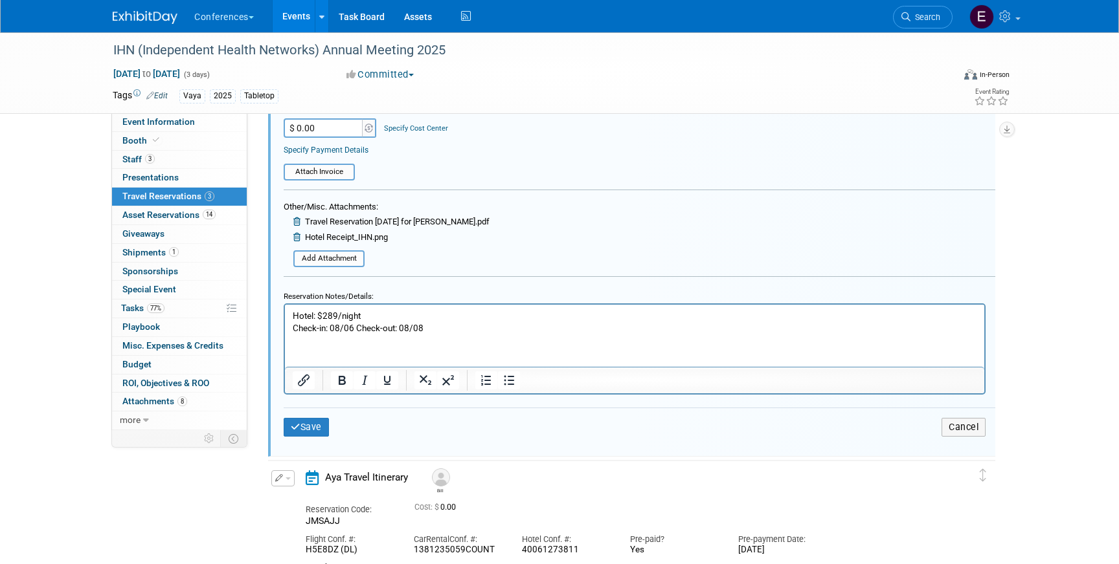
scroll to position [594, 0]
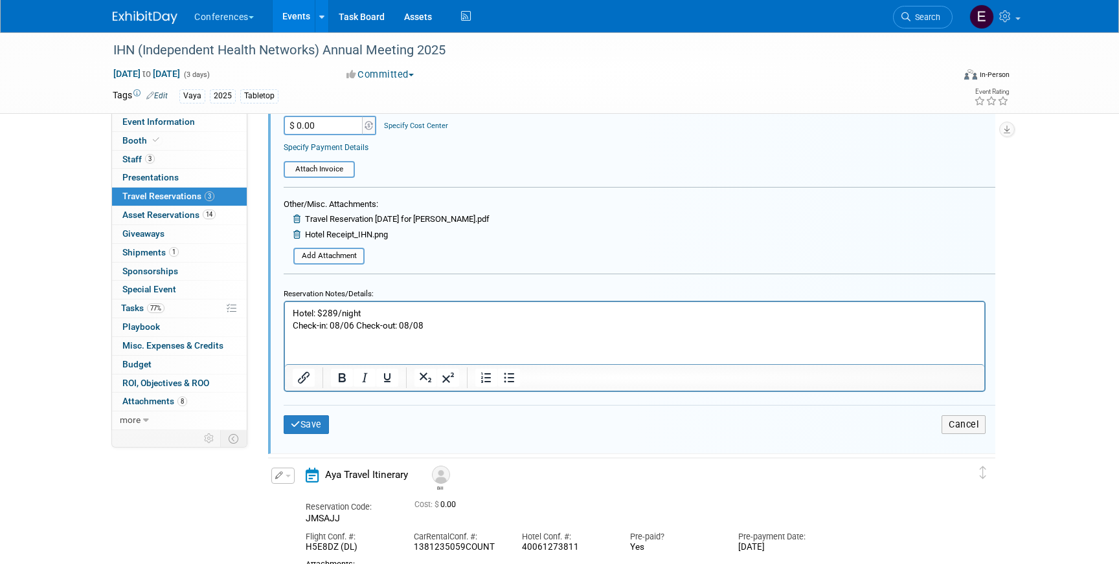
click at [447, 331] on html "Hotel: $289/night Check-in: 08/06 Check-out: 08/08" at bounding box center [634, 317] width 699 height 30
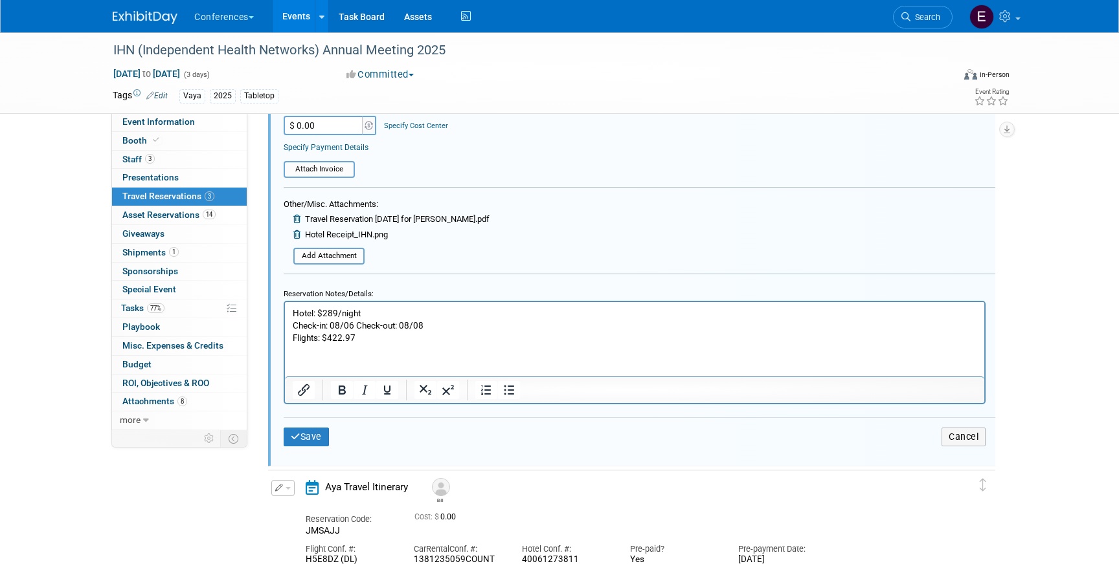
click at [439, 344] on html "Hotel: $289/night Check-in: 08/06 Check-out: 08/08 Flights: $422.97" at bounding box center [634, 323] width 699 height 42
drag, startPoint x: 390, startPoint y: 339, endPoint x: 330, endPoint y: 335, distance: 61.0
click at [330, 335] on p "Flights: $422.97 + $35" at bounding box center [635, 337] width 684 height 12
copy p "422.97 + $35"
click at [437, 344] on html "Hotel: $289/night Check-in: 08/06 Check-out: 08/08 Flights: $422.97 + $35" at bounding box center [634, 323] width 699 height 42
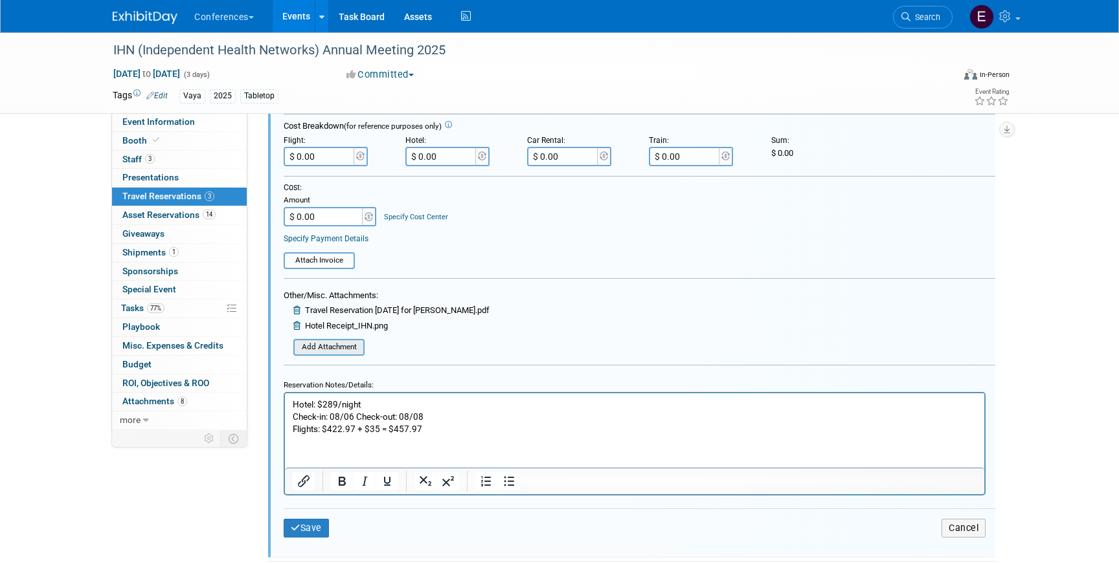
scroll to position [498, 0]
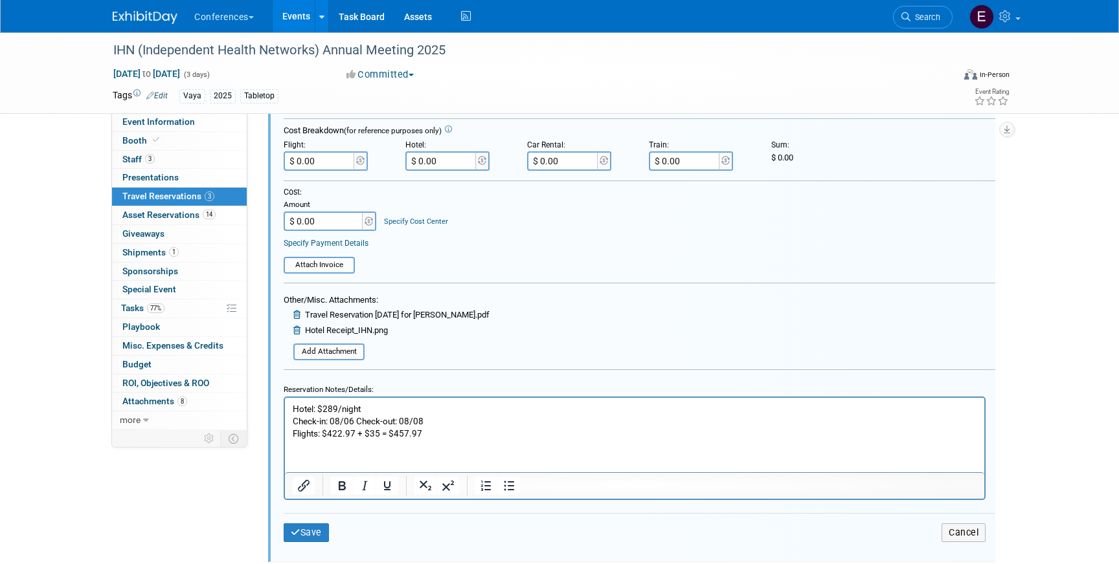
click at [335, 166] on input "$ 0.00" at bounding box center [320, 160] width 73 height 19
type input "$ 457.97"
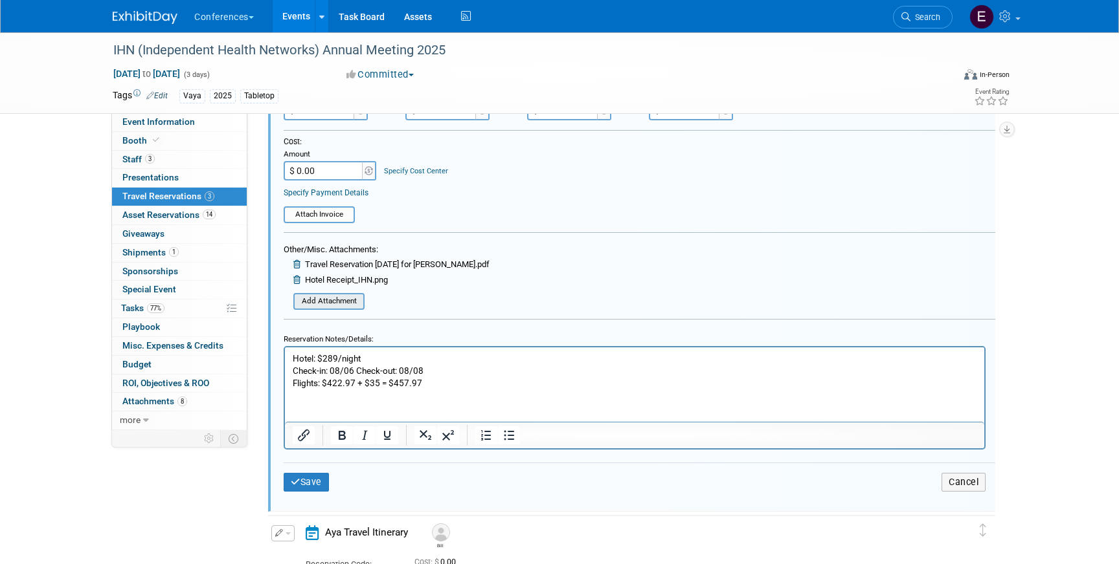
scroll to position [577, 0]
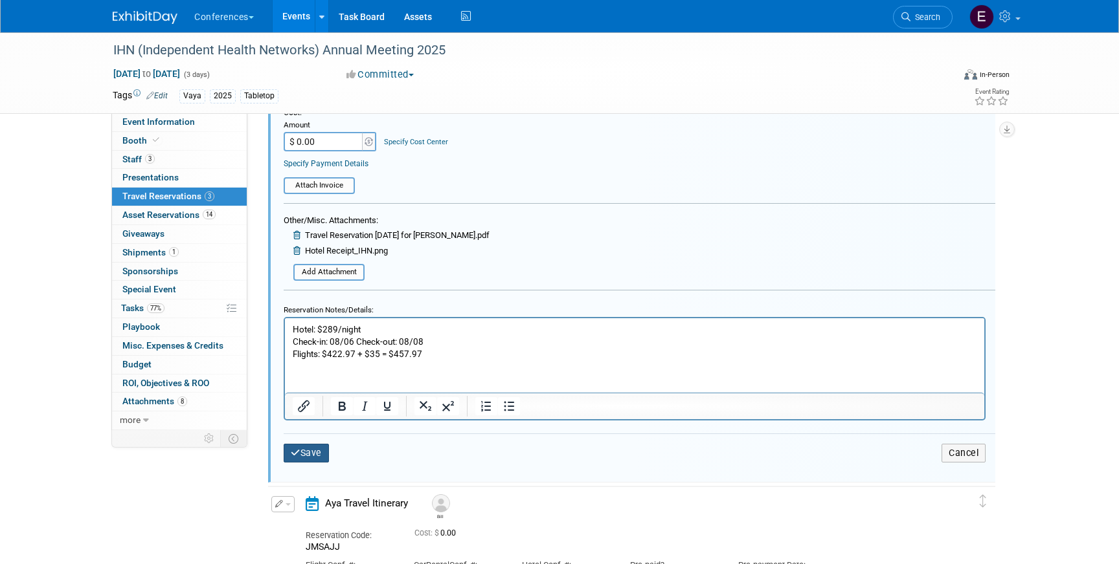
click at [308, 453] on button "Save" at bounding box center [306, 453] width 45 height 19
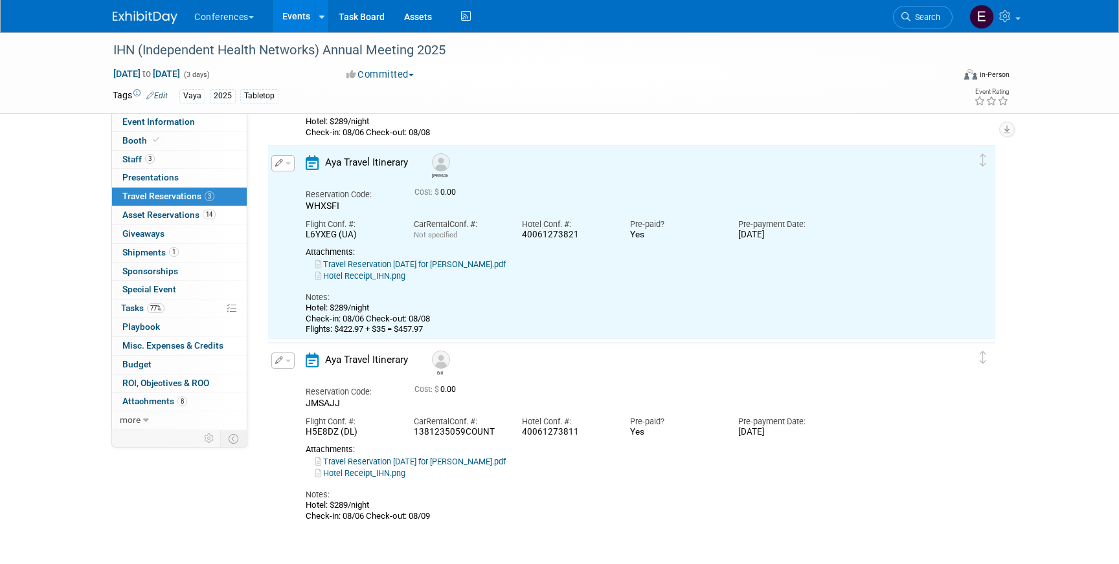
scroll to position [208, 0]
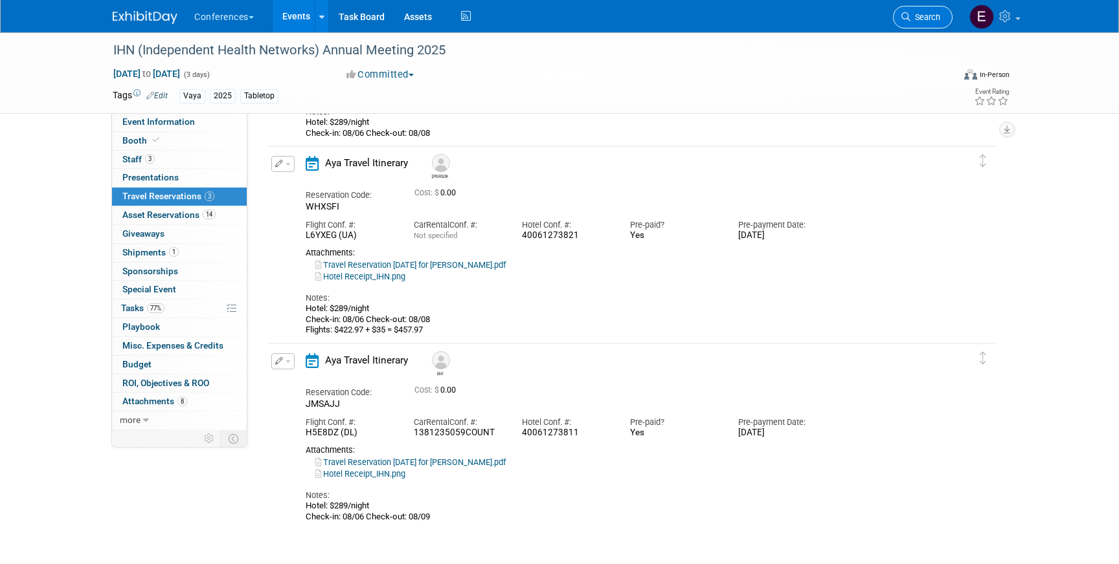
click at [933, 19] on span "Search" at bounding box center [925, 17] width 30 height 10
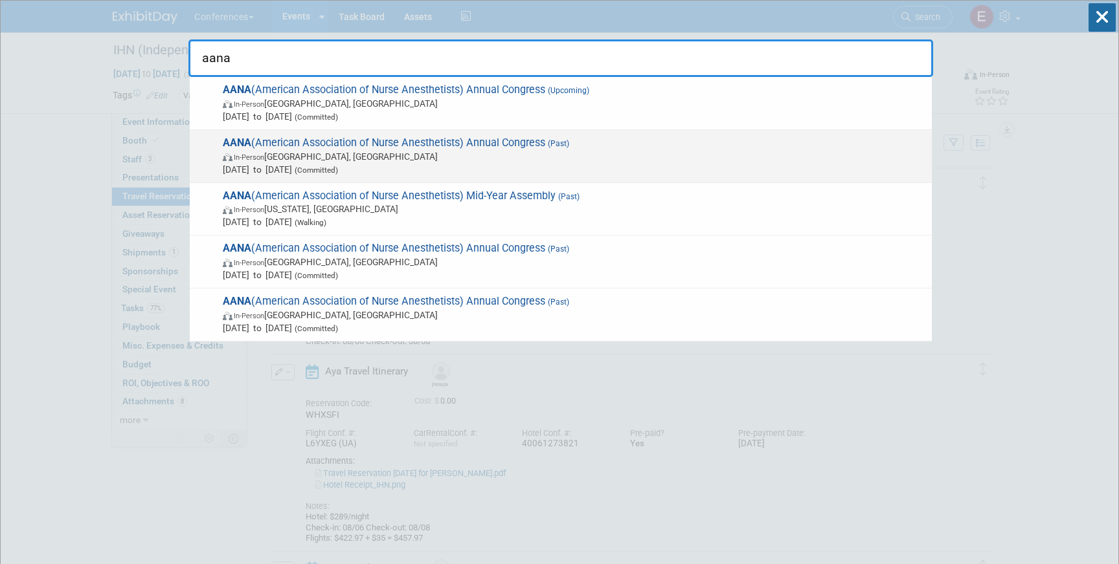
type input "aana"
click at [503, 154] on span "In-Person Nashville, TN" at bounding box center [574, 156] width 702 height 13
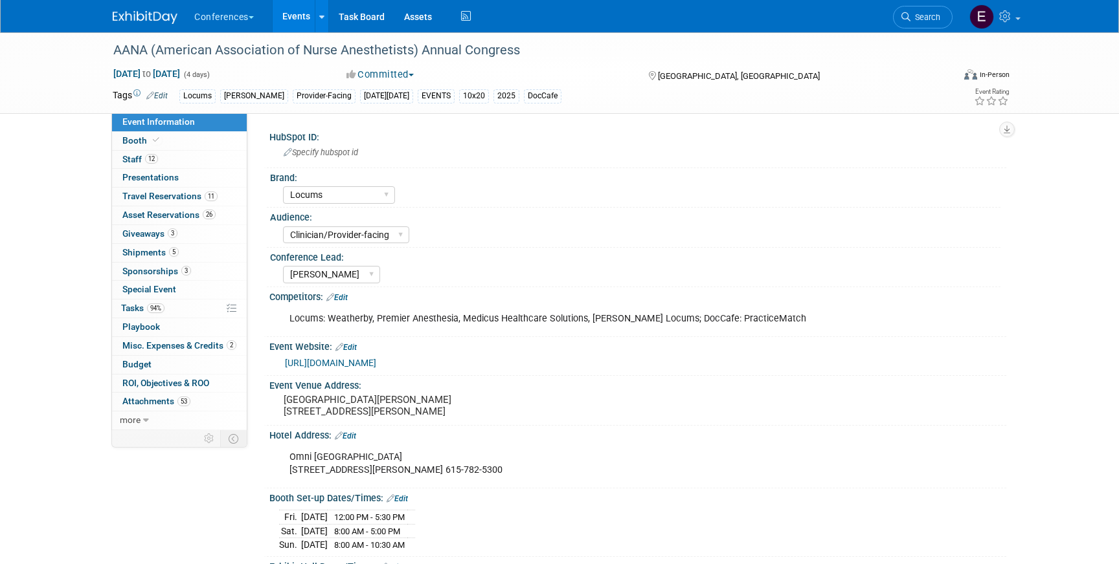
select select "Locums"
select select "Clinician/Provider-facing"
select select "[PERSON_NAME]"
click at [168, 197] on span "Travel Reservations 11" at bounding box center [169, 196] width 95 height 10
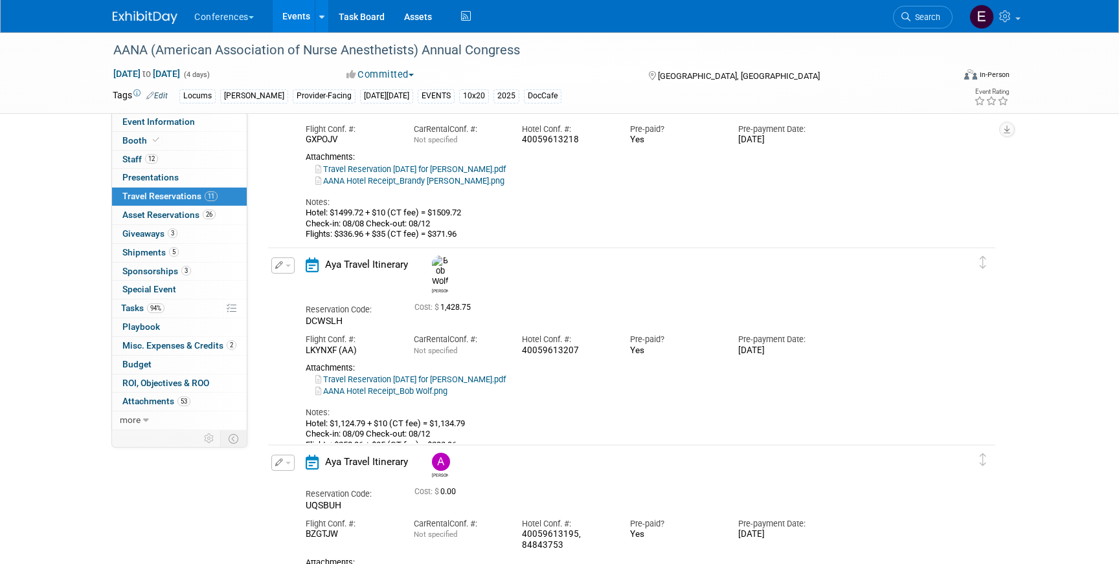
scroll to position [1145, 0]
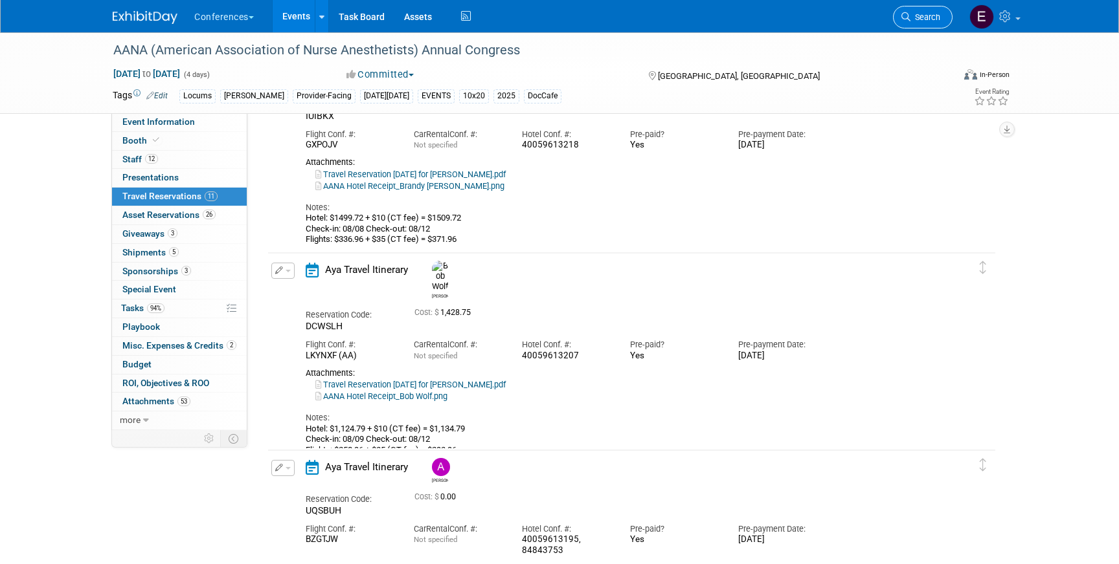
click at [935, 17] on span "Search" at bounding box center [925, 17] width 30 height 10
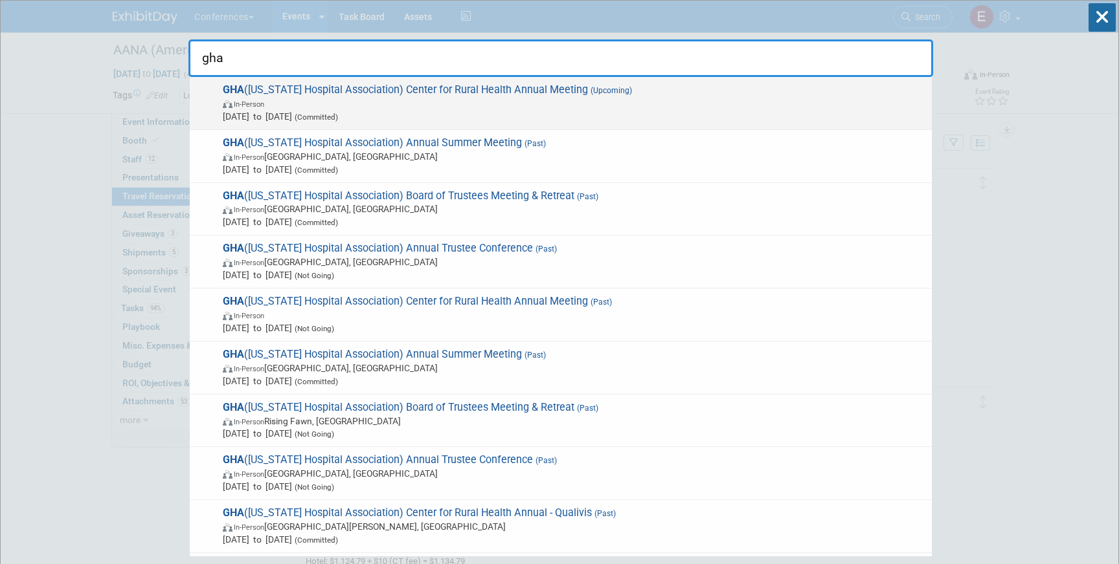
type input "gha"
click at [533, 102] on span "In-Person" at bounding box center [574, 103] width 702 height 13
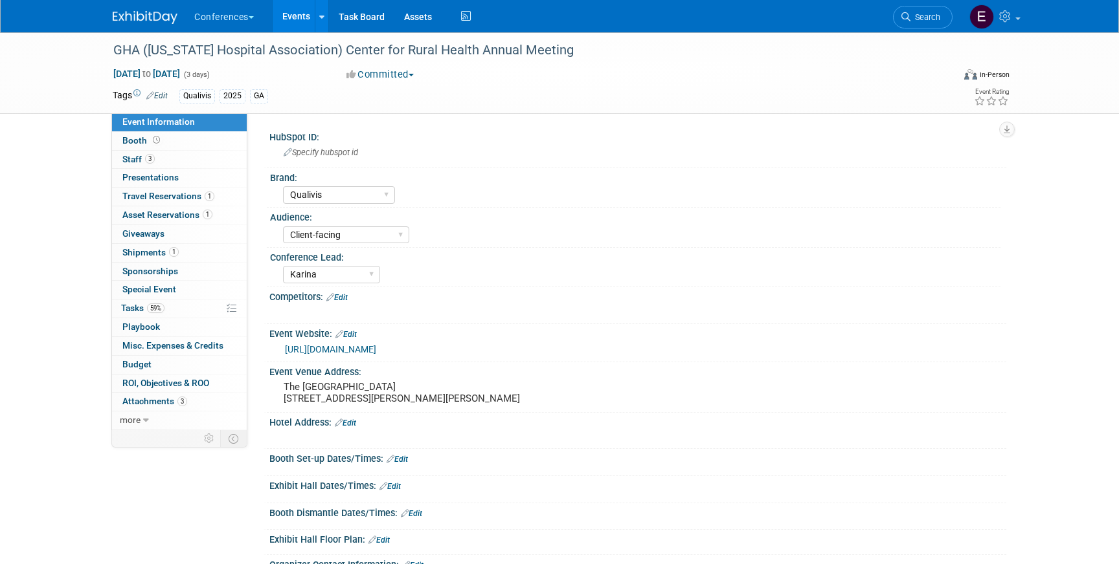
select select "Qualivis"
select select "Client-facing"
select select "Karina"
click at [181, 198] on span "Travel Reservations 1" at bounding box center [168, 196] width 92 height 10
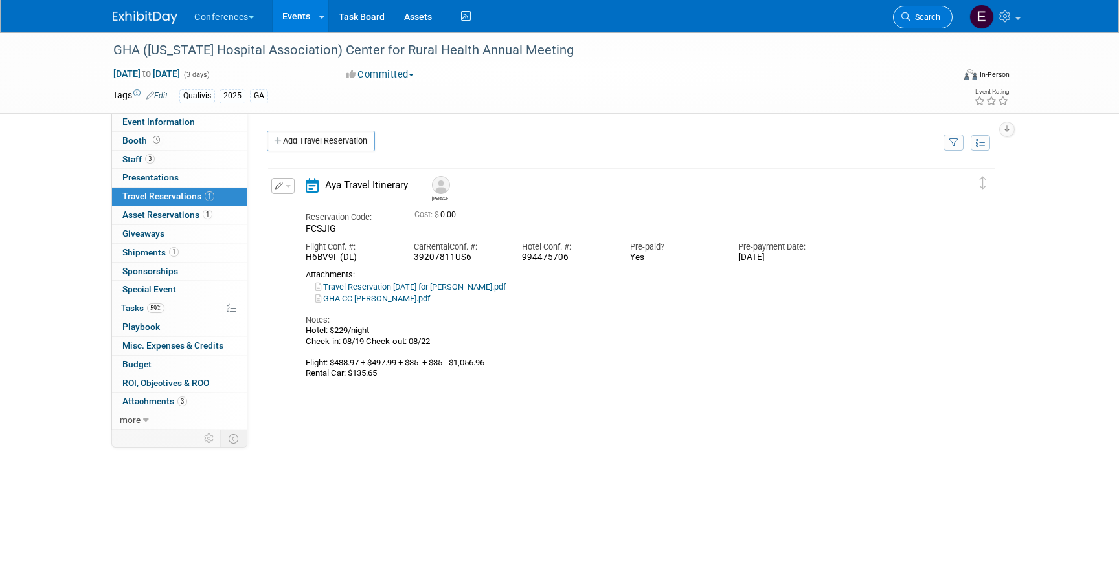
click at [913, 11] on link "Search" at bounding box center [923, 17] width 60 height 23
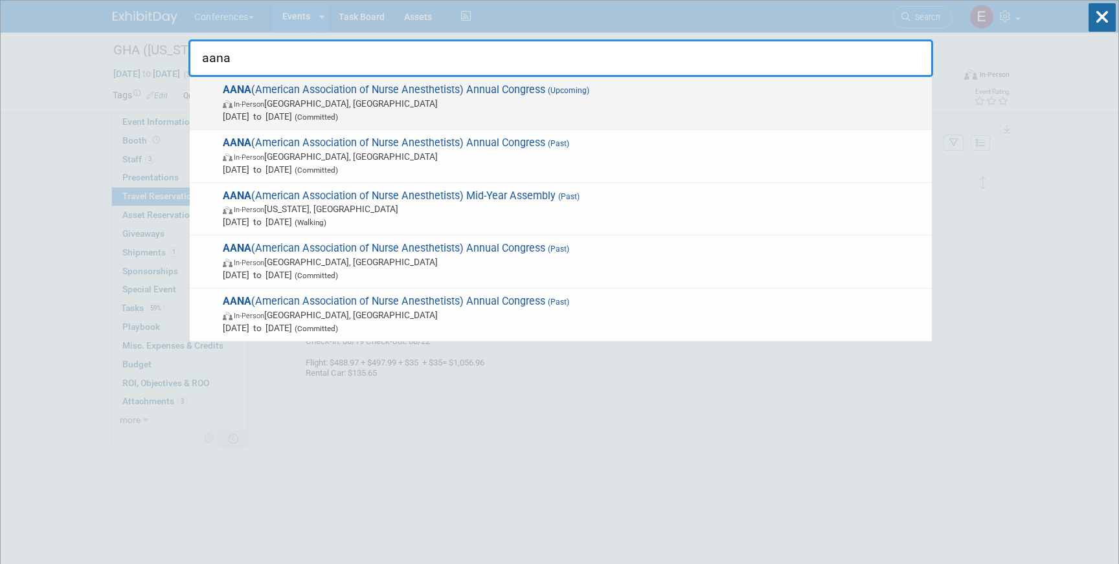
type input "aana"
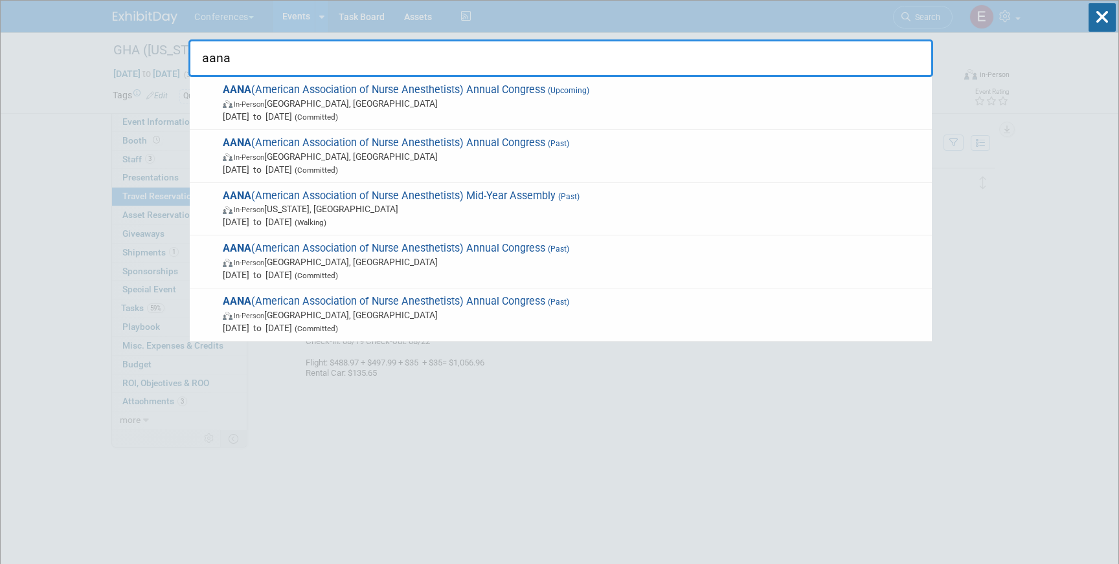
click at [599, 103] on span "In-Person Boston, MA" at bounding box center [574, 103] width 702 height 13
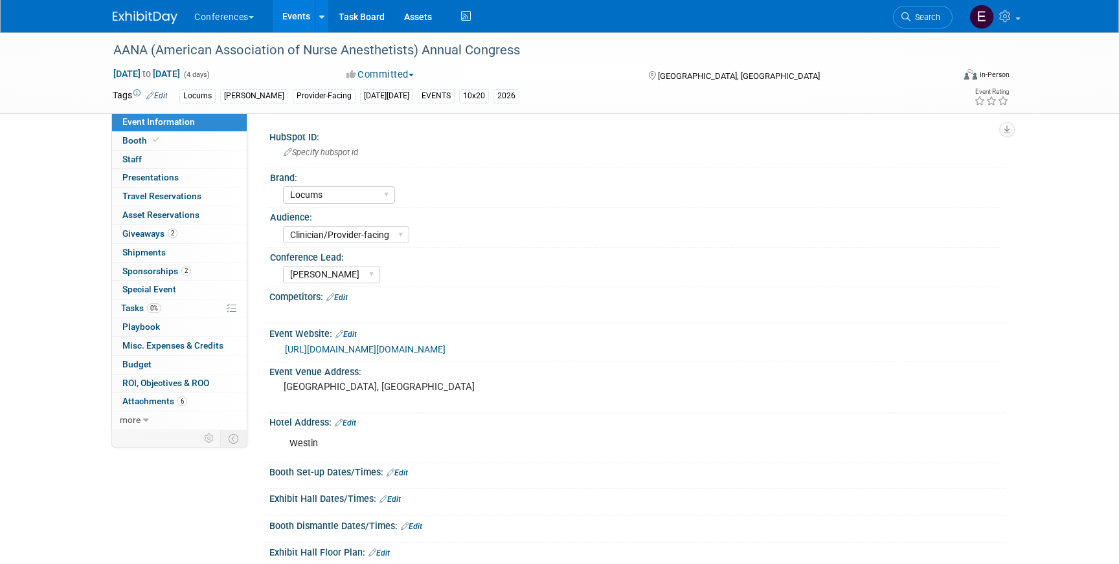
select select "Locums"
select select "Clinician/Provider-facing"
select select "[PERSON_NAME]"
click at [915, 16] on span "Search" at bounding box center [925, 17] width 30 height 10
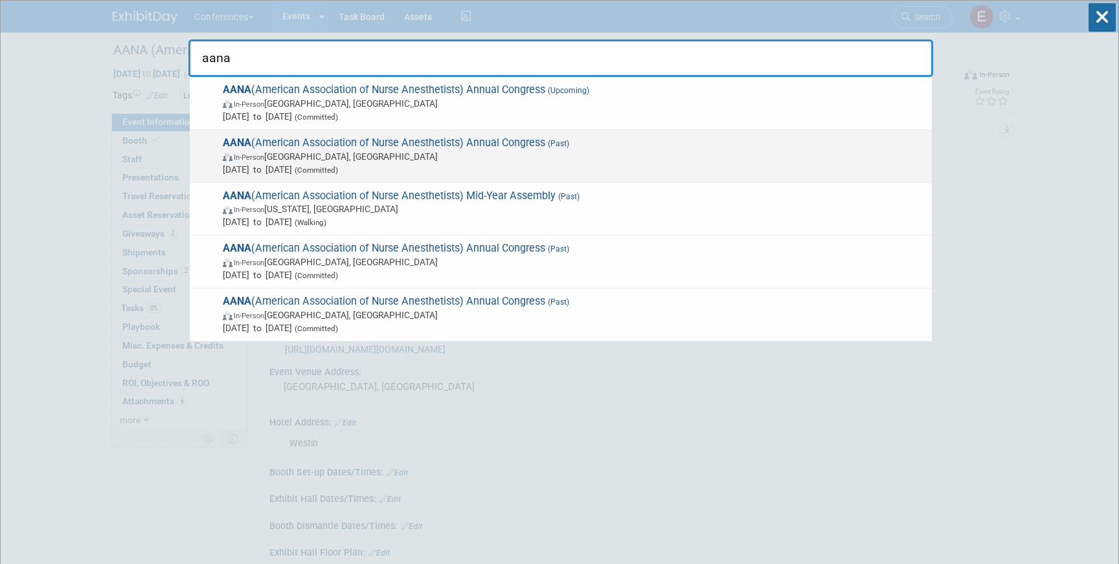
type input "aana"
click at [557, 164] on span "Aug 9, 2025 to Aug 12, 2025 (Committed)" at bounding box center [574, 169] width 702 height 13
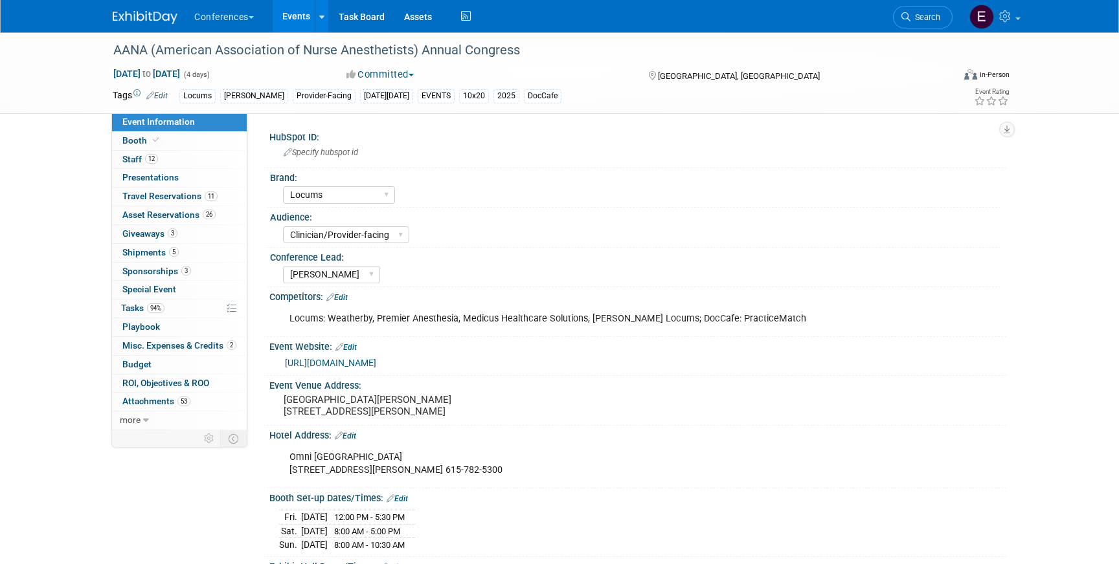
select select "Locums"
select select "Clinician/Provider-facing"
select select "[PERSON_NAME]"
drag, startPoint x: 0, startPoint y: 0, endPoint x: 164, endPoint y: 197, distance: 256.0
click at [164, 197] on span "Travel Reservations 11" at bounding box center [169, 196] width 95 height 10
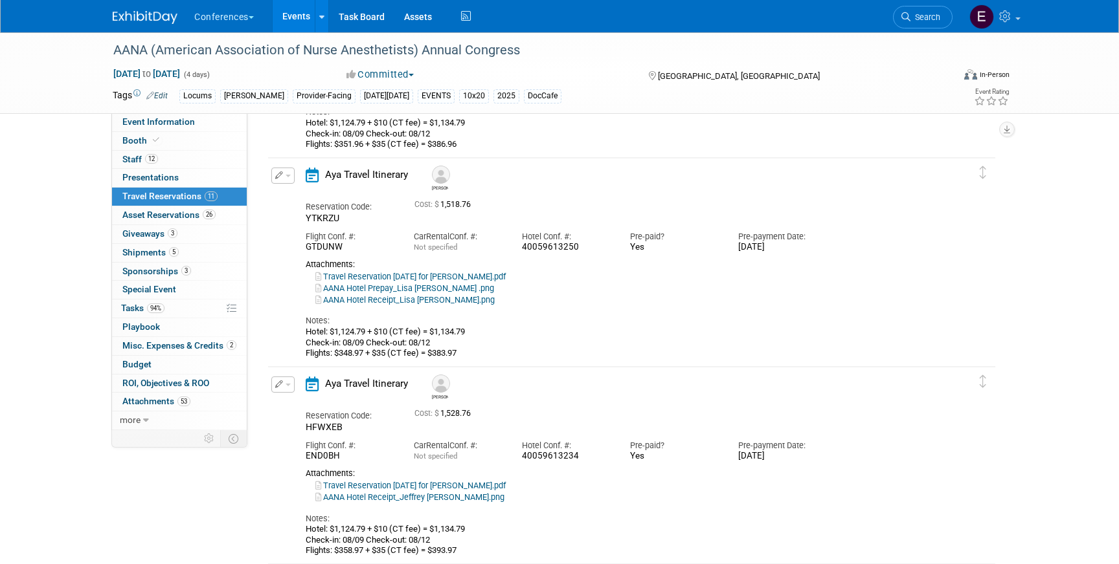
scroll to position [441, 0]
click at [935, 19] on span "Search" at bounding box center [925, 17] width 30 height 10
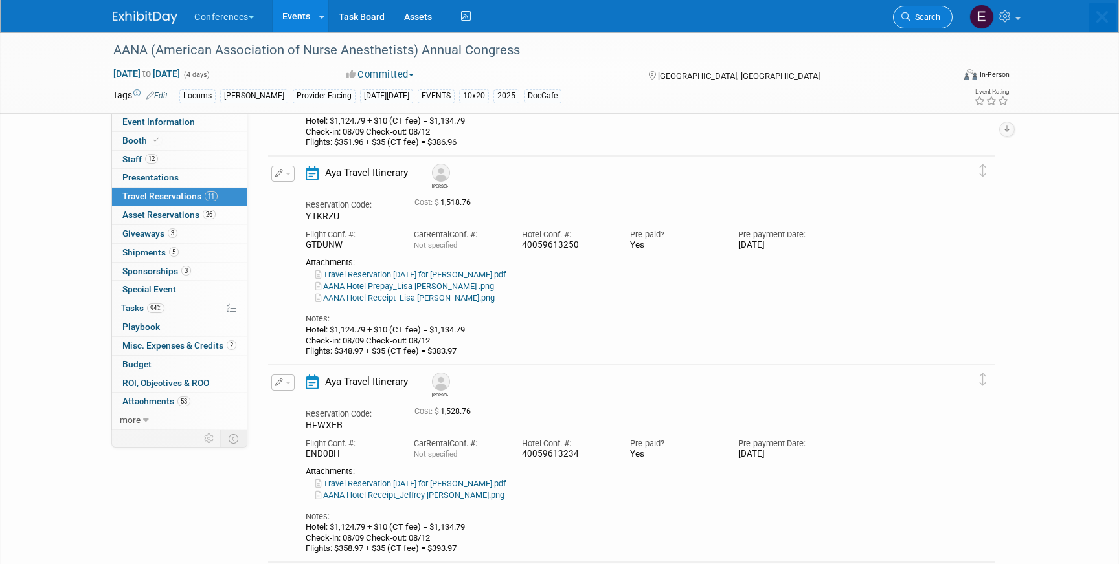
scroll to position [0, 0]
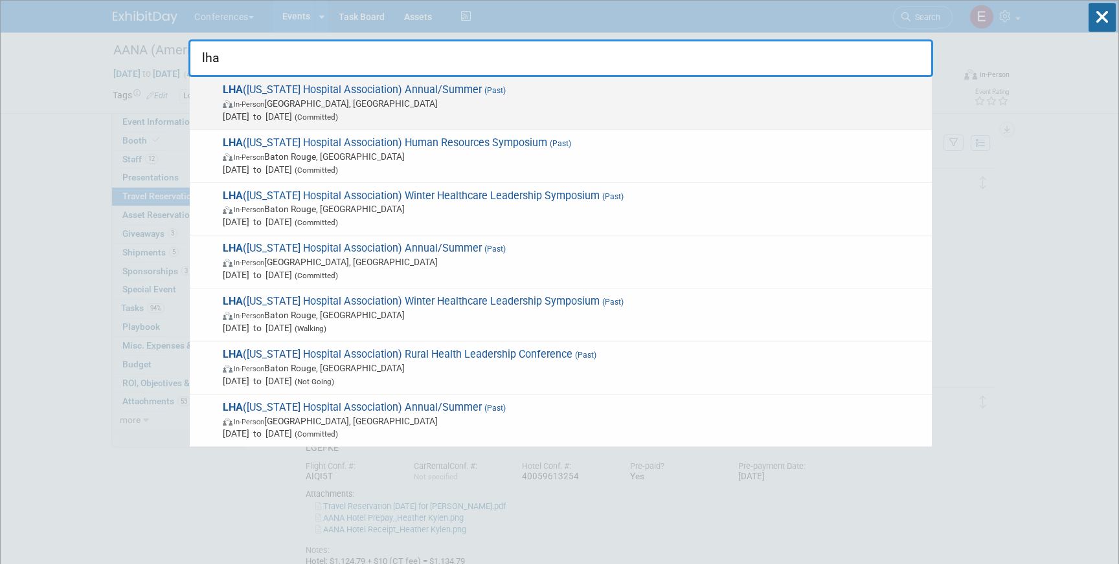
type input "lha"
click at [445, 113] on span "[DATE] to [DATE] (Committed)" at bounding box center [574, 116] width 702 height 13
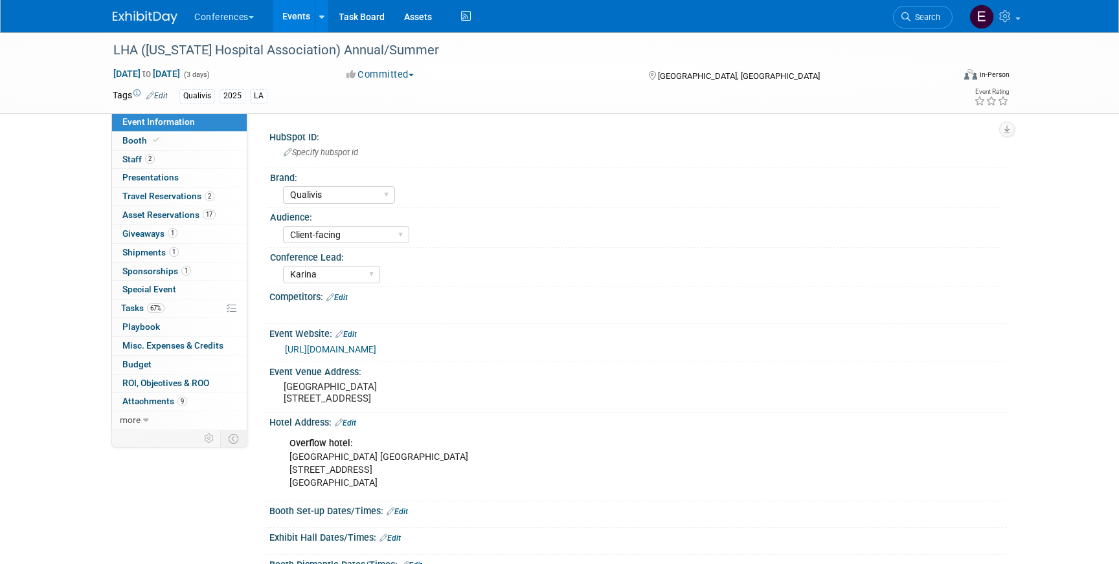
select select "Qualivis"
select select "Client-facing"
select select "Karina"
click at [173, 196] on span "Travel Reservations 2" at bounding box center [168, 196] width 92 height 10
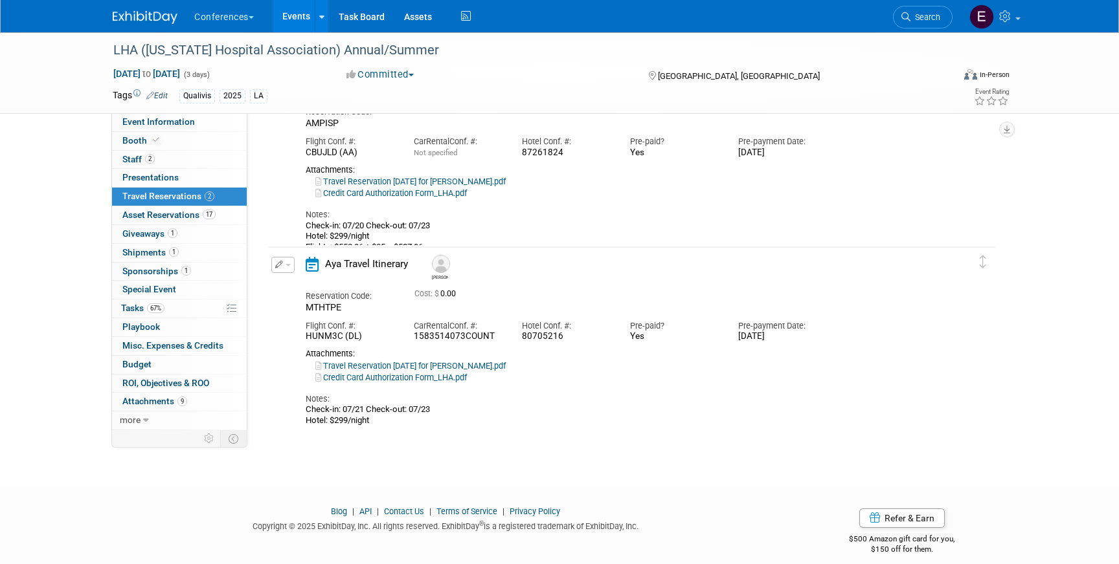
scroll to position [132, 0]
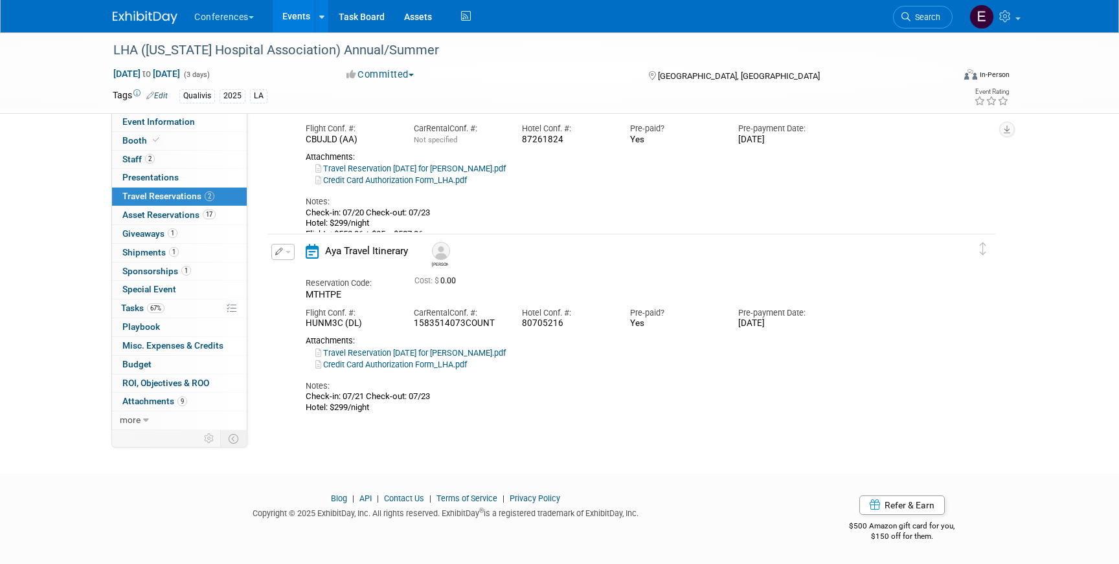
click at [273, 249] on button "button" at bounding box center [282, 252] width 23 height 16
click at [309, 262] on ul "Edit Reservation Delete Reservation" at bounding box center [326, 296] width 111 height 72
click at [269, 241] on td "Delete Reservation Natalie Reservation Code: MTHTPE 0.00" at bounding box center [622, 325] width 708 height 183
click at [280, 251] on icon "button" at bounding box center [279, 252] width 8 height 8
click at [301, 269] on button "Edit Reservation" at bounding box center [326, 274] width 109 height 19
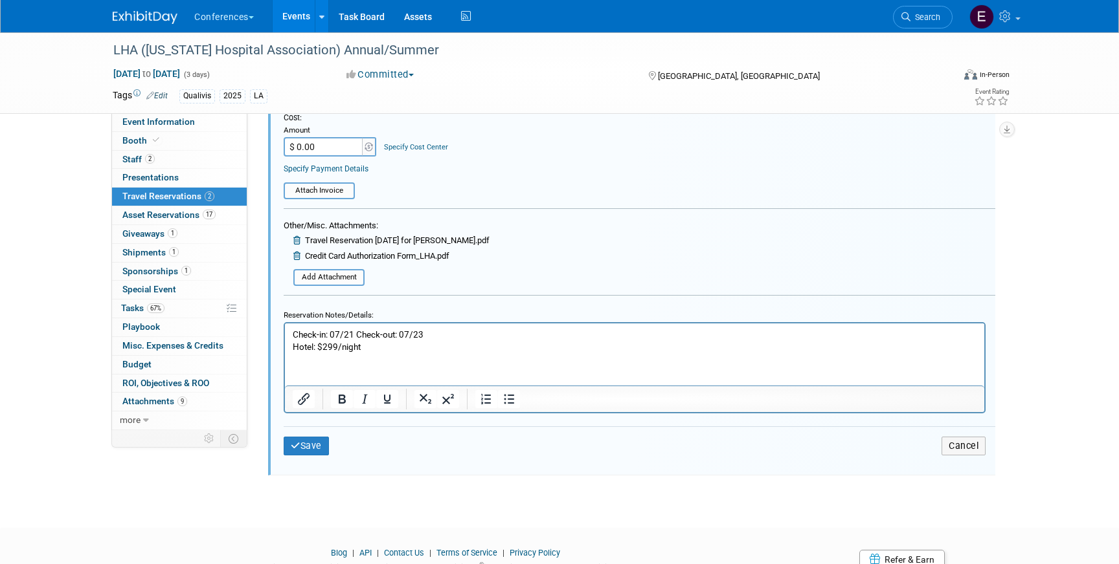
scroll to position [603, 0]
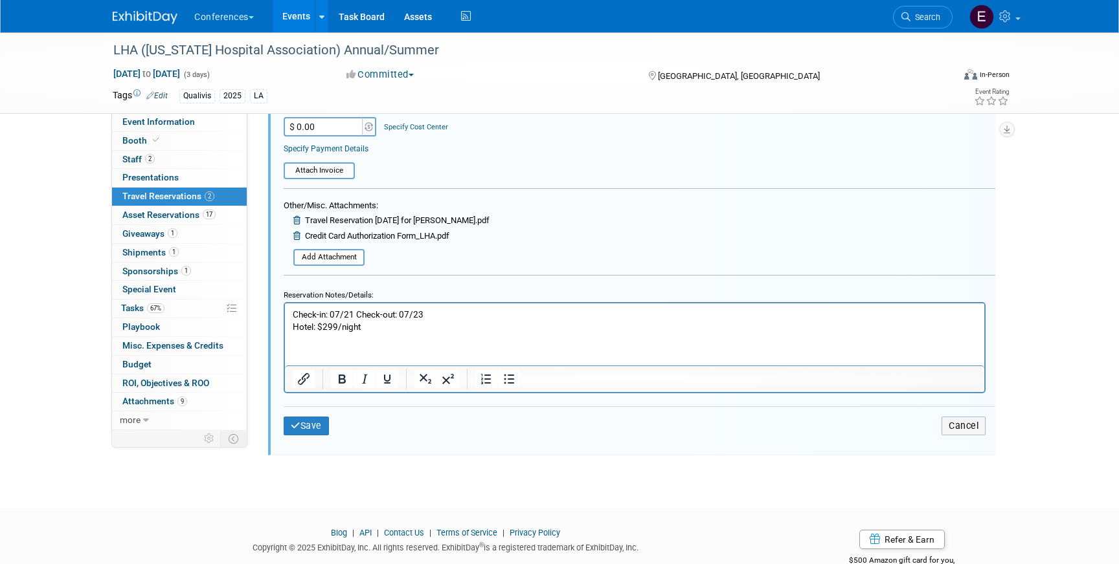
click at [388, 328] on p "Check-in: 07/21 Check-out: 07/23 Hotel: $299/night" at bounding box center [635, 320] width 684 height 25
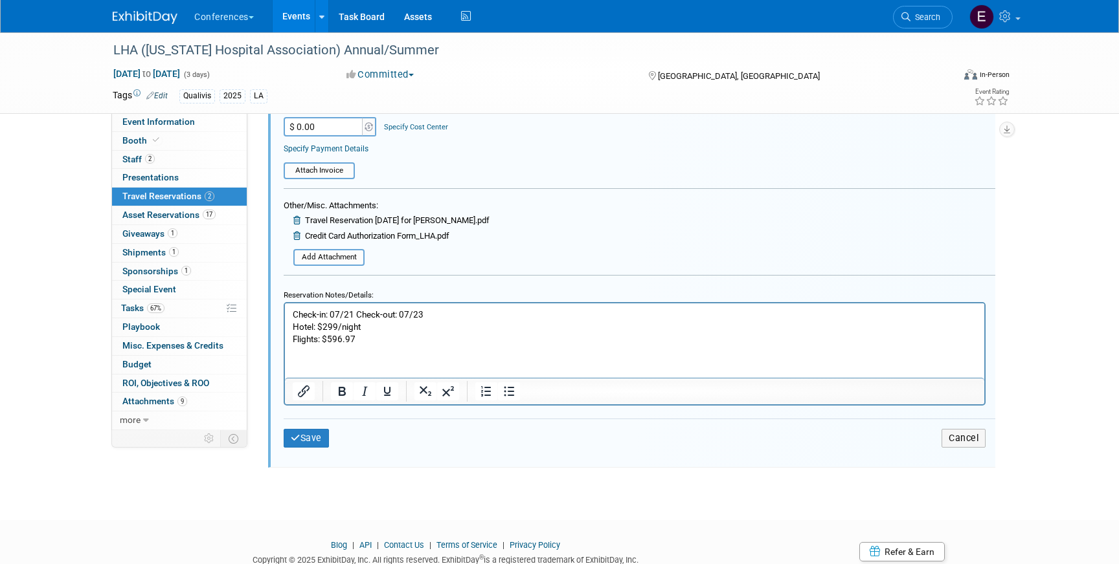
click at [394, 340] on p "Flights: $596.97" at bounding box center [635, 339] width 684 height 12
drag, startPoint x: 378, startPoint y: 338, endPoint x: 330, endPoint y: 337, distance: 47.9
click at [329, 336] on p "Flights: $596.97 + $35" at bounding box center [635, 339] width 684 height 12
copy p "596.97 + $35"
click at [403, 343] on p "Flights: $596.97 + $35" at bounding box center [635, 339] width 684 height 12
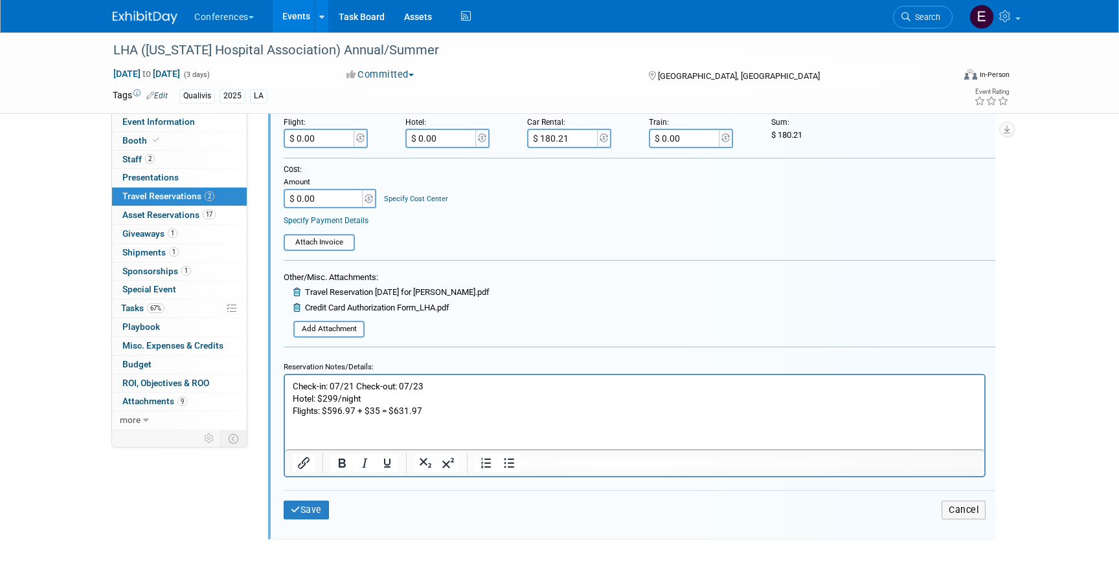
scroll to position [522, 0]
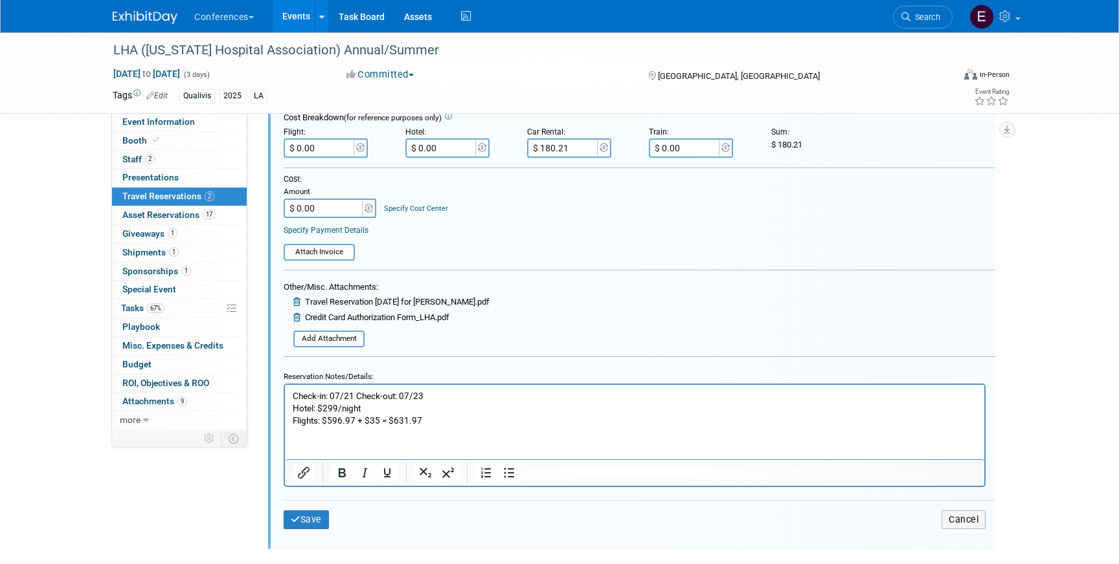
click at [313, 147] on input "$ 0.00" at bounding box center [320, 148] width 73 height 19
type input "$ 631.97"
click at [294, 528] on button "Save" at bounding box center [306, 520] width 45 height 19
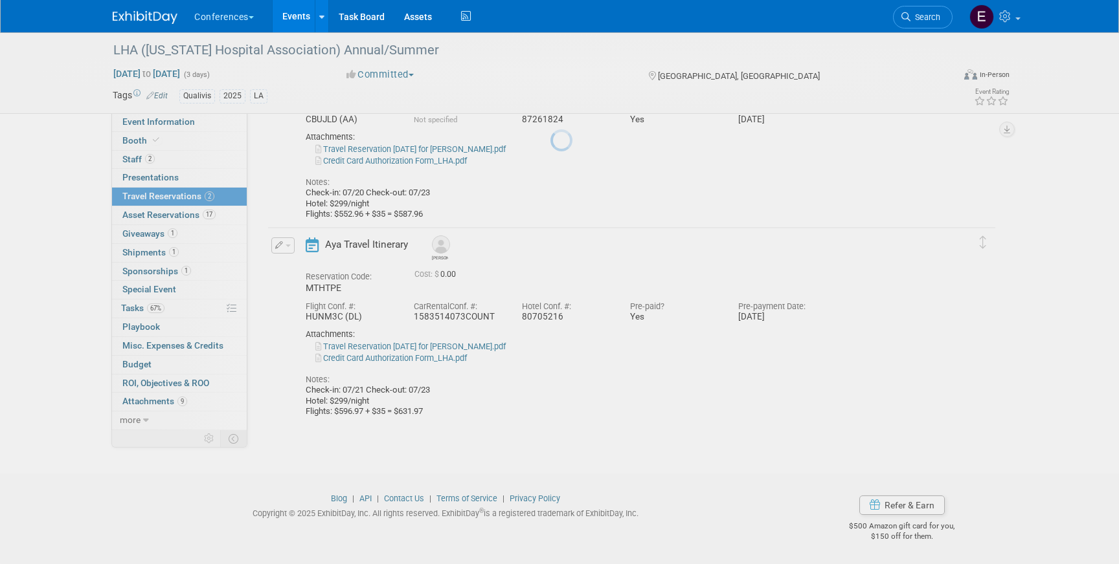
scroll to position [139, 0]
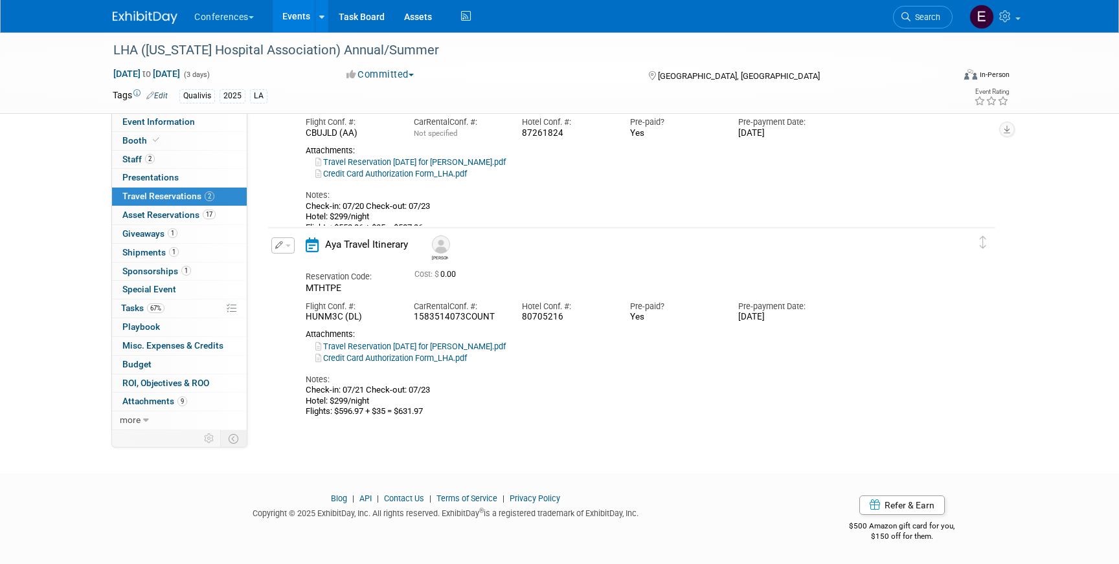
click at [926, 28] on li "Search" at bounding box center [923, 16] width 60 height 32
click at [924, 27] on link "Search" at bounding box center [923, 17] width 60 height 23
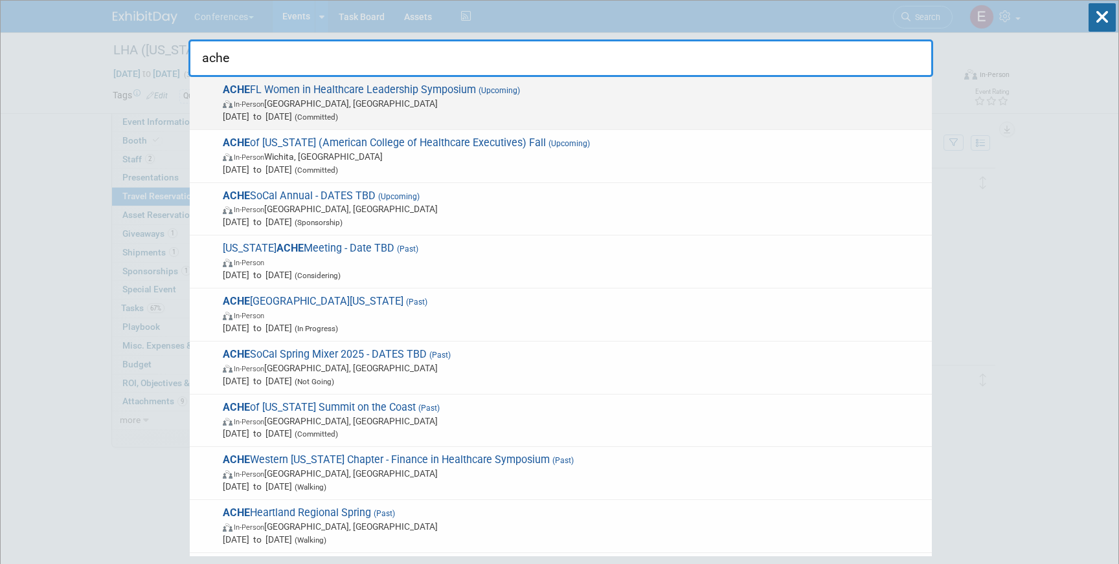
type input "ache"
click at [381, 107] on span "In-Person Orlando, FL" at bounding box center [574, 103] width 702 height 13
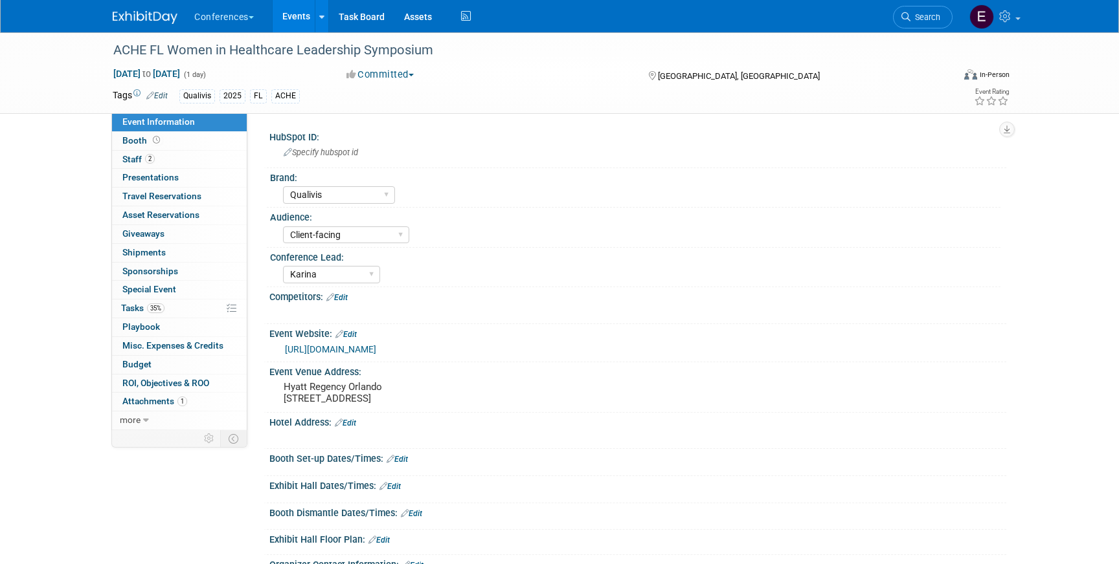
select select "Qualivis"
select select "Client-facing"
select select "Karina"
click at [169, 191] on span "Travel Reservations 0" at bounding box center [161, 196] width 79 height 10
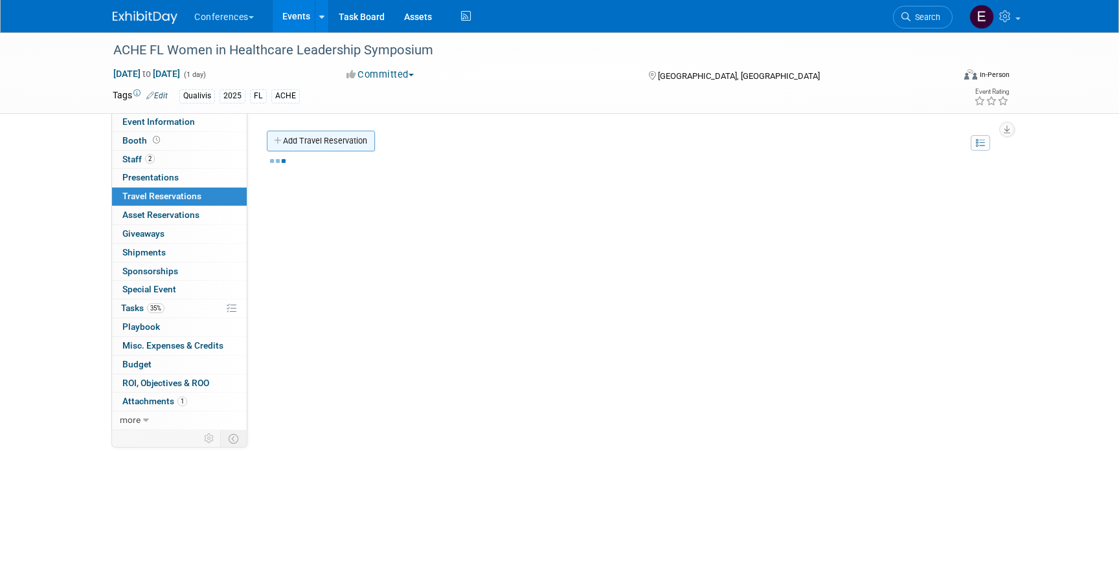
click at [322, 136] on link "Add Travel Reservation" at bounding box center [321, 141] width 108 height 21
click at [329, 135] on link "Add Travel Reservation" at bounding box center [321, 141] width 108 height 21
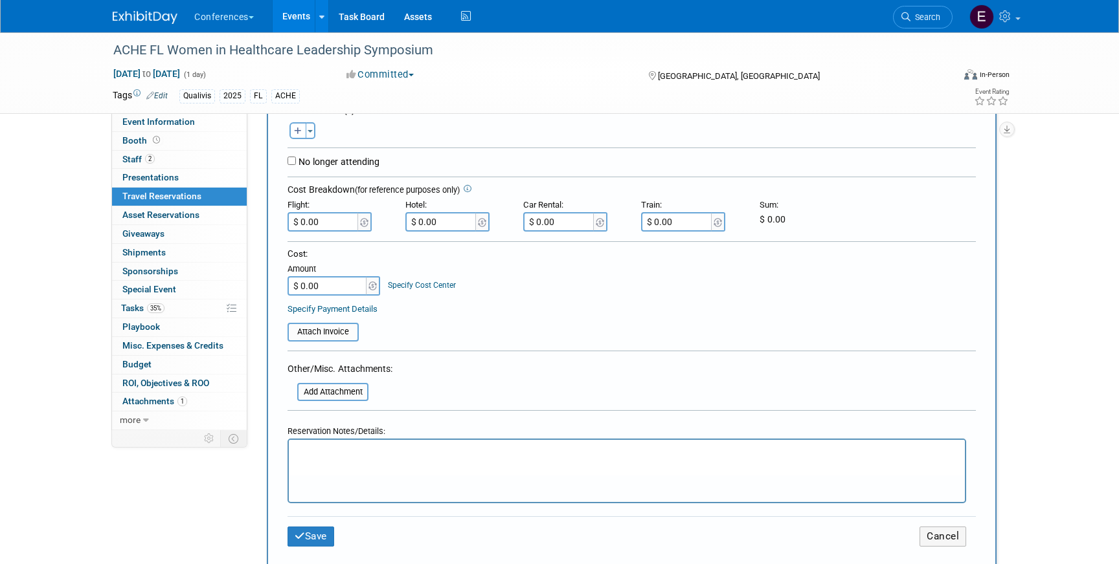
scroll to position [247, 0]
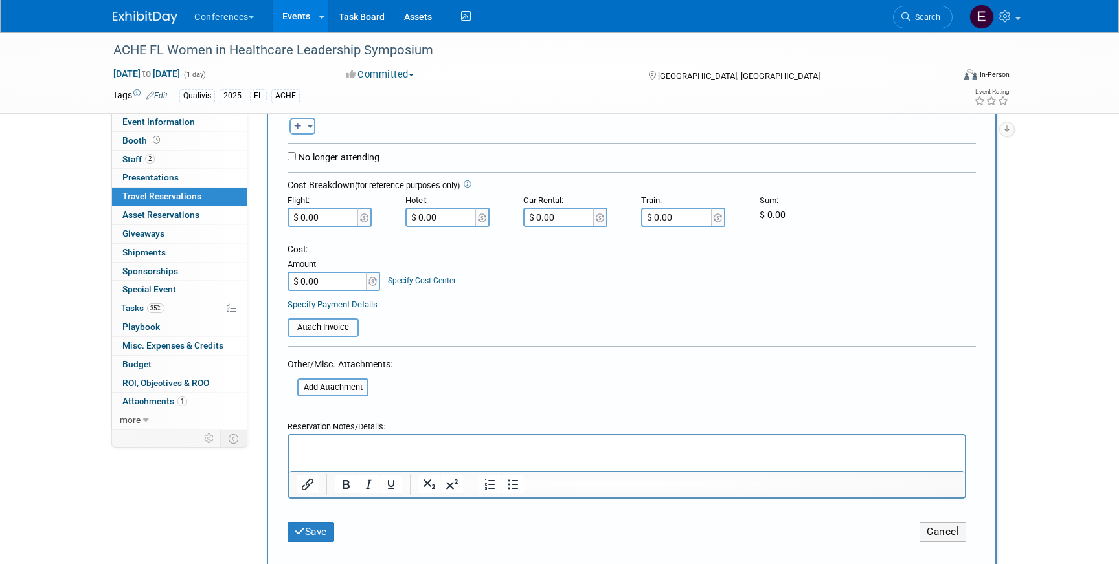
click at [326, 397] on form "<i class="fa-light fa-calendar-lines" style="padding: 6px 4px 6px 1px;"></i> Ay…" at bounding box center [631, 245] width 688 height 627
click at [326, 391] on input "file" at bounding box center [290, 388] width 154 height 16
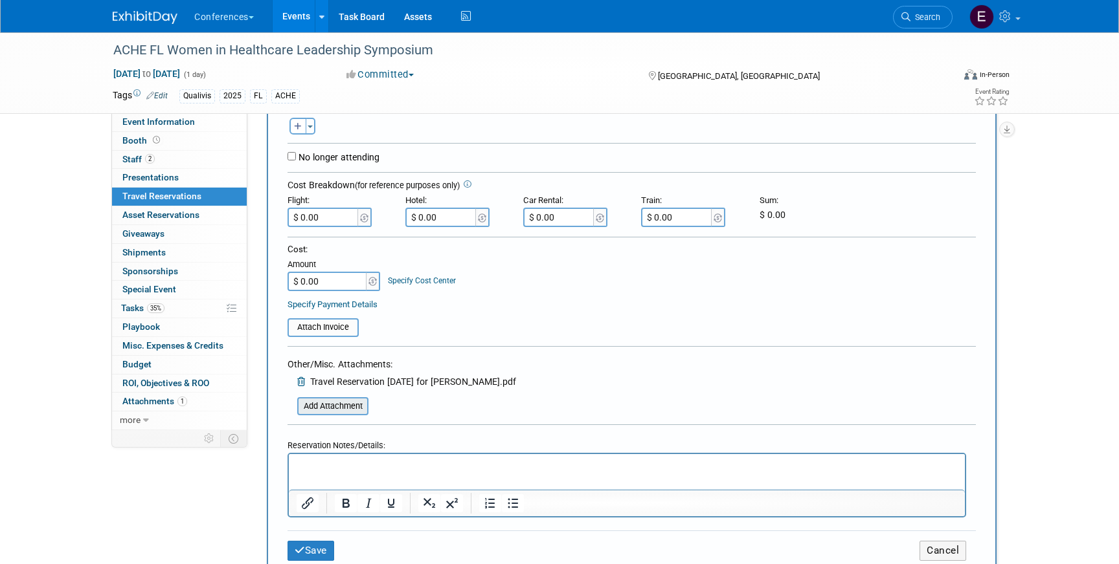
click at [328, 407] on input "file" at bounding box center [290, 407] width 154 height 16
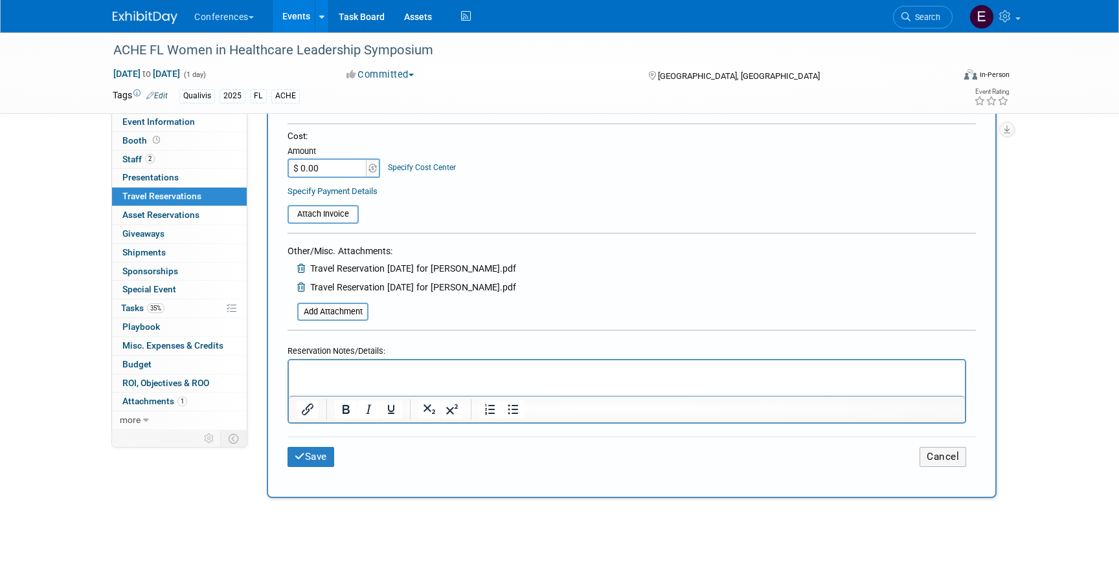
scroll to position [370, 0]
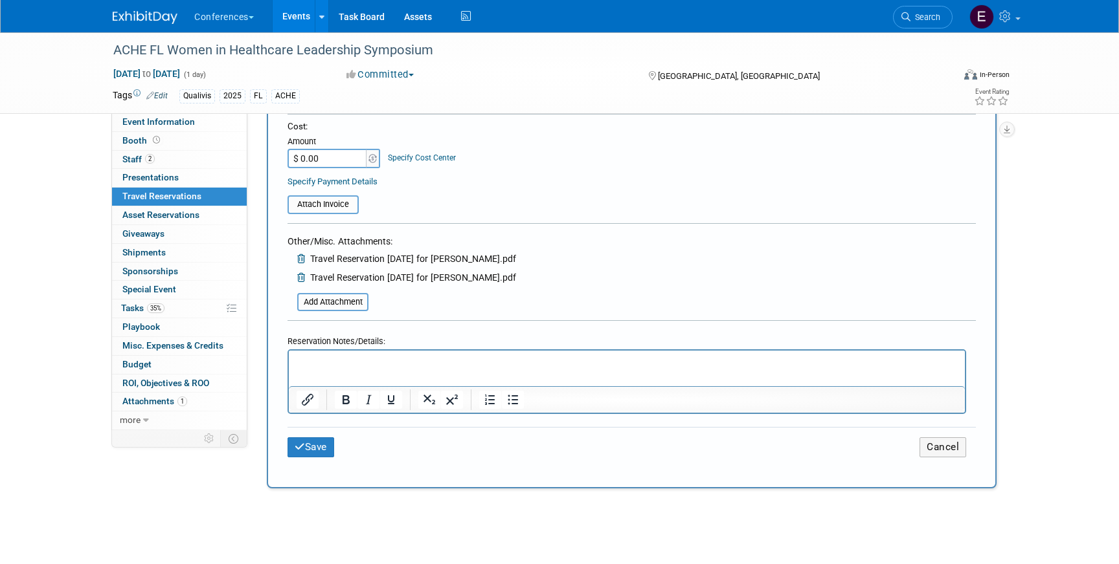
click at [299, 279] on icon at bounding box center [302, 277] width 10 height 9
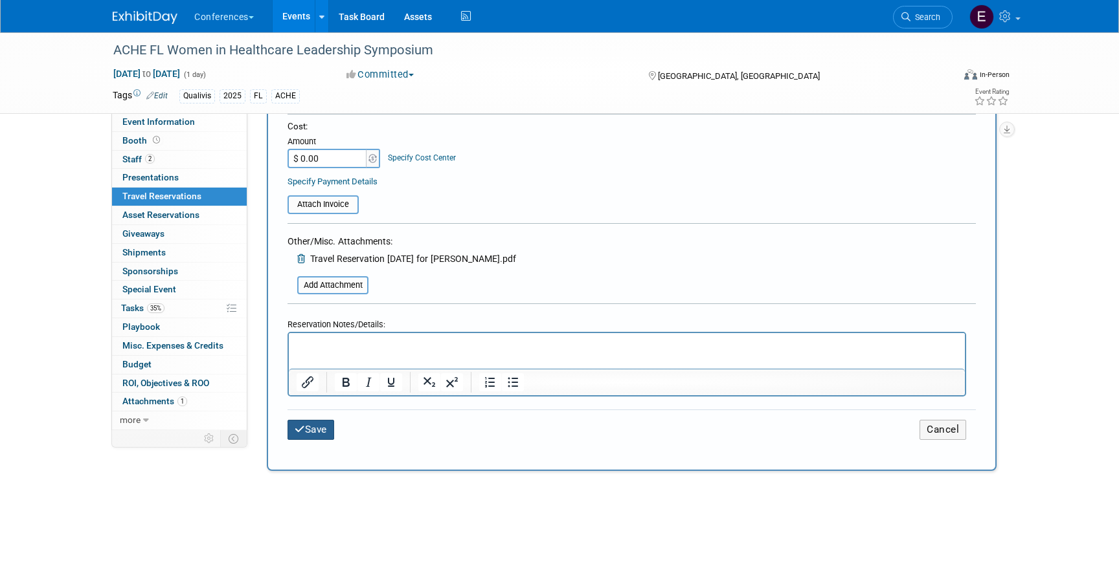
click at [319, 429] on button "Save" at bounding box center [310, 430] width 47 height 20
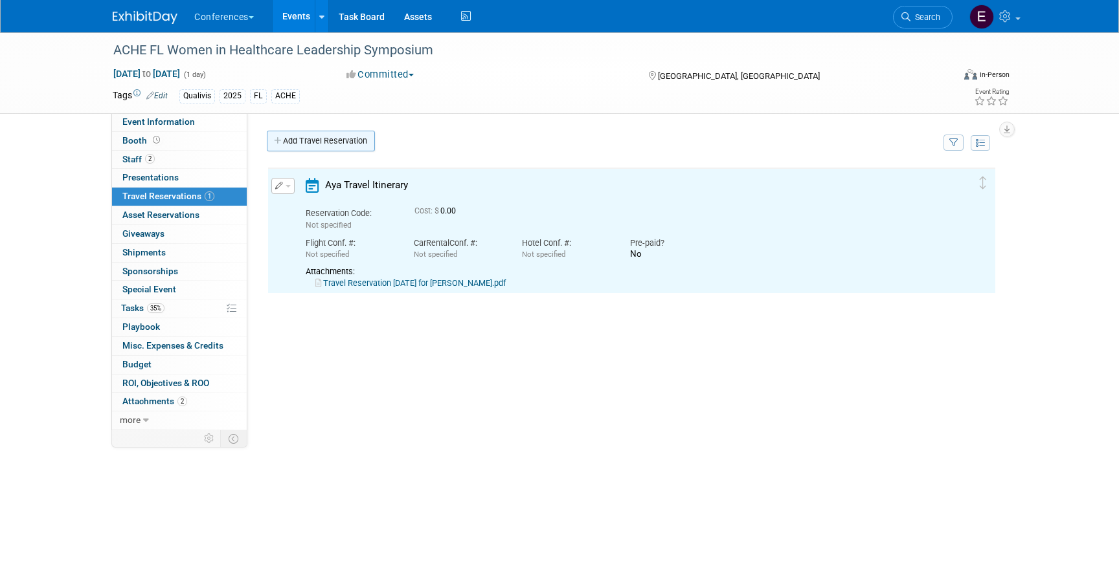
scroll to position [0, 0]
click at [328, 143] on link "Add Travel Reservation" at bounding box center [321, 141] width 108 height 21
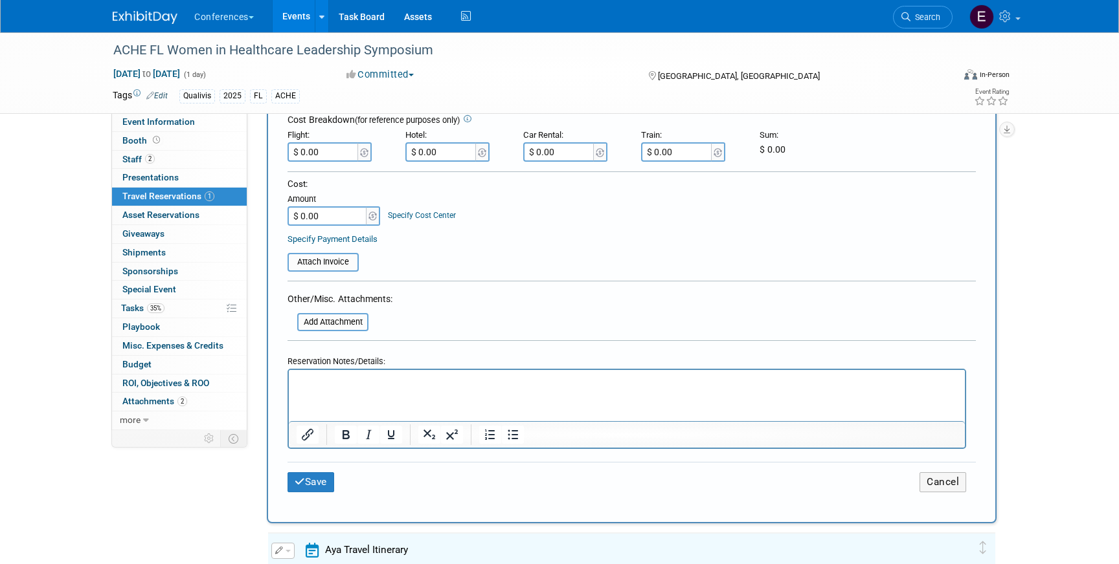
scroll to position [344, 0]
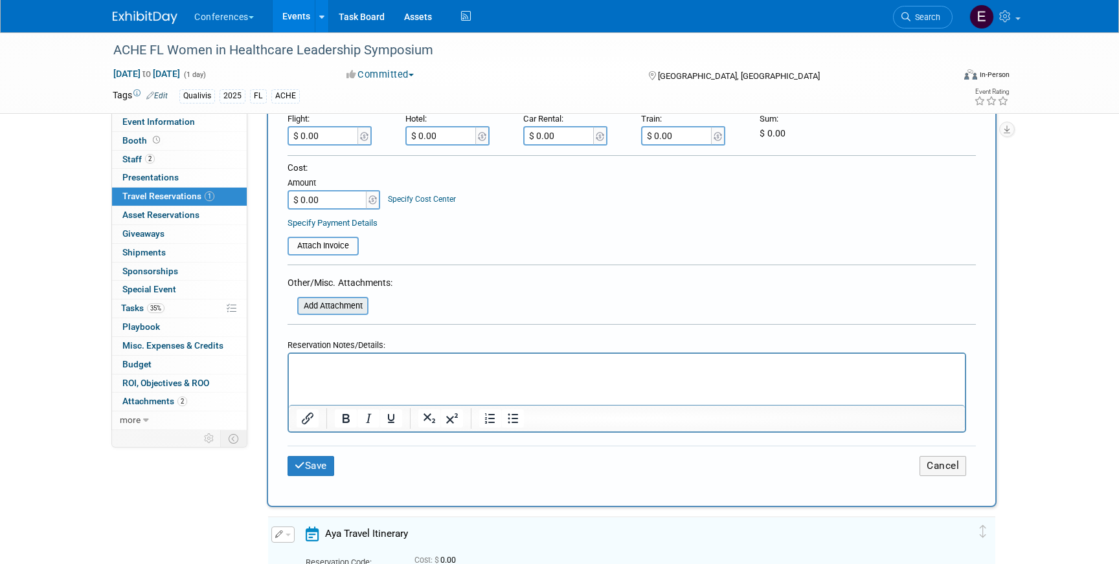
click at [352, 306] on input "file" at bounding box center [290, 306] width 154 height 16
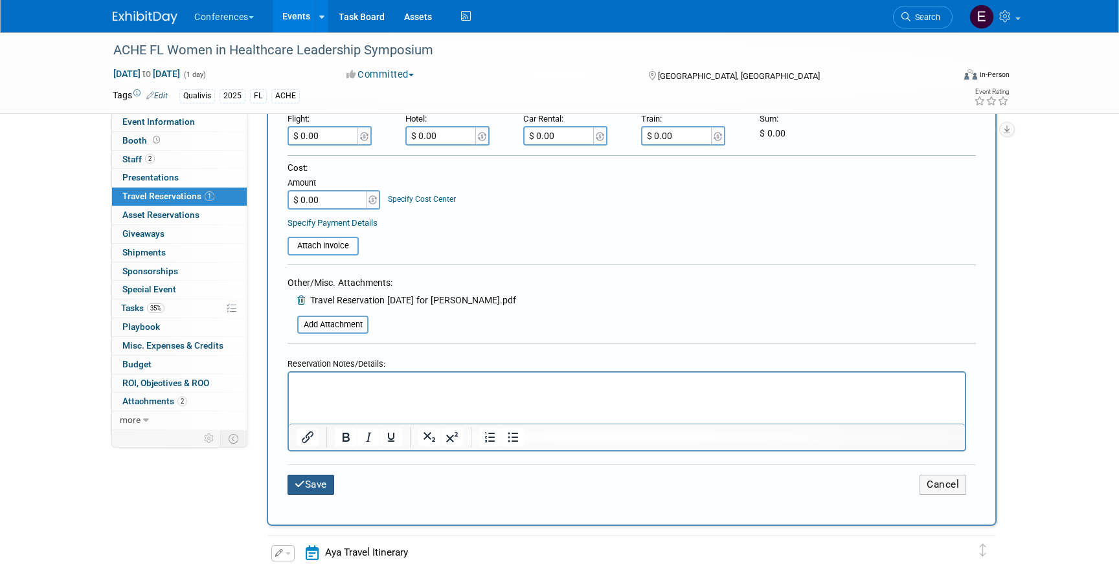
click at [304, 488] on icon "submit" at bounding box center [300, 485] width 10 height 10
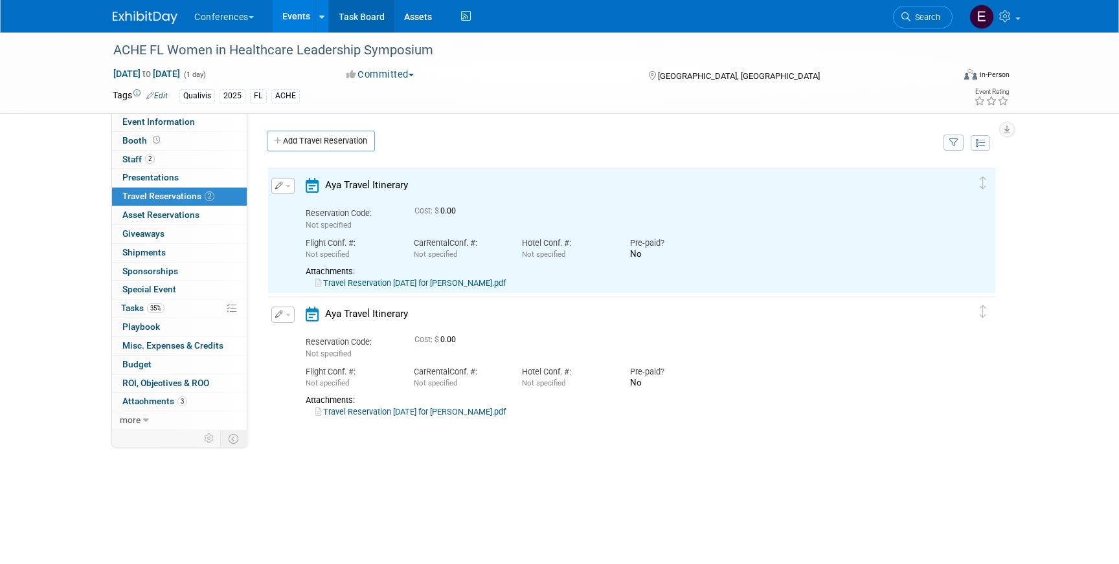
scroll to position [0, 0]
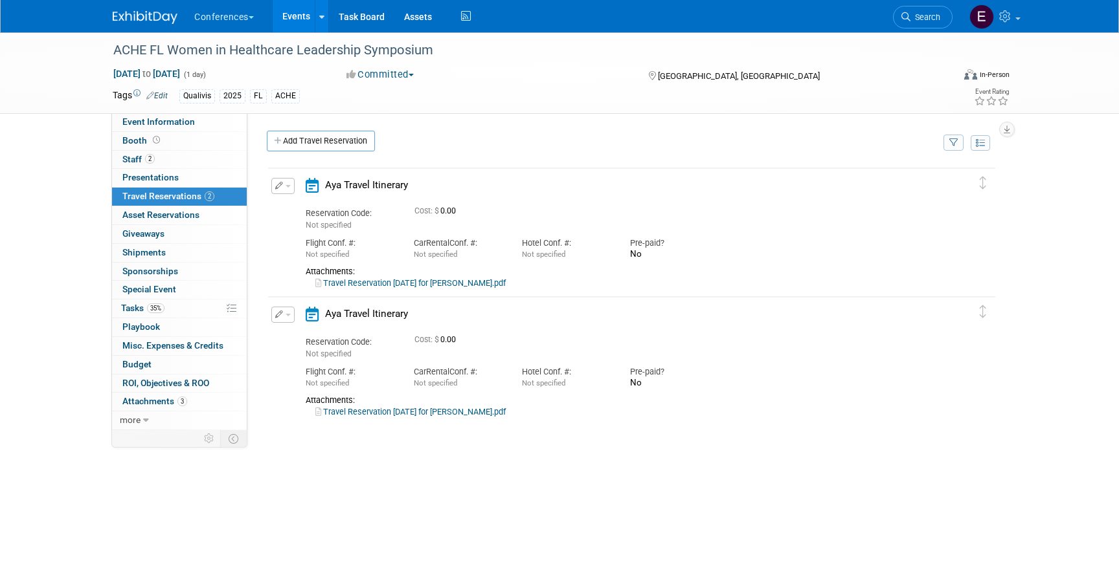
click at [386, 286] on link "Travel Reservation September 02 for AARON BARTON.pdf" at bounding box center [410, 283] width 190 height 10
click at [286, 183] on button "button" at bounding box center [282, 186] width 23 height 16
click at [307, 208] on button "Edit Reservation" at bounding box center [326, 208] width 109 height 19
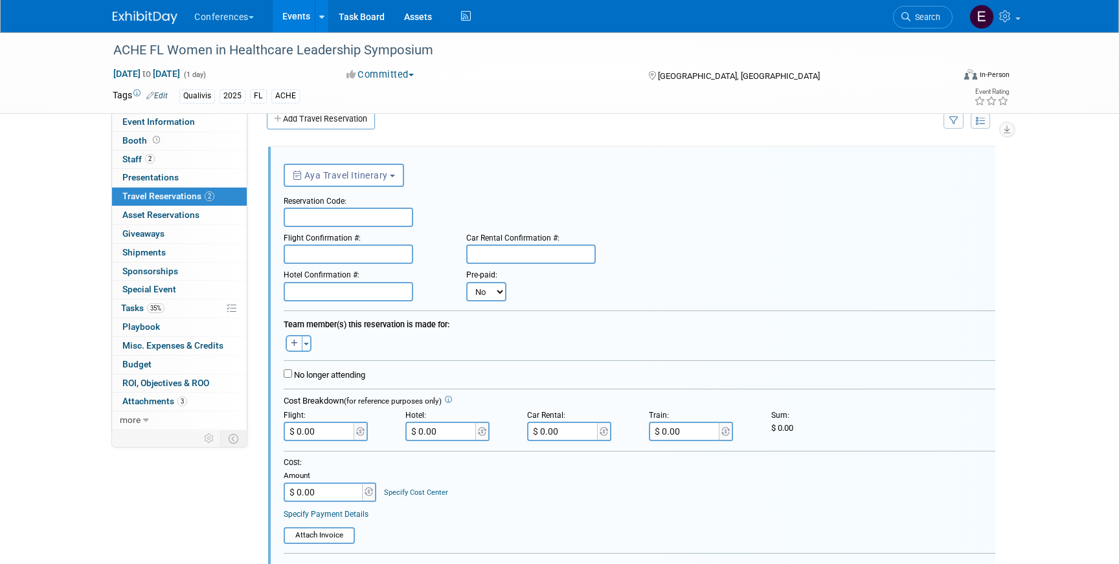
click at [320, 215] on input "text" at bounding box center [348, 217] width 129 height 19
paste input "GVCTGT"
type input "GVCTGT"
click at [311, 286] on input "text" at bounding box center [348, 291] width 129 height 19
paste input "HY0041102694"
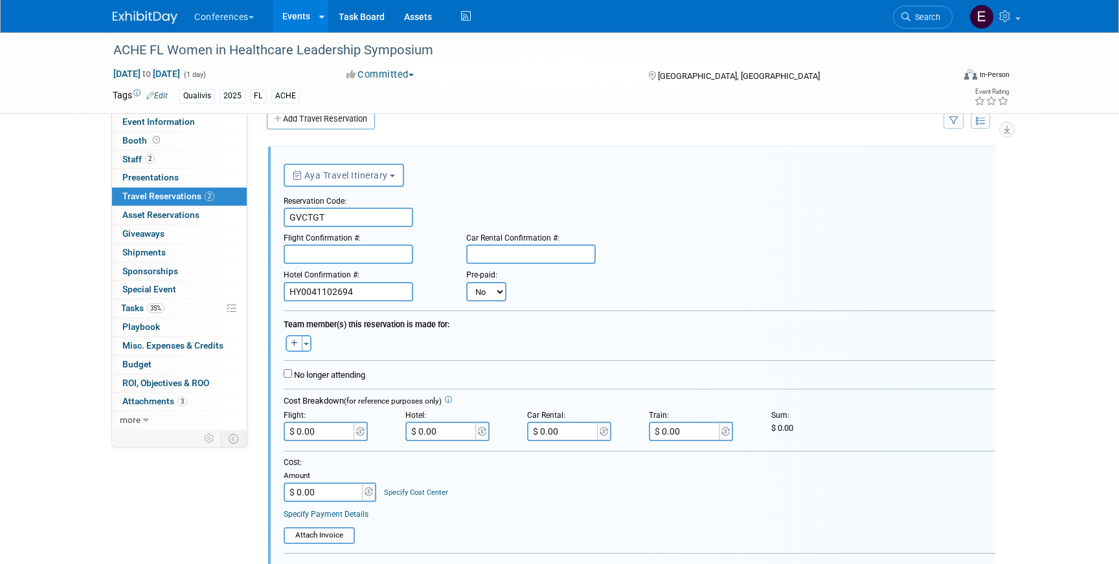
type input "HY0041102694"
click at [447, 434] on input "$ 0.00" at bounding box center [441, 431] width 73 height 19
paste input "557.96"
type input "$ 557.96"
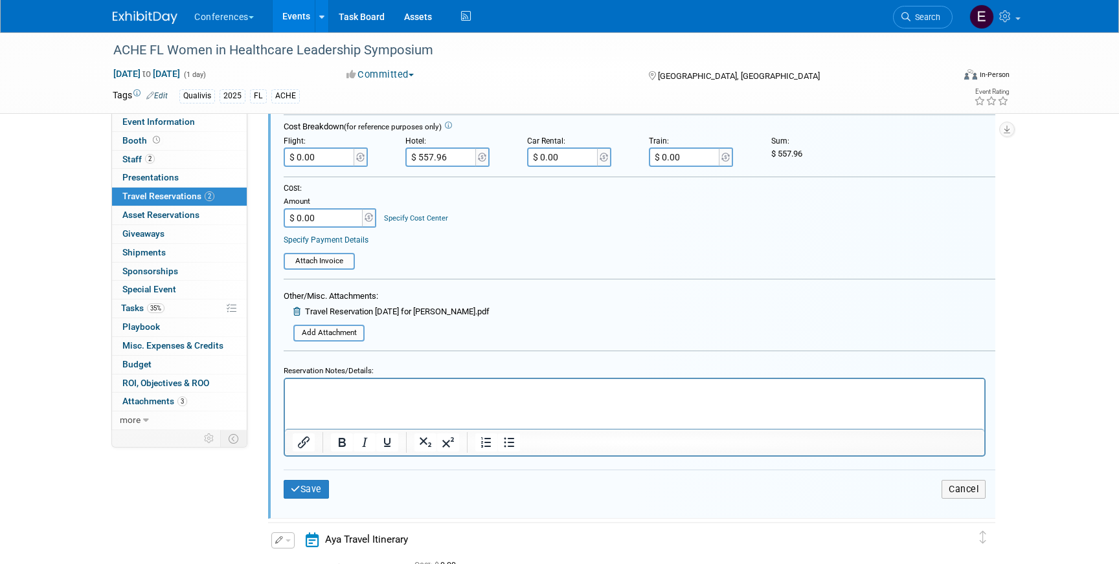
scroll to position [324, 0]
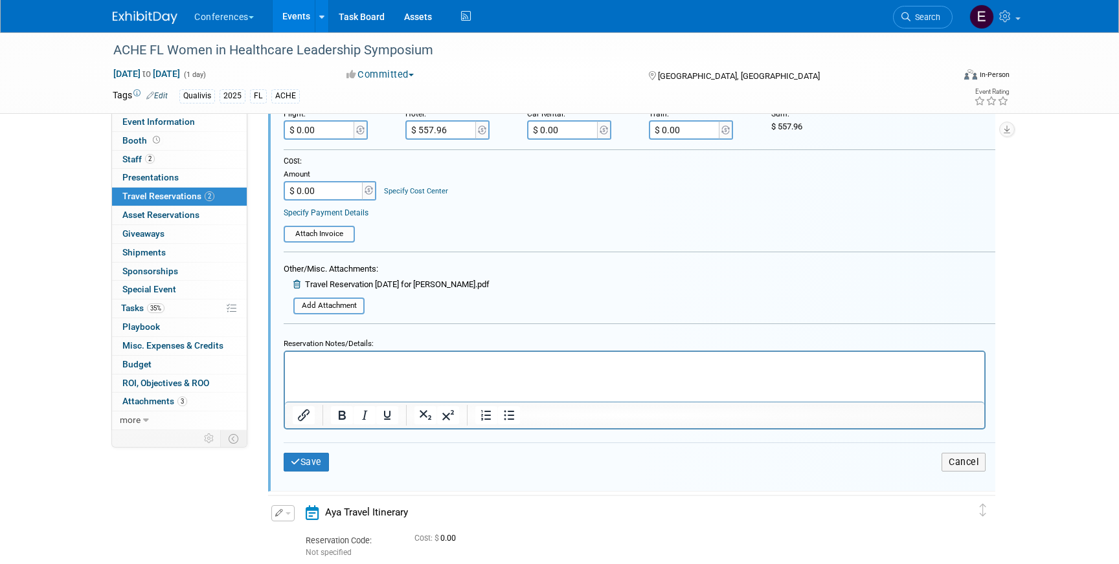
click at [381, 369] on html at bounding box center [634, 360] width 699 height 17
click at [381, 357] on p "Hotel: $557.96" at bounding box center [635, 363] width 684 height 12
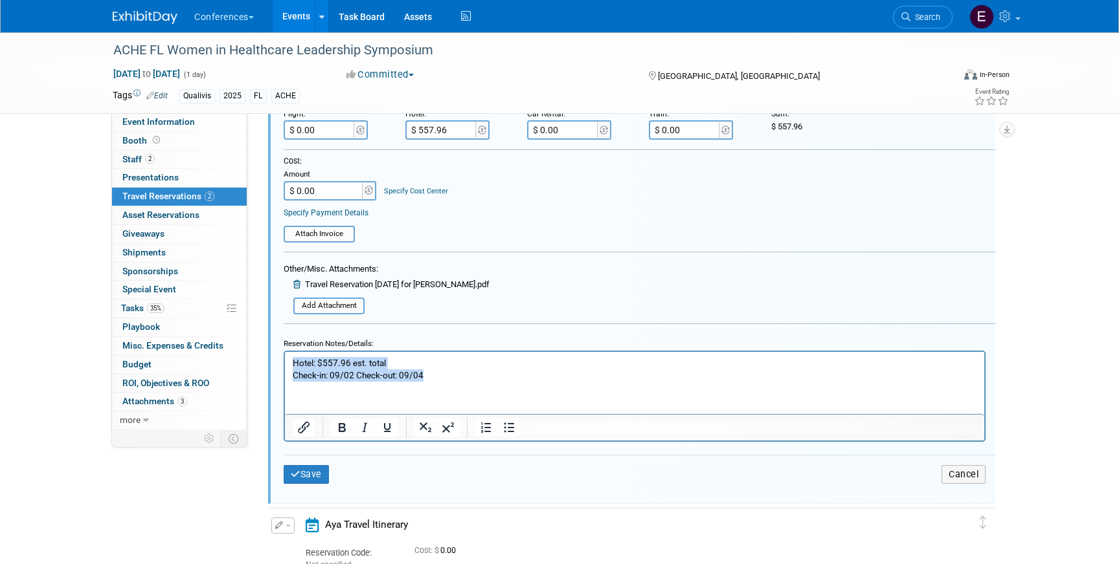
drag, startPoint x: 446, startPoint y: 372, endPoint x: 233, endPoint y: 327, distance: 217.6
click at [285, 352] on html "Hotel: $557.96 est. total Check-in: 09/02 Check-out: 09/04" at bounding box center [634, 367] width 699 height 30
copy p "Hotel: $557.96 est. total Check-in: 09/02 Check-out: 09/04"
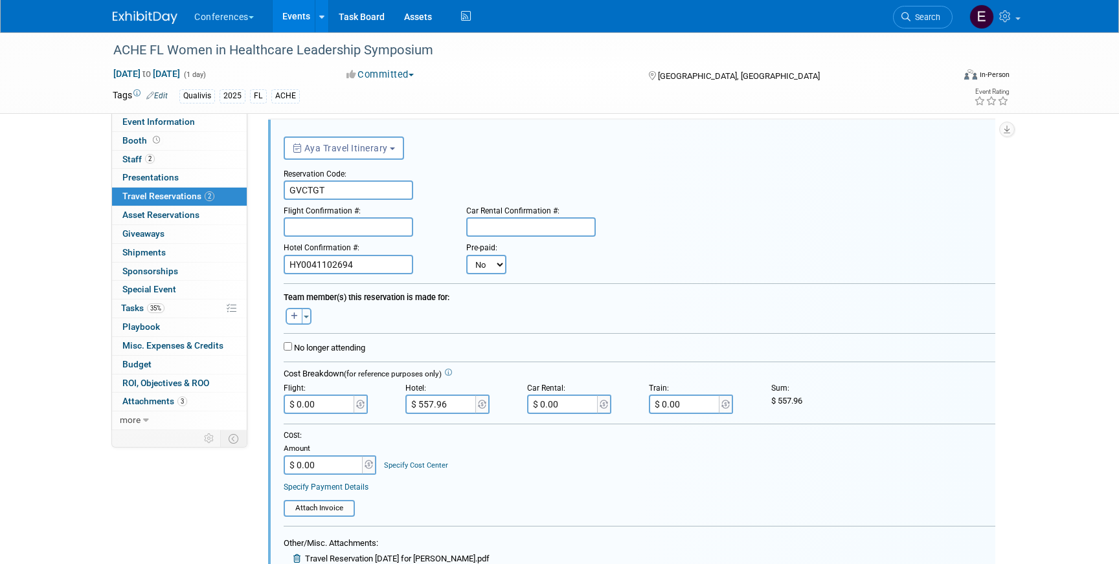
scroll to position [0, 0]
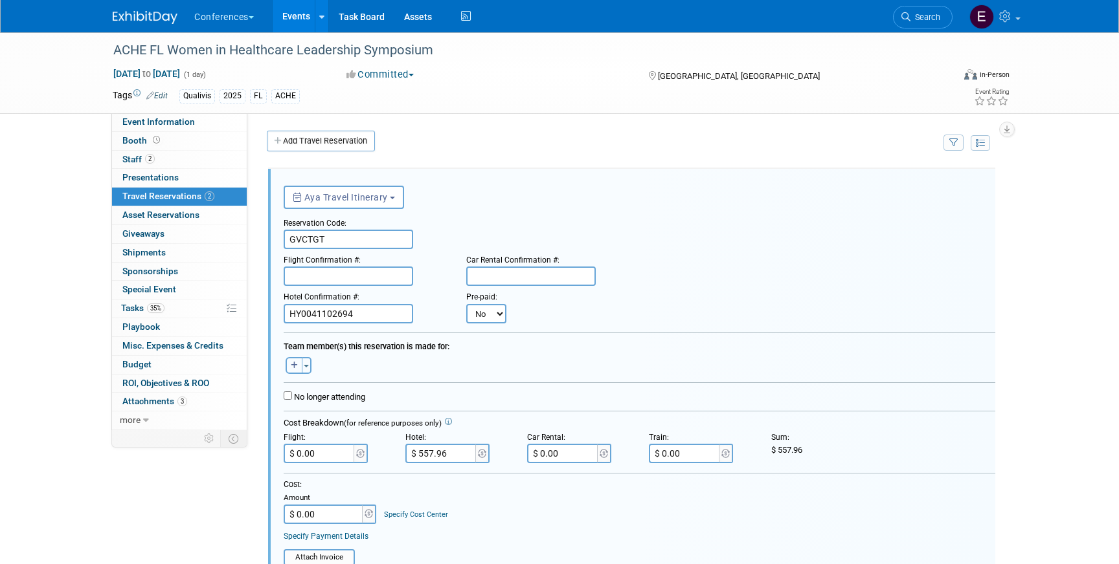
click at [293, 367] on icon "button" at bounding box center [294, 366] width 7 height 8
select select
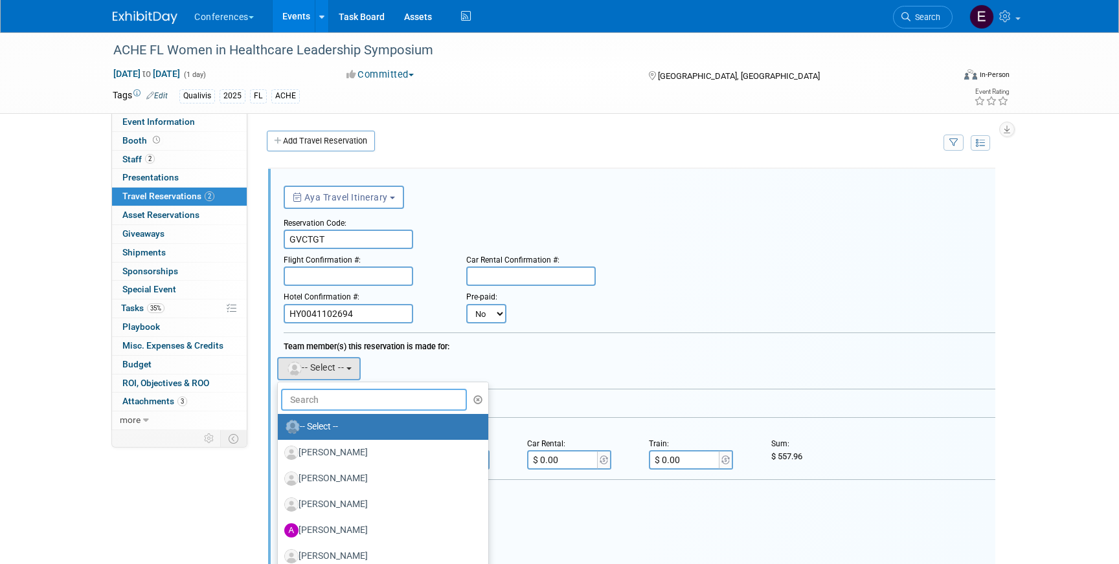
click at [326, 403] on input "text" at bounding box center [374, 400] width 186 height 22
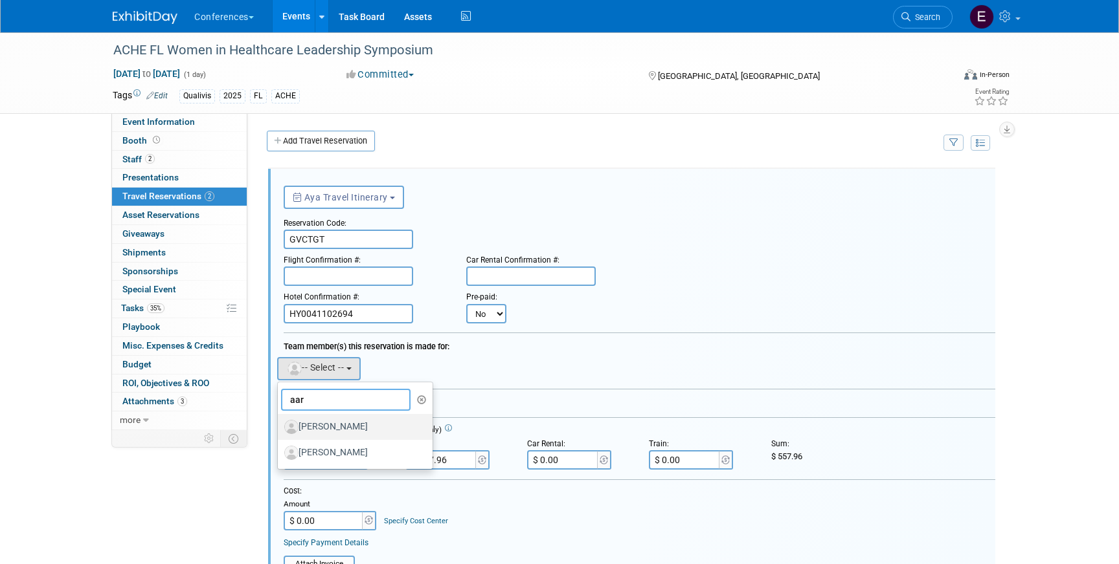
type input "aar"
click at [343, 429] on label "[PERSON_NAME]" at bounding box center [351, 427] width 135 height 21
click at [280, 429] on input "[PERSON_NAME]" at bounding box center [275, 425] width 8 height 8
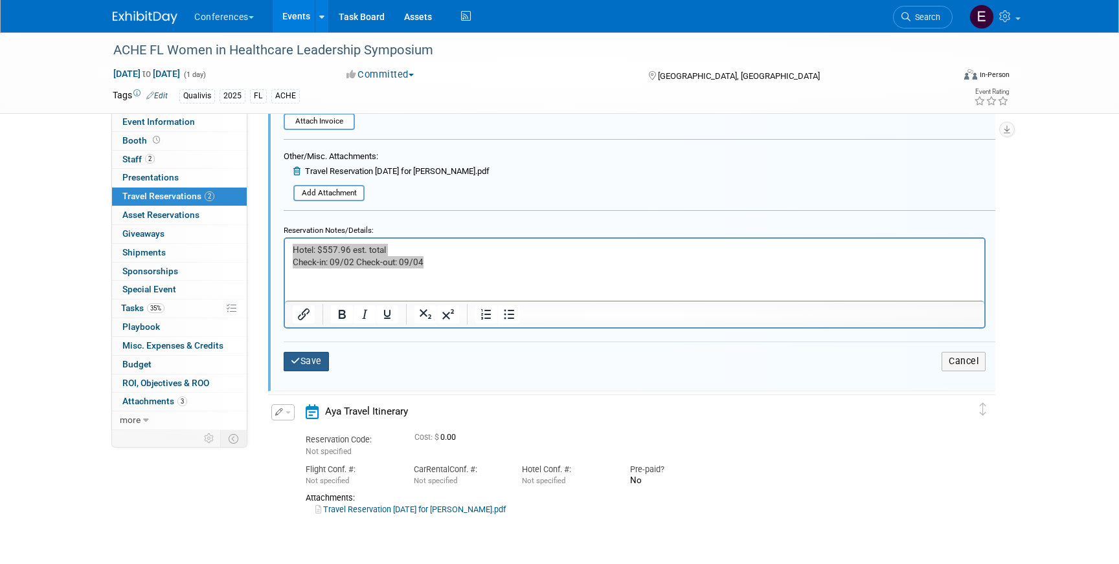
click at [311, 361] on button "Save" at bounding box center [306, 361] width 45 height 19
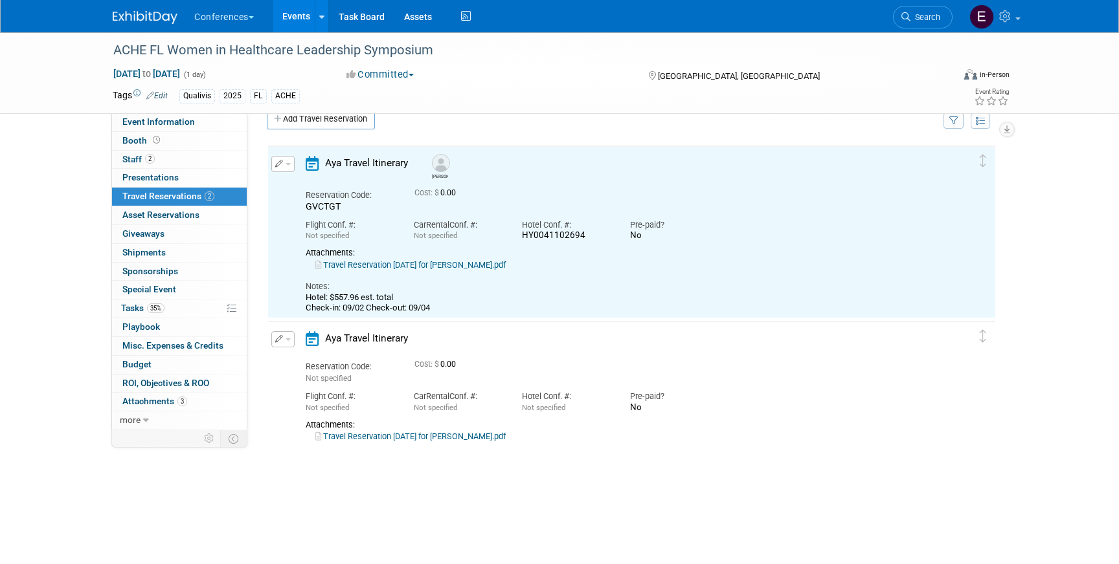
click at [289, 338] on button "button" at bounding box center [282, 339] width 23 height 16
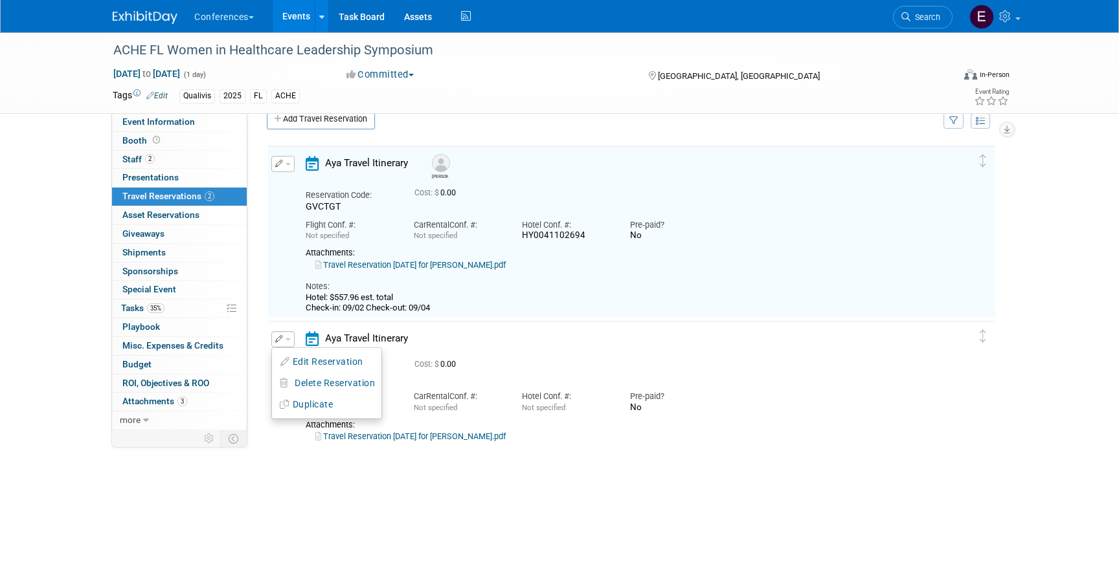
click at [427, 438] on link "Travel Reservation September 02 for SONYA T GARCIA.pdf" at bounding box center [410, 437] width 190 height 10
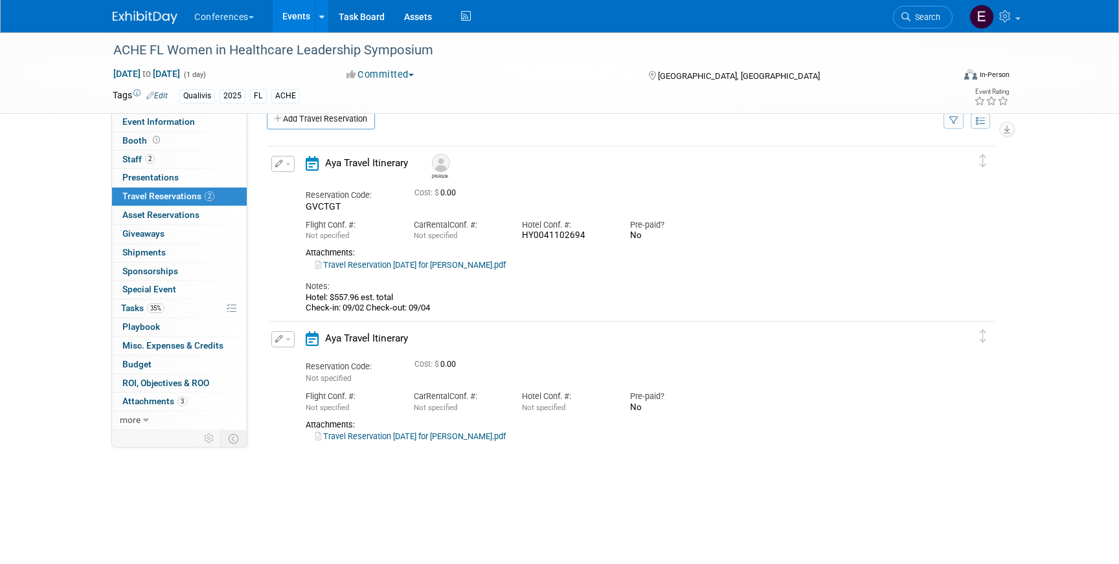
click at [287, 339] on span "button" at bounding box center [287, 340] width 5 height 3
click at [294, 364] on button "Edit Reservation" at bounding box center [326, 362] width 109 height 19
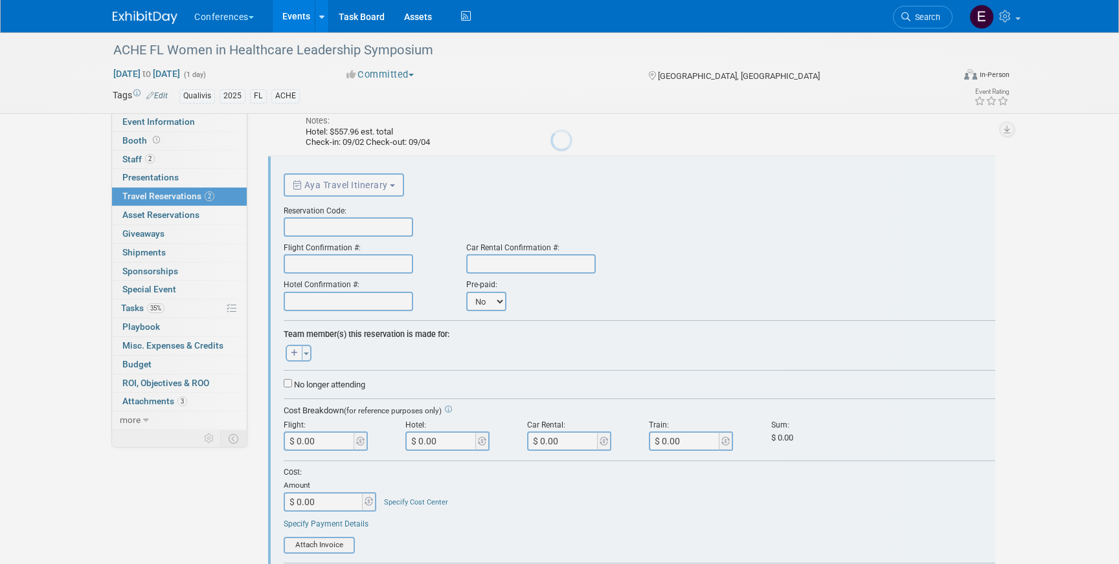
scroll to position [197, 0]
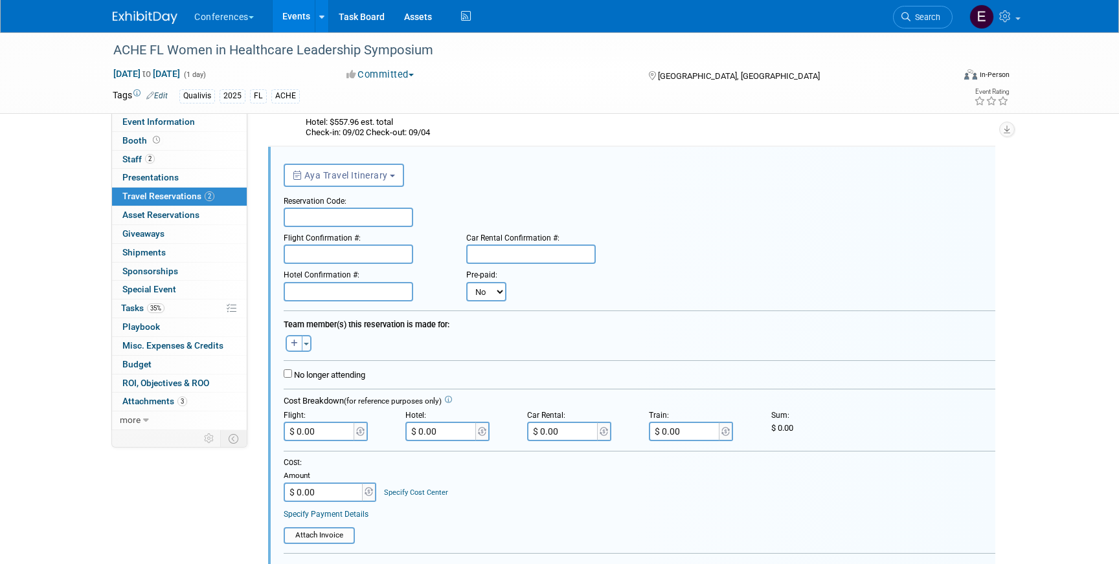
click at [328, 212] on input "text" at bounding box center [348, 217] width 129 height 19
paste input "CBLCGO"
type input "CBLCGO"
click at [315, 293] on input "text" at bounding box center [348, 291] width 129 height 19
paste input "HY0046528570"
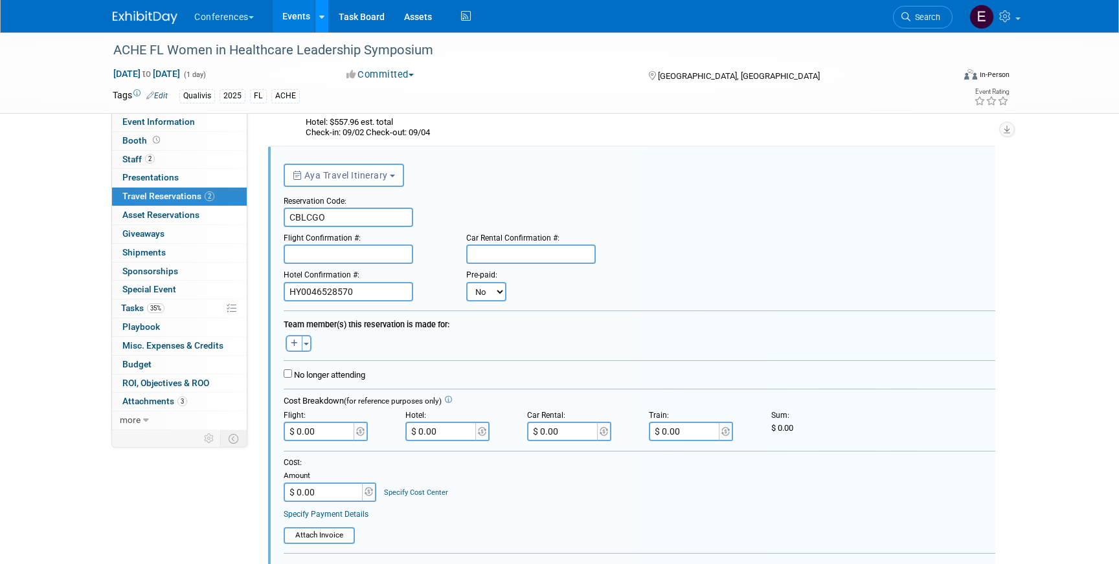
type input "HY0046528570"
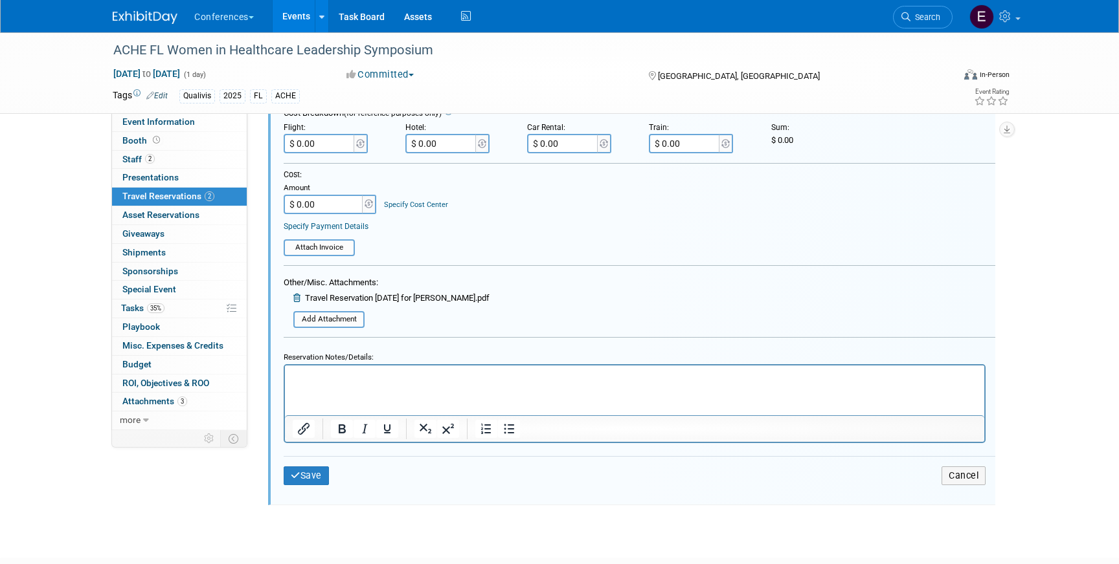
scroll to position [509, 0]
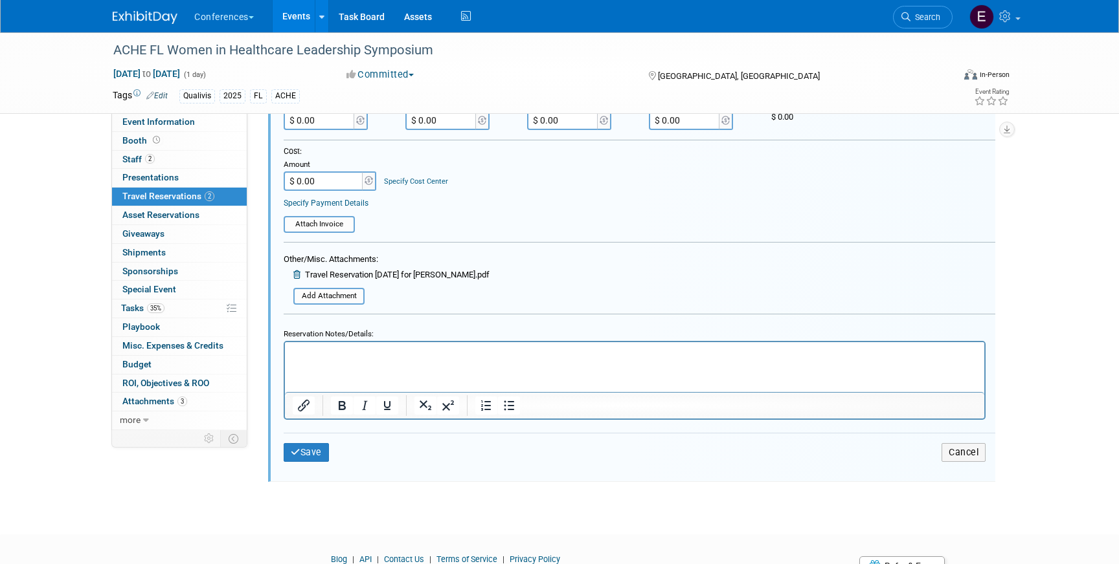
click at [355, 359] on html at bounding box center [634, 350] width 699 height 17
paste body "Rich Text Area. Press ALT-0 for help."
drag, startPoint x: 391, startPoint y: 360, endPoint x: 261, endPoint y: 342, distance: 131.4
click at [285, 342] on html "HY0046528570" at bounding box center [634, 350] width 699 height 17
drag, startPoint x: 364, startPoint y: 348, endPoint x: 238, endPoint y: 341, distance: 125.8
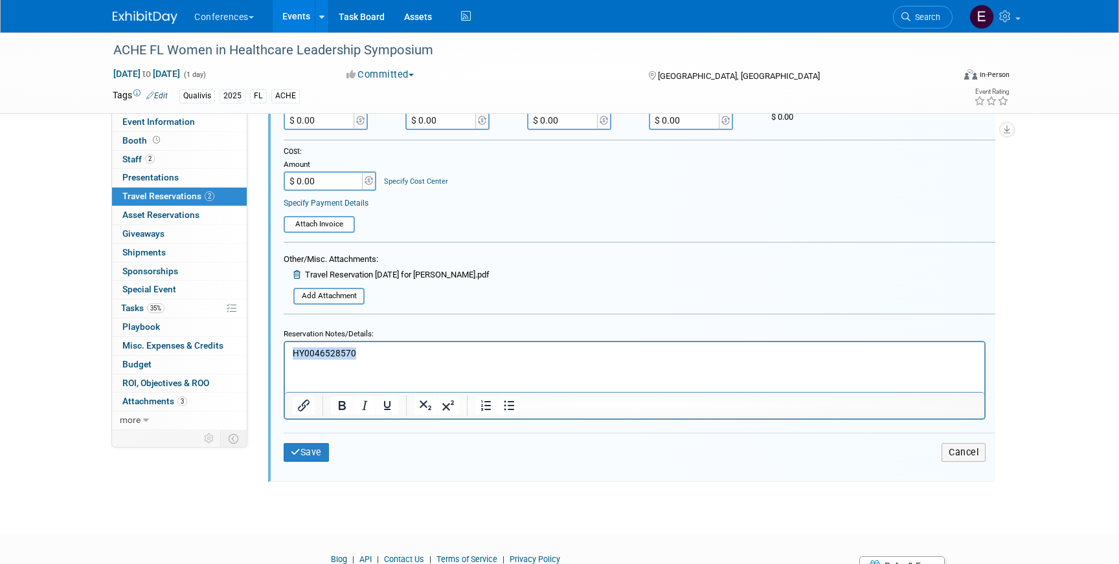
click at [285, 342] on html "HY0046528570" at bounding box center [634, 350] width 699 height 17
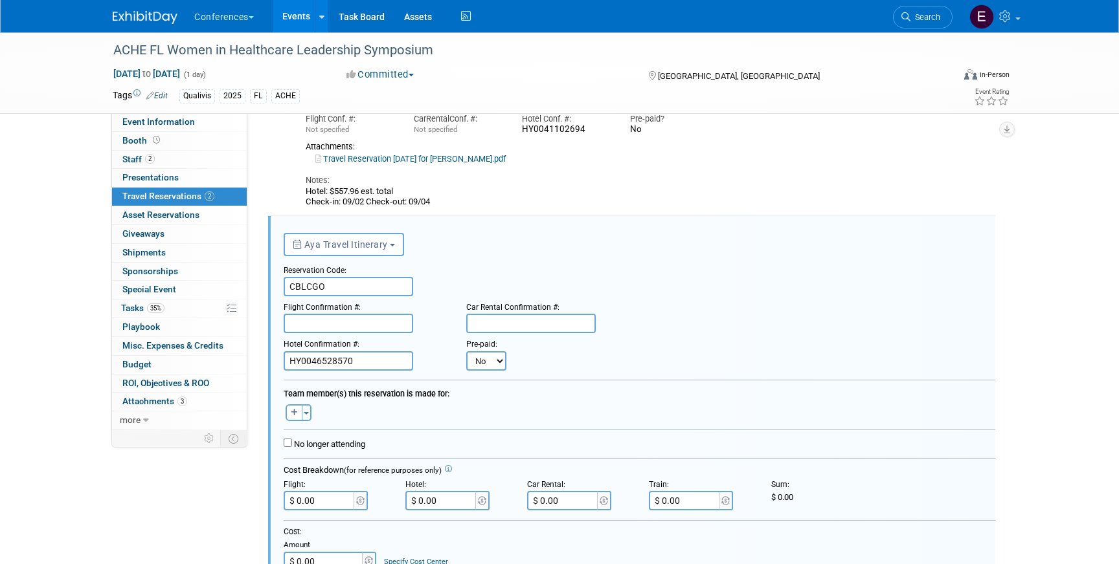
scroll to position [93, 0]
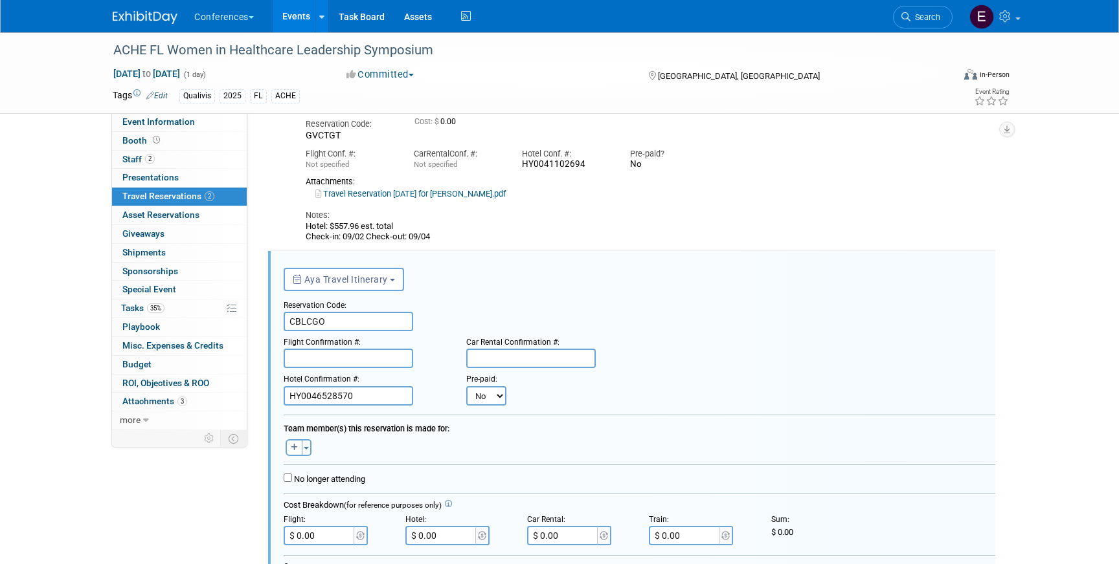
drag, startPoint x: 440, startPoint y: 240, endPoint x: 300, endPoint y: 225, distance: 140.0
click at [300, 225] on div "Aya Travel Itinerary Aaron Reservation Code: GVCTGT Cost: $ 0.00 Car" at bounding box center [620, 164] width 649 height 158
copy div "Hotel: $557.96 est. total Check-in: 09/02 Check-out: 09/04"
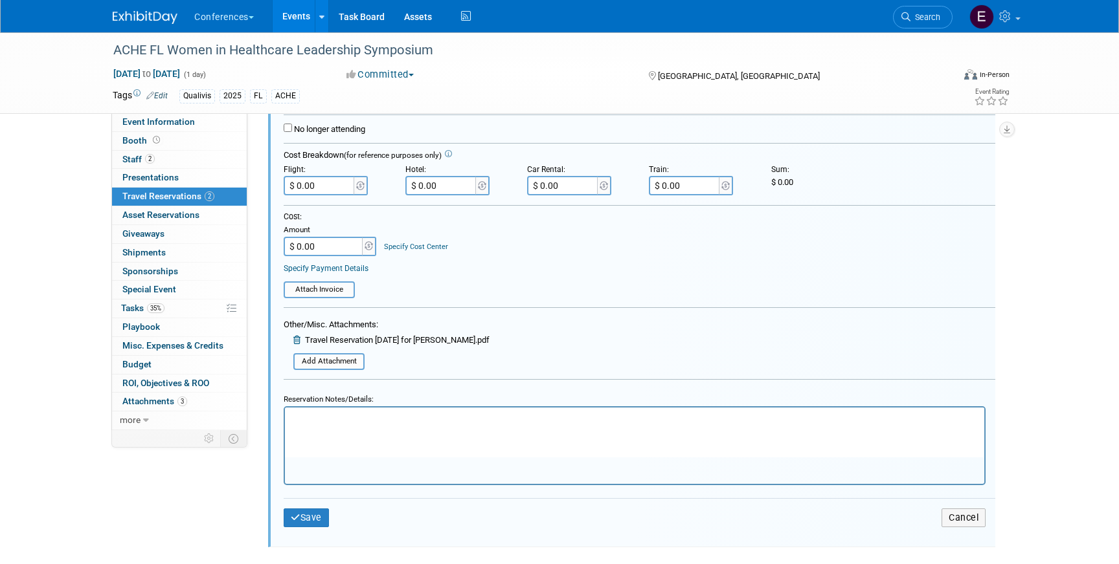
scroll to position [467, 0]
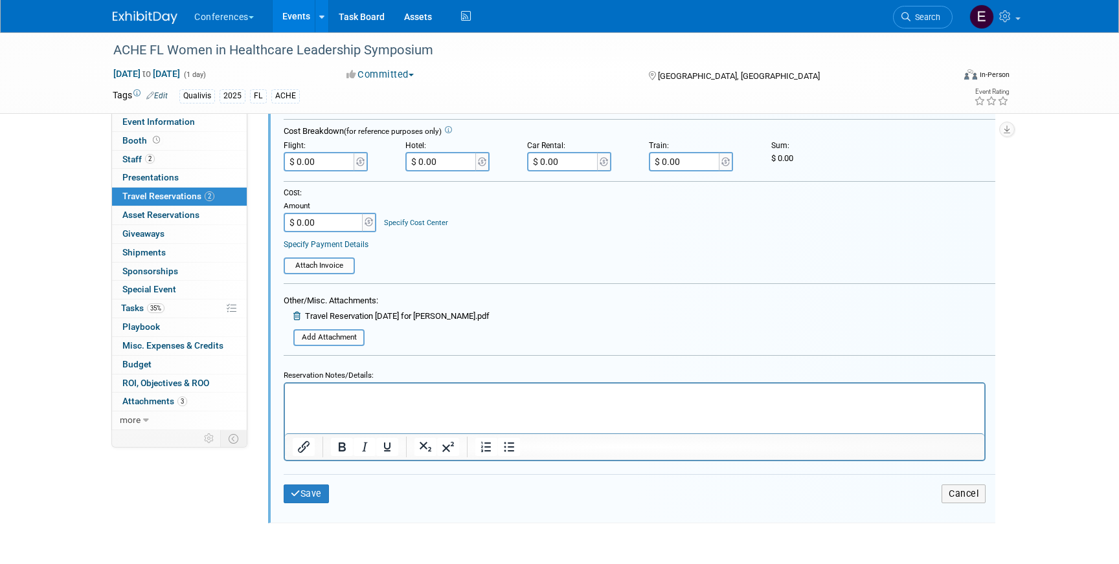
click at [351, 401] on html at bounding box center [634, 391] width 699 height 17
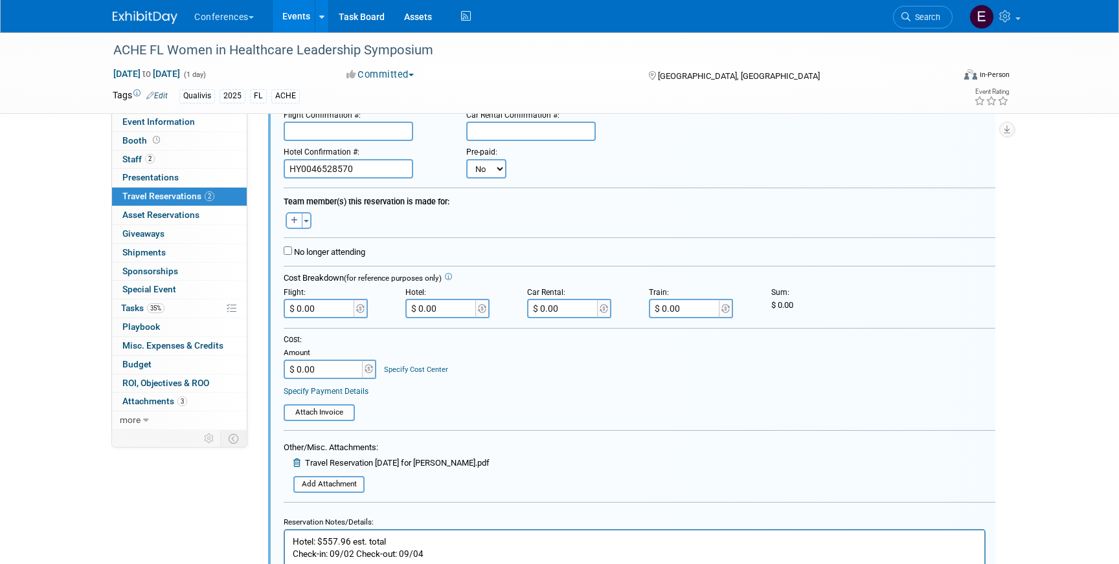
scroll to position [306, 3]
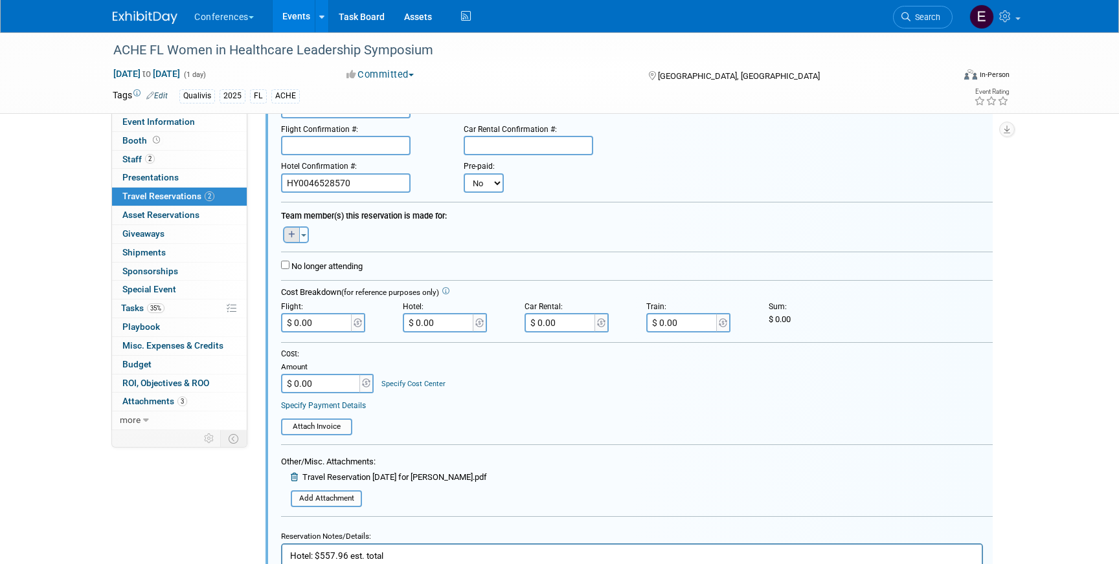
click at [289, 235] on icon "button" at bounding box center [291, 235] width 7 height 8
select select
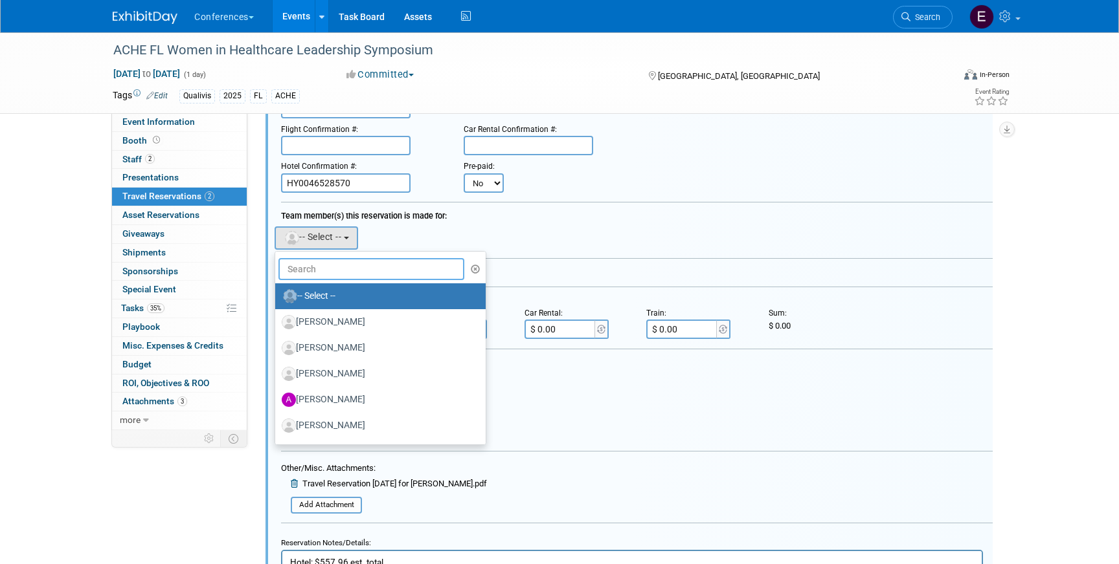
click at [307, 272] on input "text" at bounding box center [371, 269] width 186 height 22
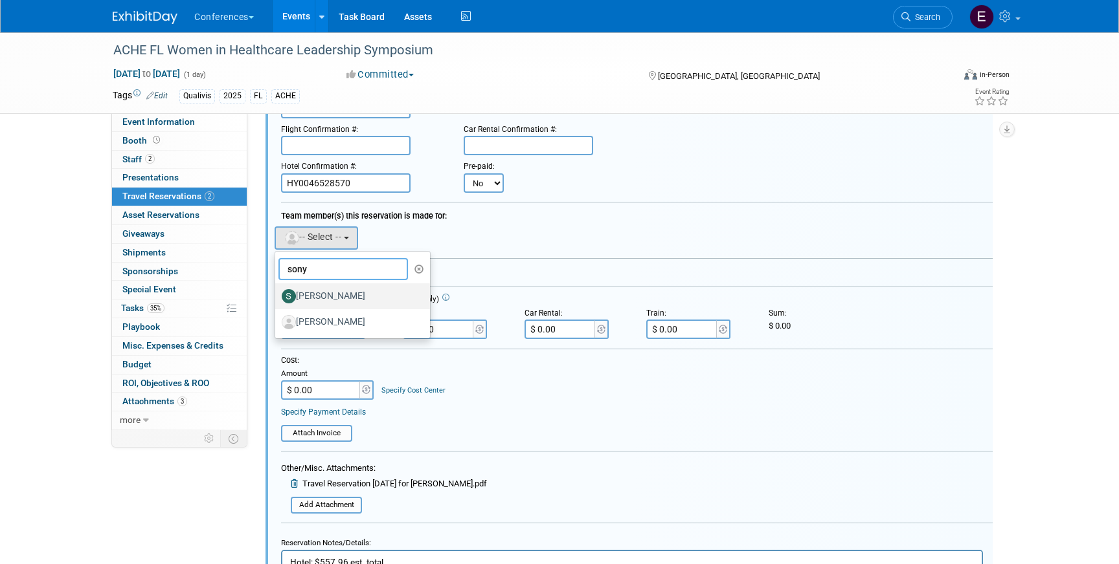
type input "sony"
click at [356, 304] on label "[PERSON_NAME]" at bounding box center [349, 296] width 135 height 21
click at [277, 299] on input "[PERSON_NAME]" at bounding box center [273, 295] width 8 height 8
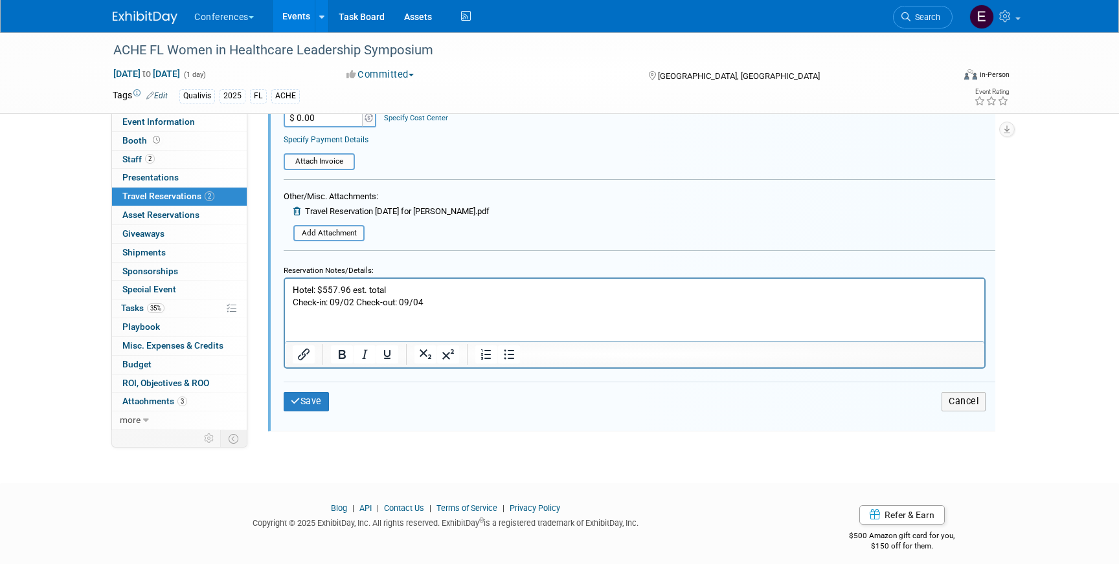
scroll to position [592, 0]
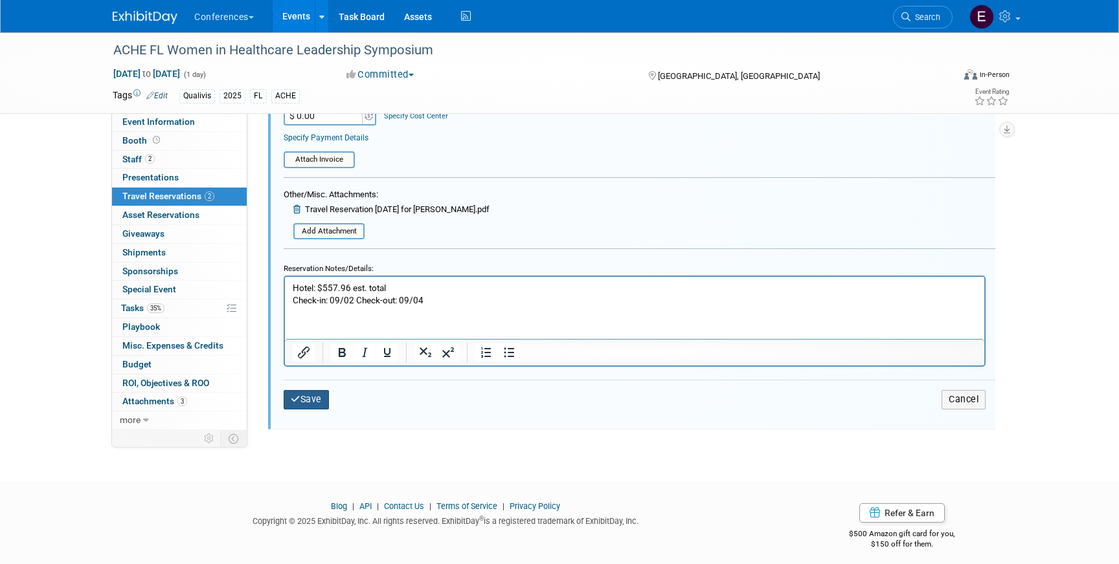
click at [316, 406] on button "Save" at bounding box center [306, 399] width 45 height 19
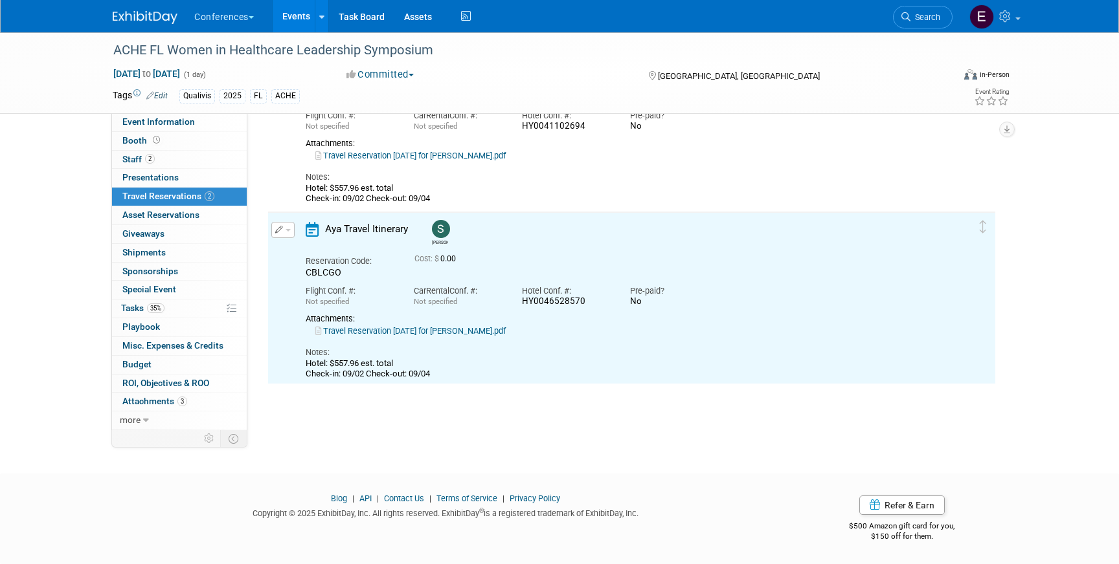
scroll to position [0, 0]
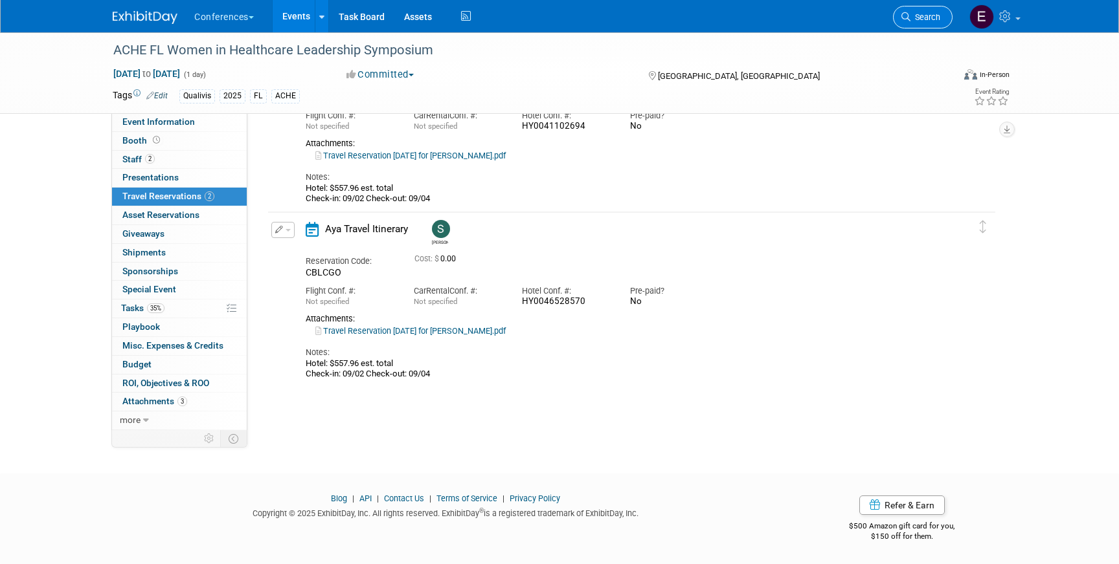
click at [944, 16] on link "Search" at bounding box center [923, 17] width 60 height 23
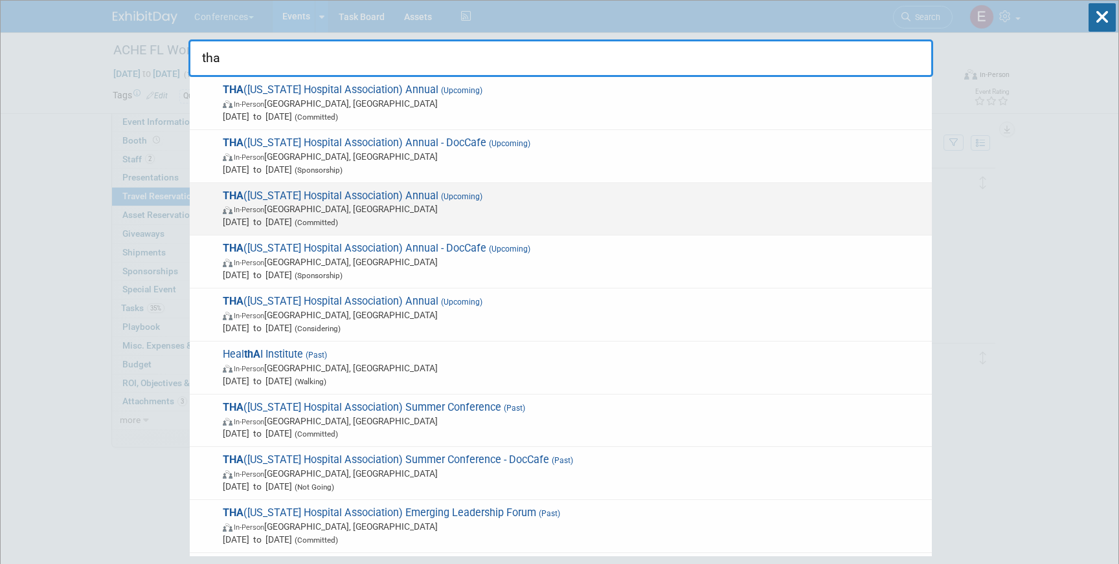
type input "tha"
click at [542, 207] on span "In-Person San Antonio, TX" at bounding box center [574, 209] width 702 height 13
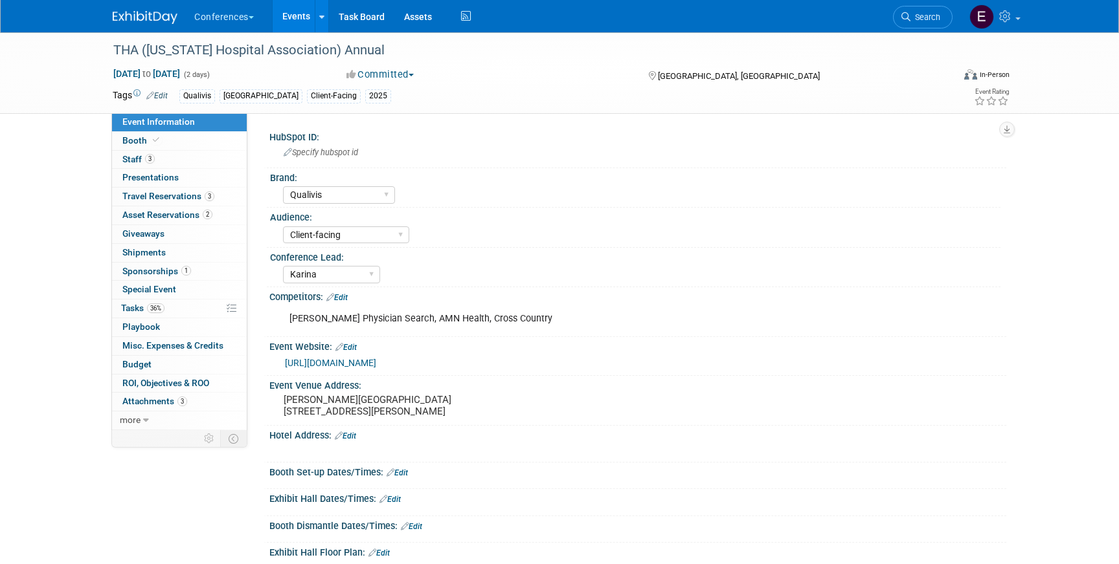
select select "Qualivis"
select select "Client-facing"
select select "Karina"
click at [163, 194] on span "Travel Reservations 3" at bounding box center [168, 196] width 92 height 10
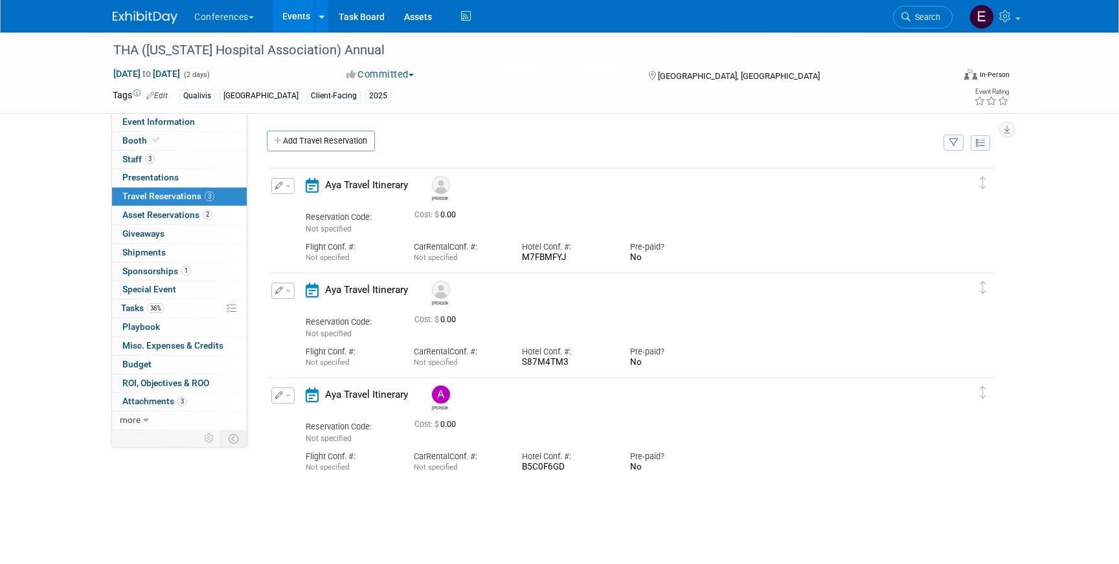
click at [287, 185] on button "button" at bounding box center [282, 186] width 23 height 16
click at [298, 208] on button "Edit Reservation" at bounding box center [326, 208] width 109 height 19
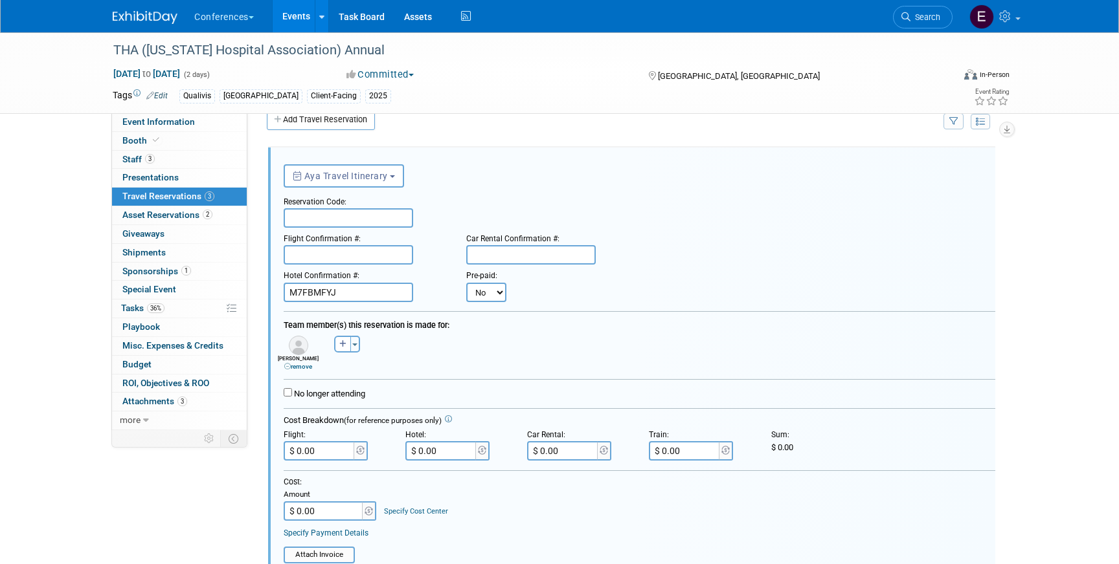
scroll to position [22, 0]
click at [296, 370] on link "remove" at bounding box center [298, 366] width 28 height 7
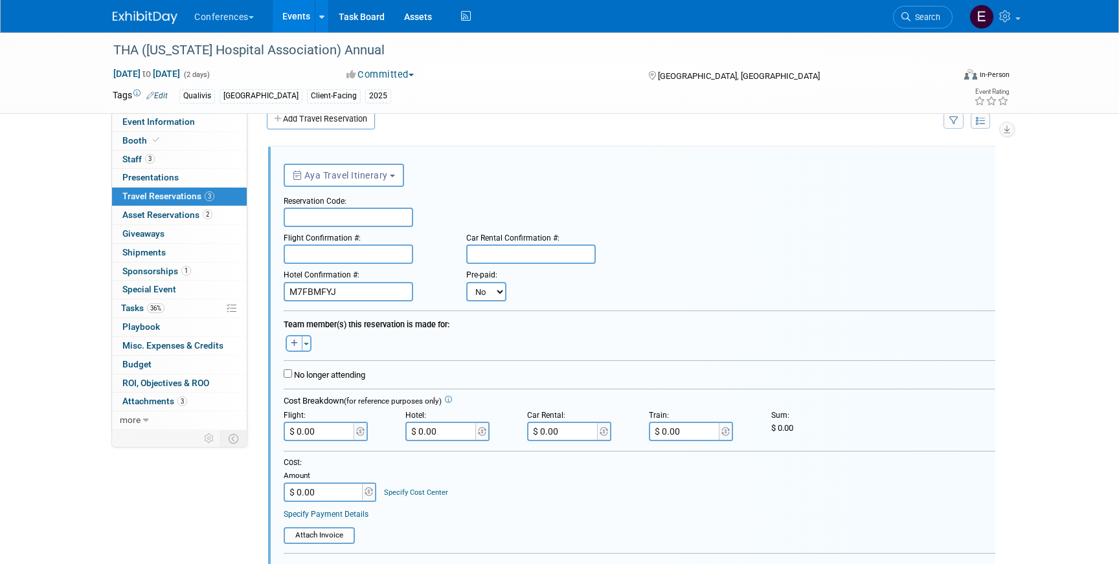
click at [291, 346] on icon "button" at bounding box center [294, 344] width 7 height 8
select select
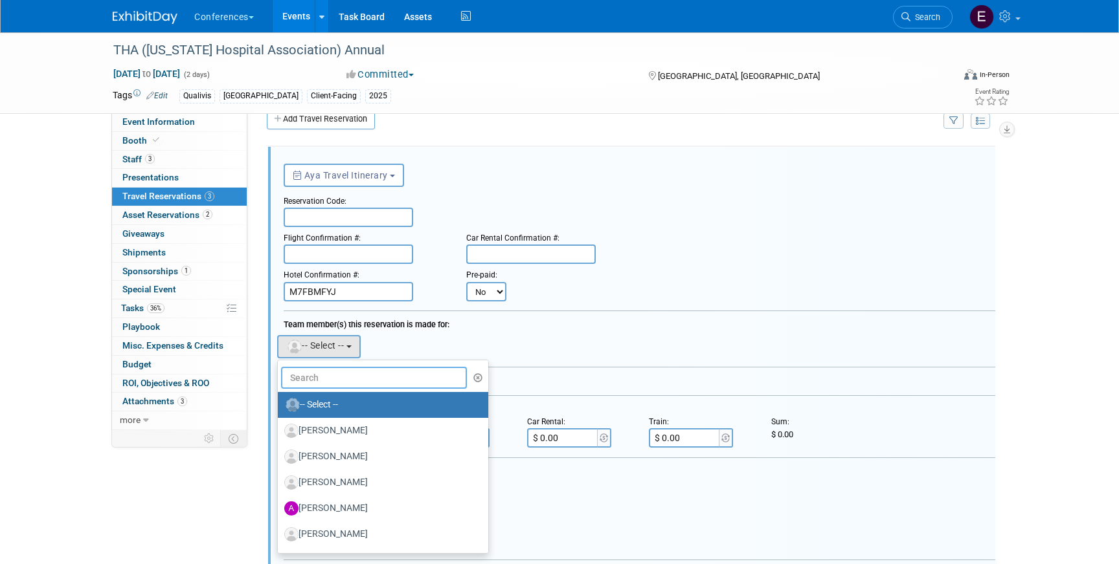
click at [307, 375] on input "text" at bounding box center [374, 378] width 186 height 22
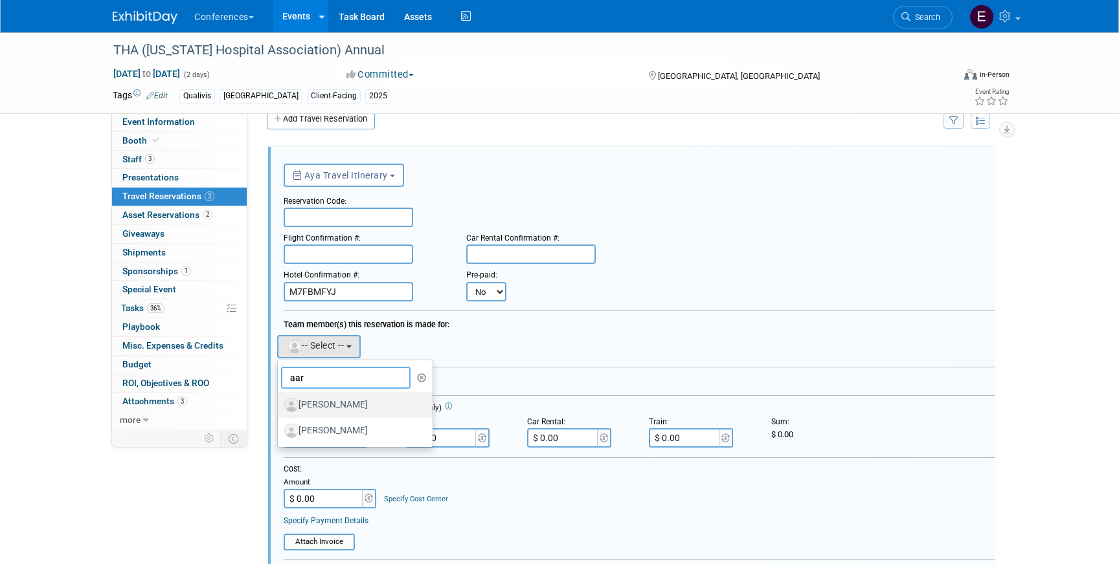
type input "aar"
click at [333, 409] on label "[PERSON_NAME]" at bounding box center [351, 405] width 135 height 21
click at [280, 408] on input "[PERSON_NAME]" at bounding box center [275, 403] width 8 height 8
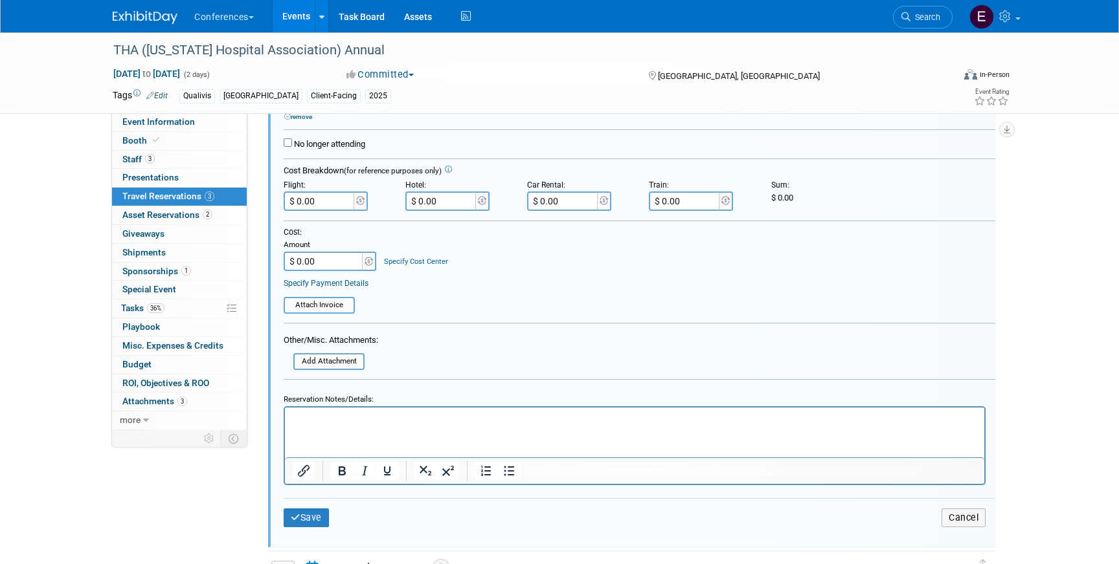
scroll to position [314, 0]
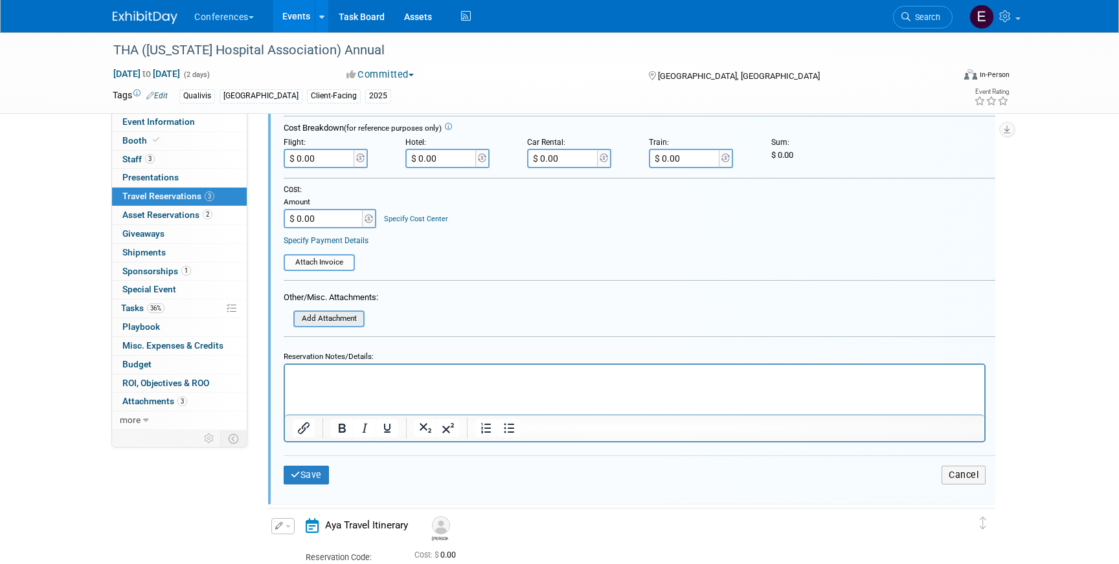
click at [307, 320] on input "file" at bounding box center [286, 319] width 154 height 14
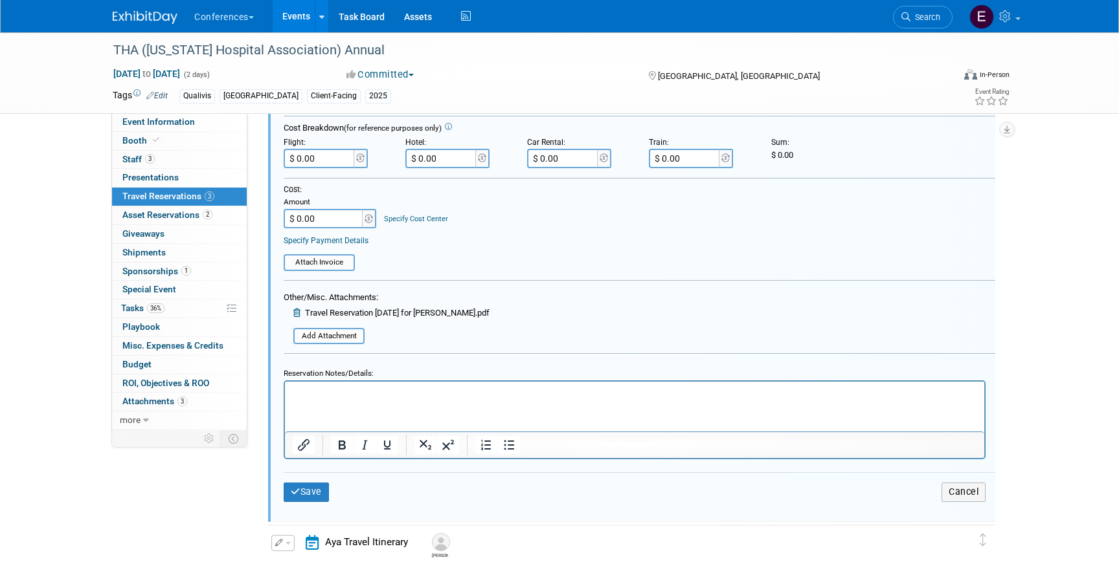
click at [293, 503] on div "Save Cancel" at bounding box center [639, 492] width 711 height 39
click at [297, 498] on button "Save" at bounding box center [306, 492] width 45 height 19
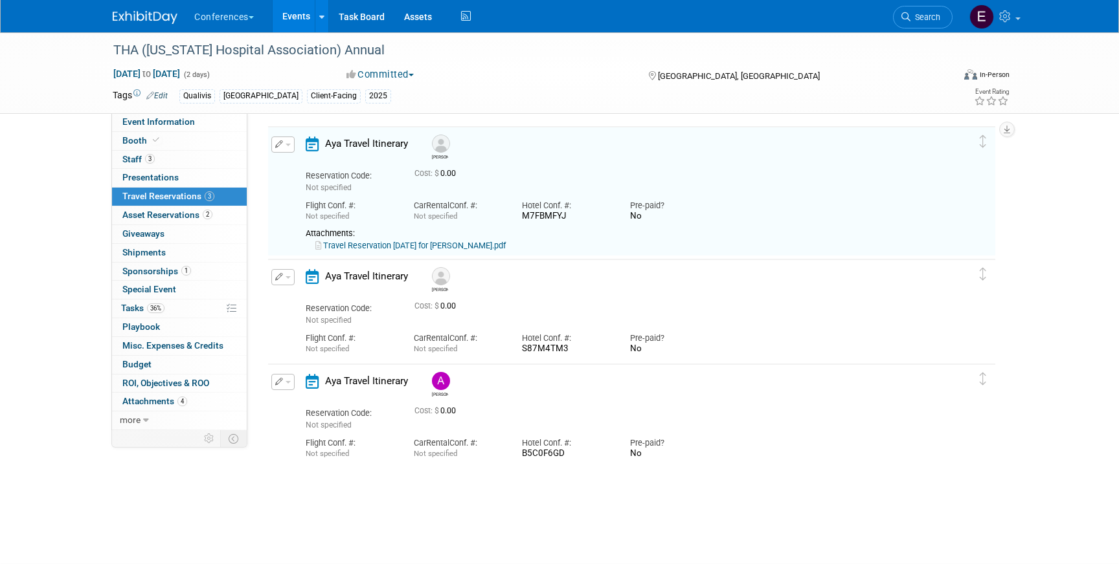
scroll to position [22, 0]
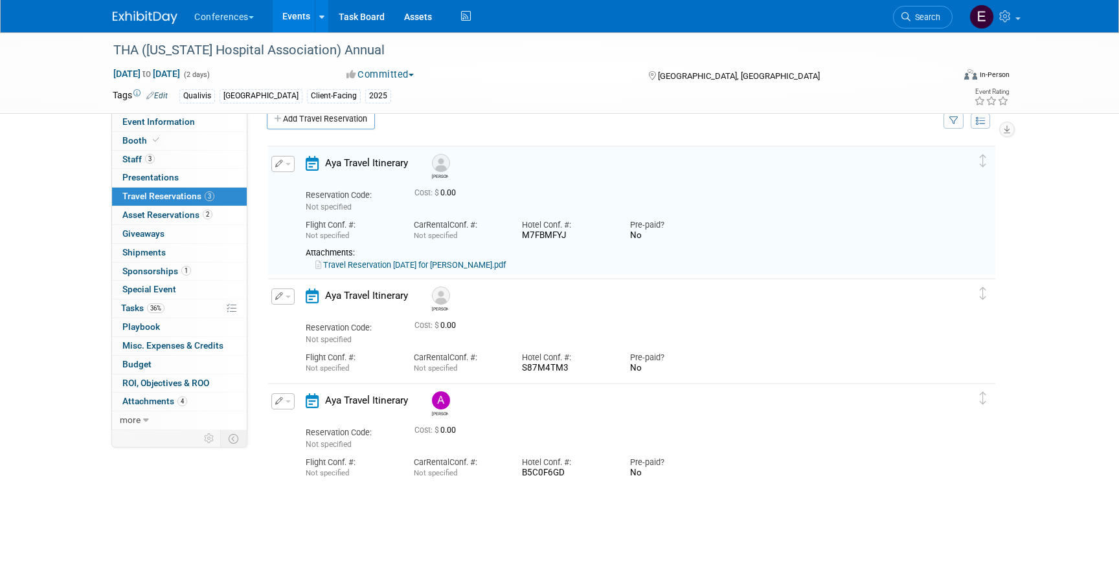
click at [410, 270] on link "Travel Reservation [DATE] for [PERSON_NAME].pdf" at bounding box center [410, 265] width 190 height 10
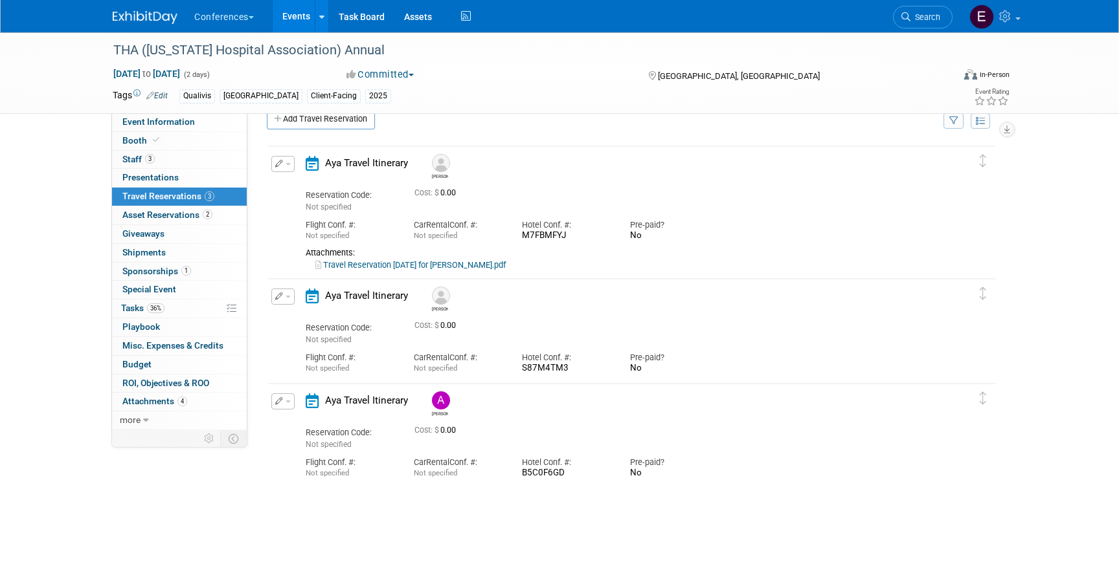
click at [282, 166] on icon "button" at bounding box center [279, 164] width 8 height 8
click at [285, 188] on icon "button" at bounding box center [285, 186] width 10 height 9
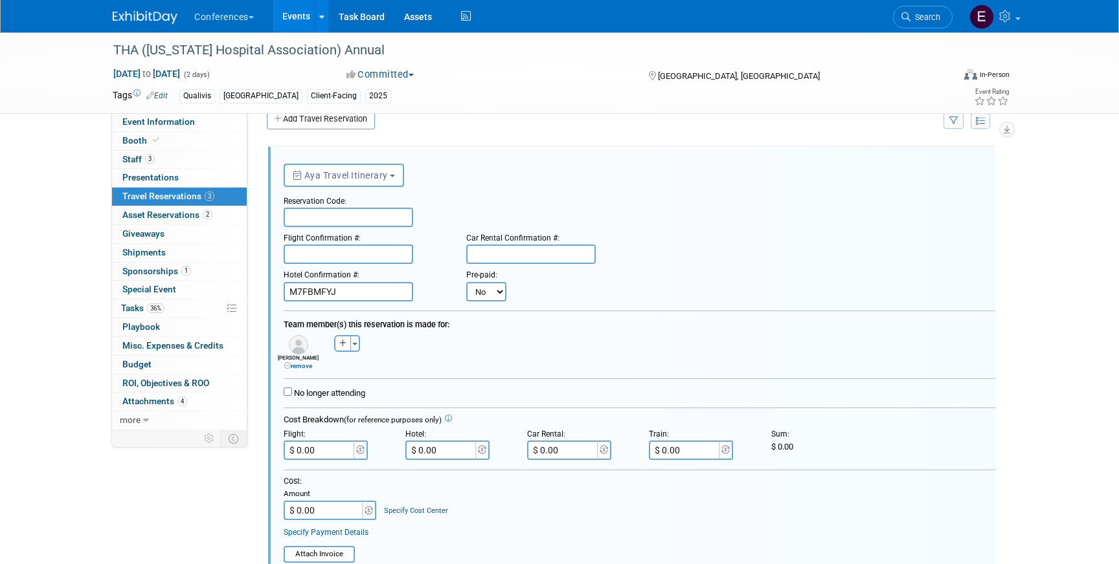
scroll to position [0, 0]
click at [311, 217] on input "text" at bounding box center [348, 217] width 129 height 19
paste input "[DEMOGRAPHIC_DATA]"
type input "[DEMOGRAPHIC_DATA]"
click at [328, 247] on input "text" at bounding box center [348, 254] width 129 height 19
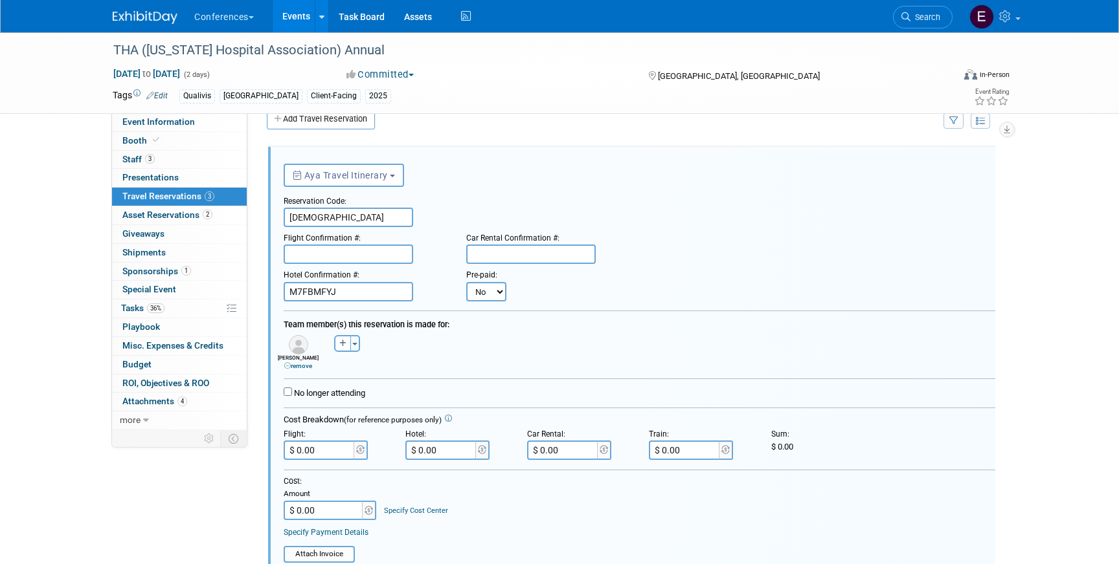
paste input "HPO7VV (DL)"
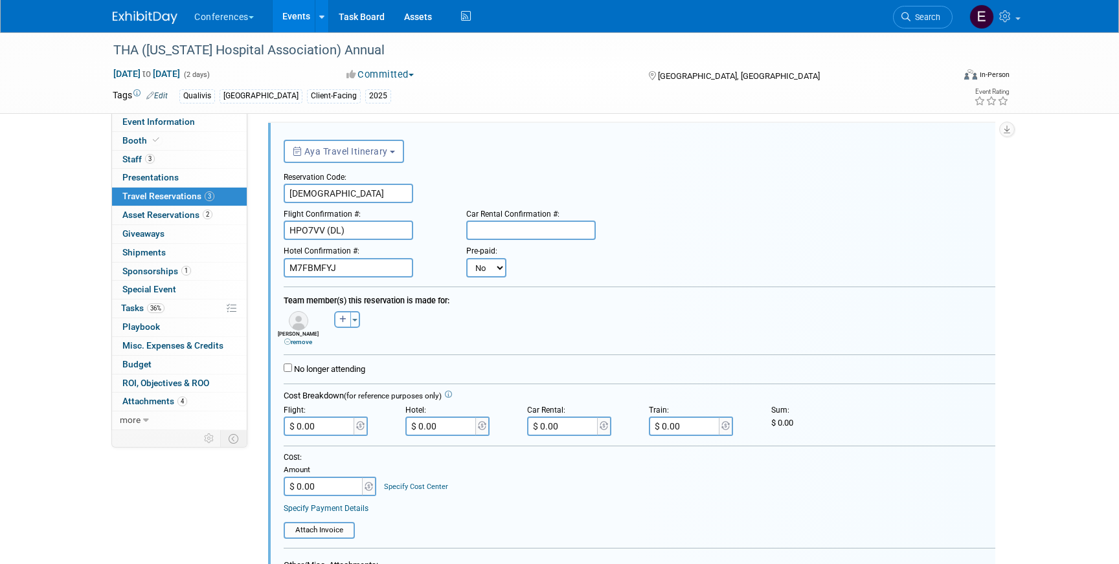
scroll to position [58, 0]
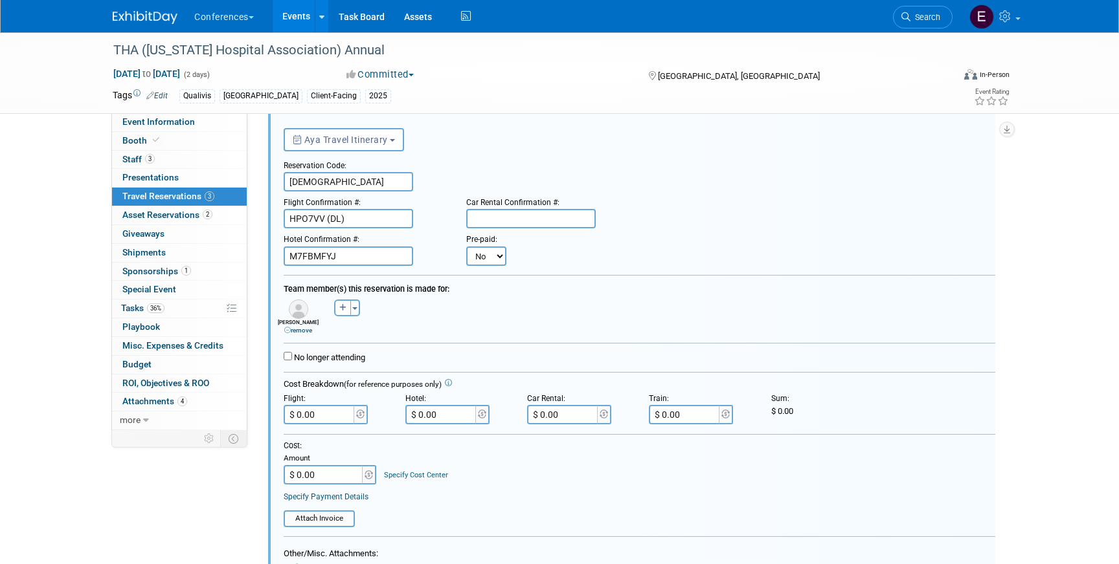
type input "HPO7VV (DL)"
click at [517, 226] on input "text" at bounding box center [530, 218] width 129 height 19
paste input "Confirmation: 64272365AISLE"
drag, startPoint x: 526, startPoint y: 225, endPoint x: 352, endPoint y: 208, distance: 175.6
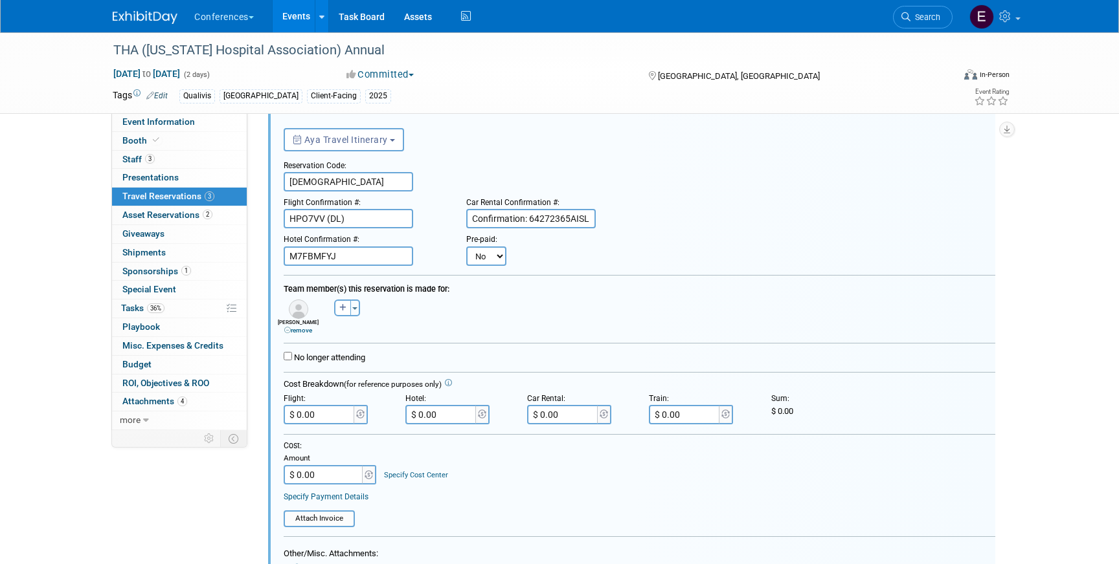
click at [352, 208] on div "Flight Confirmation #: HPO7VV (DL) Car Rental Confirmation #: Confirmation: 642…" at bounding box center [639, 210] width 731 height 37
type input "64272365AISLE"
click at [594, 415] on input "$ 0.00" at bounding box center [563, 414] width 73 height 19
paste input "395.73"
type input "$ 395.73"
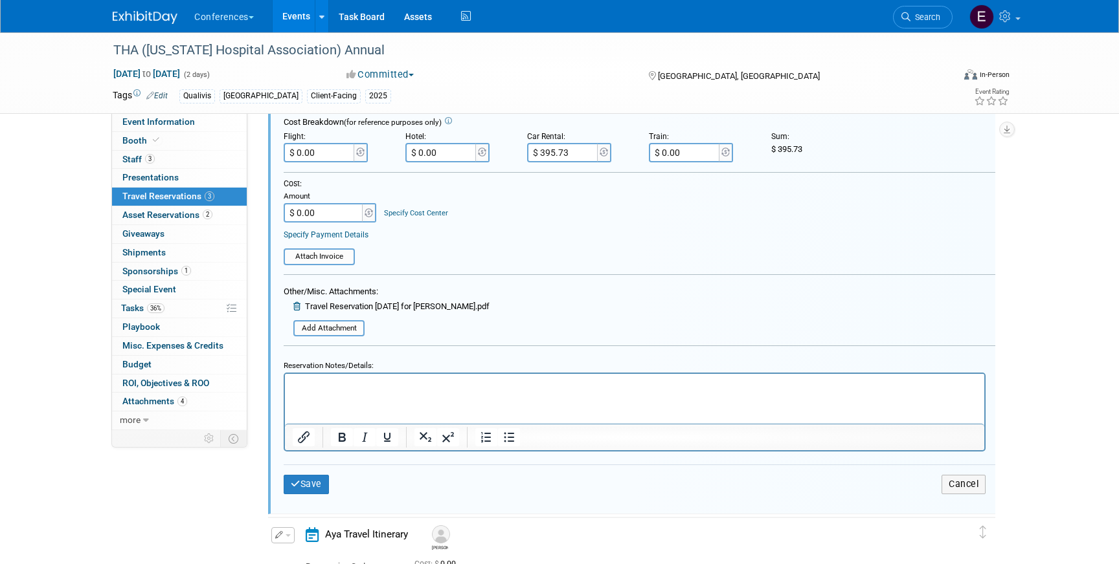
scroll to position [342, 0]
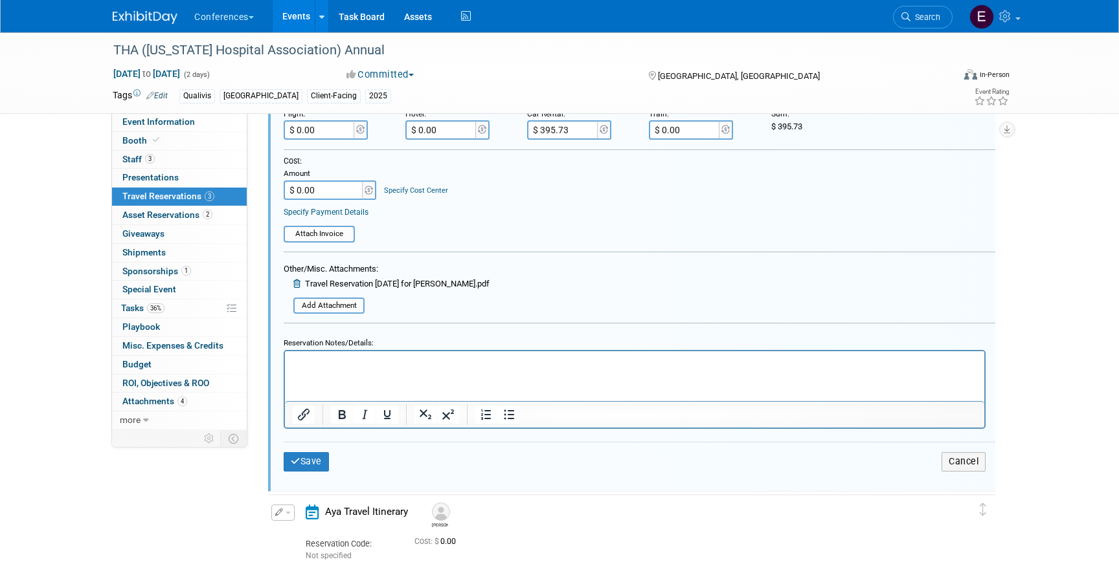
click at [364, 369] on html at bounding box center [634, 360] width 699 height 17
click at [289, 368] on html "Check-in: 09/21 Check-out: 09/24" at bounding box center [634, 360] width 699 height 17
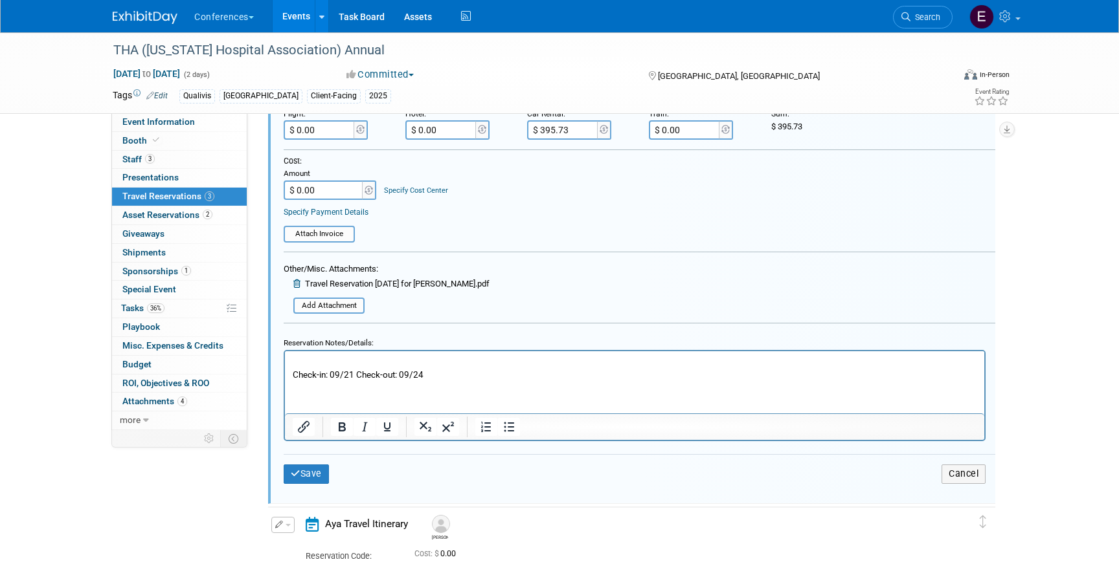
click at [308, 360] on p "Rich Text Area. Press ALT-0 for help." at bounding box center [635, 363] width 684 height 12
click at [298, 471] on icon "submit" at bounding box center [296, 473] width 10 height 9
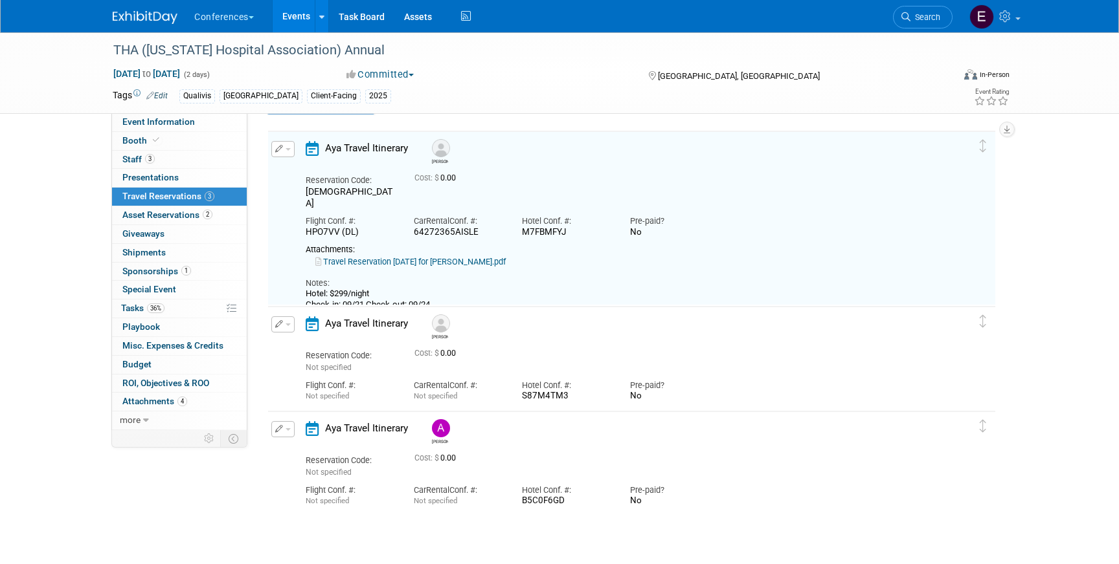
scroll to position [22, 0]
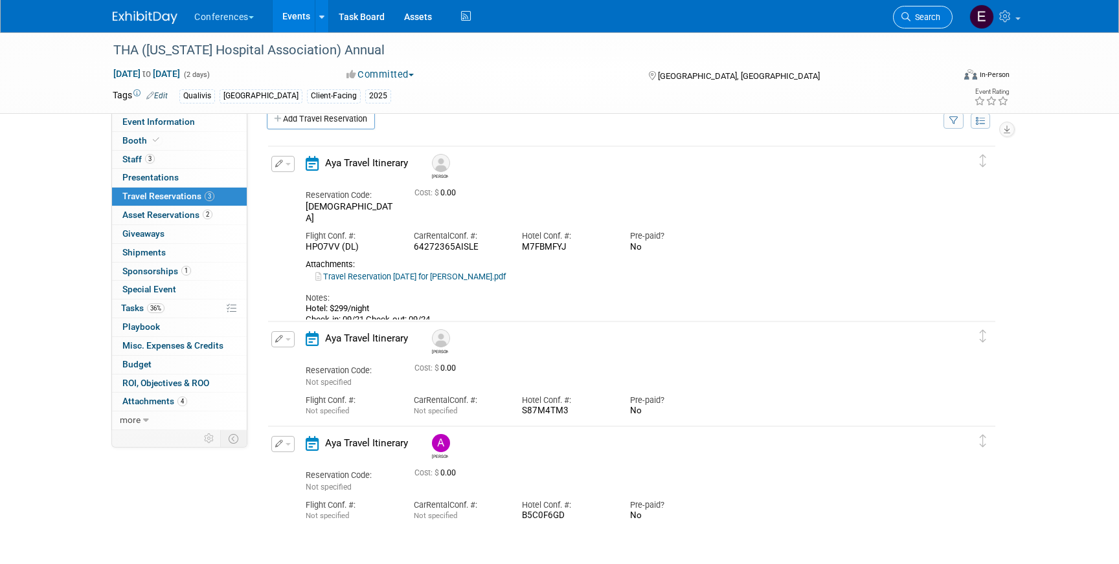
click at [935, 18] on span "Search" at bounding box center [925, 17] width 30 height 10
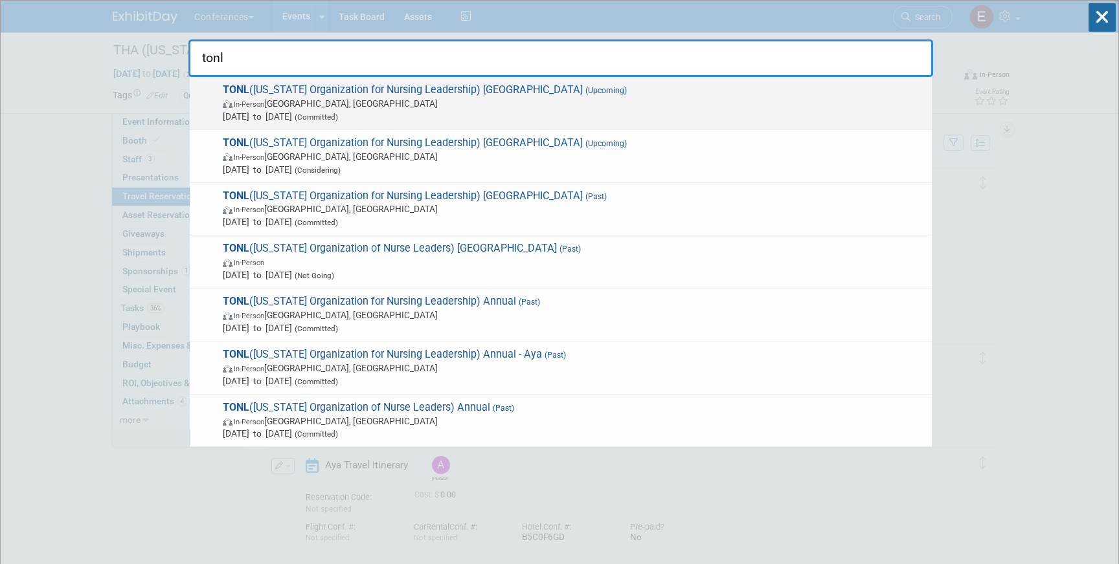
type input "tonl"
click at [594, 89] on span "TONL (Texas Organization for Nursing Leadership) San Antonio (Upcoming) In-Pers…" at bounding box center [572, 103] width 706 height 39
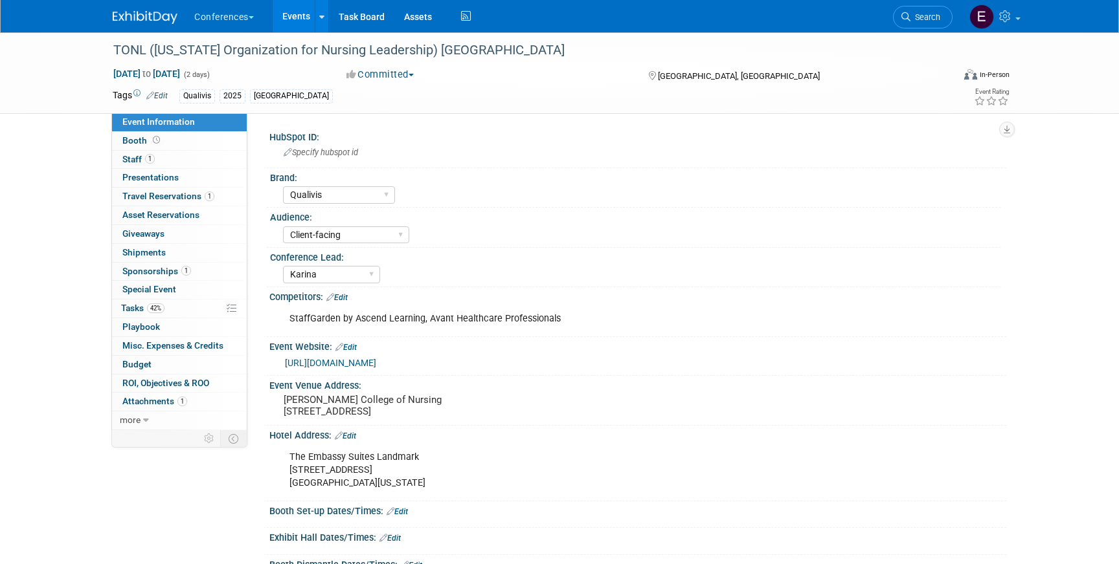
select select "Qualivis"
select select "Client-facing"
select select "Karina"
click at [190, 200] on span "Travel Reservations 1" at bounding box center [168, 196] width 92 height 10
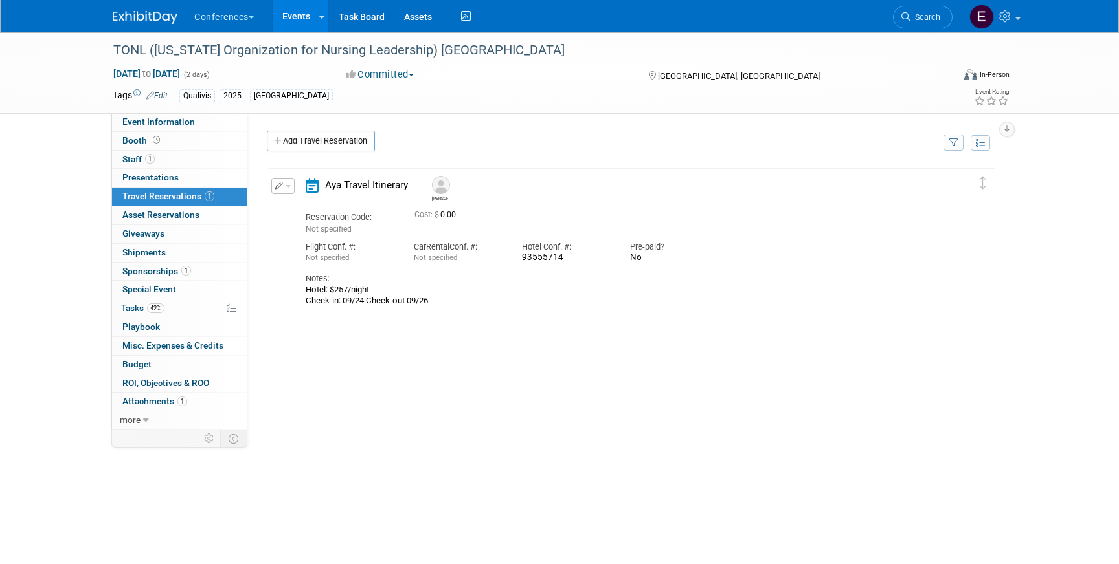
click at [284, 186] on button "button" at bounding box center [282, 186] width 23 height 16
click at [313, 201] on button "Edit Reservation" at bounding box center [326, 208] width 109 height 19
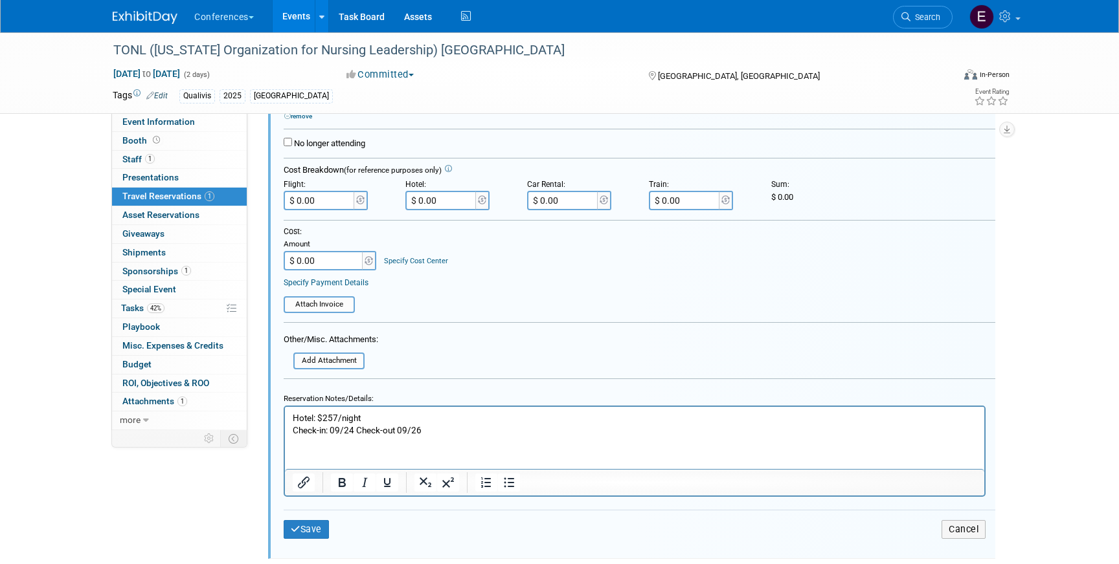
scroll to position [304, 0]
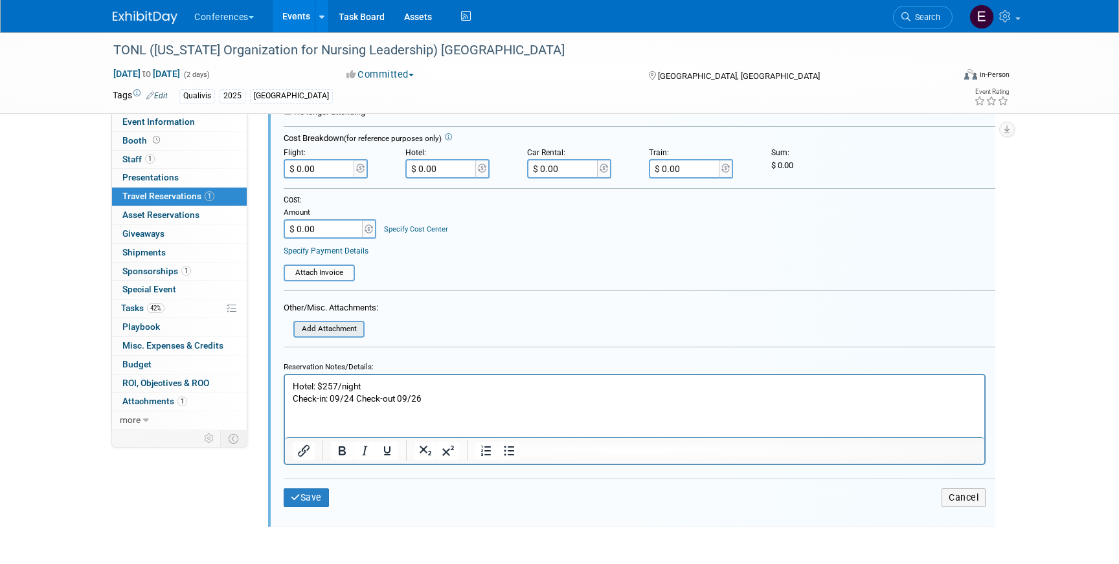
click at [326, 330] on input "file" at bounding box center [286, 329] width 154 height 14
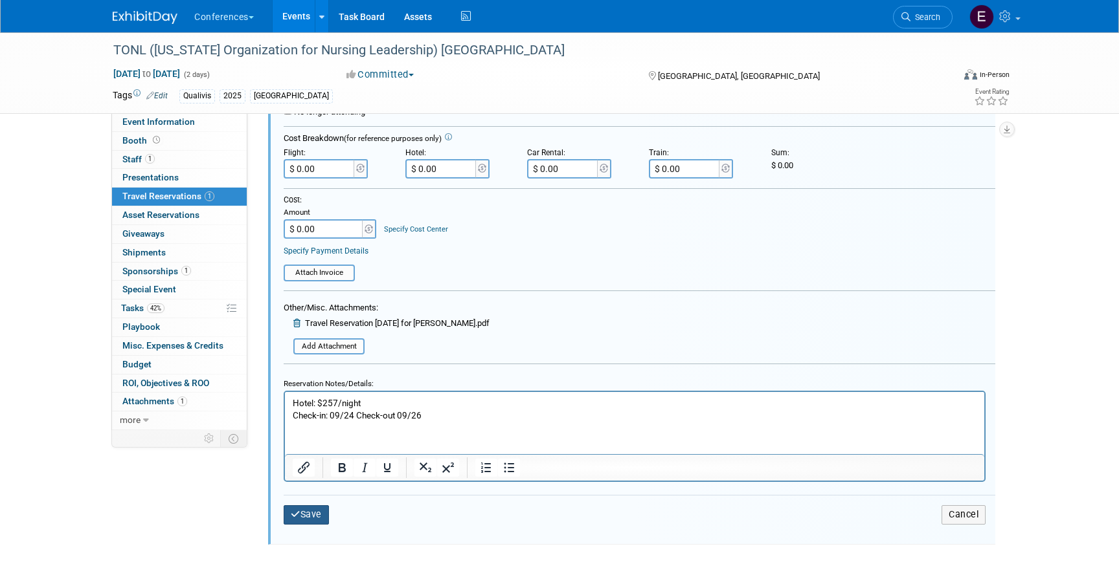
click at [319, 511] on button "Save" at bounding box center [306, 515] width 45 height 19
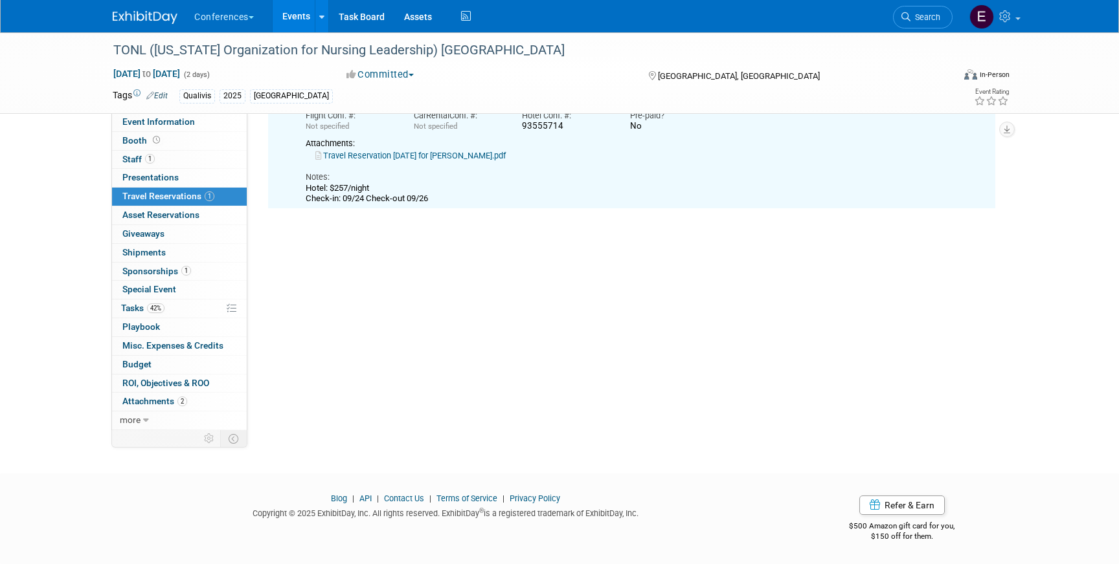
scroll to position [22, 0]
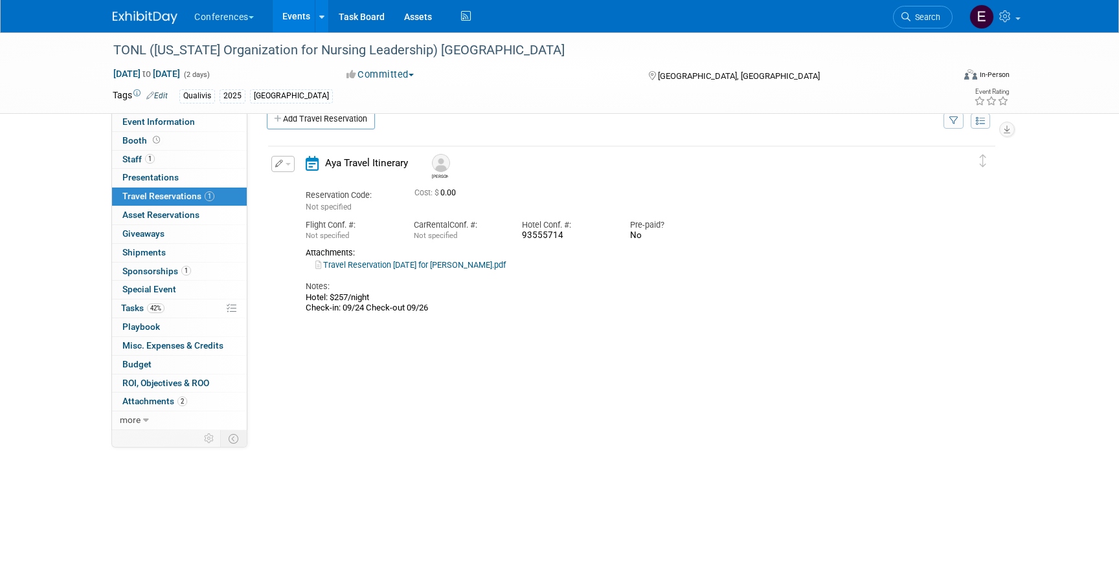
click at [285, 166] on button "button" at bounding box center [282, 164] width 23 height 16
click at [298, 186] on button "Edit Reservation" at bounding box center [326, 186] width 109 height 19
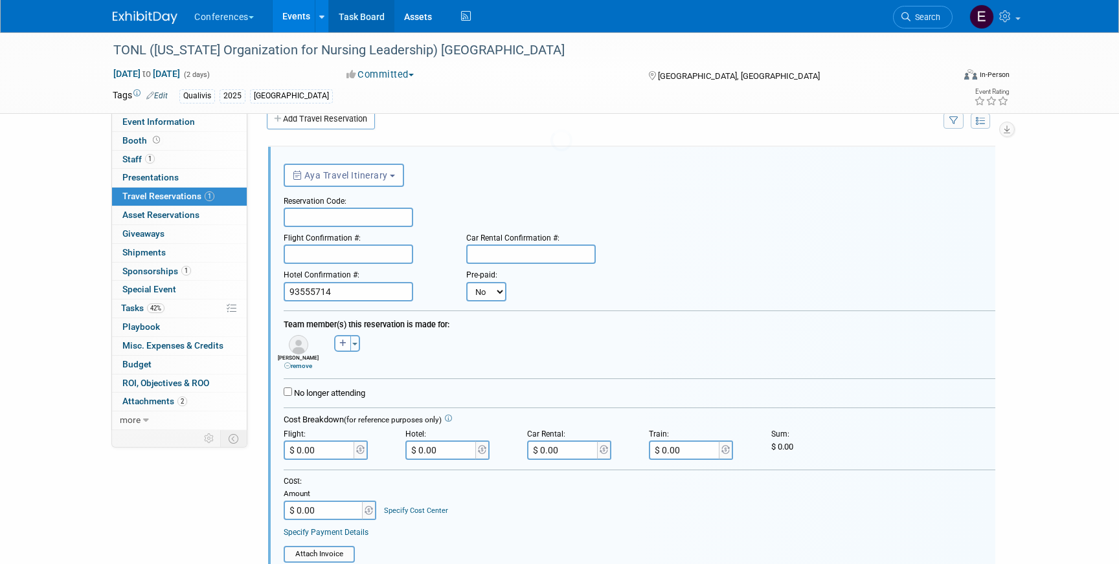
scroll to position [0, 0]
drag, startPoint x: 395, startPoint y: 291, endPoint x: 233, endPoint y: 287, distance: 161.9
click at [233, 288] on div "Event Information Event Info Booth Booth 1 Staff 1 Staff 0 Presentations 0 Pres…" at bounding box center [559, 408] width 913 height 796
paste input "87938190"
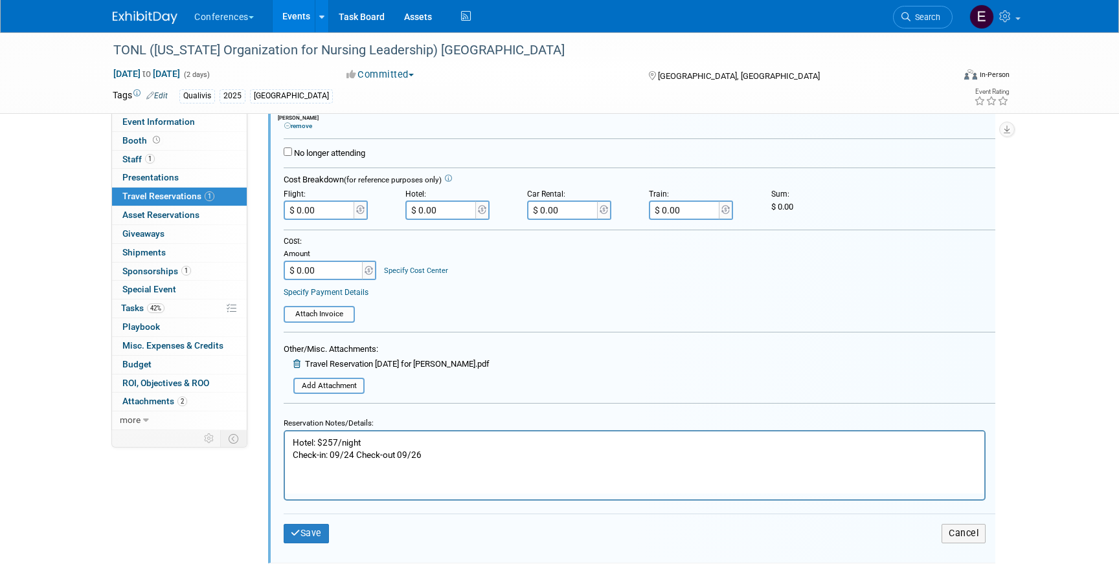
scroll to position [275, 0]
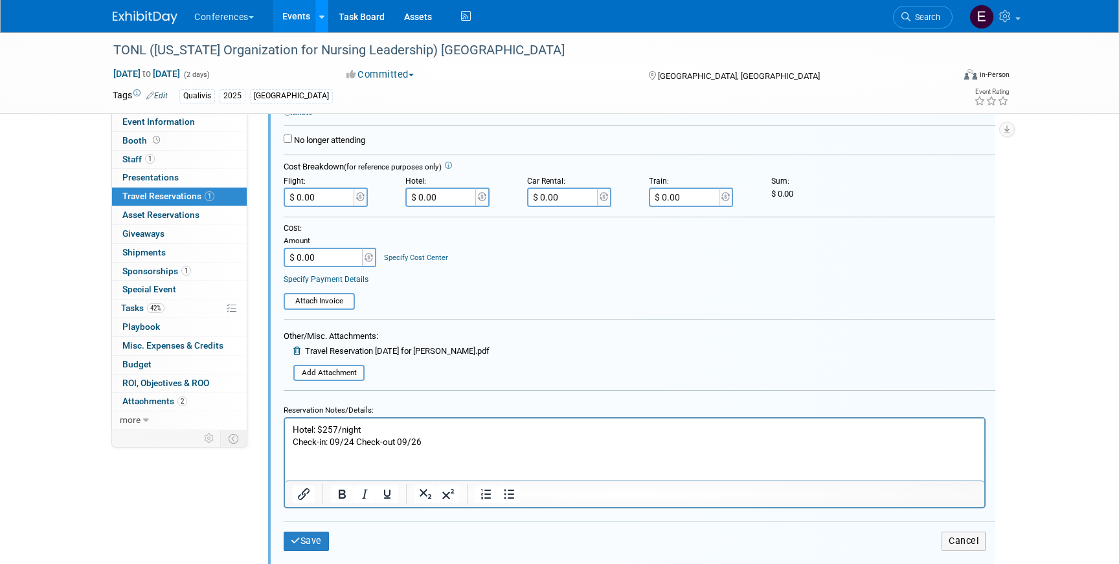
type input "87938190"
drag, startPoint x: 367, startPoint y: 427, endPoint x: 328, endPoint y: 426, distance: 38.9
click at [328, 426] on p "Hotel: $257/night Check-in: 09/24 Check-out 09/26" at bounding box center [635, 436] width 684 height 25
click at [391, 429] on p "Hotel: $613.51 Check-in: 09/24 Check-out 09/26" at bounding box center [635, 436] width 684 height 25
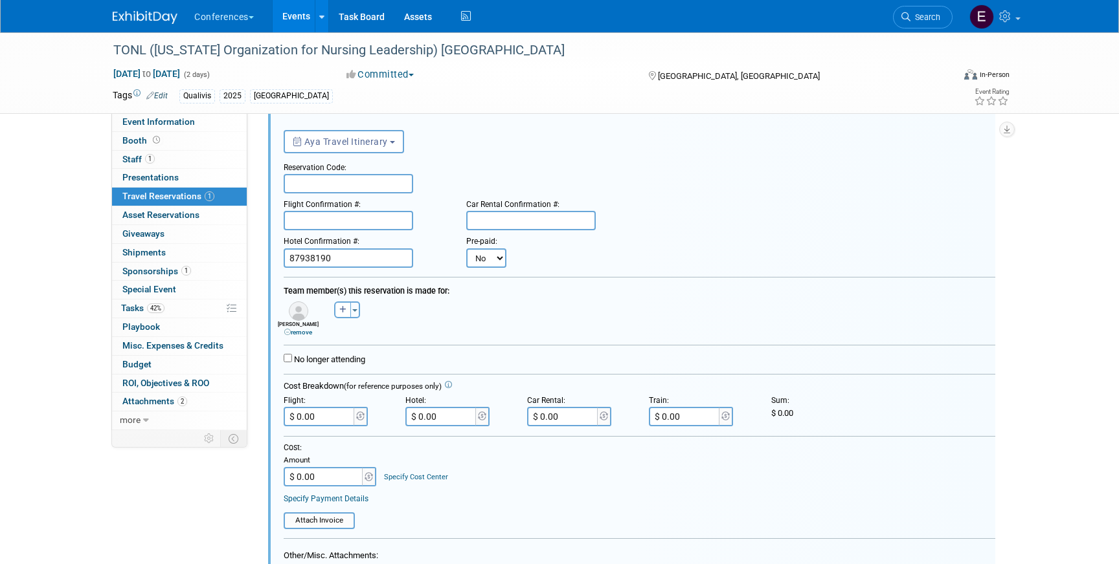
scroll to position [57, 0]
click at [325, 184] on input "text" at bounding box center [348, 182] width 129 height 19
paste input "[DEMOGRAPHIC_DATA]"
type input "[DEMOGRAPHIC_DATA]"
click at [314, 221] on input "text" at bounding box center [348, 219] width 129 height 19
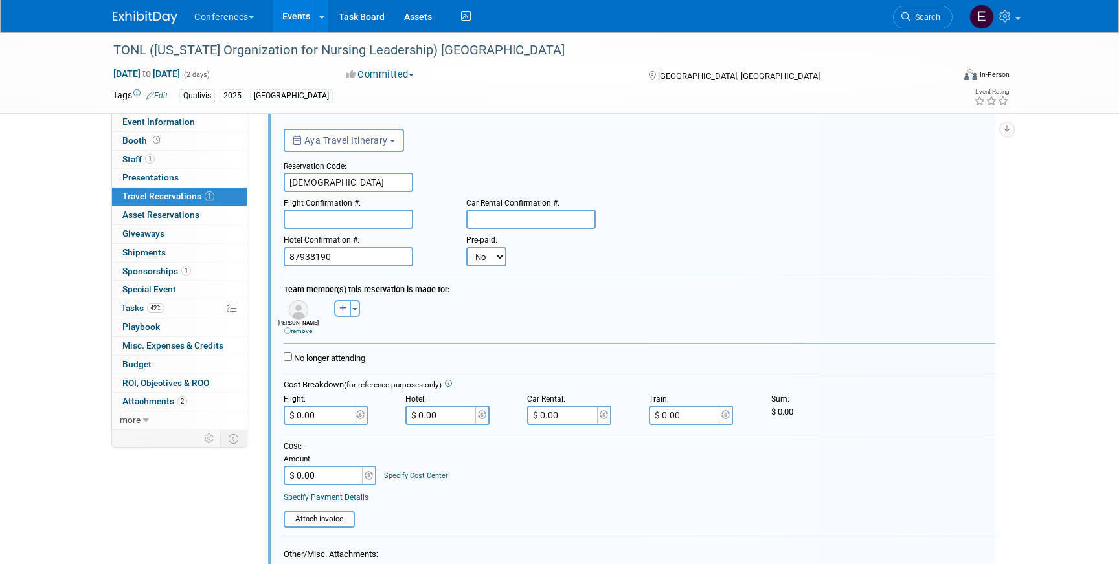
paste input "HPO7VV (DL)"
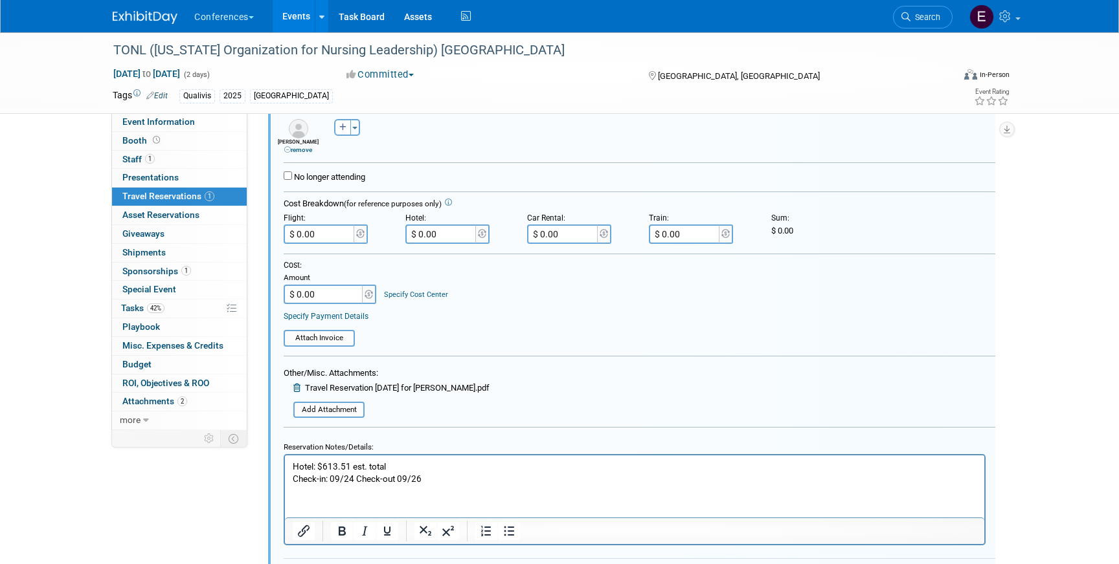
scroll to position [425, 0]
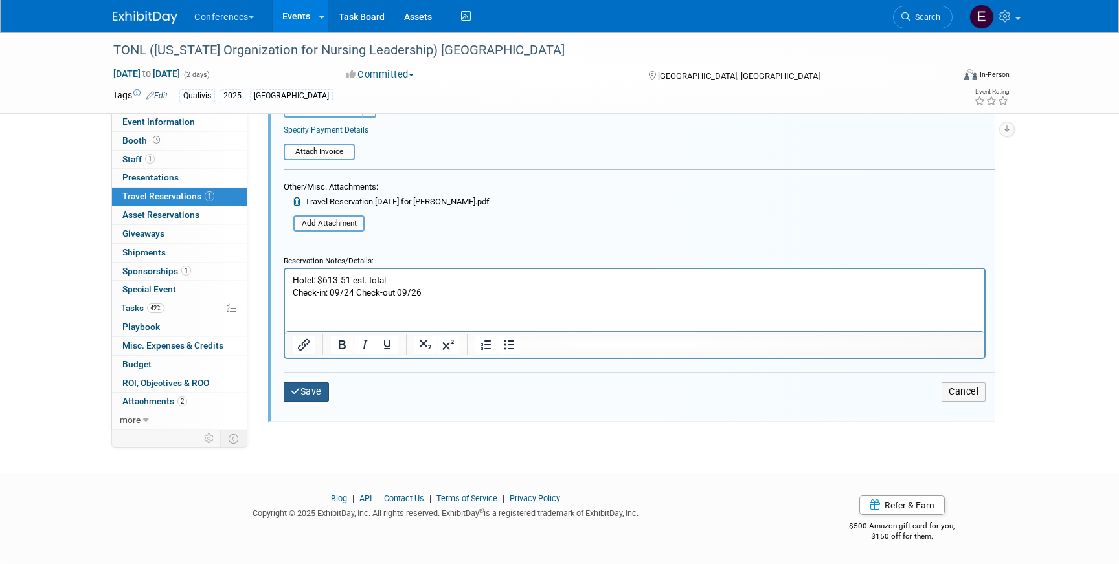
type input "HPO7VV (DL)"
click at [304, 388] on button "Save" at bounding box center [306, 392] width 45 height 19
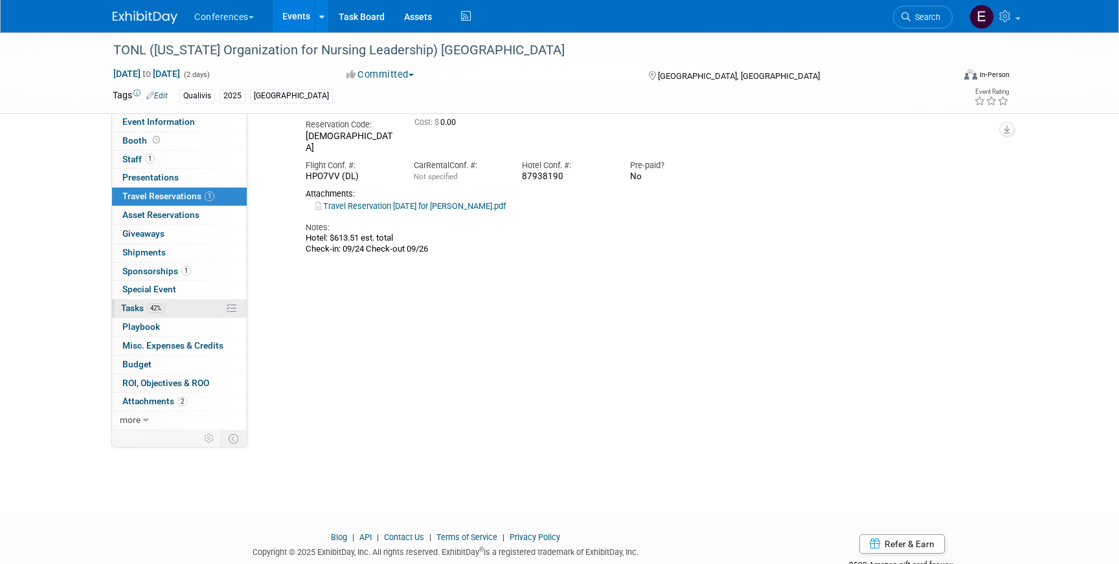
click at [173, 309] on link "42% Tasks 42%" at bounding box center [179, 309] width 135 height 18
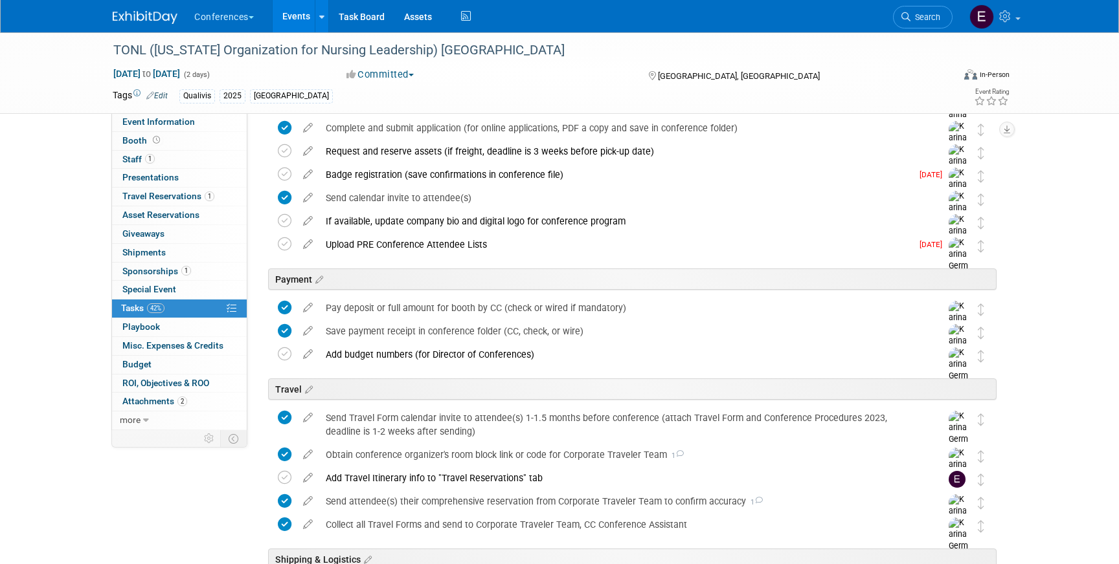
scroll to position [166, 0]
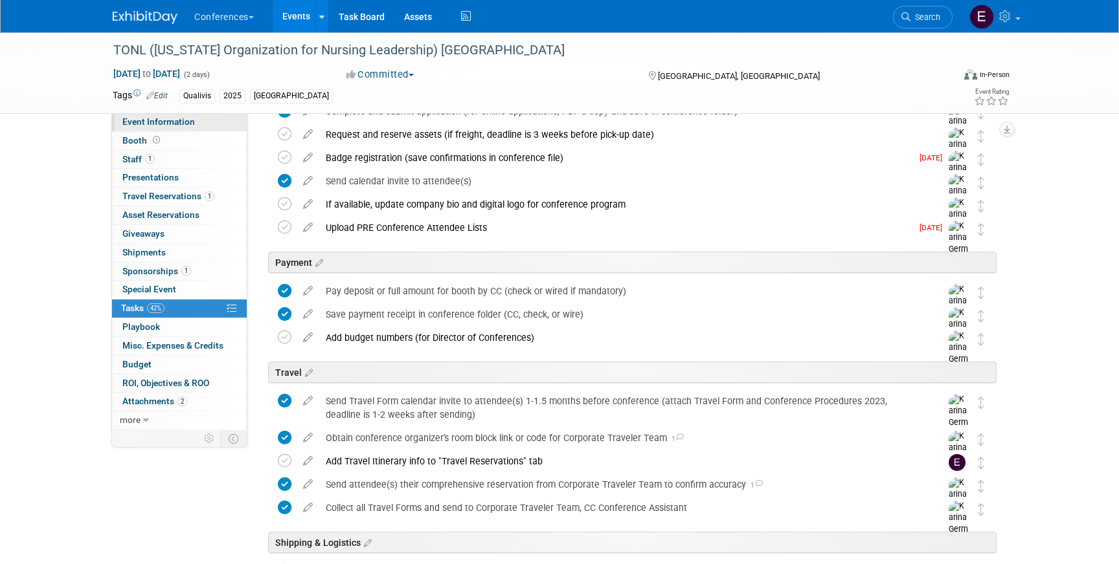
click at [153, 122] on span "Event Information" at bounding box center [158, 122] width 73 height 10
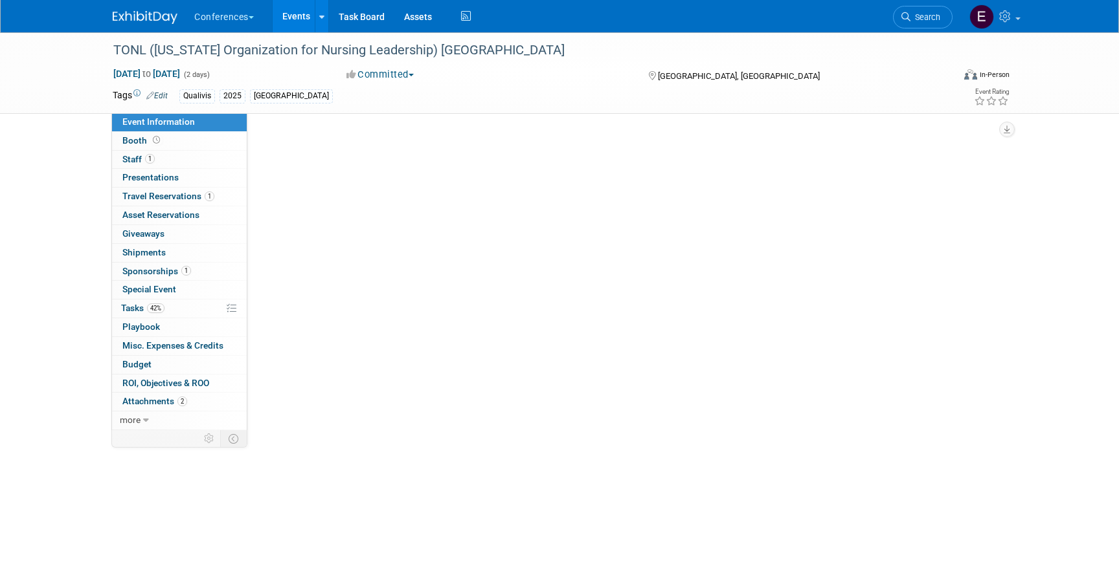
scroll to position [0, 0]
select select "Qualivis"
select select "Client-facing"
select select "Karina"
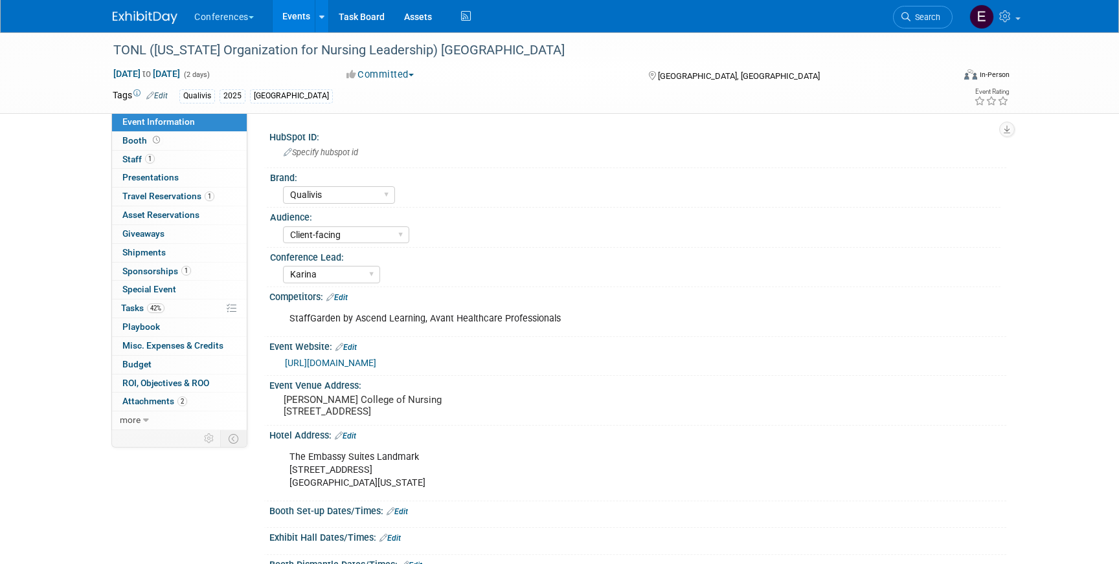
scroll to position [8, 0]
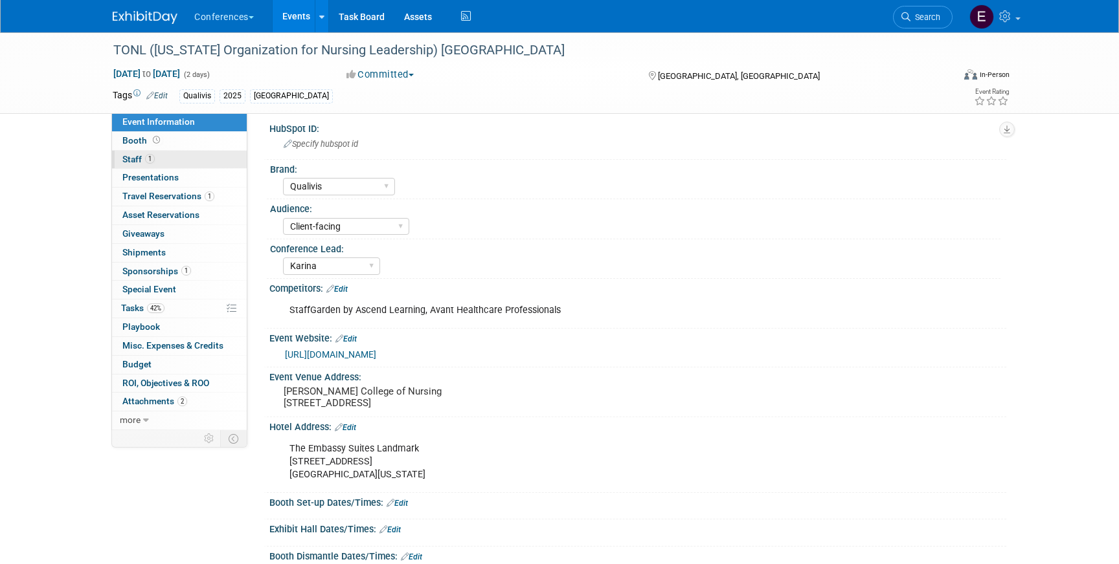
click at [223, 163] on link "1 Staff 1" at bounding box center [179, 160] width 135 height 18
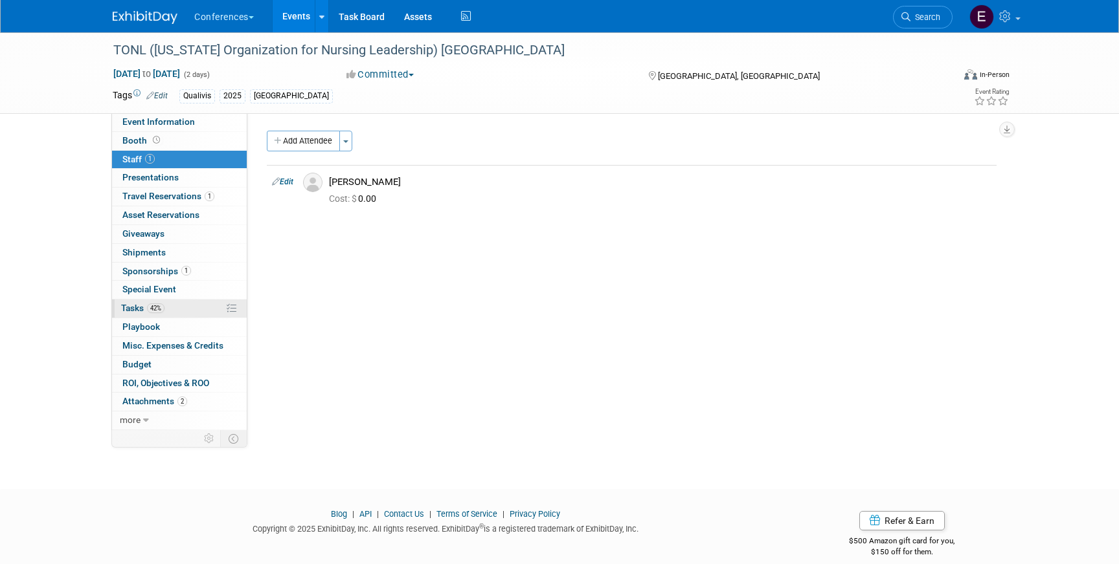
click at [183, 304] on link "42% Tasks 42%" at bounding box center [179, 309] width 135 height 18
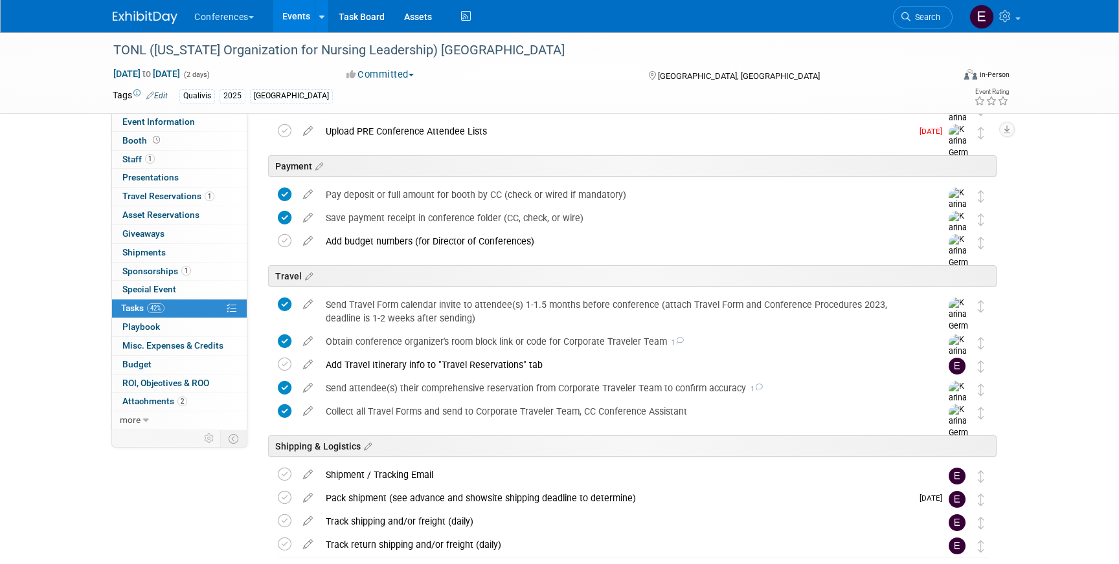
scroll to position [274, 0]
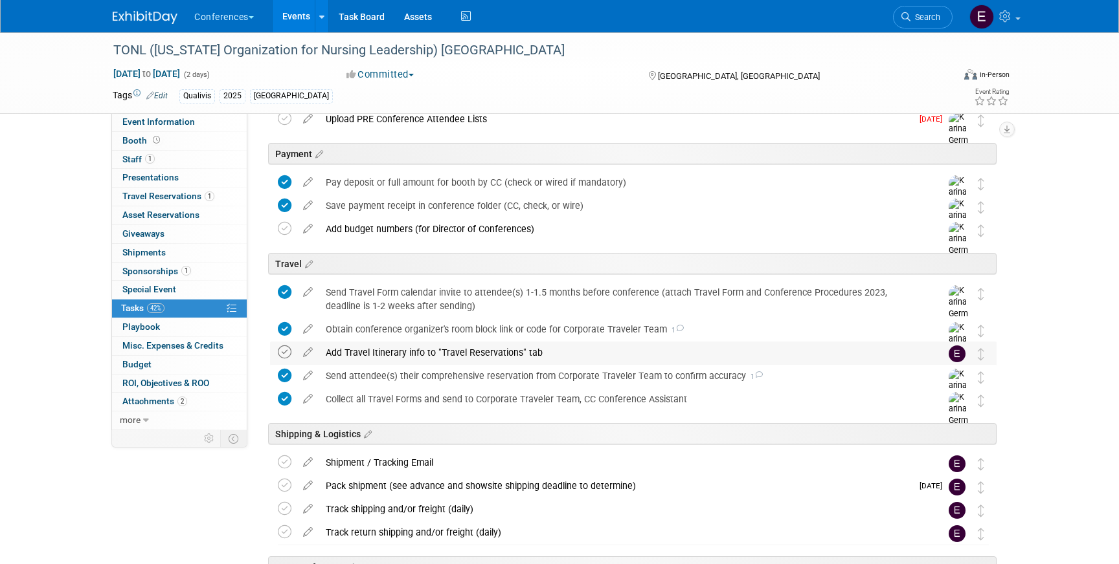
click at [285, 352] on icon at bounding box center [285, 353] width 14 height 14
click at [167, 193] on span "Travel Reservations 1" at bounding box center [168, 196] width 92 height 10
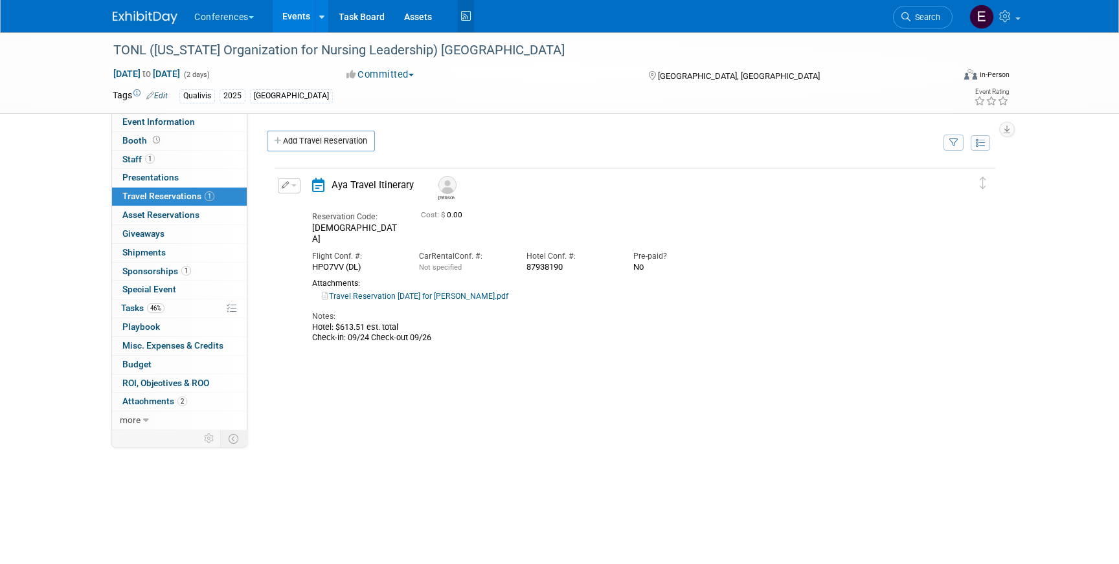
click at [467, 28] on link "Activity Feed" at bounding box center [466, 16] width 16 height 32
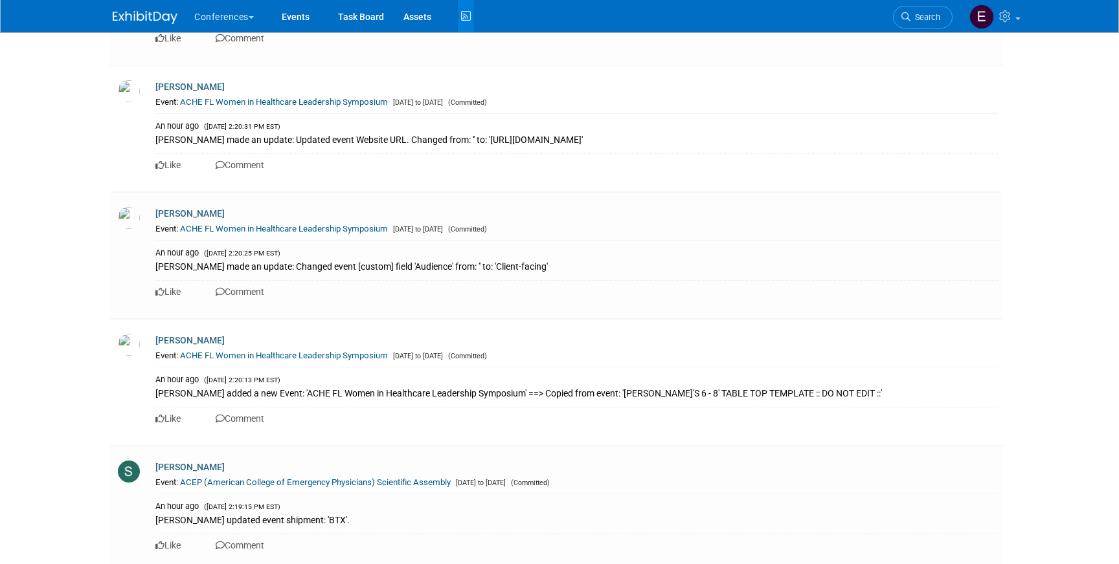
scroll to position [7475, 0]
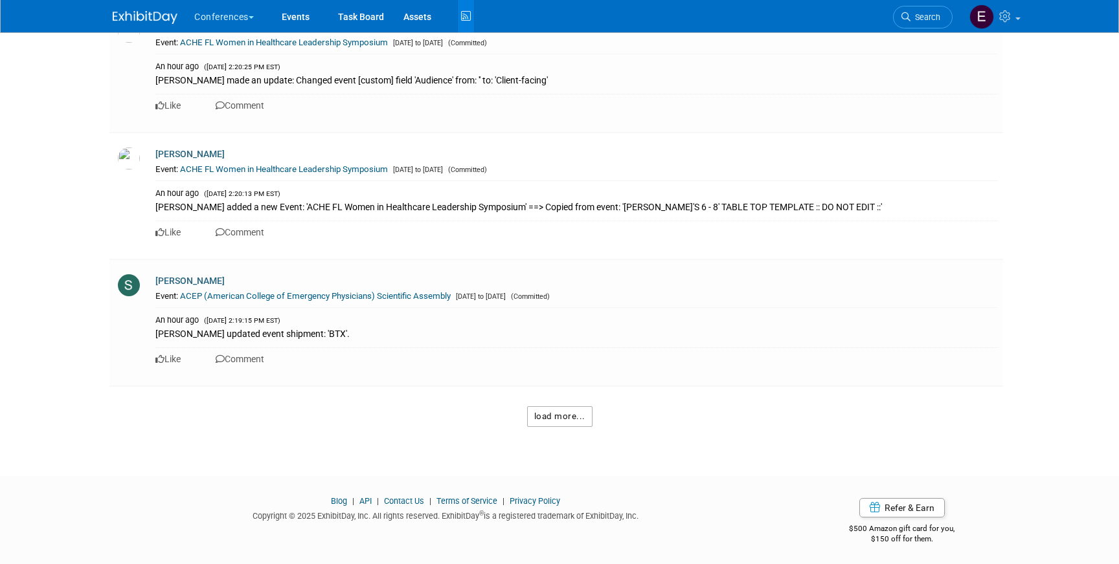
click at [561, 411] on button "load more..." at bounding box center [559, 417] width 65 height 21
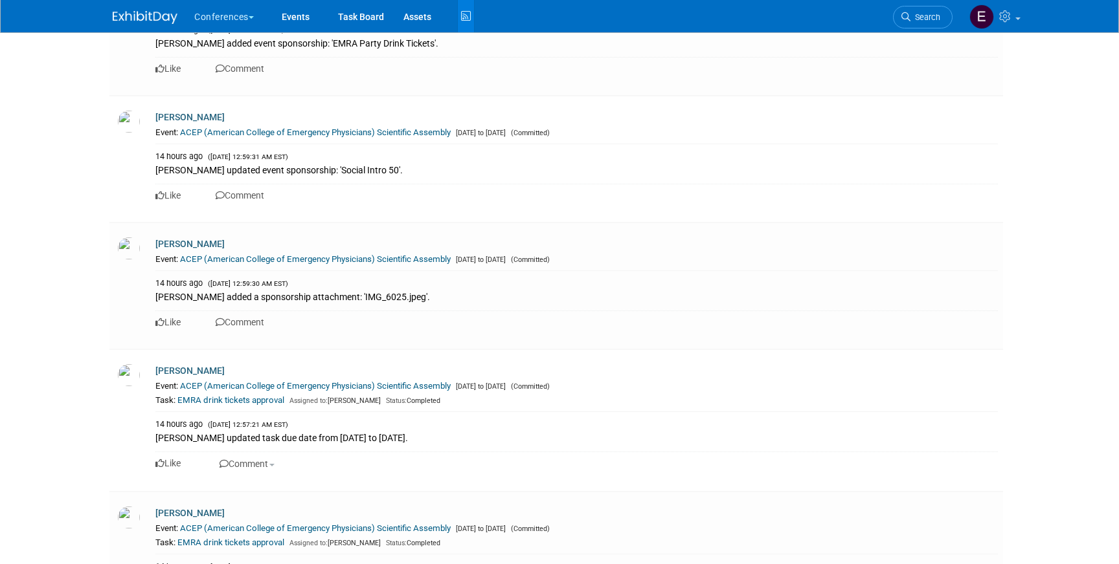
scroll to position [12566, 0]
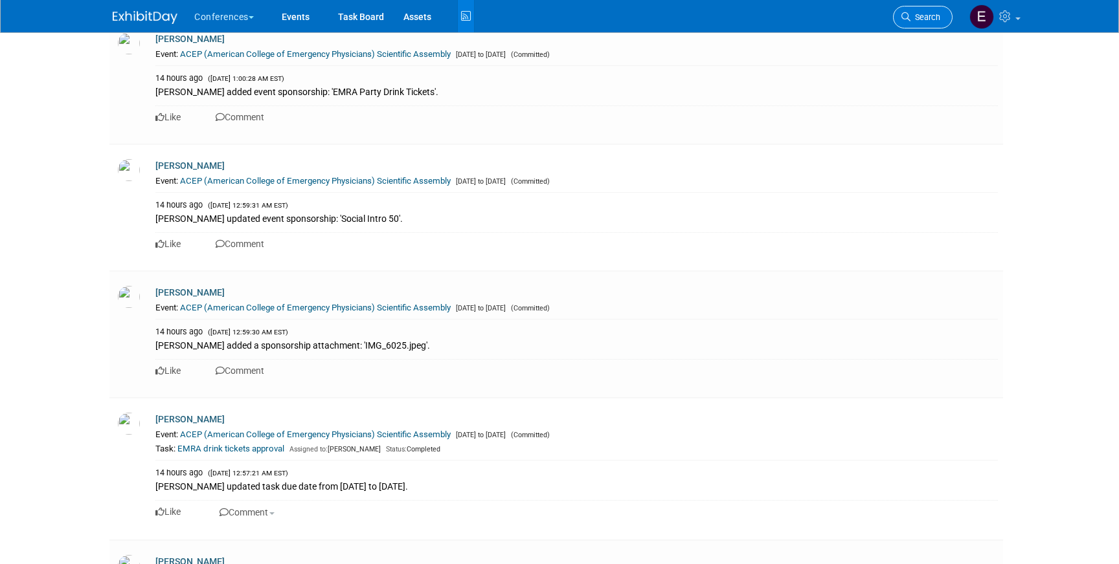
click at [928, 14] on span "Search" at bounding box center [925, 17] width 30 height 10
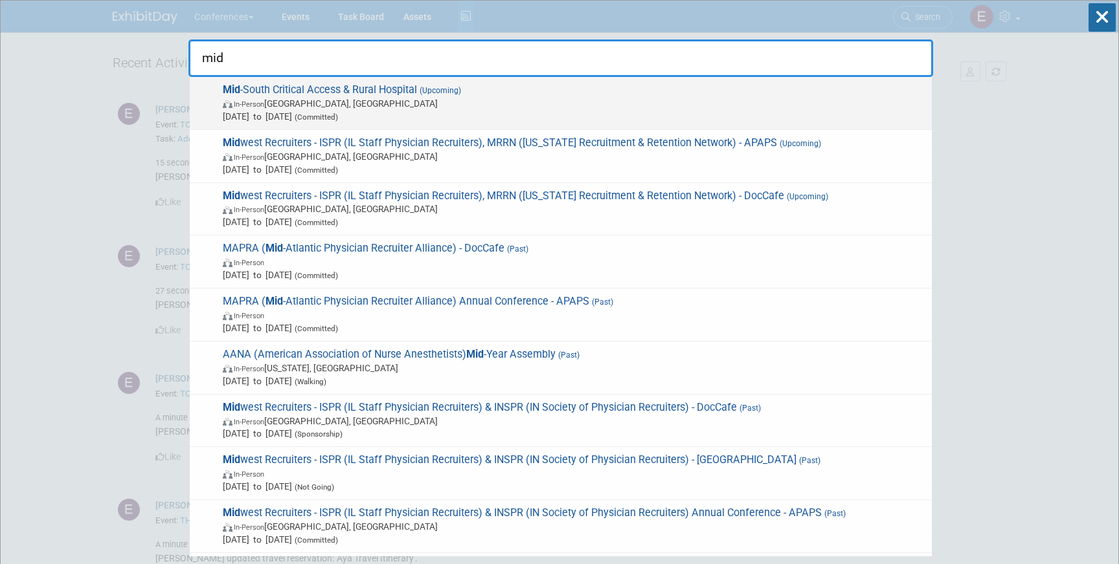
type input "mid"
click at [547, 100] on span "In-Person [GEOGRAPHIC_DATA], [GEOGRAPHIC_DATA]" at bounding box center [574, 103] width 702 height 13
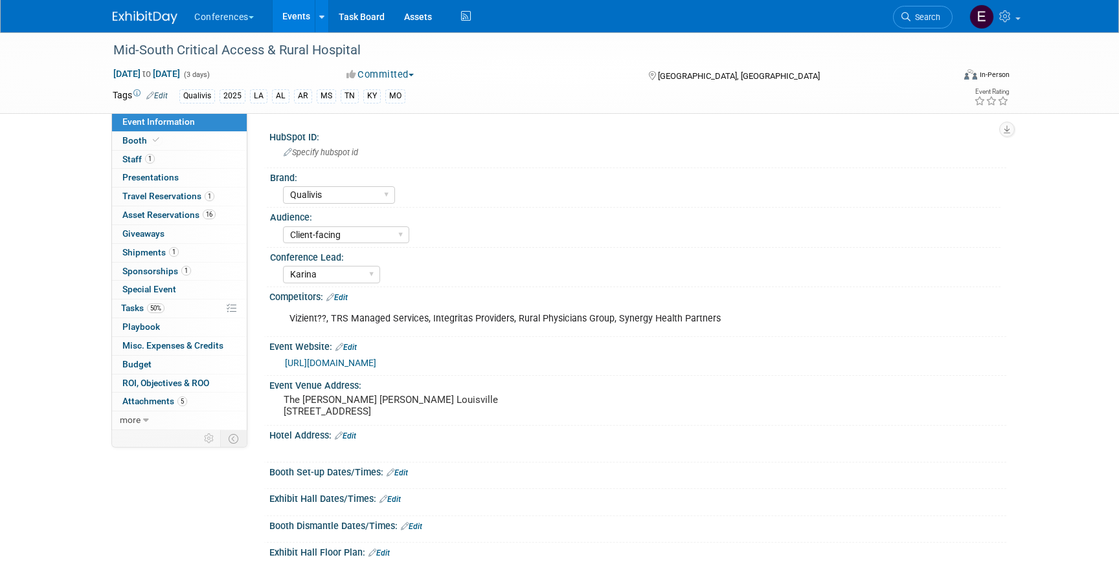
select select "Qualivis"
select select "Client-facing"
select select "Karina"
click at [179, 196] on span "Travel Reservations 1" at bounding box center [168, 196] width 92 height 10
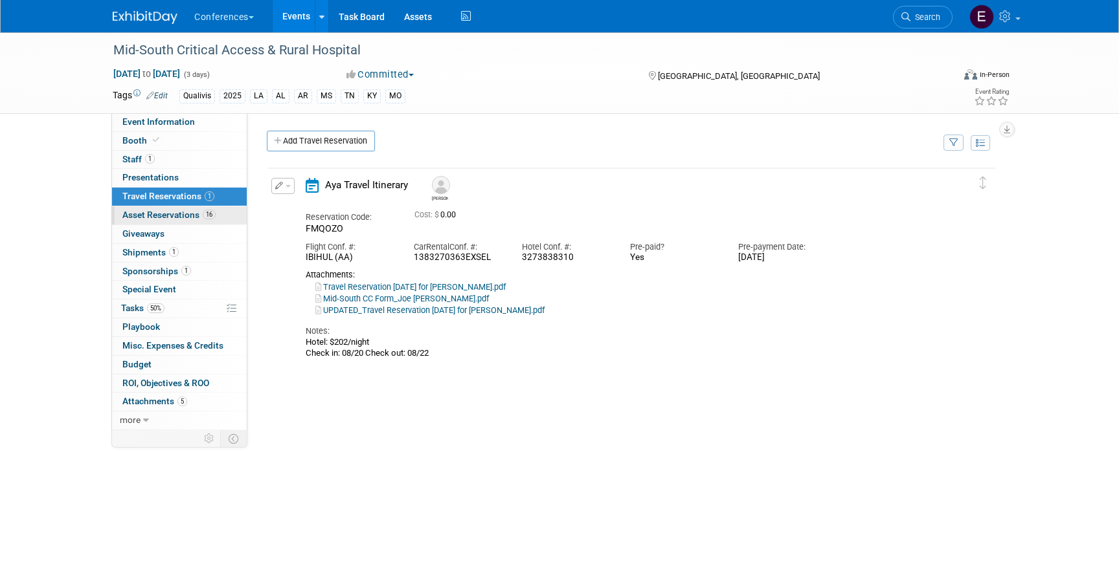
click at [181, 209] on link "16 Asset Reservations 16" at bounding box center [179, 216] width 135 height 18
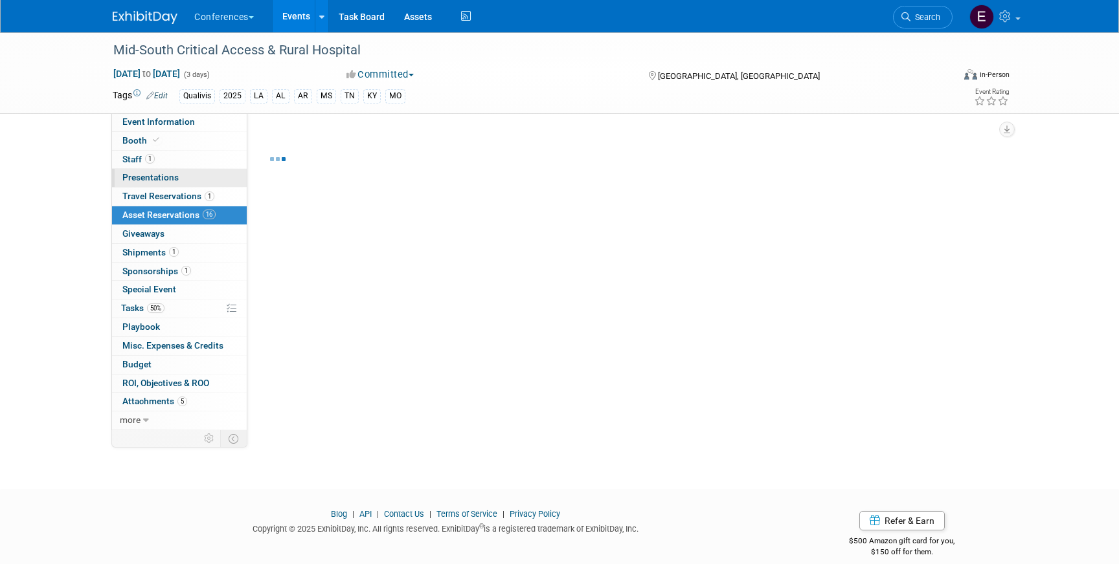
click at [179, 177] on link "0 Presentations 0" at bounding box center [179, 178] width 135 height 18
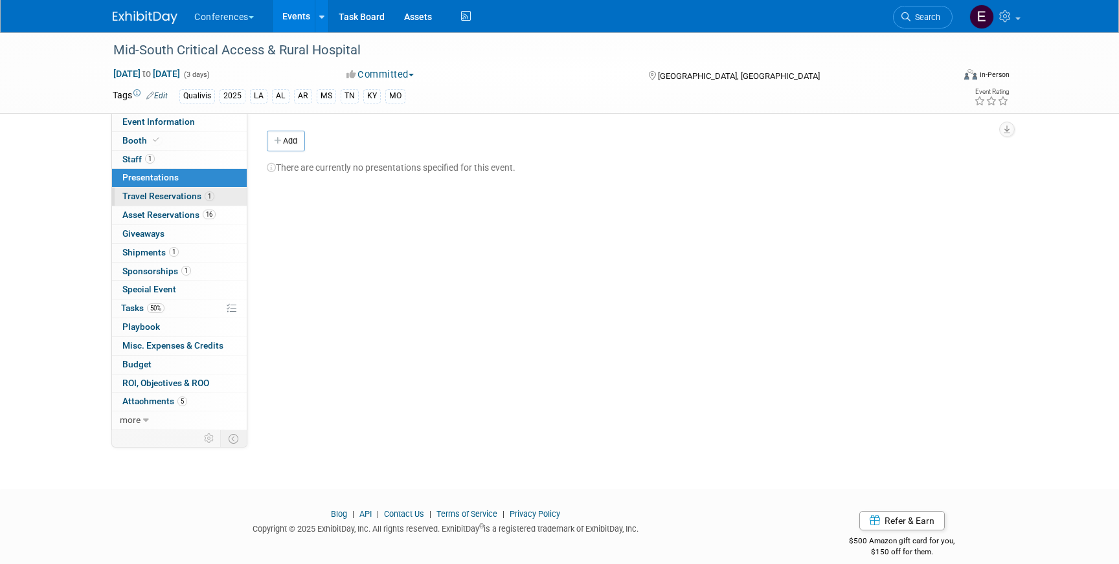
click at [180, 195] on span "Travel Reservations 1" at bounding box center [168, 196] width 92 height 10
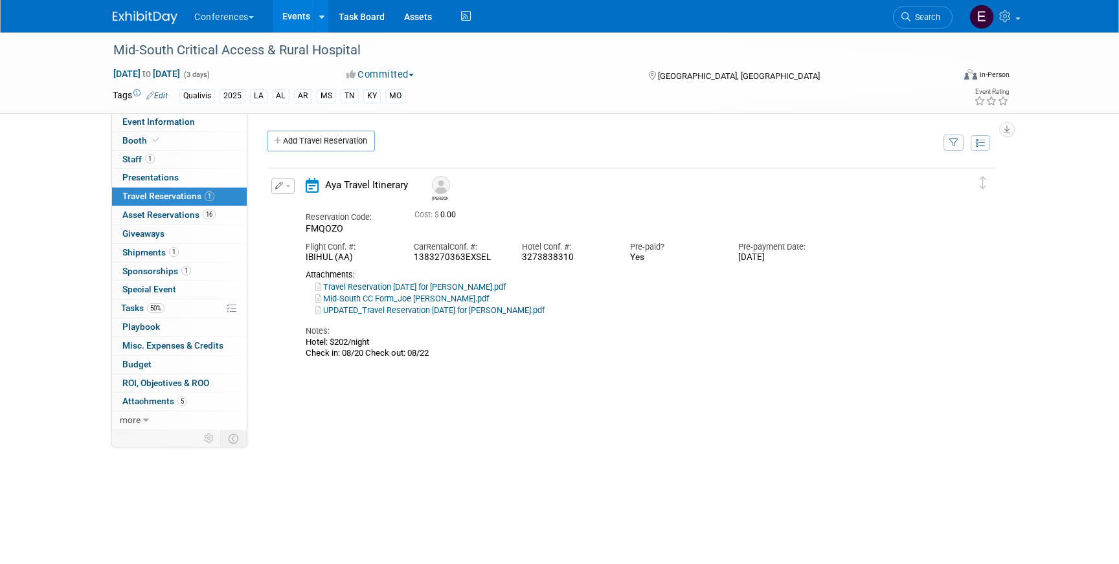
click at [418, 302] on link "Mid-South CC Form_Joe Dunmire.pdf" at bounding box center [401, 299] width 173 height 10
click at [148, 312] on span "Tasks 50%" at bounding box center [142, 308] width 43 height 10
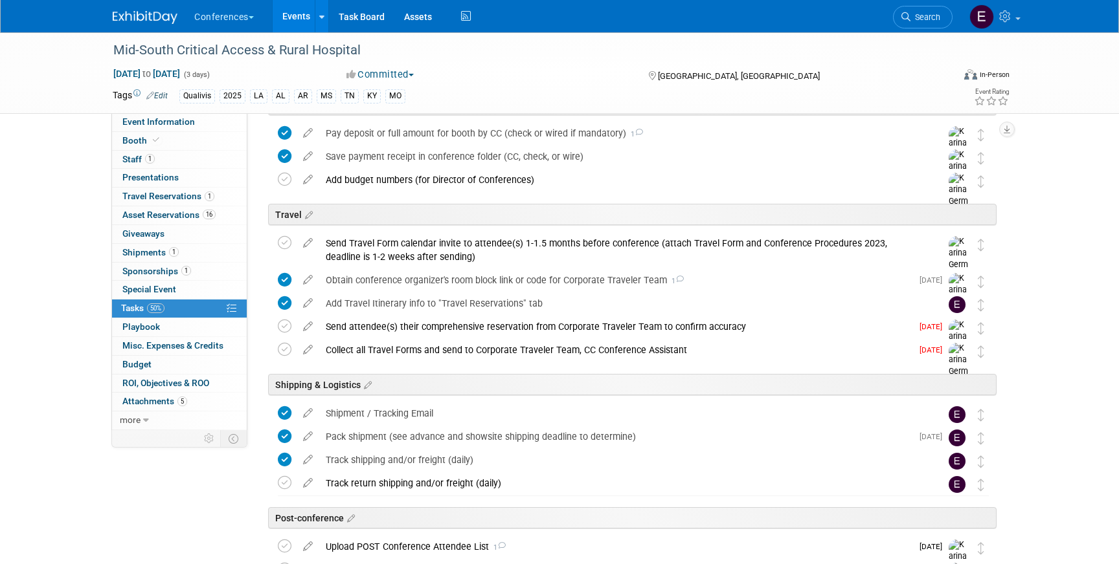
scroll to position [491, 0]
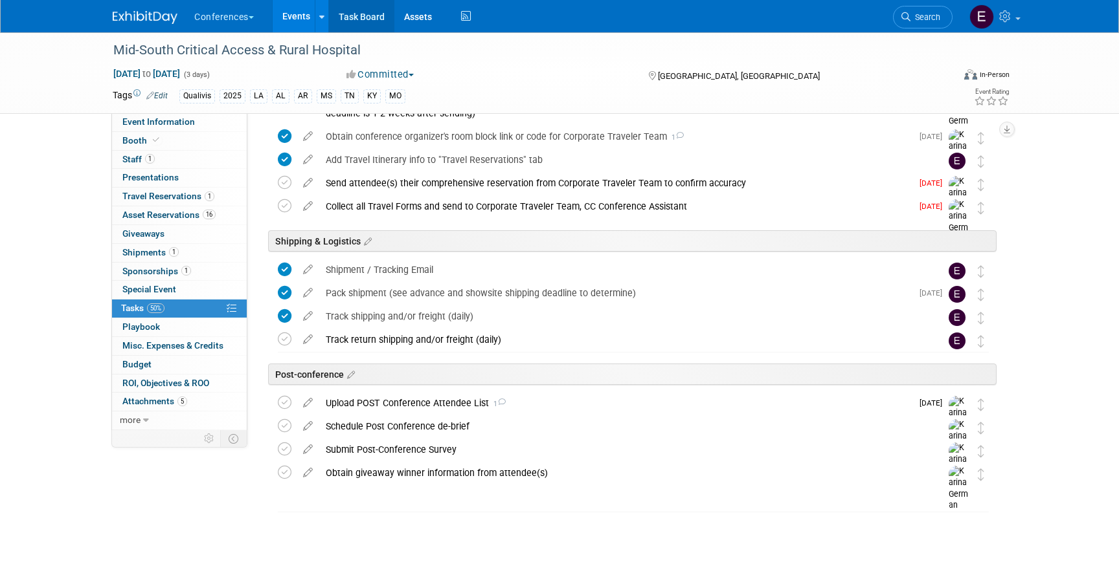
click at [366, 12] on link "Task Board" at bounding box center [361, 16] width 65 height 32
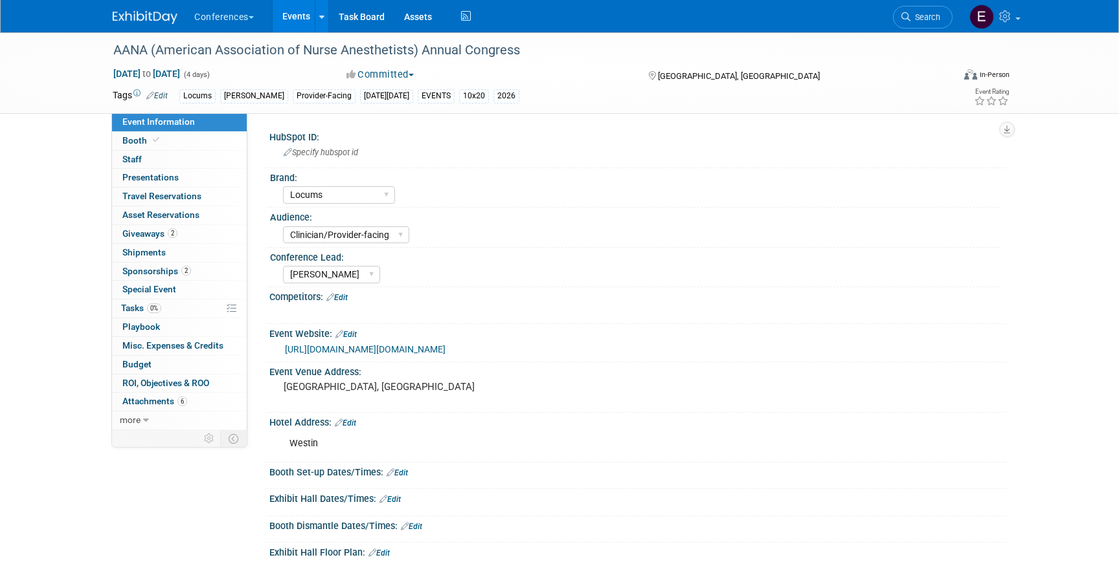
select select "Locums"
select select "Clinician/Provider-facing"
select select "[PERSON_NAME]"
click at [929, 16] on span "Search" at bounding box center [925, 17] width 30 height 10
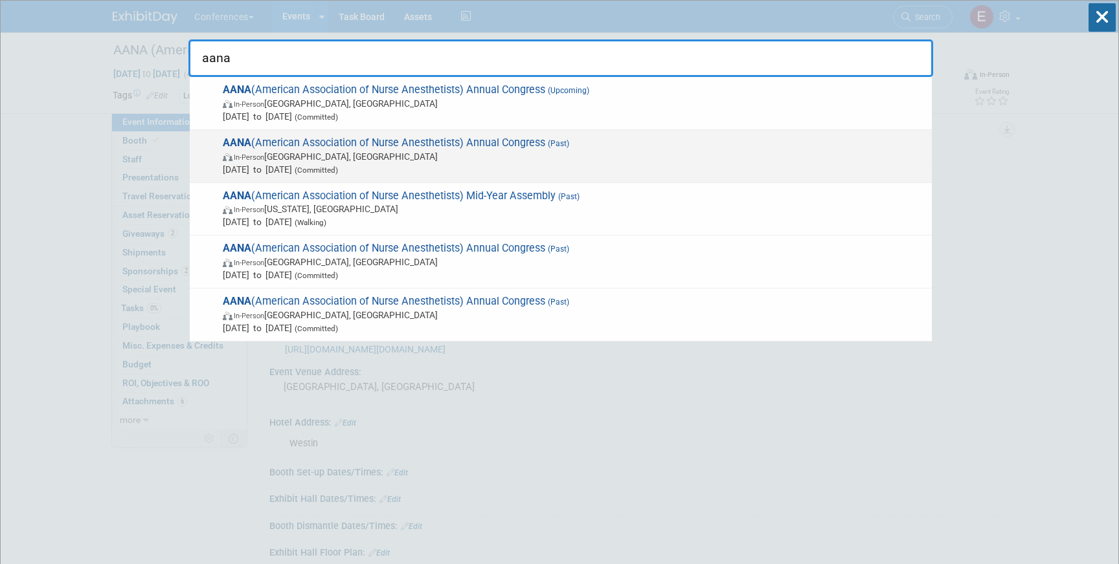
type input "aana"
click at [660, 151] on span "In-Person [GEOGRAPHIC_DATA], [GEOGRAPHIC_DATA]" at bounding box center [574, 156] width 702 height 13
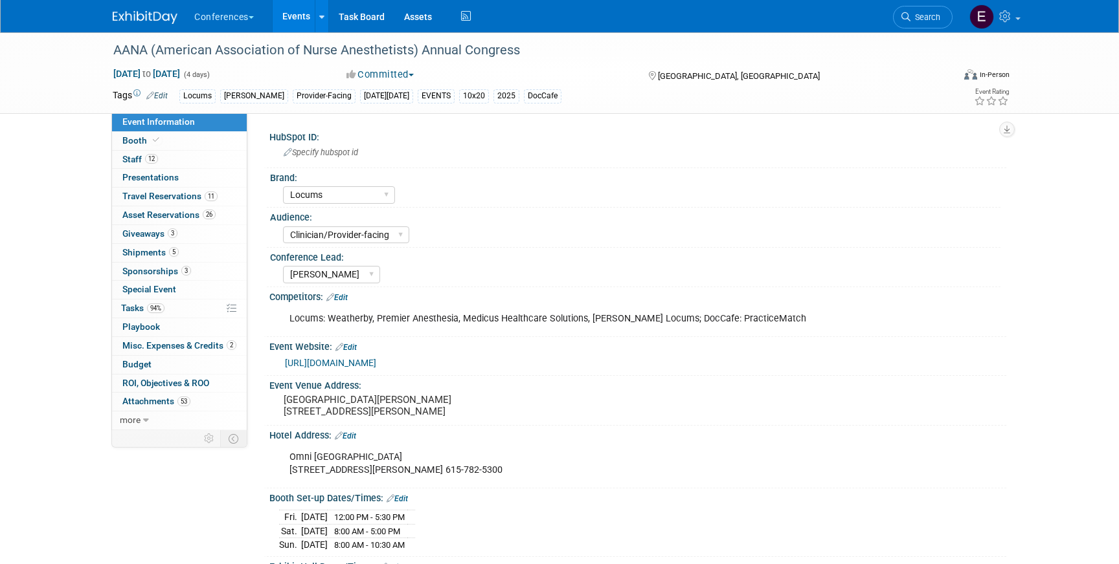
select select "Locums"
select select "Clinician/Provider-facing"
select select "[PERSON_NAME]"
click at [178, 203] on link "11 Travel Reservations 11" at bounding box center [179, 197] width 135 height 18
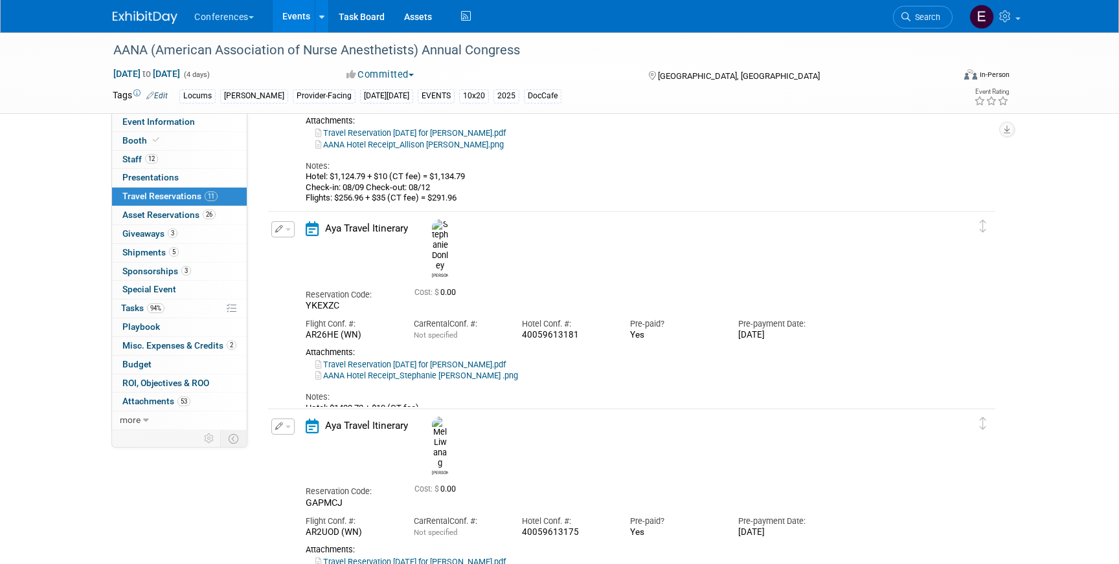
scroll to position [1841, 0]
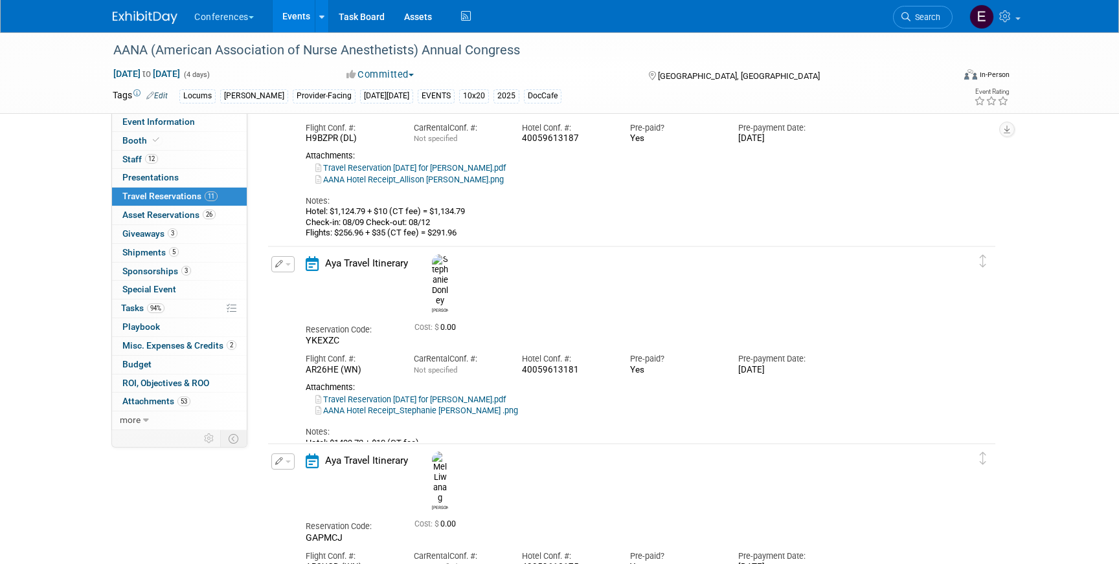
click at [291, 263] on button "button" at bounding box center [282, 264] width 23 height 16
click at [313, 285] on button "Edit Reservation" at bounding box center [326, 287] width 109 height 19
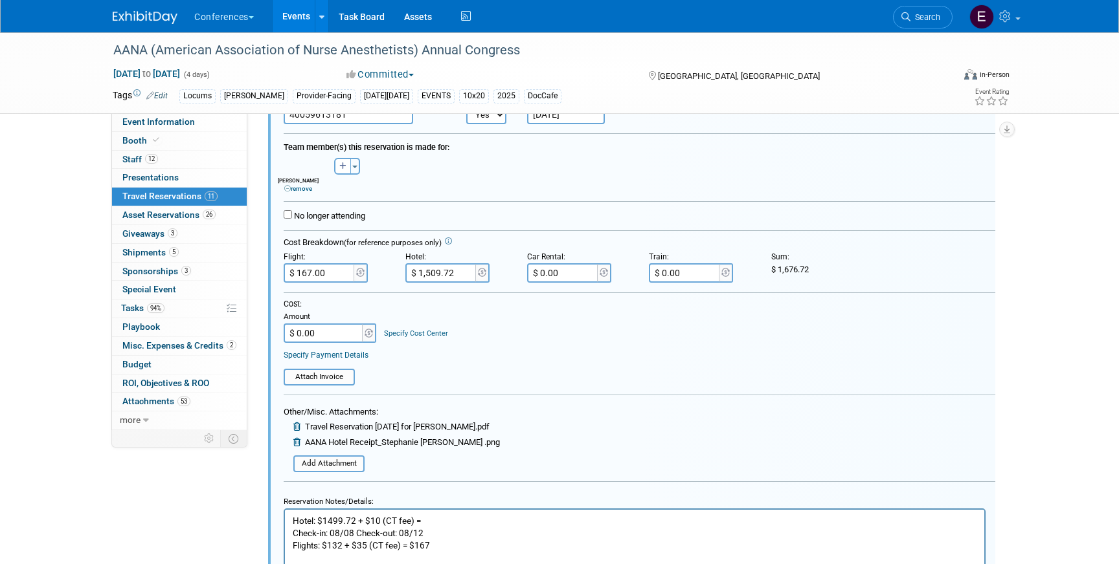
scroll to position [2108, 0]
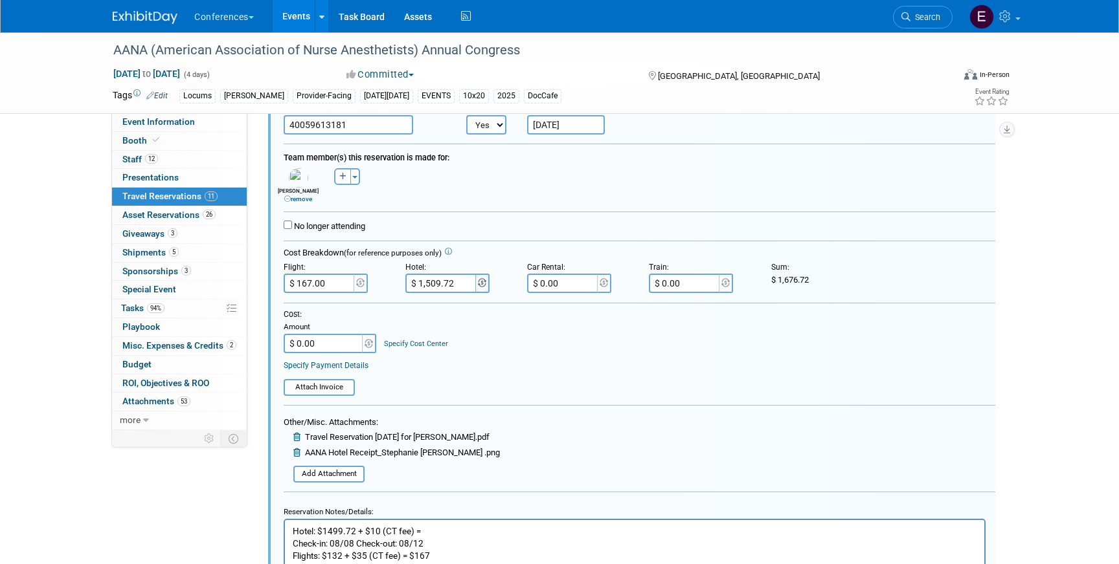
drag, startPoint x: 461, startPoint y: 288, endPoint x: 479, endPoint y: 287, distance: 18.1
click at [479, 287] on tr "$ 1,509.72" at bounding box center [447, 283] width 85 height 19
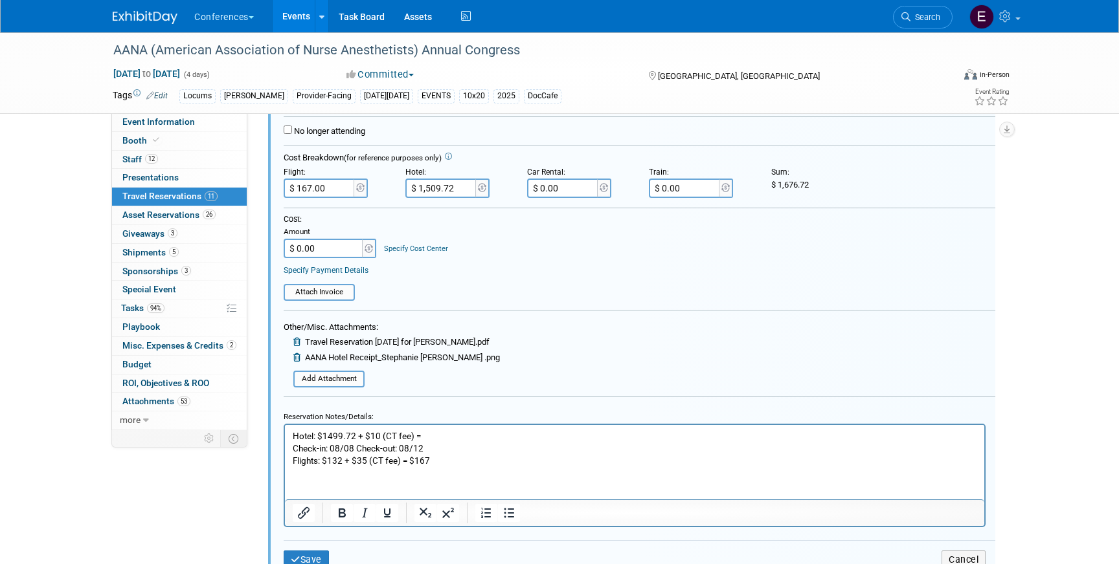
scroll to position [2222, 0]
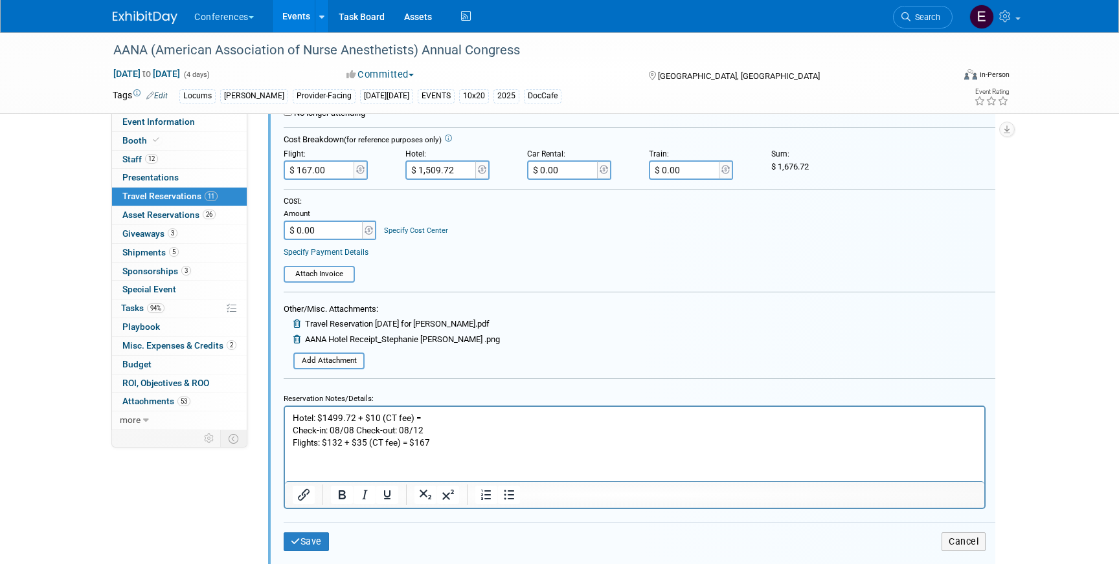
click at [461, 412] on p "Hotel: $1499.72 + $10 (CT fee) = Check-in: 08/08 Check-out: 08/12 Flights: $132…" at bounding box center [635, 430] width 684 height 37
click at [422, 418] on p "Hotel: $1499.72 + $10 (CT fee) = 1,509.72 Check-in: 08/08 Check-out: 08/12 Flig…" at bounding box center [635, 430] width 684 height 37
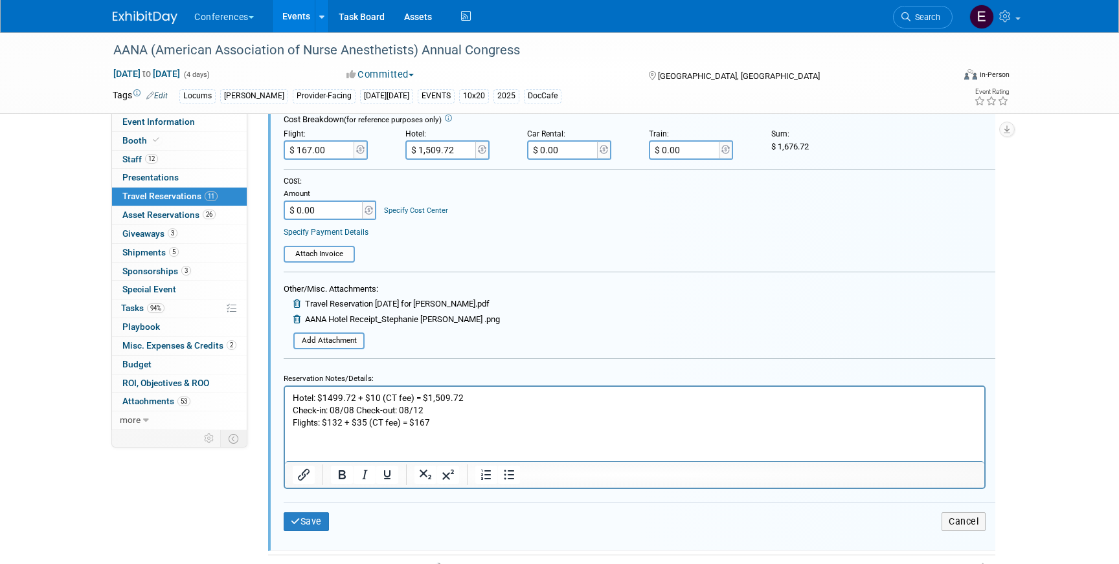
scroll to position [2246, 0]
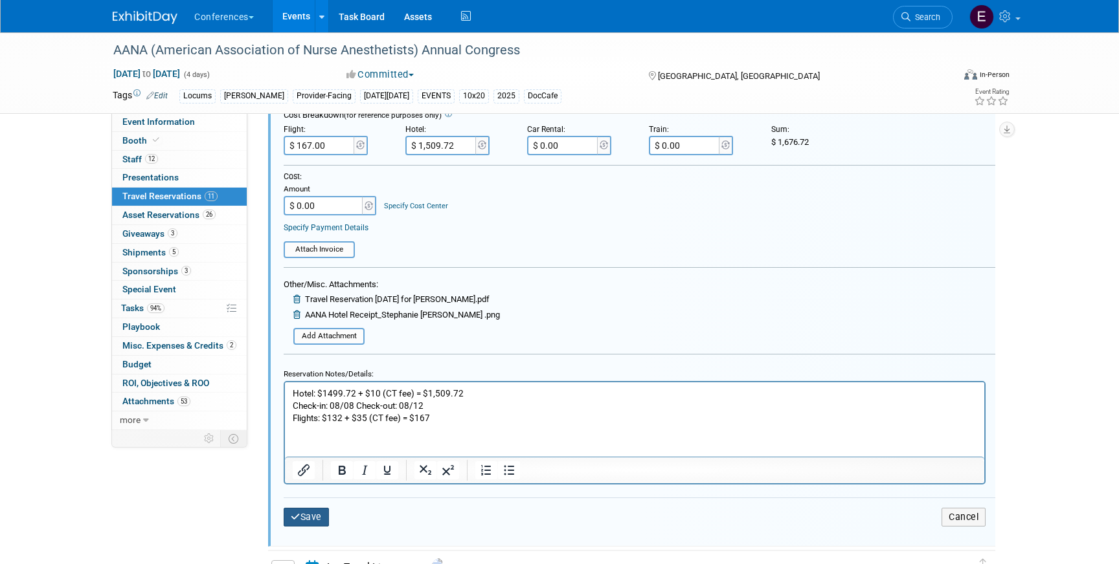
click at [310, 523] on button "Save" at bounding box center [306, 517] width 45 height 19
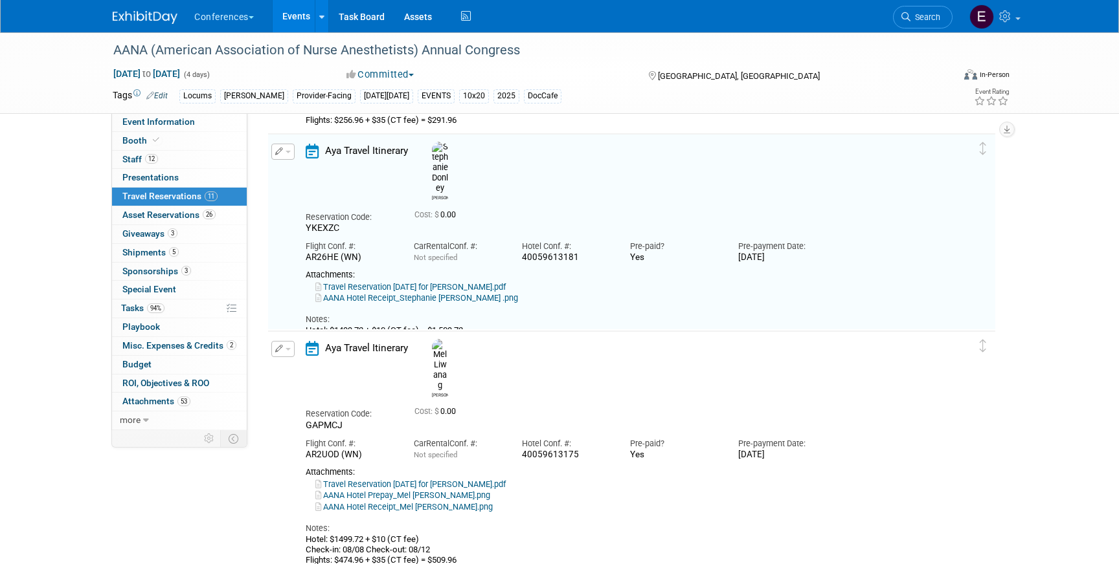
scroll to position [1941, 0]
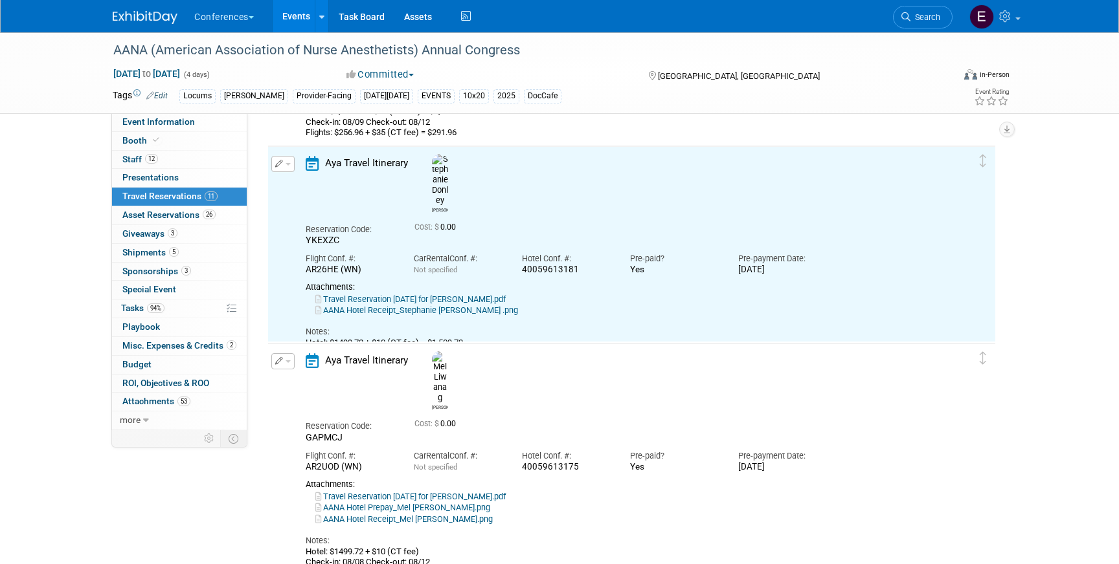
click at [282, 364] on button "button" at bounding box center [282, 361] width 23 height 16
click at [289, 379] on icon "button" at bounding box center [285, 383] width 10 height 9
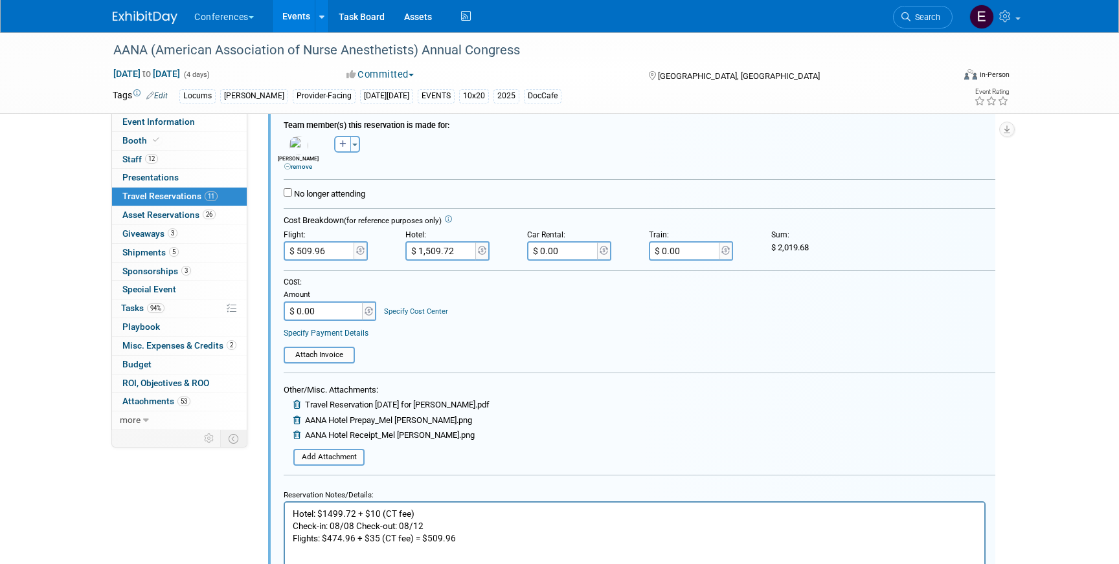
scroll to position [2389, 0]
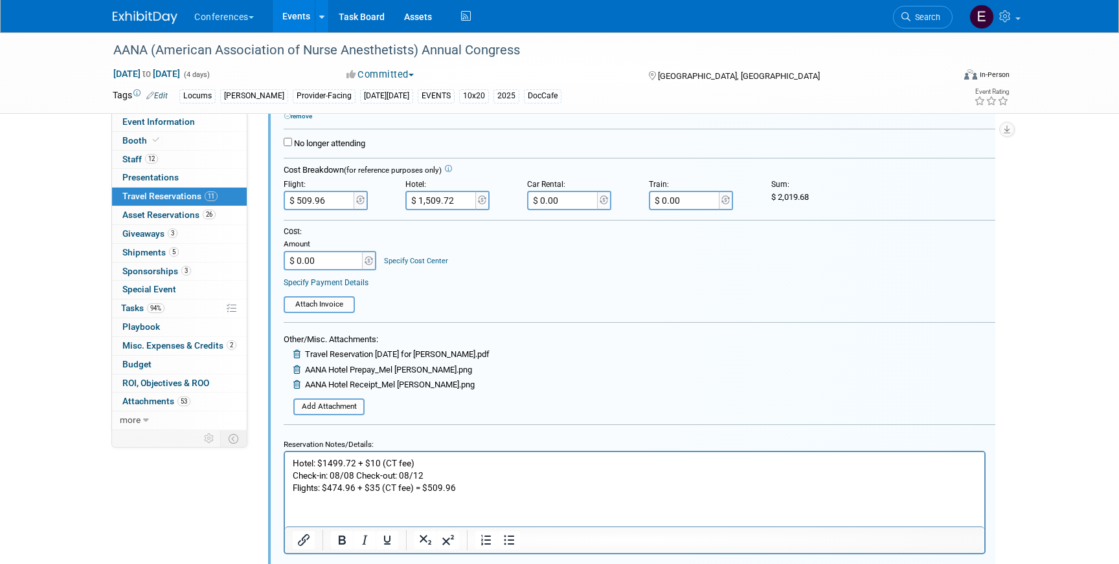
click at [464, 202] on input "$ 1,509.72" at bounding box center [441, 200] width 73 height 19
click at [460, 458] on p "Hotel: $1499.72 + $10 (CT fee) Check-in: 08/08 Check-out: 08/12 Flights: $474.9…" at bounding box center [635, 476] width 684 height 37
click at [421, 460] on p "Hotel: $1499.72 + $10 (CT fee) = 1,509.72 Check-in: 08/08 Check-out: 08/12 Flig…" at bounding box center [635, 476] width 684 height 37
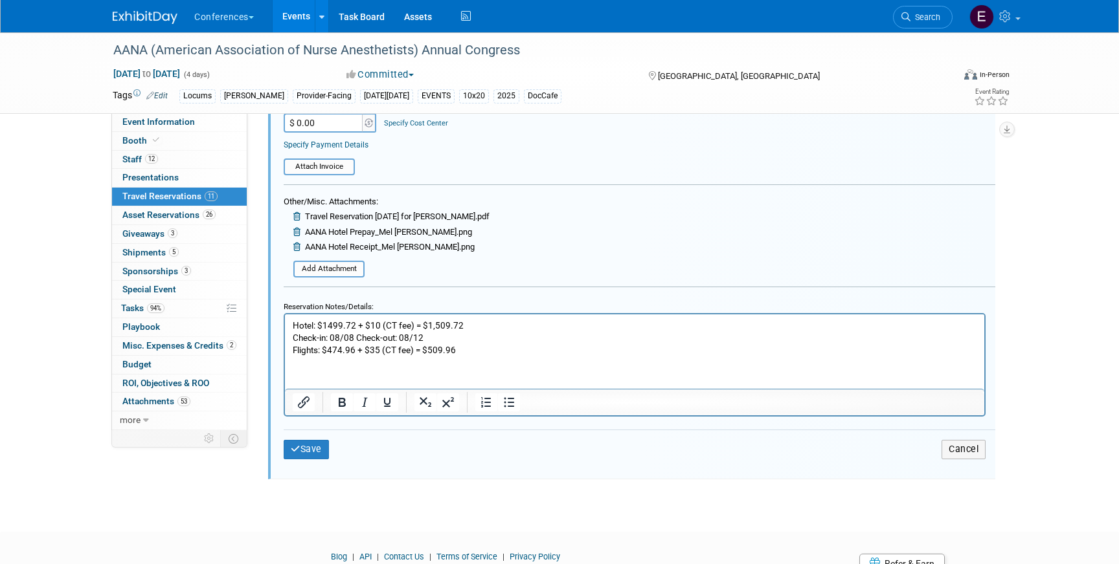
scroll to position [2560, 0]
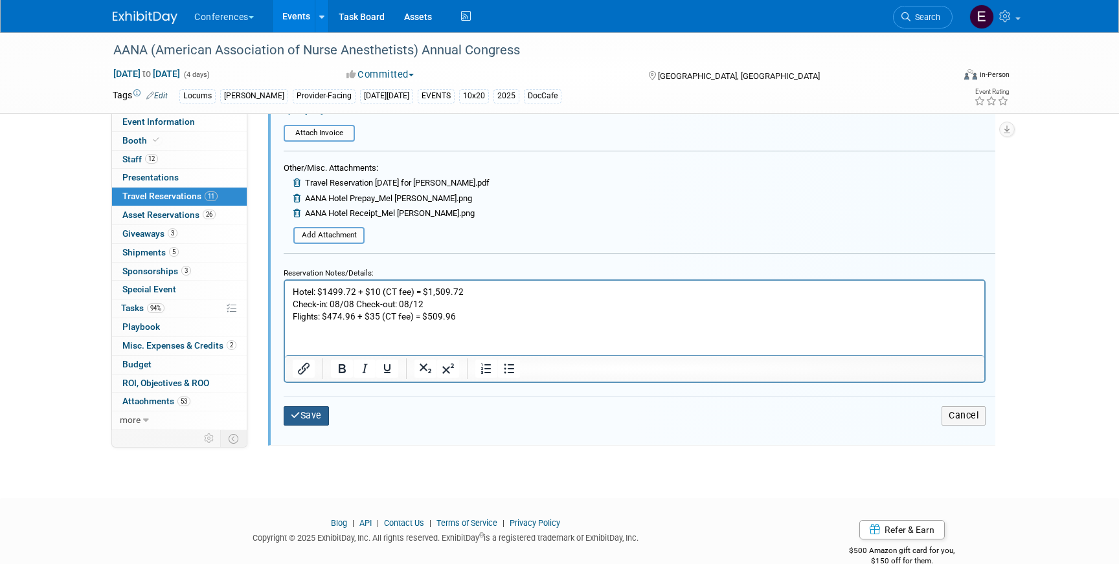
click at [315, 419] on button "Save" at bounding box center [306, 416] width 45 height 19
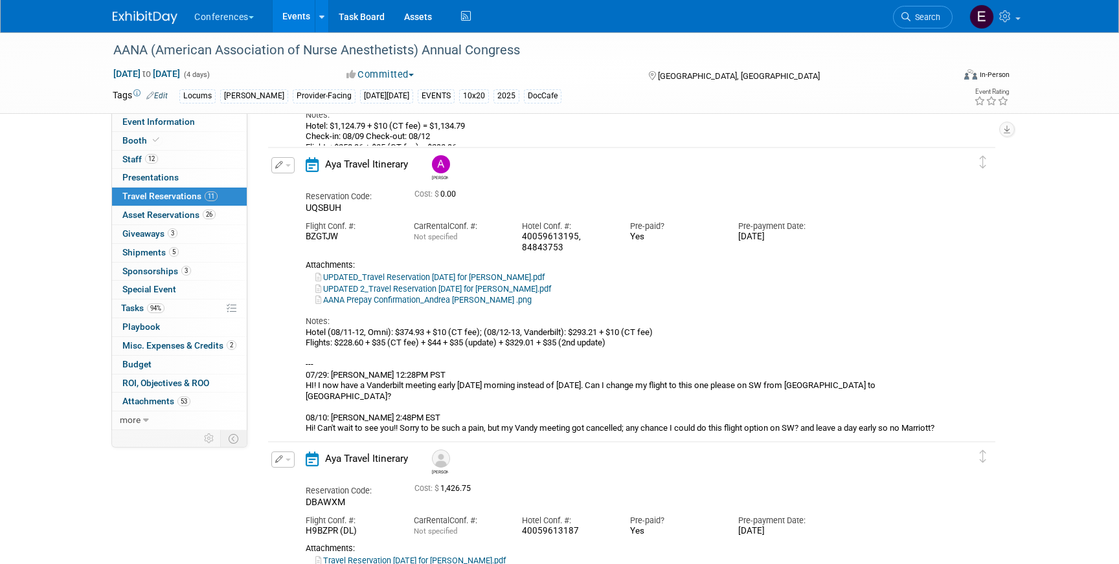
scroll to position [1436, 0]
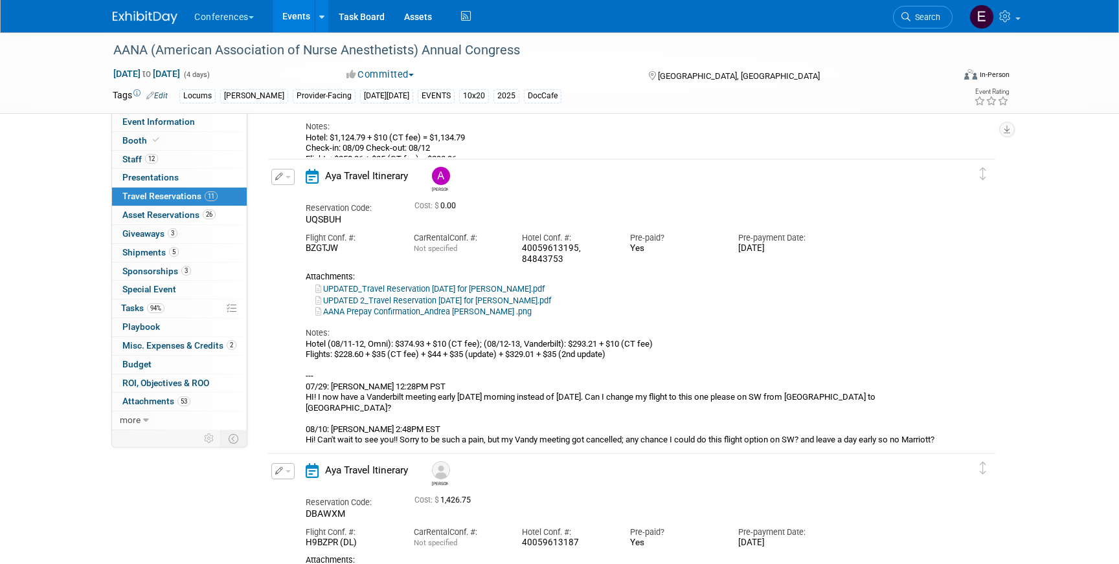
click at [279, 167] on td "Delete Reservation Andrea Reservation Code: UQSBUH 0.00" at bounding box center [622, 304] width 708 height 290
click at [279, 179] on icon "button" at bounding box center [279, 177] width 8 height 8
click at [285, 197] on icon "button" at bounding box center [285, 199] width 10 height 9
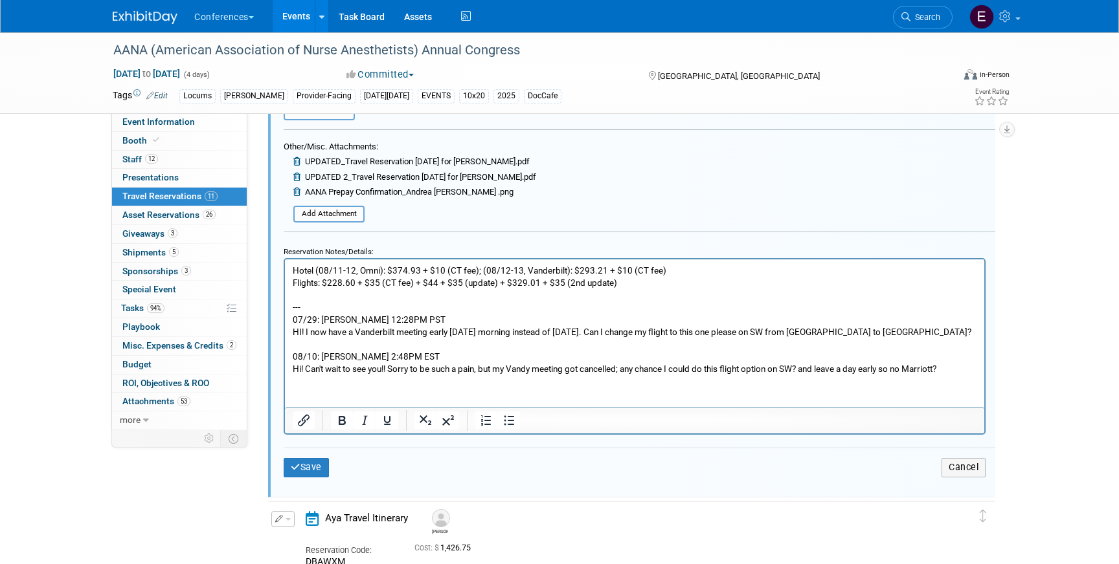
scroll to position [1897, 0]
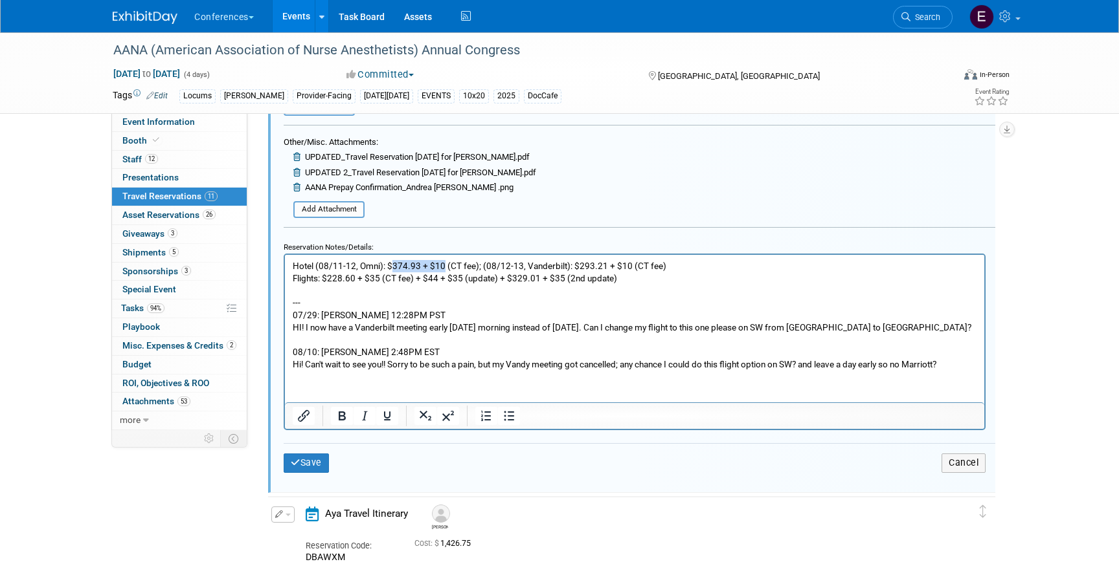
drag, startPoint x: 392, startPoint y: 267, endPoint x: 441, endPoint y: 264, distance: 49.3
click at [442, 264] on p "Hotel (08/11-12, Omni): $374.93 + $10 (CT fee); (08/12-13, Vanderbilt): $293.21…" at bounding box center [635, 315] width 684 height 110
copy p "374.93 + $10"
drag, startPoint x: 574, startPoint y: 263, endPoint x: 599, endPoint y: 264, distance: 25.3
click at [599, 264] on p "Hotel (08/11-12, Omni): $374.93 + $10 (CT fee); (08/12-13, Vanderbilt): $293.21…" at bounding box center [635, 315] width 684 height 110
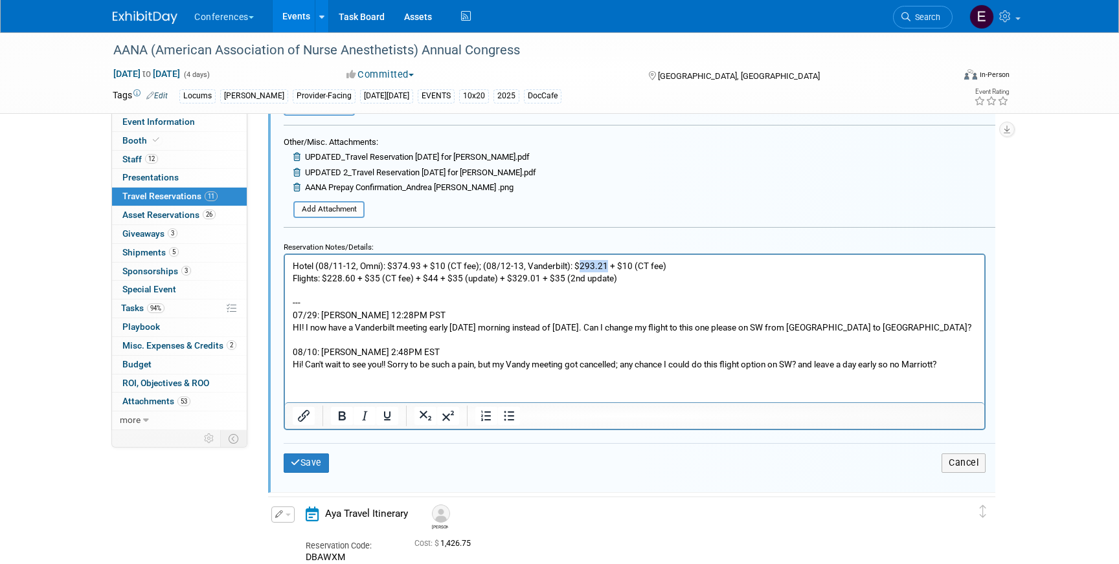
copy p "293.21"
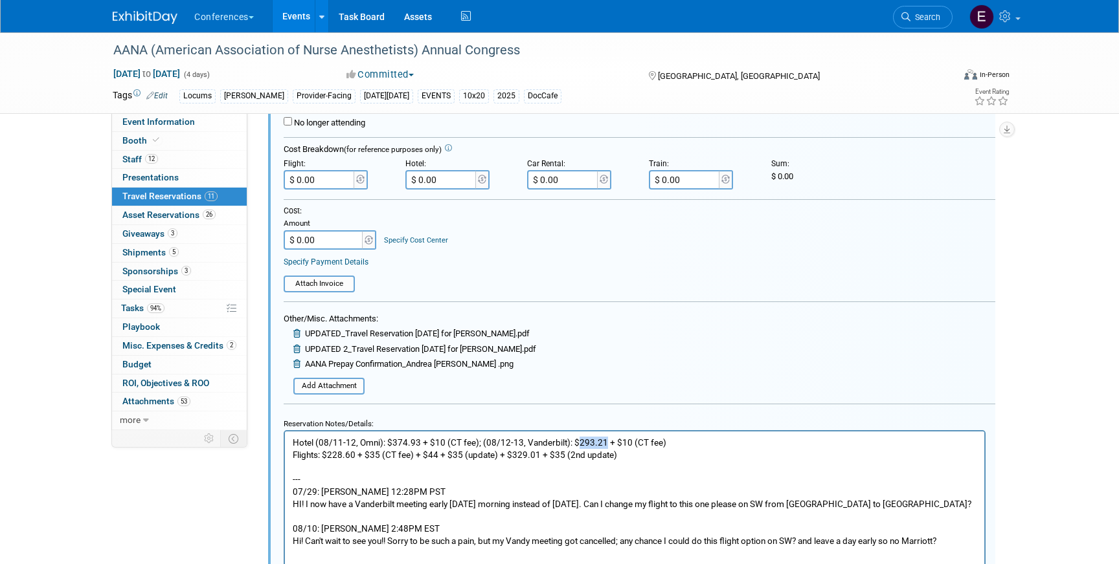
scroll to position [1716, 0]
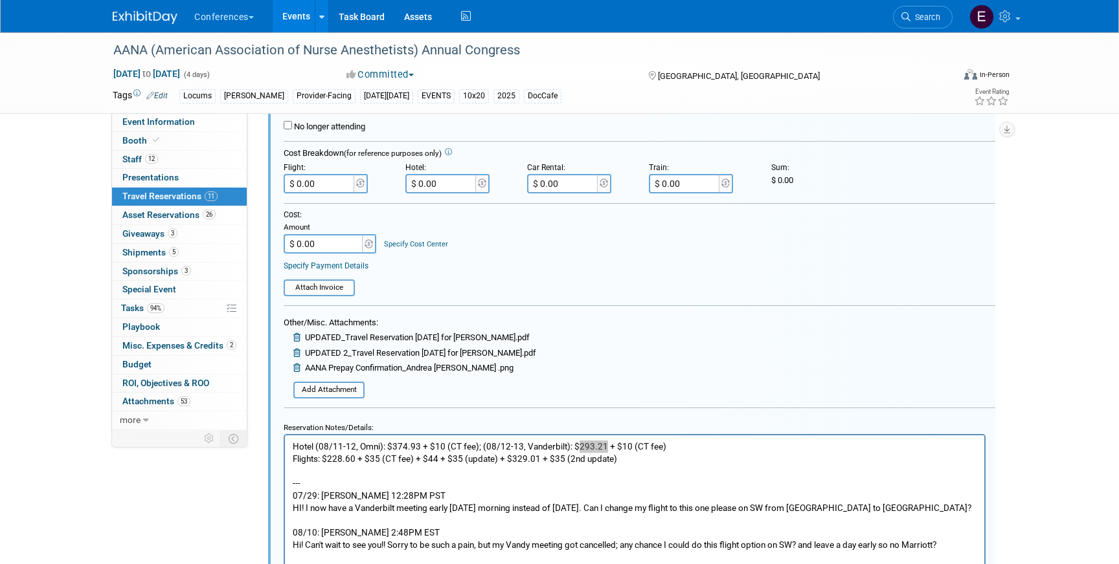
click at [460, 194] on form "<i class="fa-light fa-calendar-lines" style="padding: 6px 4px 6px 1px;"></i> Ay…" at bounding box center [639, 280] width 711 height 780
click at [458, 184] on input "$ 0.00" at bounding box center [441, 183] width 73 height 19
paste input "688.14"
type input "$ 688.14"
click at [680, 448] on p "Hotel (08/11-12, Omni): $374.93 + $10 (CT fee); (08/12-13, Vanderbilt): $293.21…" at bounding box center [635, 496] width 684 height 110
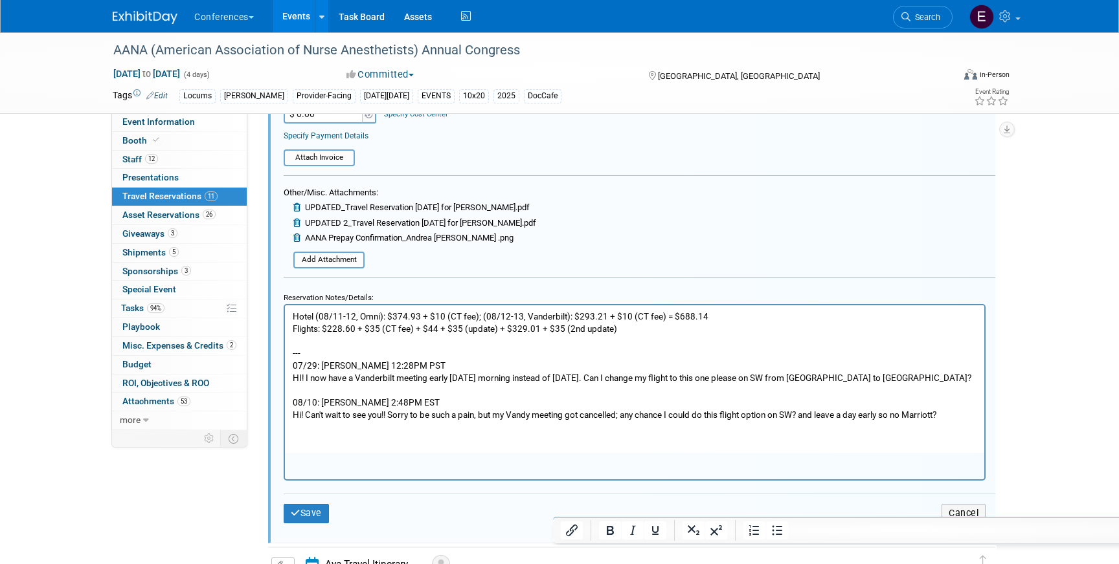
scroll to position [1853, 0]
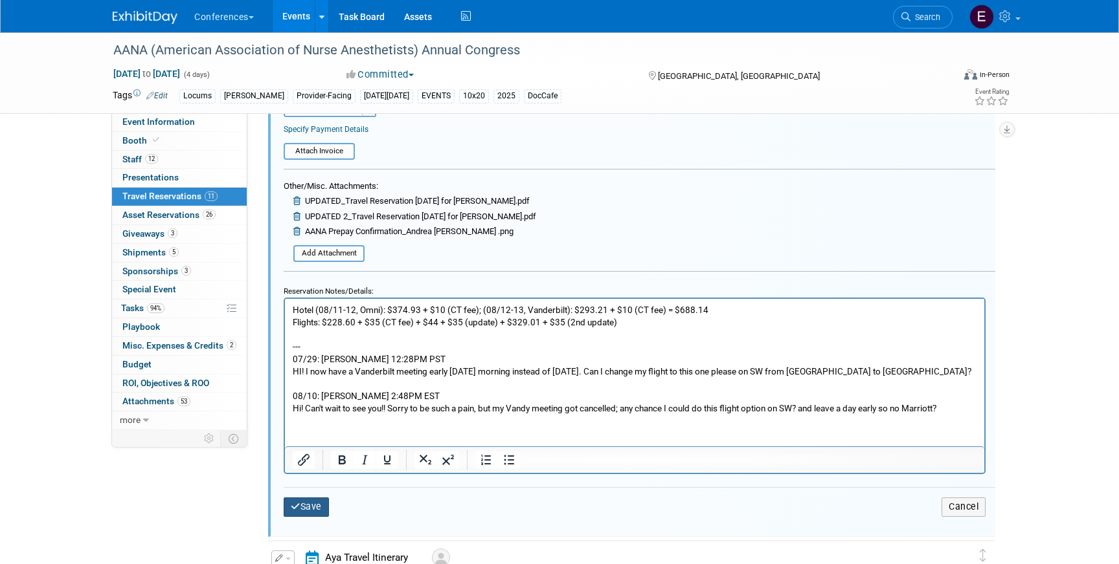
click at [310, 505] on button "Save" at bounding box center [306, 507] width 45 height 19
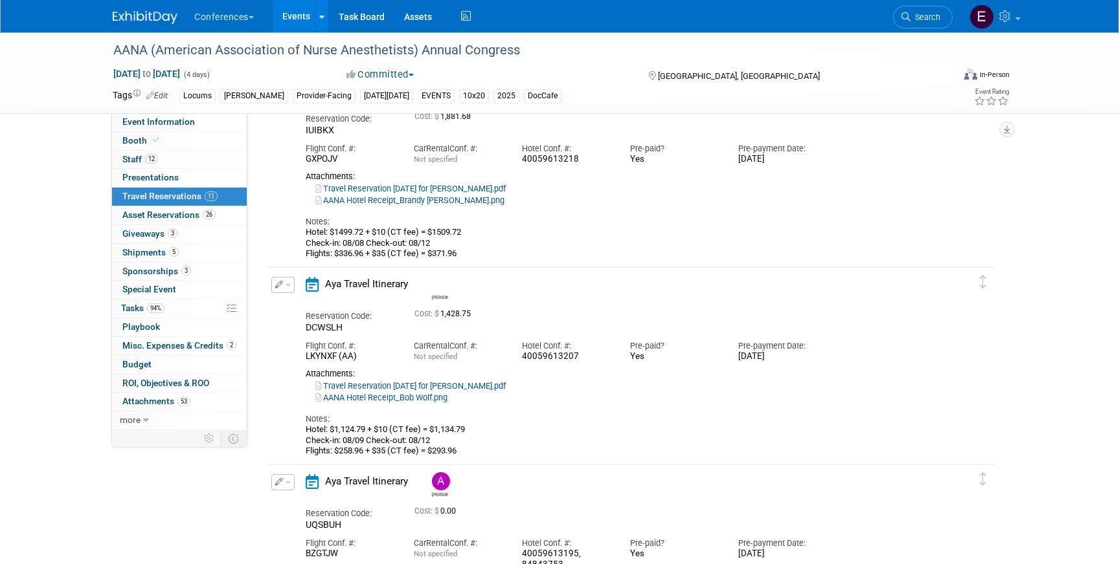
scroll to position [1132, 0]
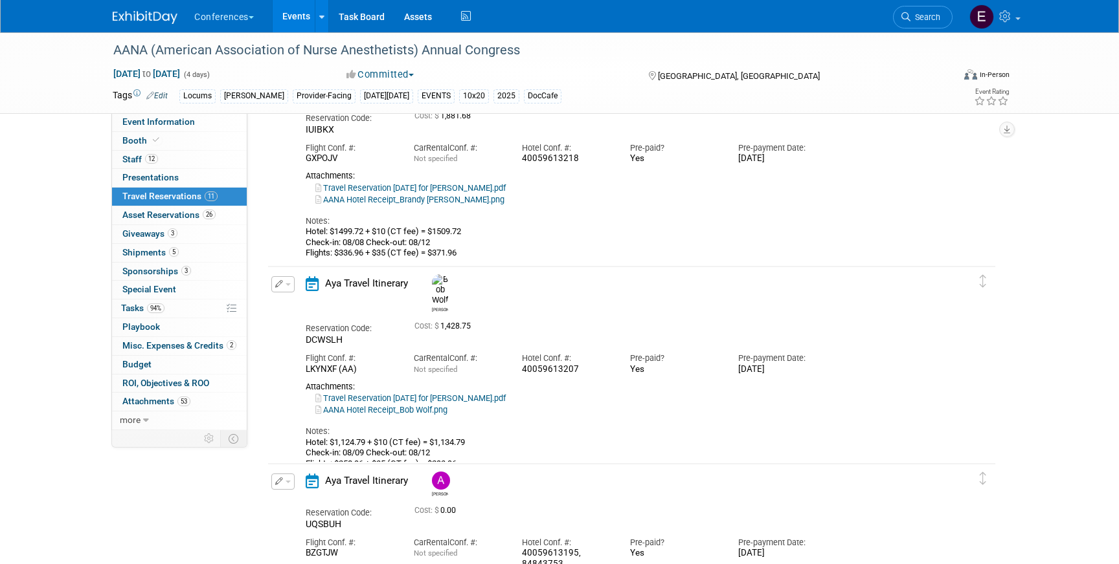
click at [286, 290] on button "button" at bounding box center [282, 284] width 23 height 16
click at [297, 306] on button "Edit Reservation" at bounding box center [326, 307] width 109 height 19
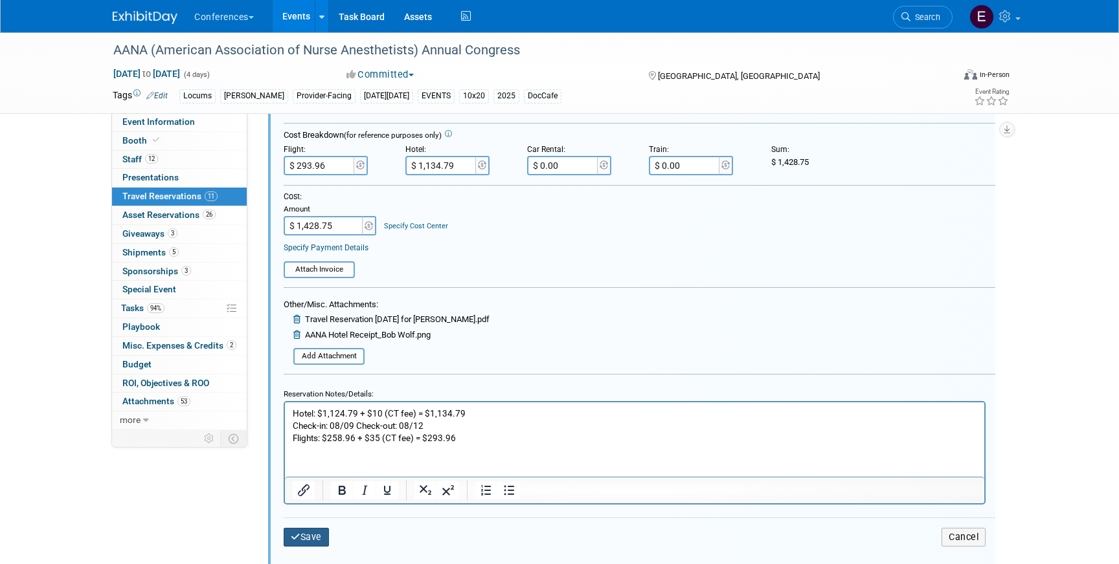
scroll to position [1549, 0]
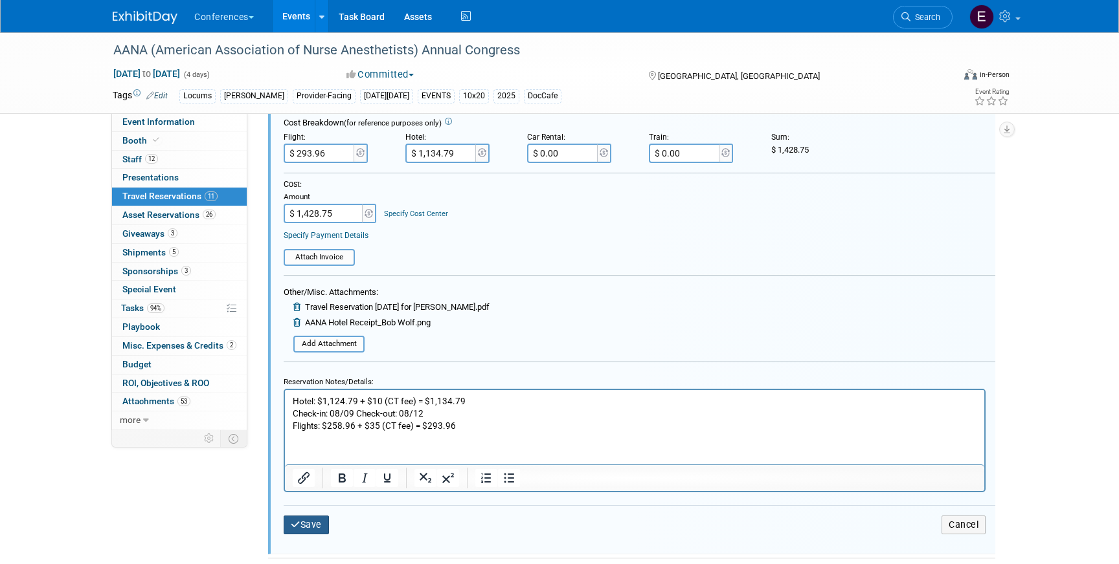
click at [300, 522] on button "Save" at bounding box center [306, 525] width 45 height 19
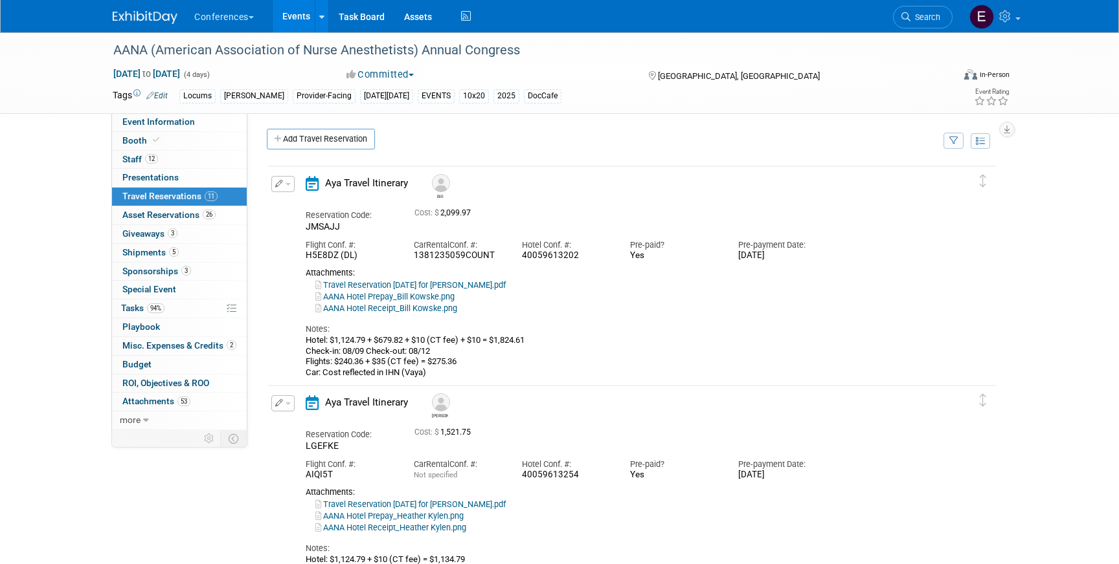
scroll to position [0, 0]
click at [366, 13] on link "Task Board" at bounding box center [361, 16] width 65 height 32
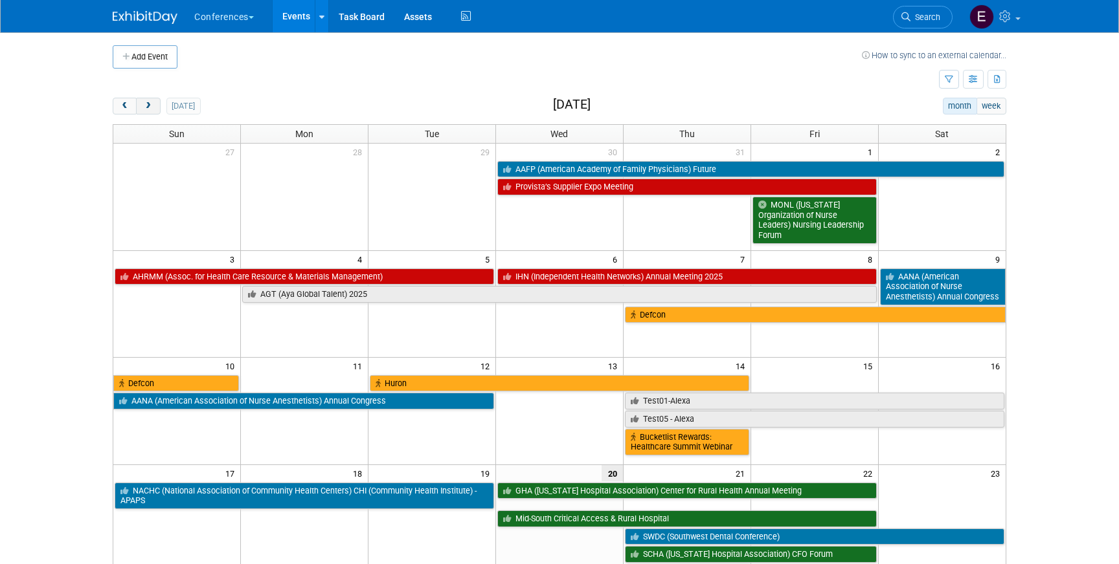
click at [146, 106] on span "next" at bounding box center [148, 106] width 10 height 8
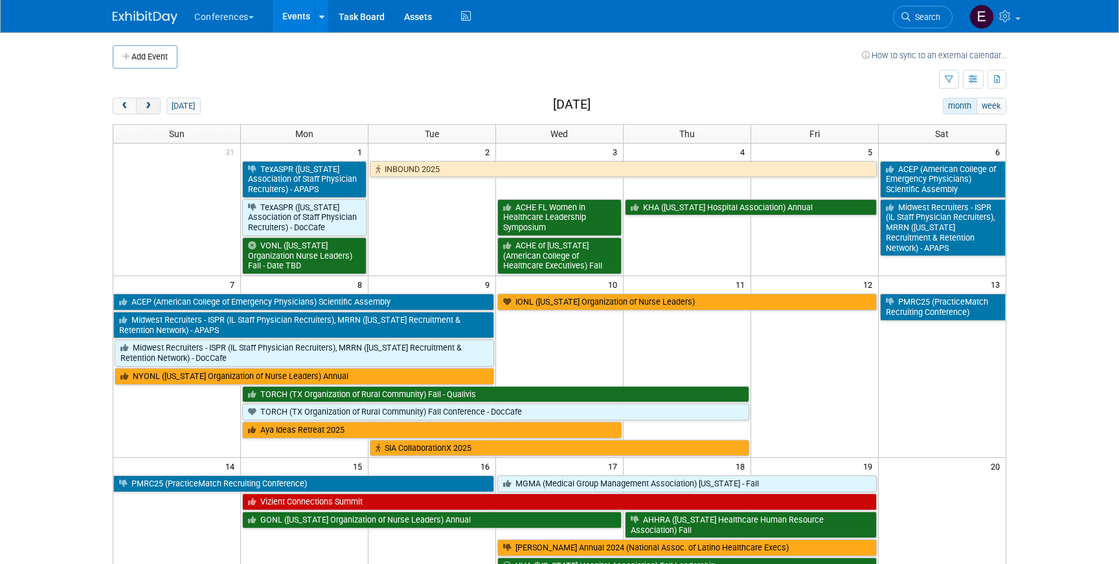
click at [157, 106] on button "next" at bounding box center [148, 106] width 24 height 17
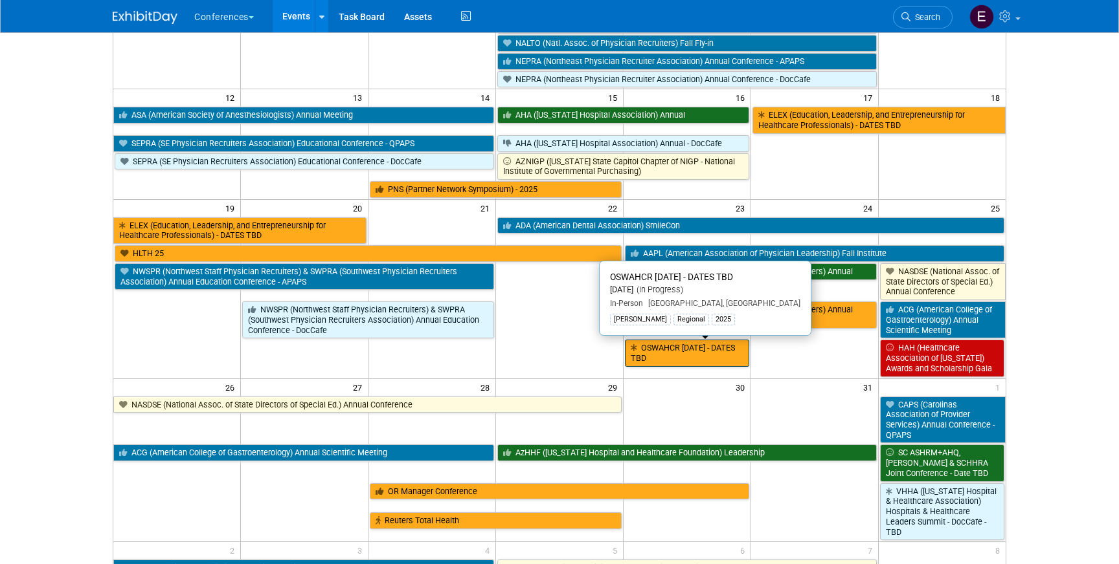
scroll to position [427, 0]
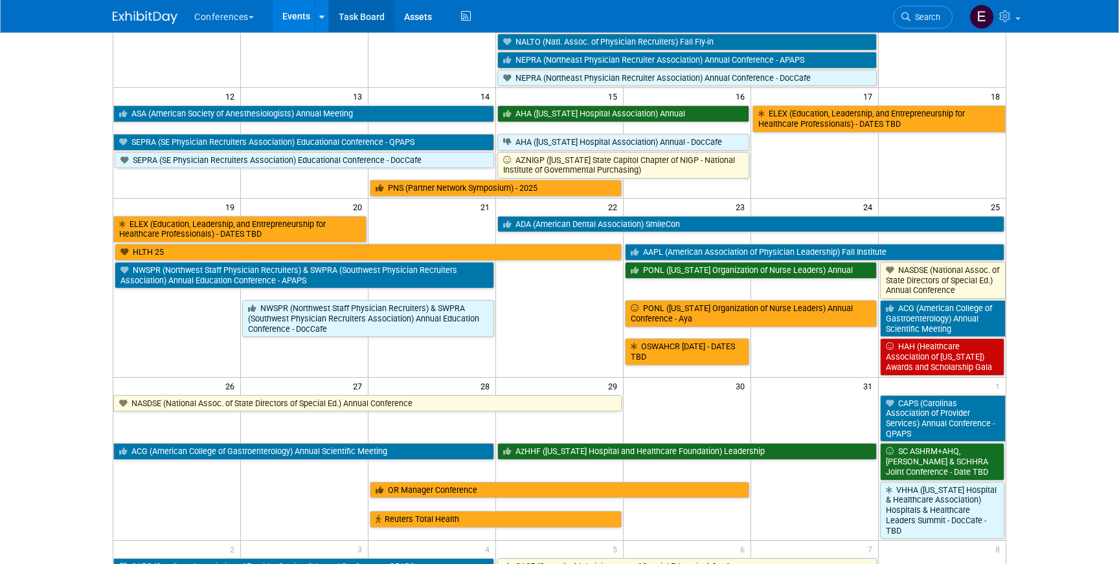
click at [379, 19] on link "Task Board" at bounding box center [361, 16] width 65 height 32
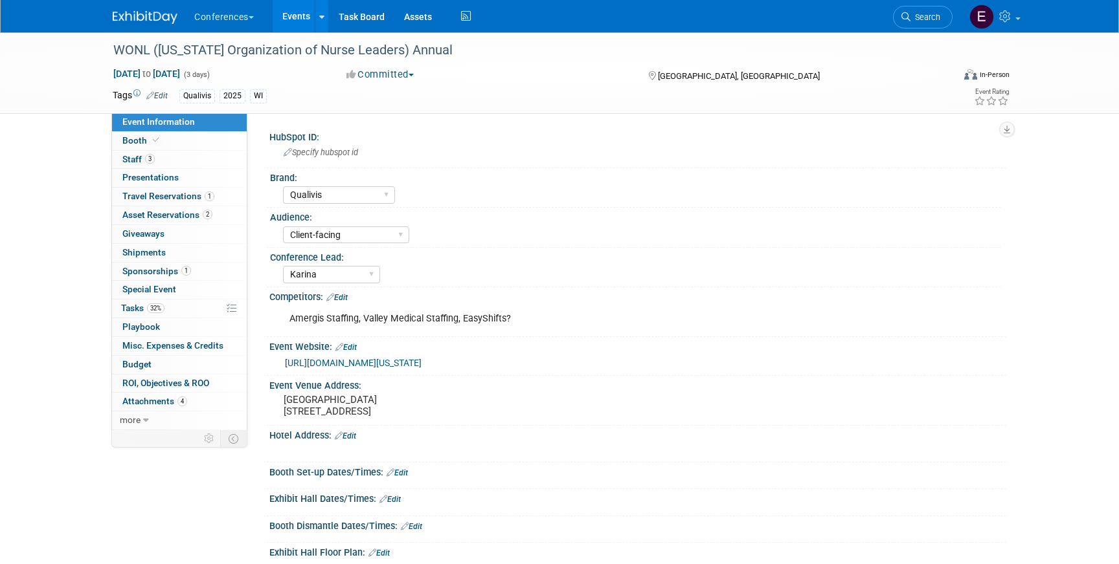
select select "Qualivis"
select select "Client-facing"
select select "Karina"
click at [200, 198] on span "Travel Reservations 1" at bounding box center [168, 196] width 92 height 10
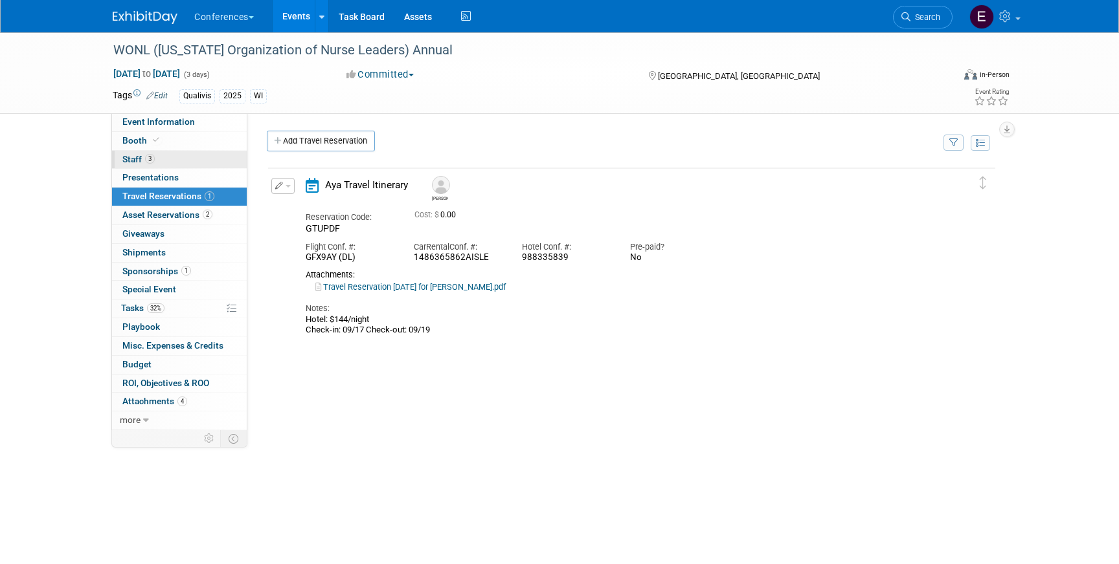
click at [223, 159] on link "3 Staff 3" at bounding box center [179, 160] width 135 height 18
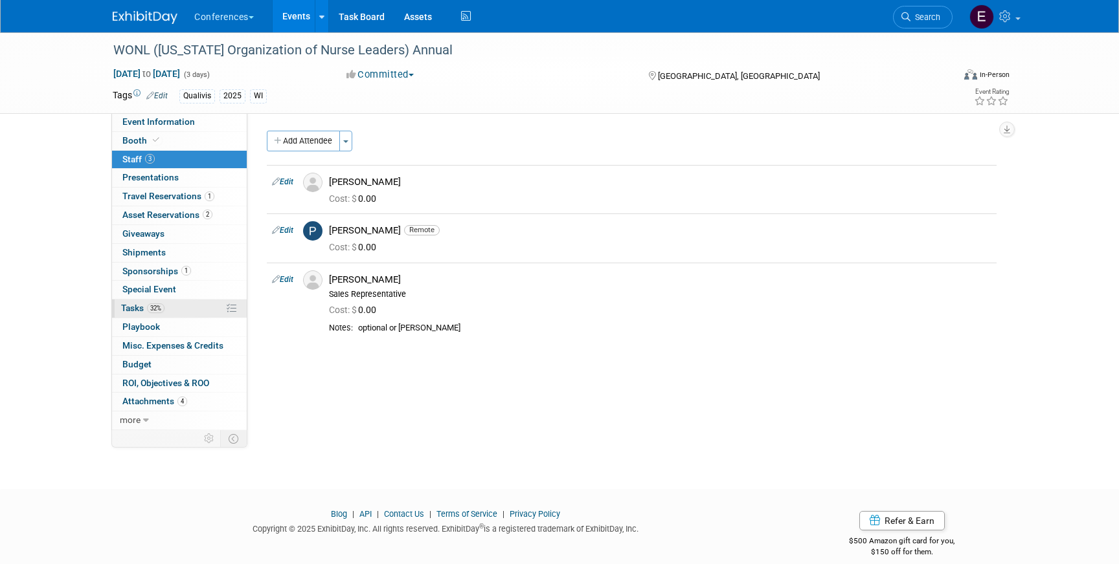
click at [153, 315] on link "32% Tasks 32%" at bounding box center [179, 309] width 135 height 18
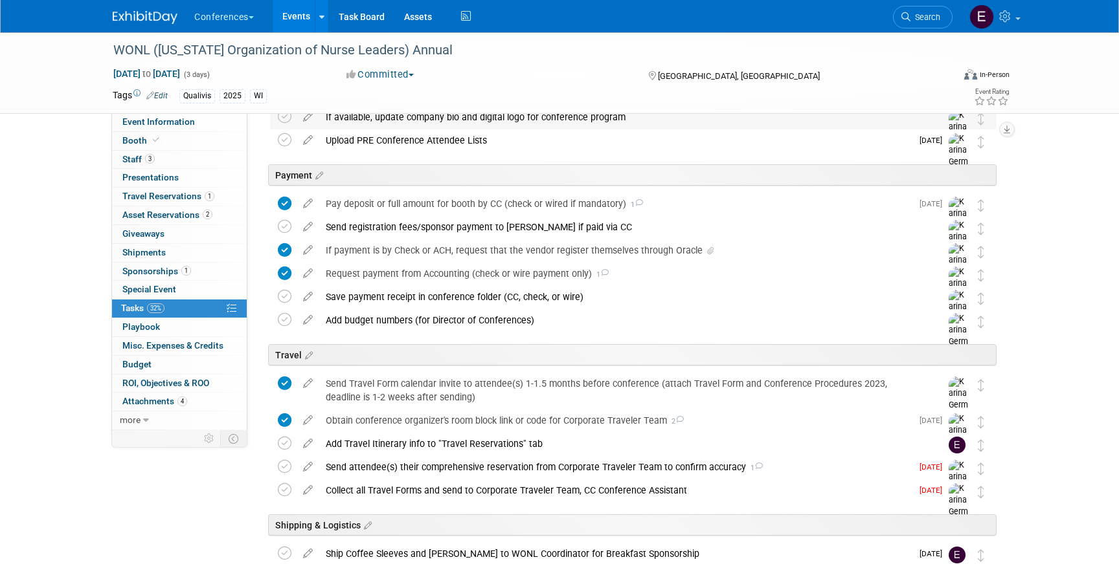
scroll to position [607, 0]
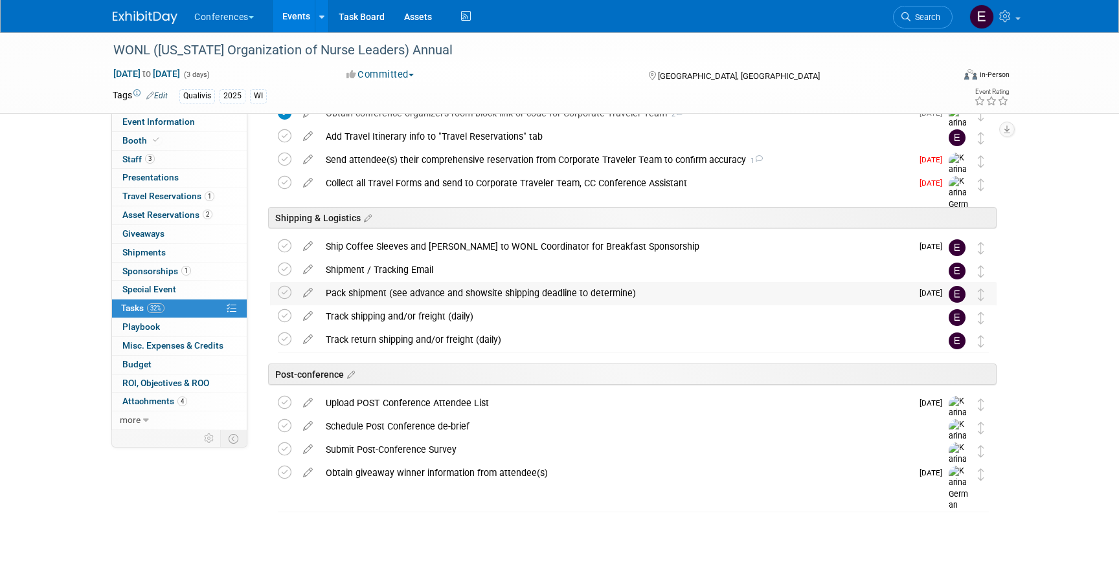
click at [445, 292] on div "Pack shipment (see advance and showsite shipping deadline to determine)" at bounding box center [615, 293] width 592 height 22
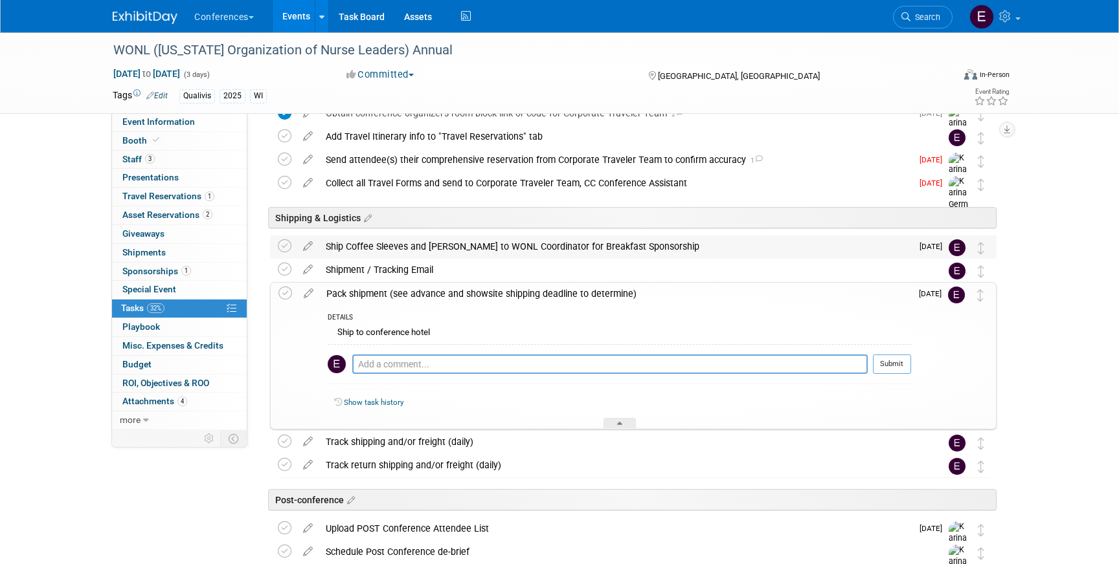
click at [444, 247] on div "Ship Coffee Sleeves and Napkins to WONL Coordinator for Breakfast Sponsorship" at bounding box center [615, 247] width 592 height 22
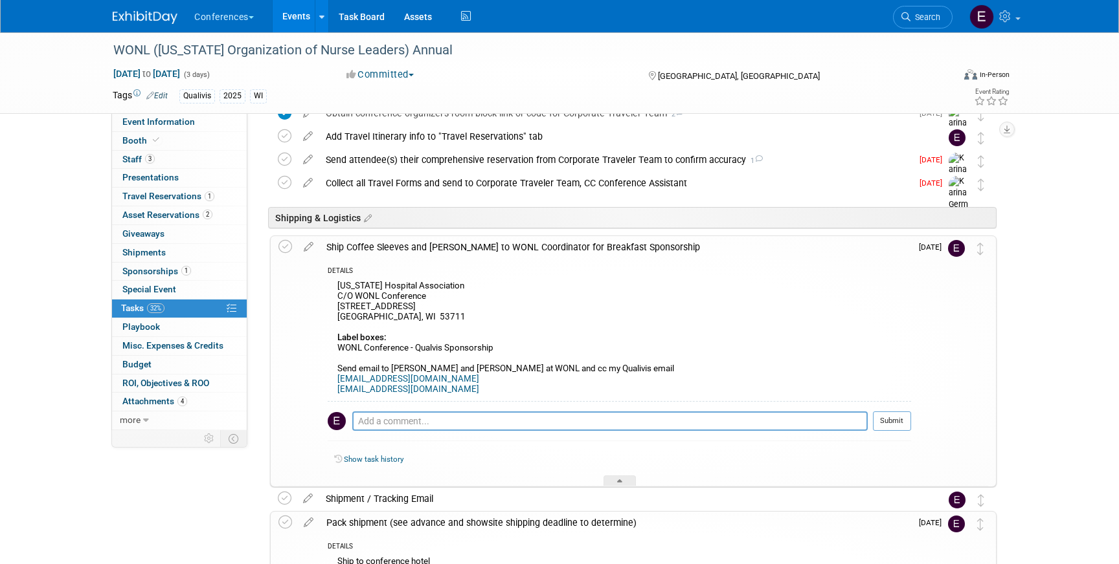
click at [113, 6] on link at bounding box center [153, 11] width 80 height 10
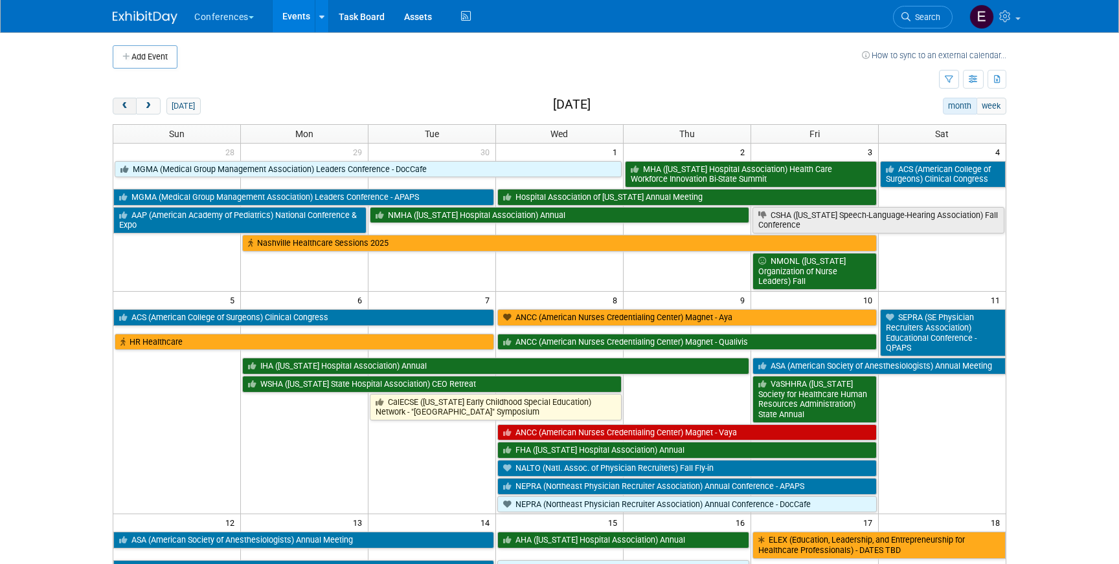
click at [131, 114] on button "prev" at bounding box center [125, 106] width 24 height 17
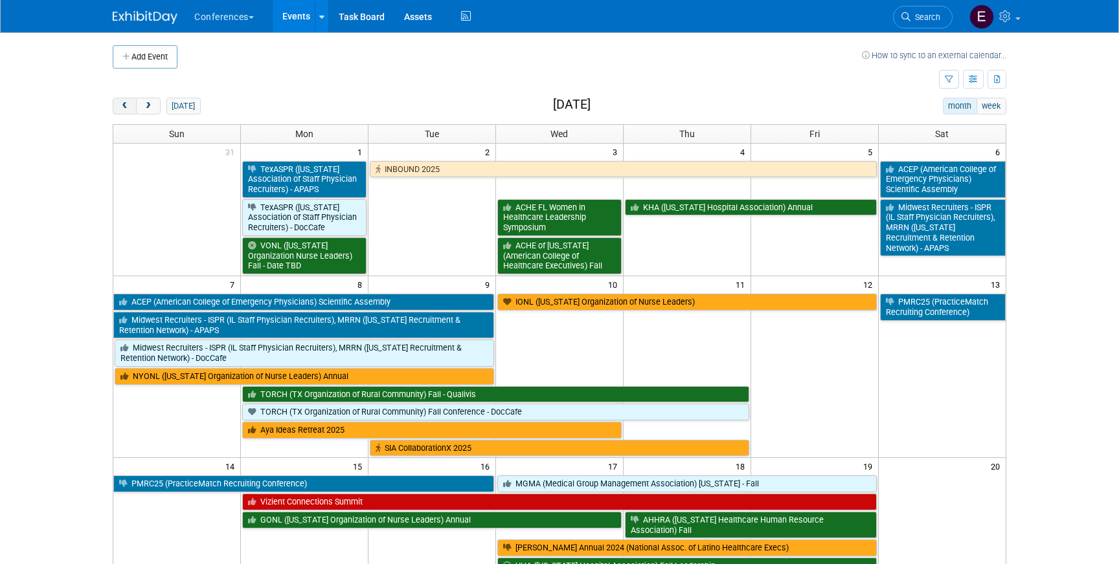
click at [131, 114] on button "prev" at bounding box center [125, 106] width 24 height 17
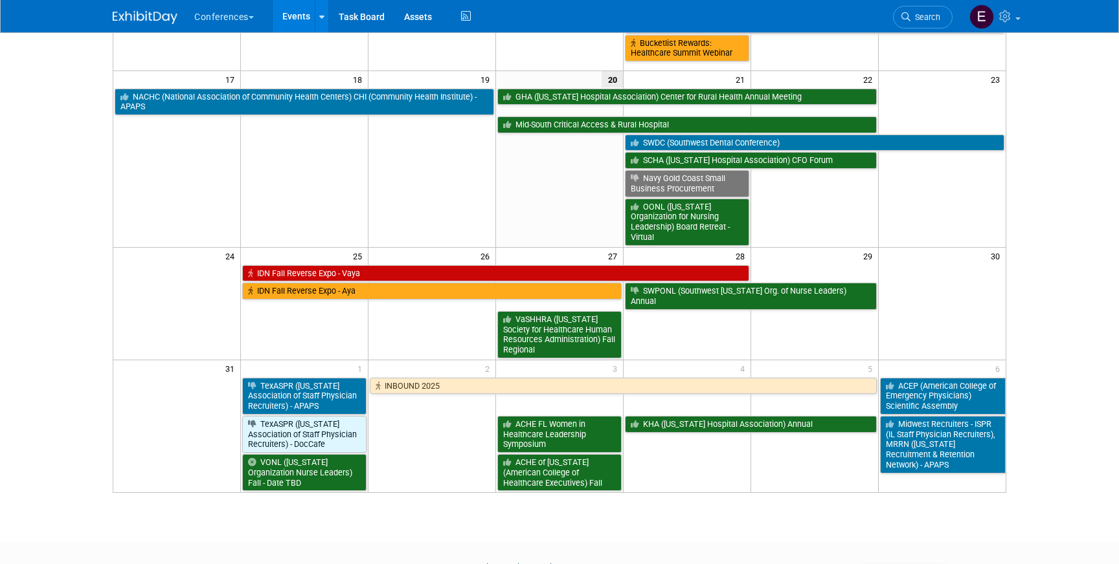
scroll to position [408, 0]
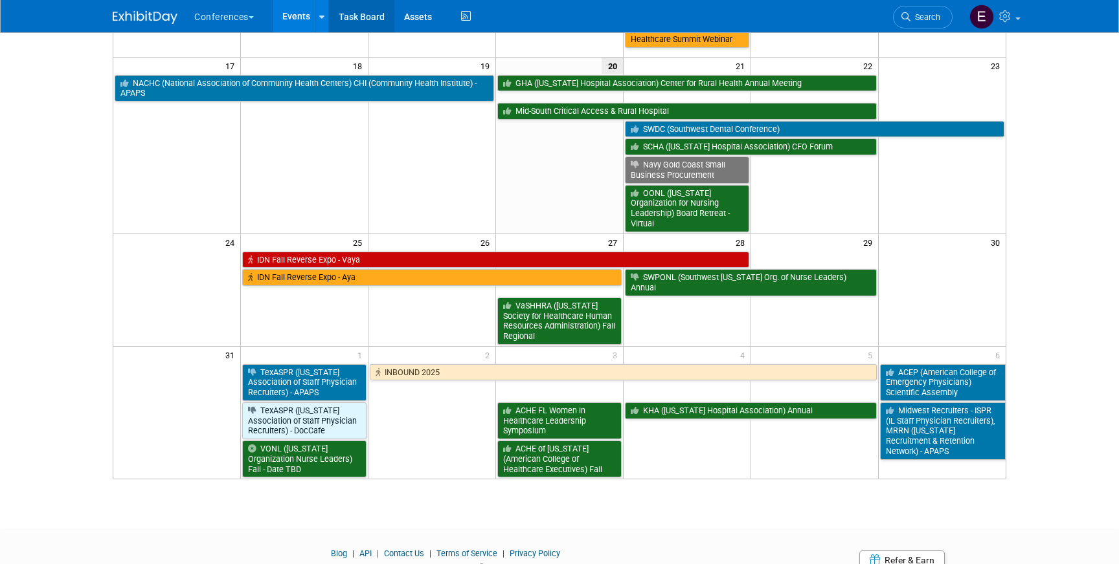
click at [370, 12] on link "Task Board" at bounding box center [361, 16] width 65 height 32
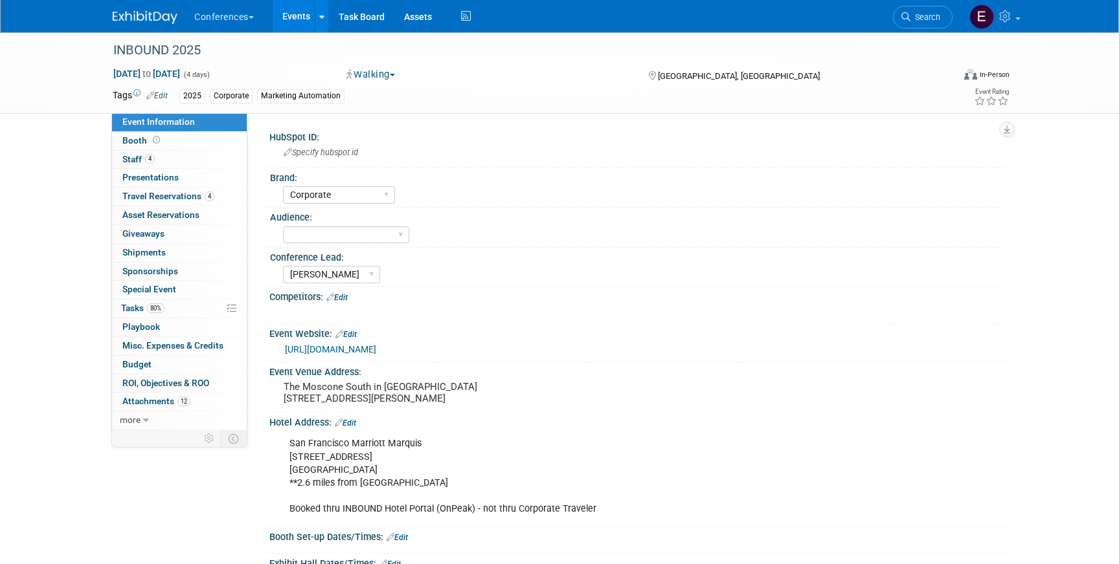
select select "Corporate"
select select "[PERSON_NAME]"
click at [220, 192] on link "4 Travel Reservations 4" at bounding box center [179, 197] width 135 height 18
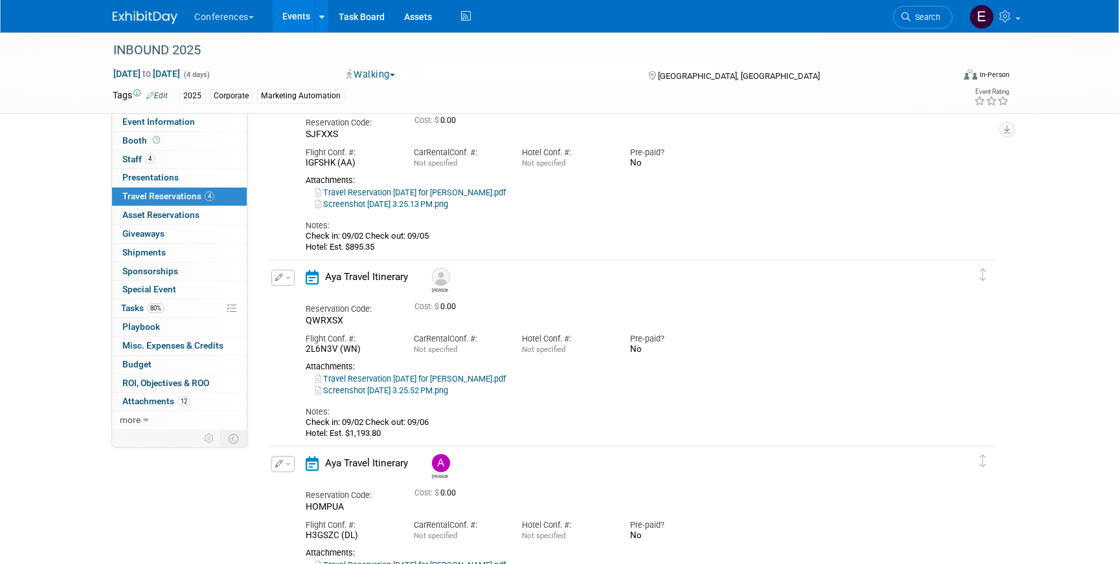
scroll to position [96, 0]
click at [402, 206] on link "Screenshot [DATE] 3.25.13 PM.png" at bounding box center [381, 203] width 133 height 10
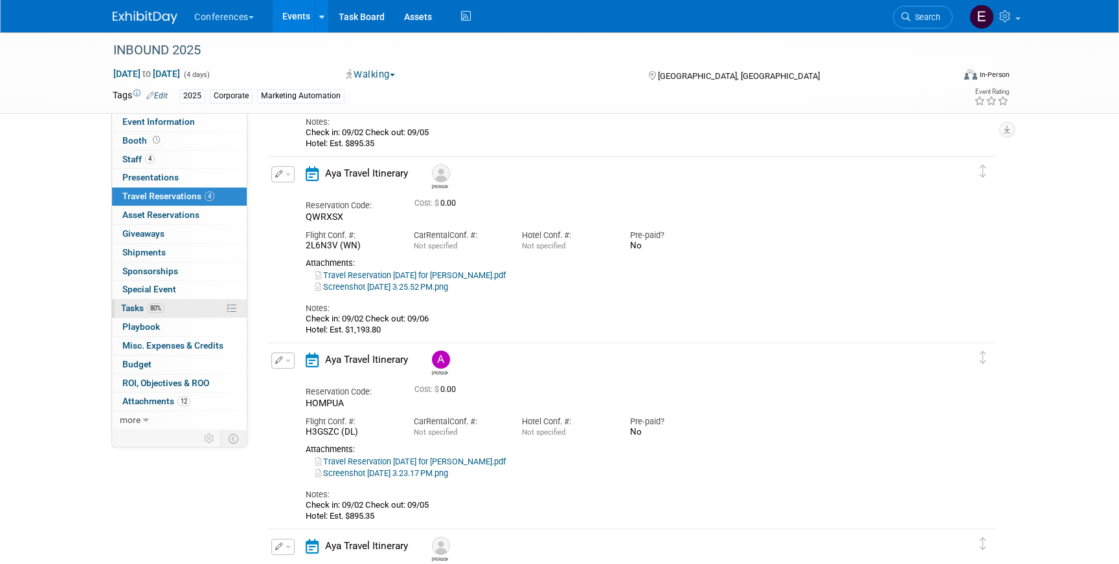
scroll to position [199, 0]
click at [188, 311] on link "80% Tasks 80%" at bounding box center [179, 309] width 135 height 18
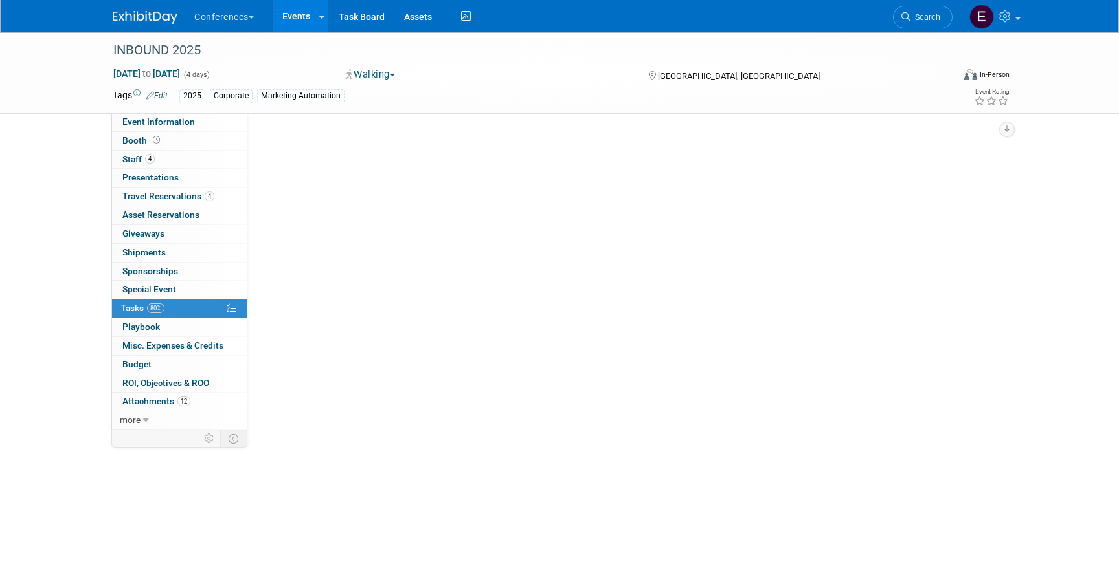
scroll to position [0, 0]
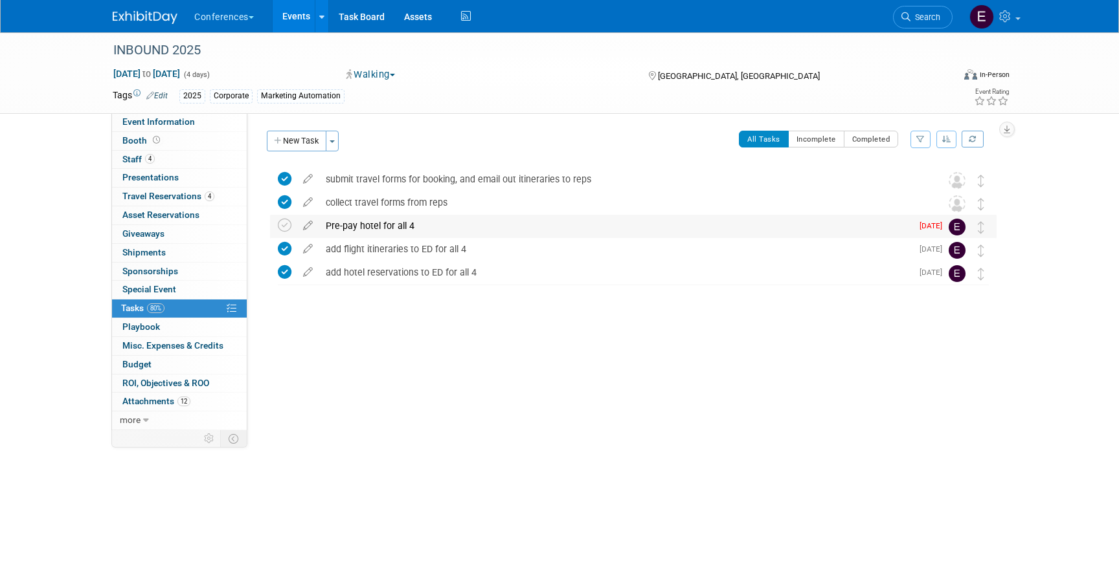
click at [408, 222] on div "Pre-pay hotel for all 4" at bounding box center [615, 226] width 592 height 22
